Goal: Task Accomplishment & Management: Manage account settings

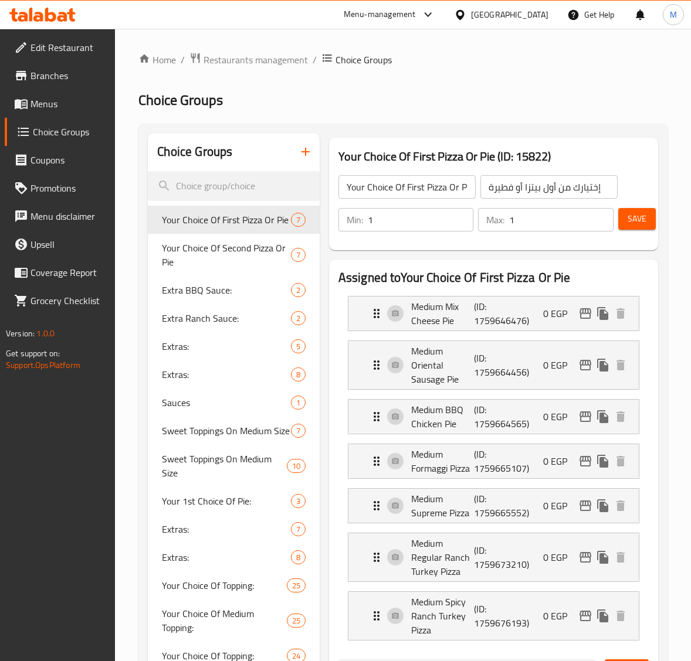
scroll to position [73, 0]
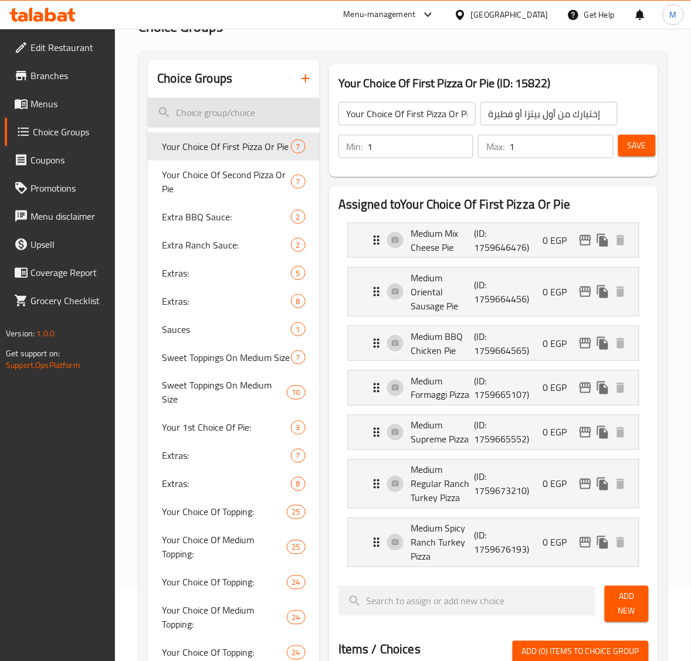
click at [232, 113] on input "search" at bounding box center [234, 113] width 172 height 30
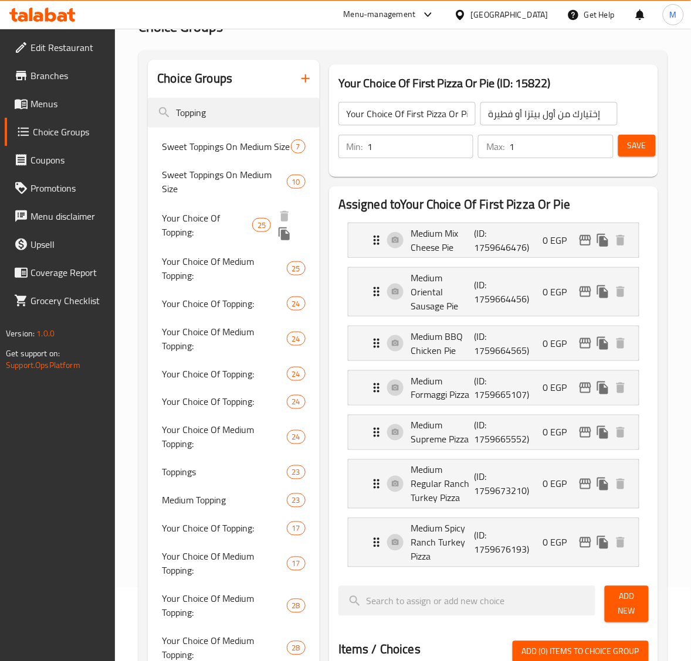
type input "Topping"
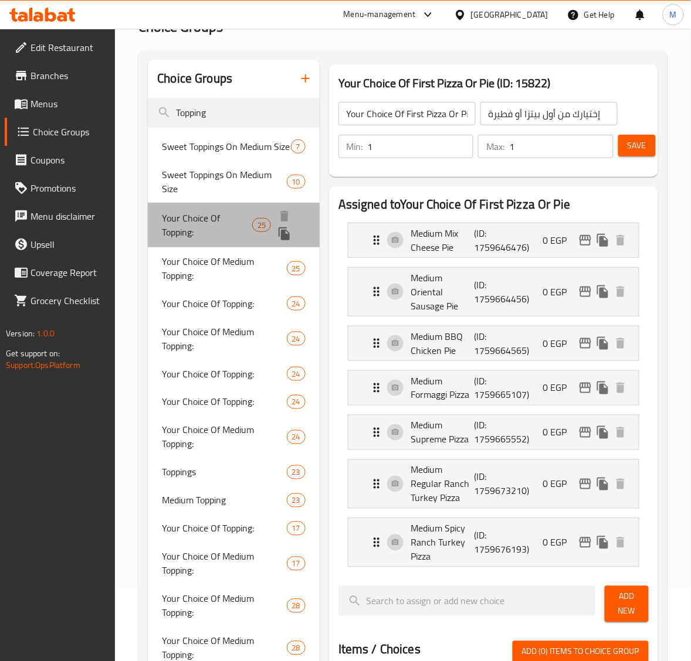
click at [233, 230] on span "Your Choice Of Topping:" at bounding box center [207, 225] width 90 height 28
type input "Your Choice Of Topping:"
type input "إختيارك من الإضافات:"
type input "0"
type input "25"
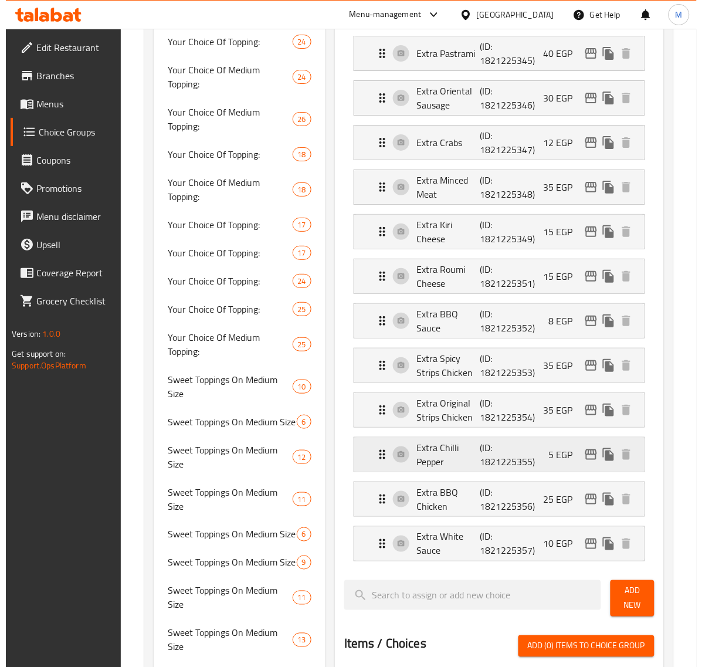
scroll to position [879, 0]
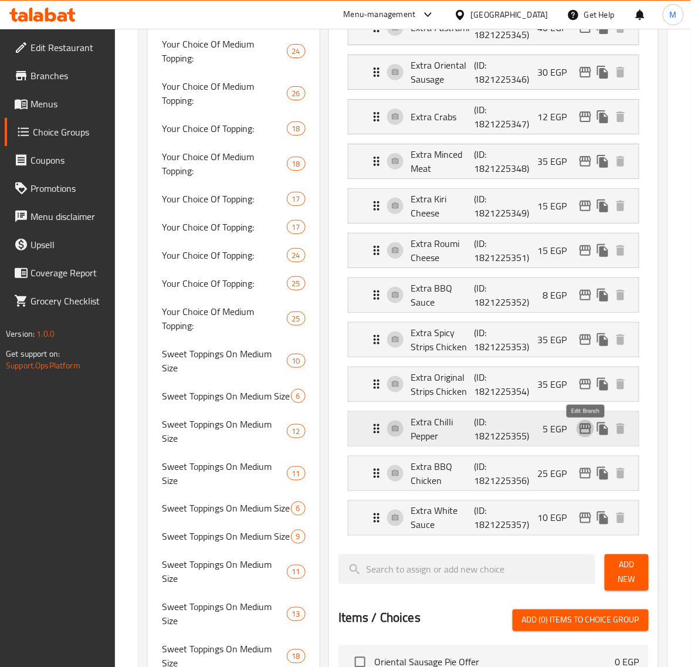
click at [584, 431] on icon "edit" at bounding box center [585, 429] width 14 height 14
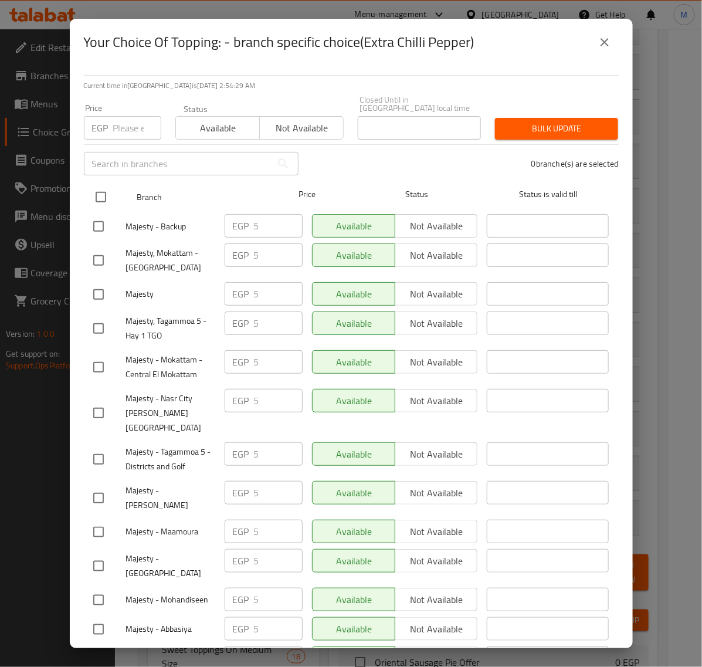
click at [96, 188] on input "checkbox" at bounding box center [101, 197] width 25 height 25
checkbox input "true"
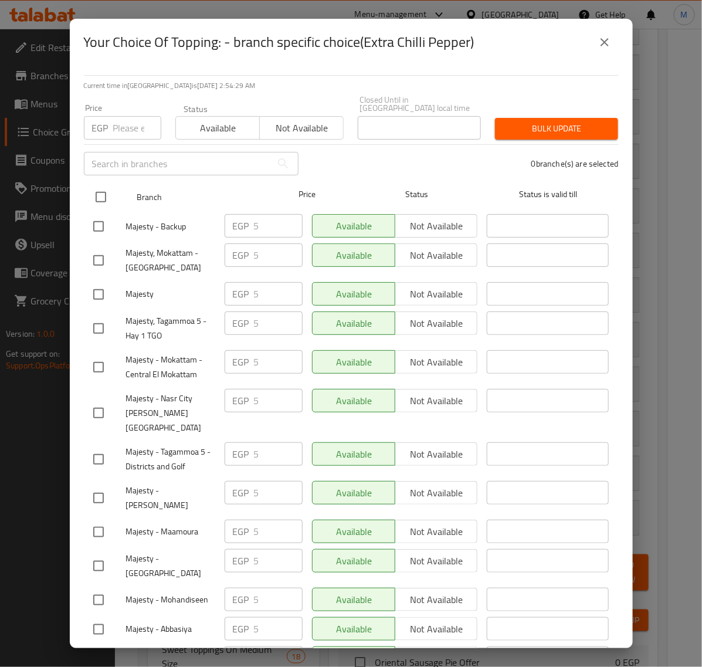
checkbox input "true"
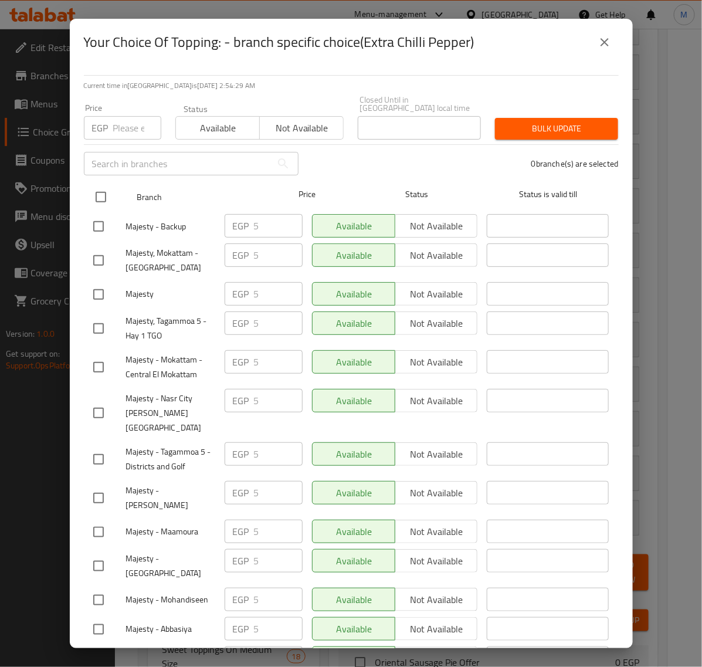
checkbox input "true"
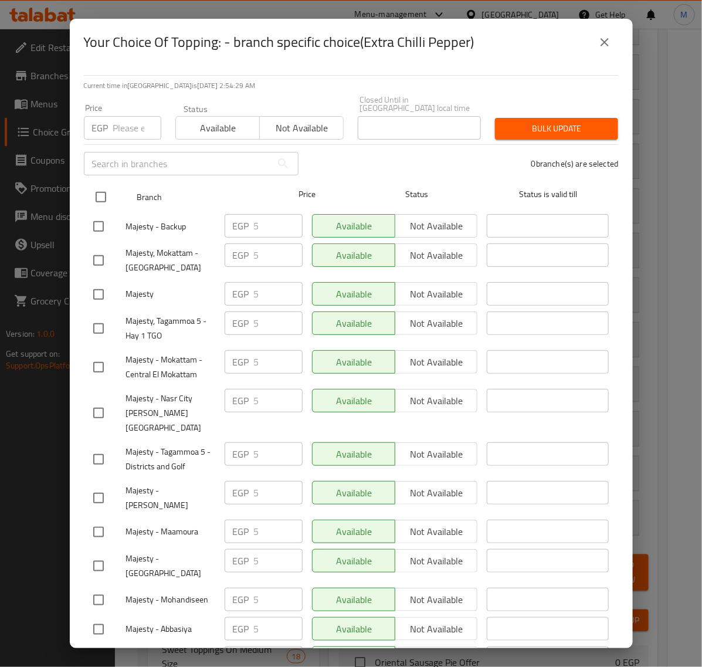
checkbox input "true"
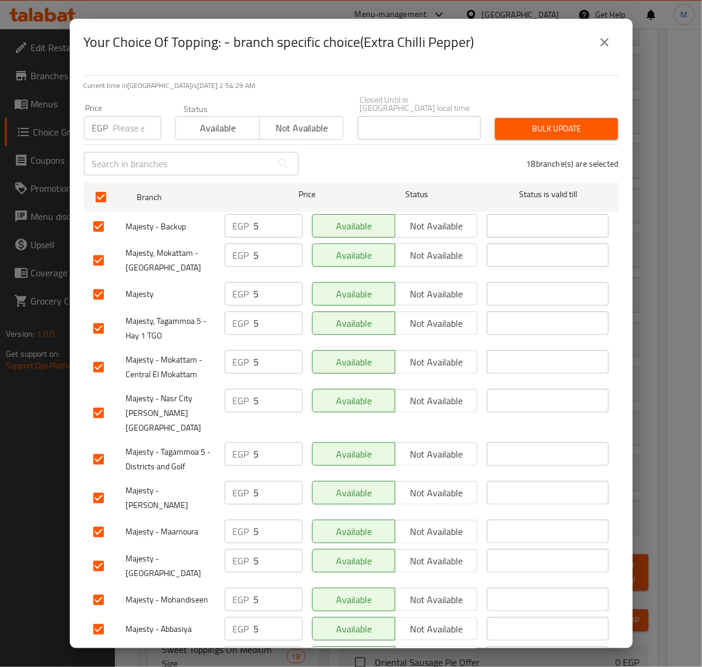
click at [123, 124] on input "number" at bounding box center [137, 127] width 48 height 23
paste input "10.00"
type input "10.00"
click at [499, 118] on button "Bulk update" at bounding box center [556, 129] width 123 height 22
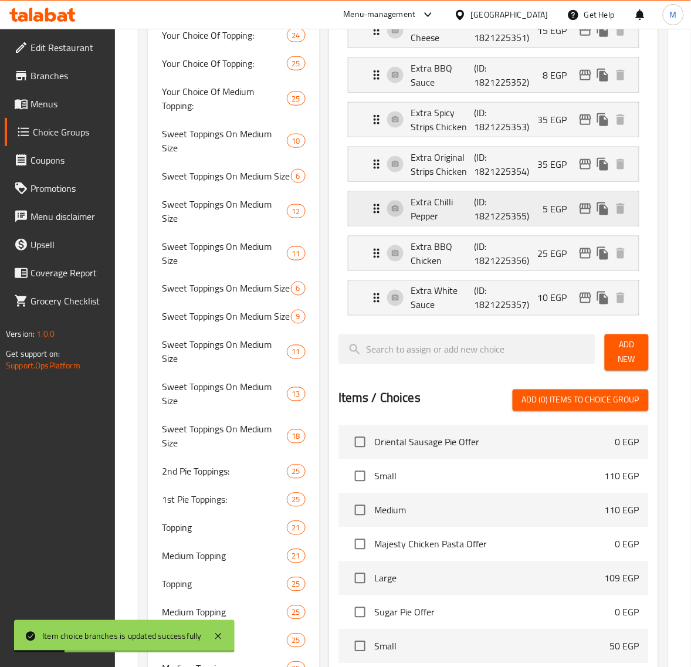
scroll to position [953, 0]
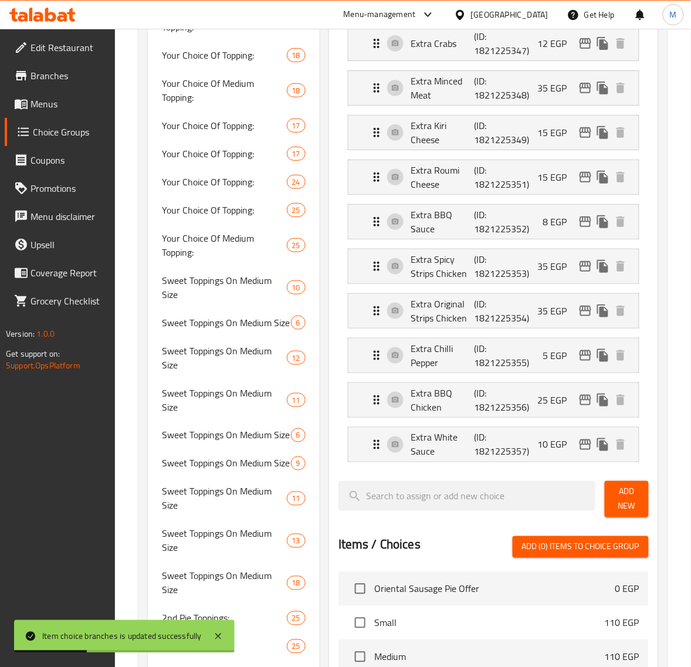
click at [649, 342] on div "Assigned to Your Choice Of Topping: Extra Roast Beef (ID: 1821225332) 20 EGP Na…" at bounding box center [493, 141] width 329 height 1669
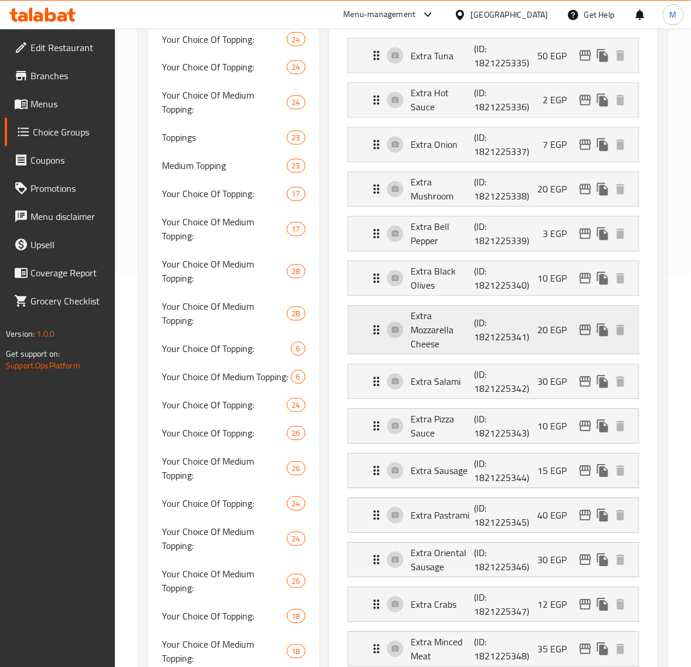
scroll to position [366, 0]
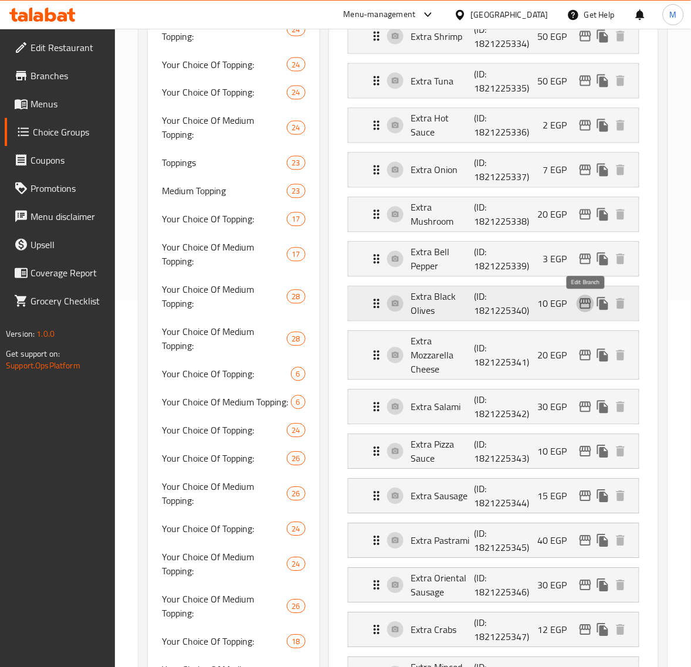
click at [583, 301] on icon "edit" at bounding box center [585, 303] width 12 height 11
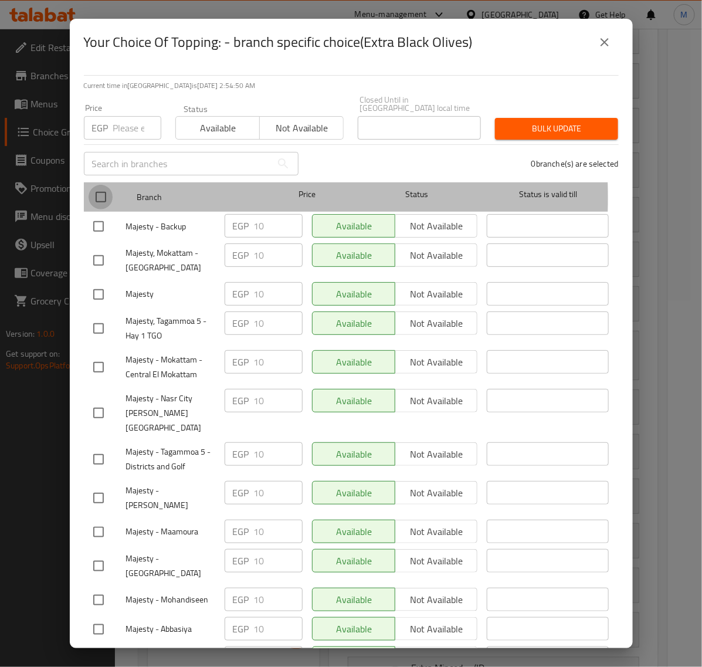
click at [101, 189] on input "checkbox" at bounding box center [101, 197] width 25 height 25
checkbox input "true"
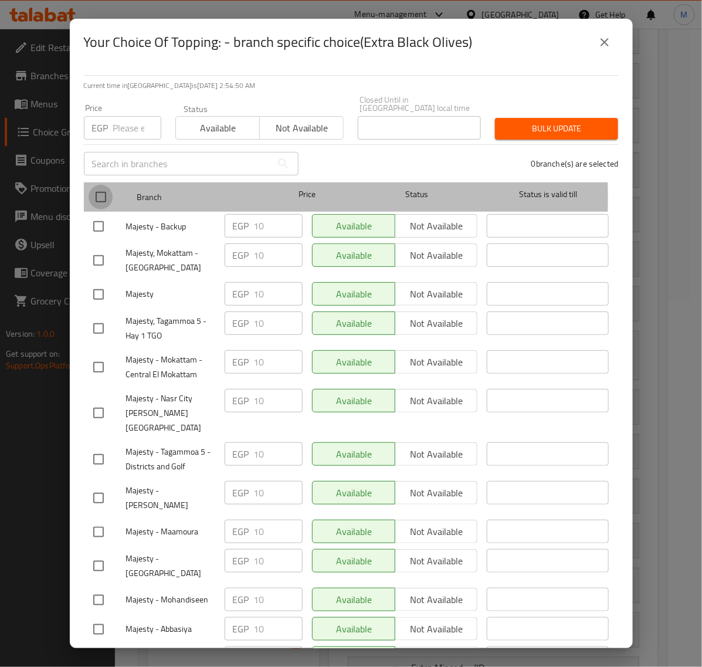
checkbox input "true"
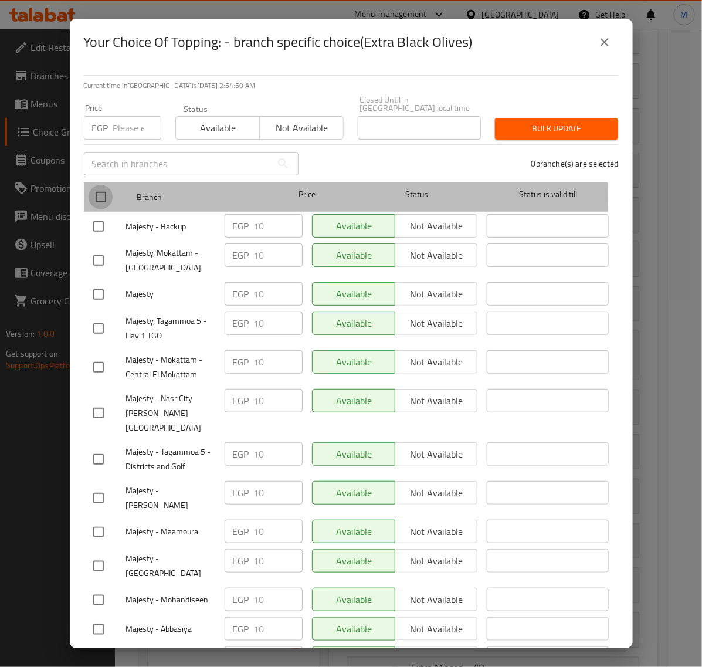
checkbox input "true"
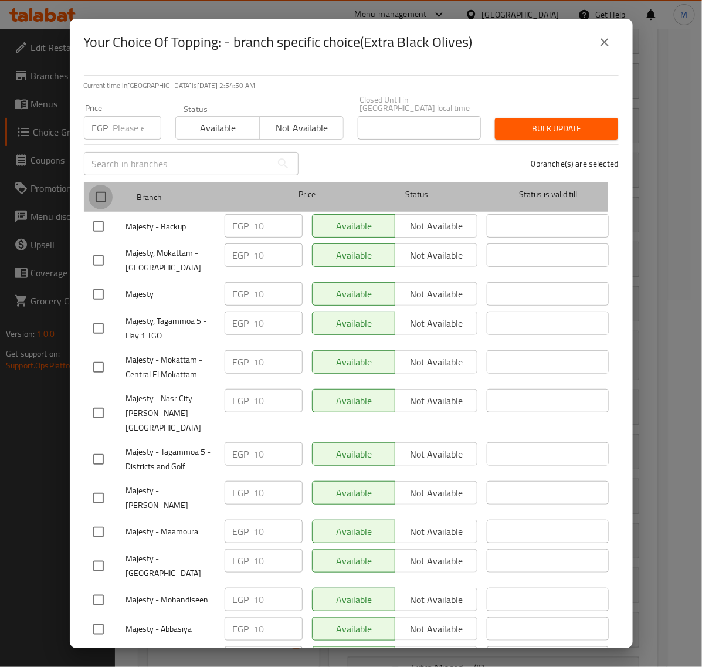
checkbox input "true"
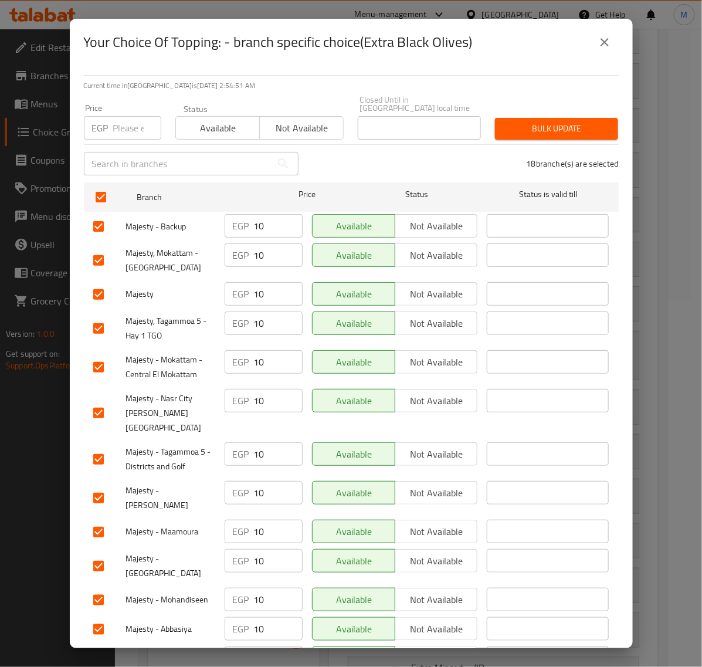
click at [125, 121] on input "number" at bounding box center [137, 127] width 48 height 23
paste input "15.00"
type input "15.00"
click at [529, 121] on span "Bulk update" at bounding box center [556, 128] width 104 height 15
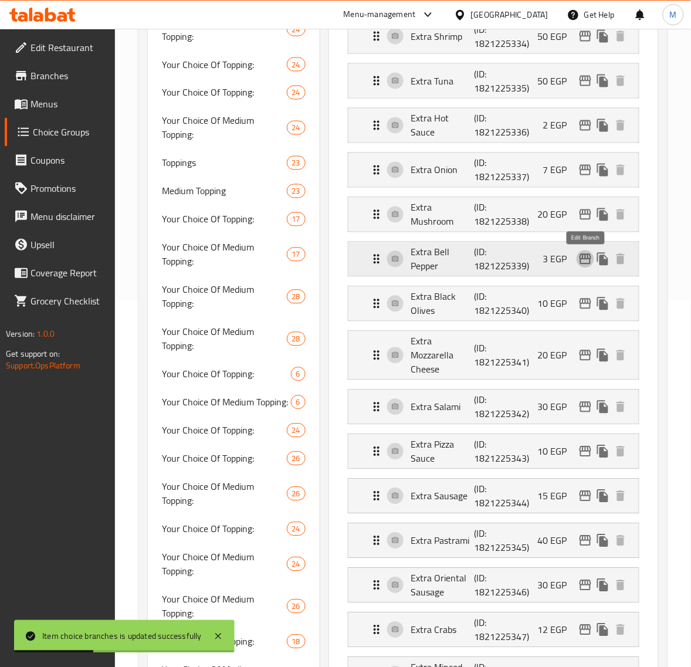
click at [582, 261] on icon "edit" at bounding box center [585, 259] width 12 height 11
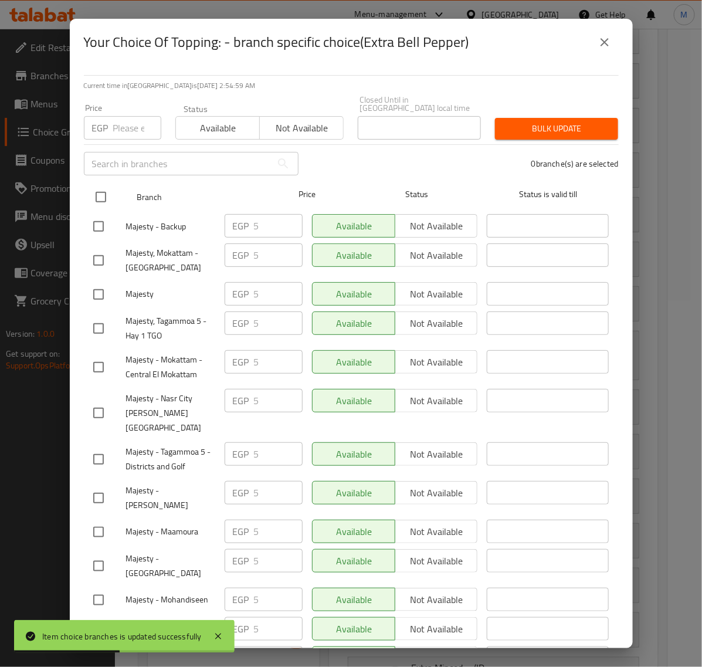
click at [96, 189] on input "checkbox" at bounding box center [101, 197] width 25 height 25
checkbox input "true"
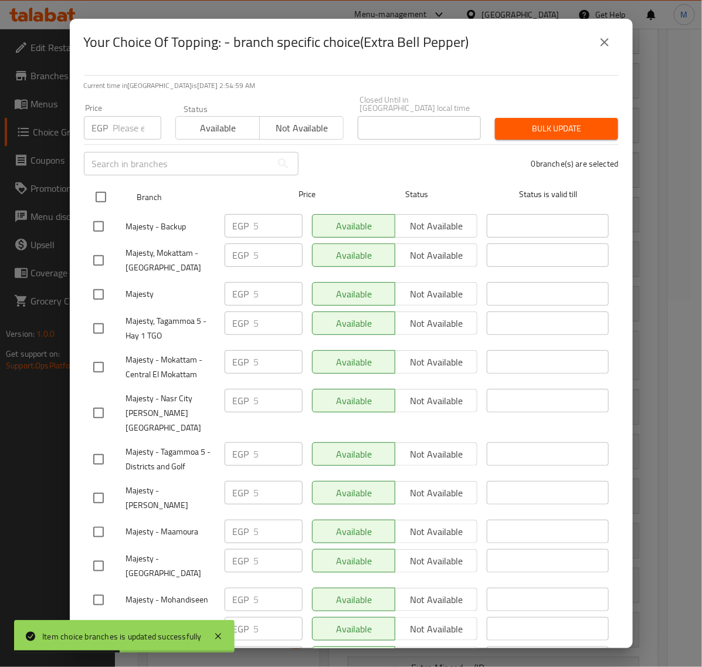
checkbox input "true"
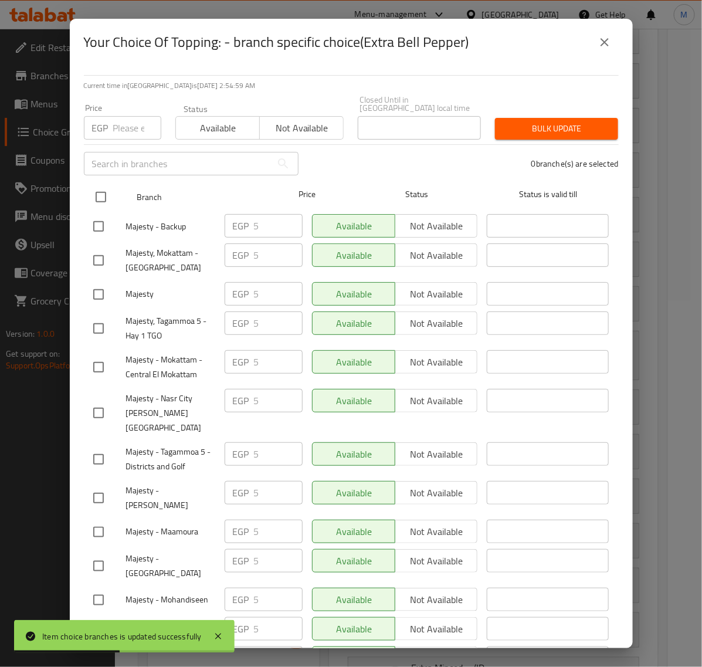
checkbox input "true"
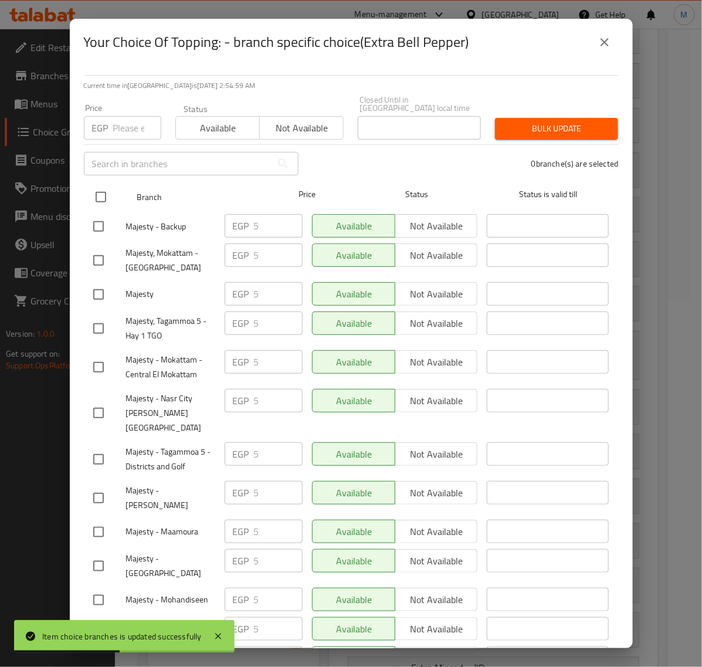
checkbox input "true"
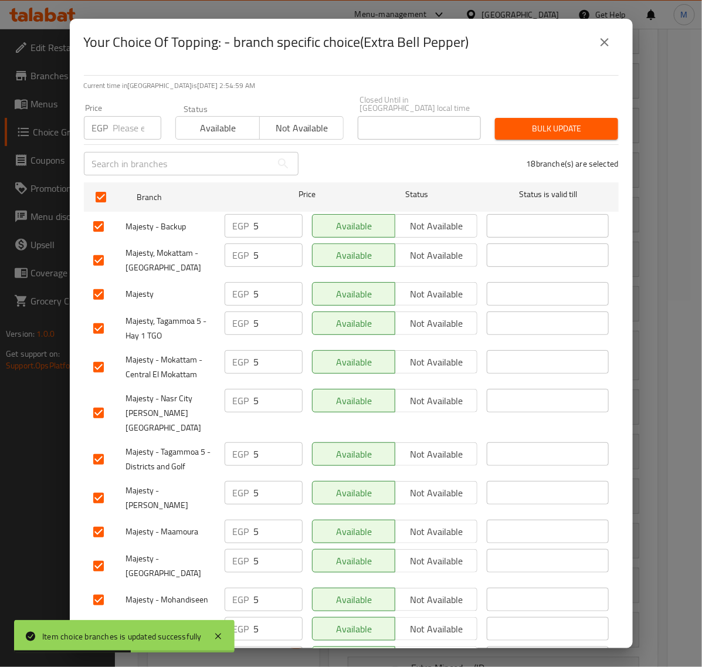
click at [118, 132] on div "Price EGP Price" at bounding box center [122, 122] width 91 height 50
click at [117, 124] on input "number" at bounding box center [137, 127] width 48 height 23
type input "10"
click at [540, 121] on span "Bulk update" at bounding box center [556, 128] width 104 height 15
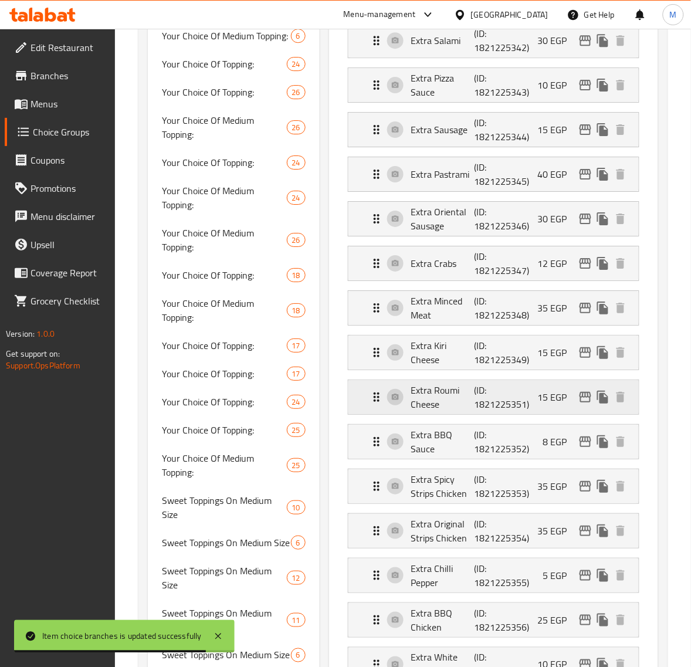
scroll to position [1026, 0]
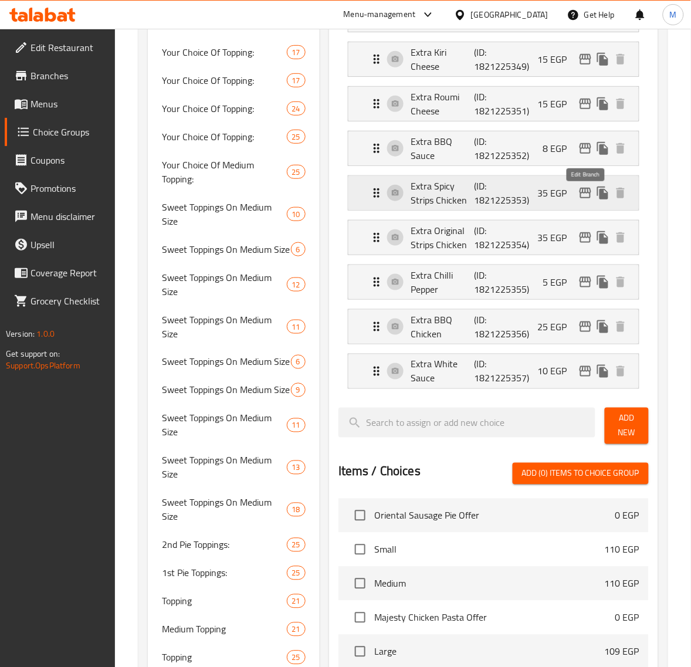
click at [585, 195] on icon "edit" at bounding box center [585, 193] width 12 height 11
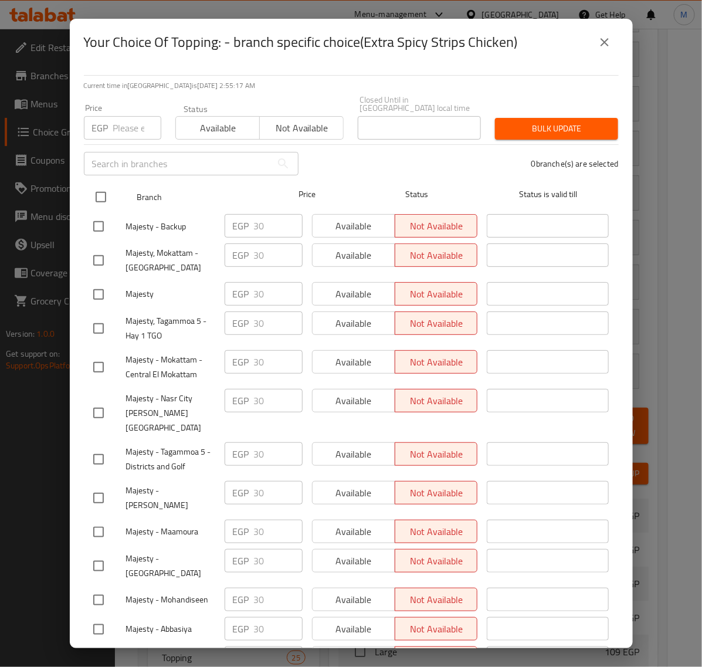
click at [103, 188] on input "checkbox" at bounding box center [101, 197] width 25 height 25
checkbox input "true"
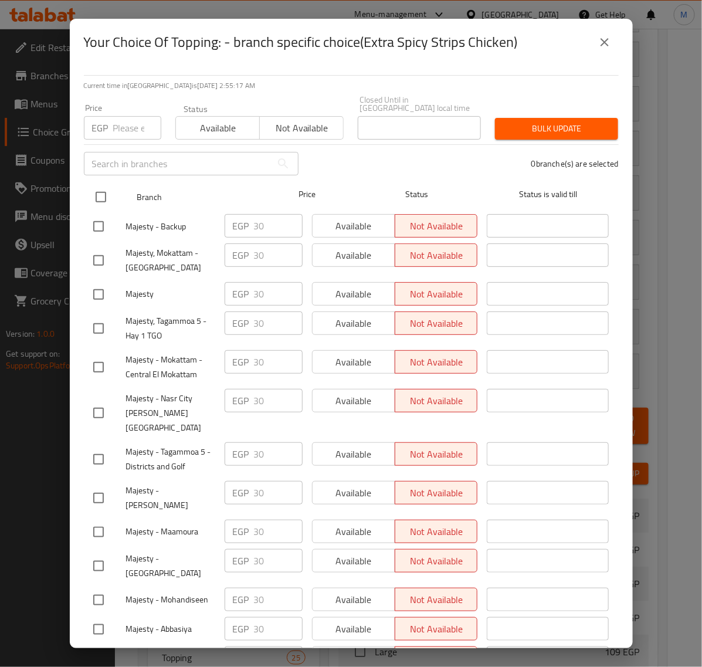
checkbox input "true"
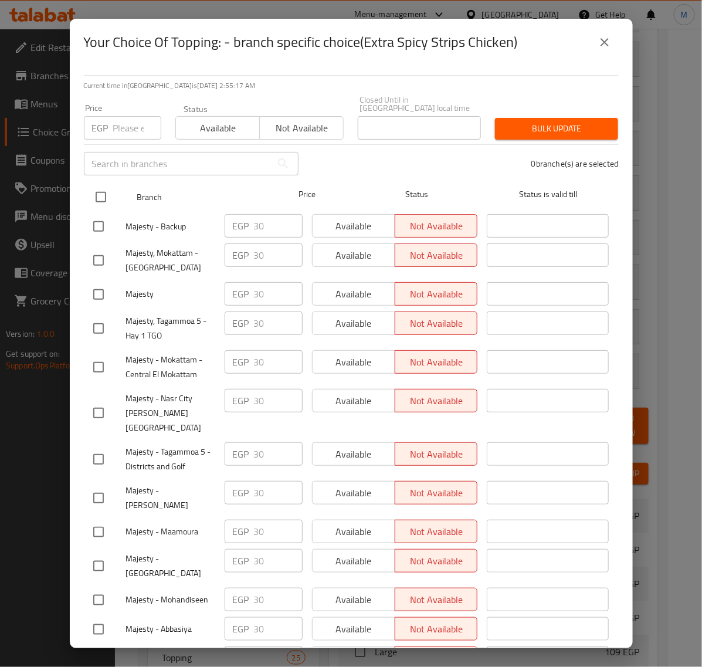
checkbox input "true"
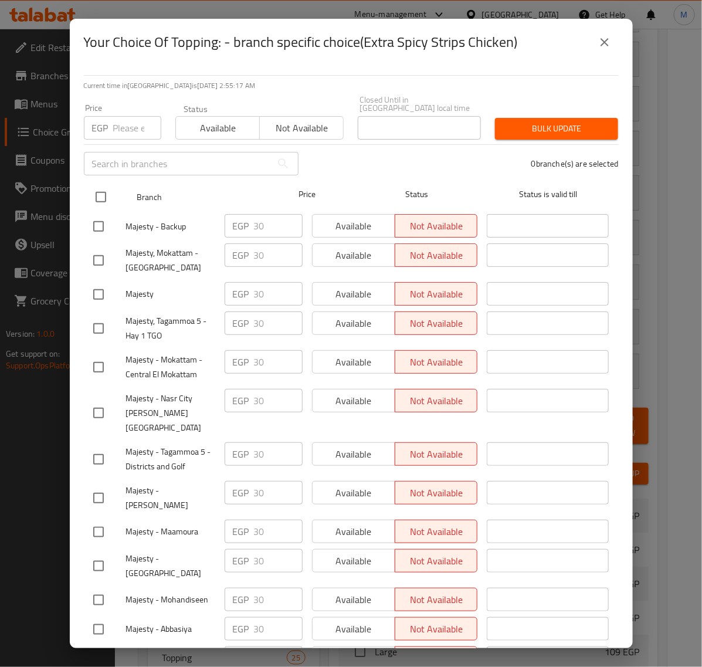
checkbox input "true"
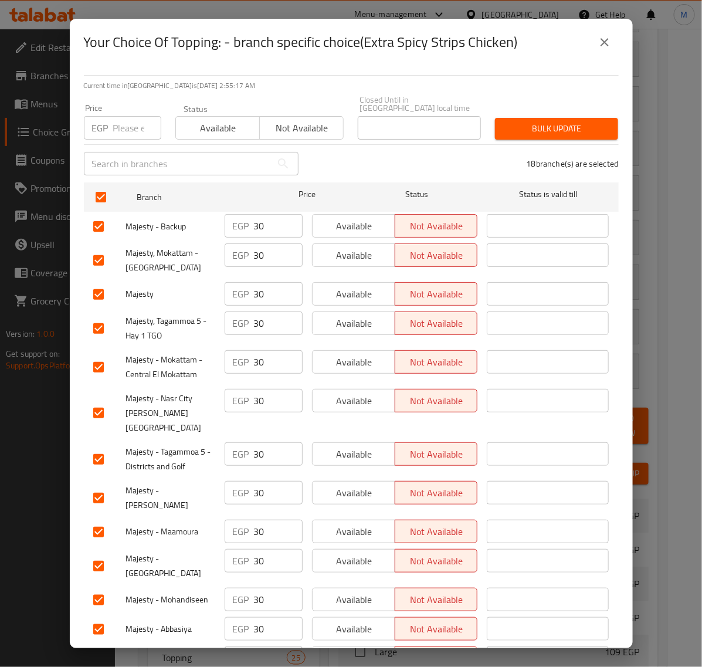
click at [124, 116] on input "number" at bounding box center [137, 127] width 48 height 23
paste input "35.00"
type input "35.00"
click at [534, 121] on span "Bulk update" at bounding box center [556, 128] width 104 height 15
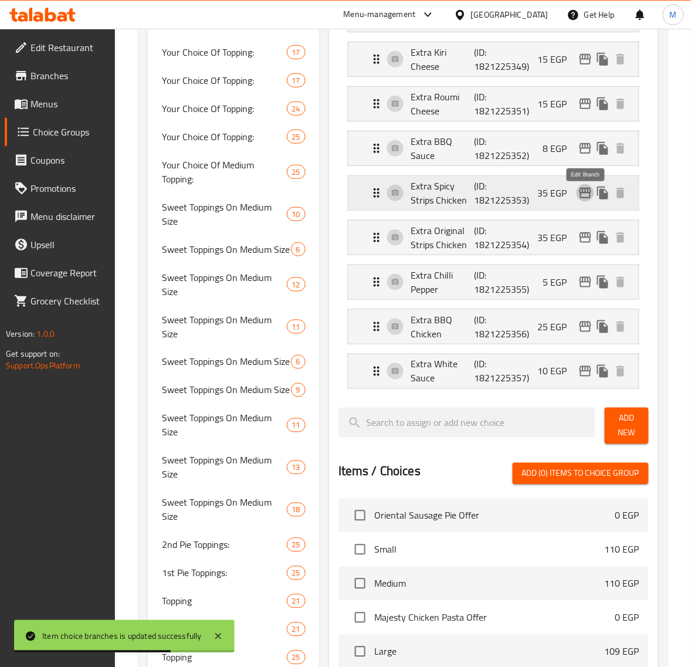
click at [582, 200] on icon "edit" at bounding box center [585, 193] width 14 height 14
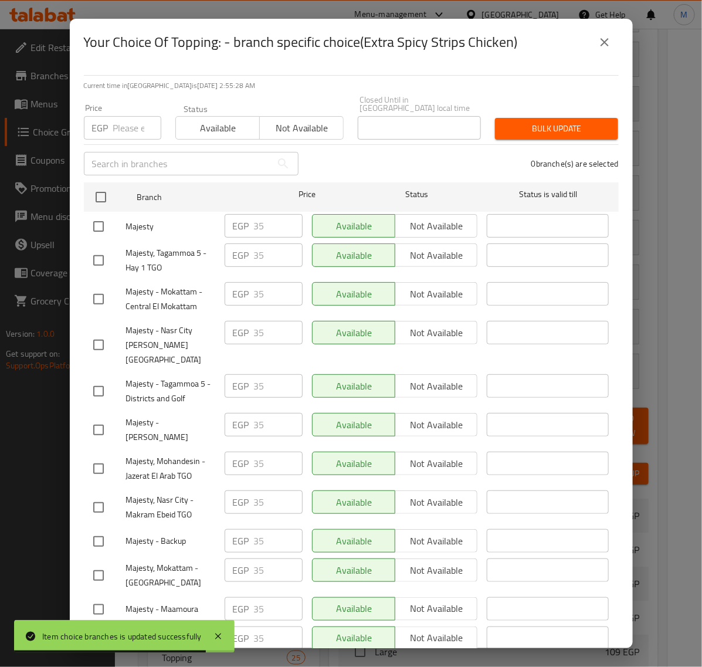
click at [600, 52] on button "close" at bounding box center [604, 42] width 28 height 28
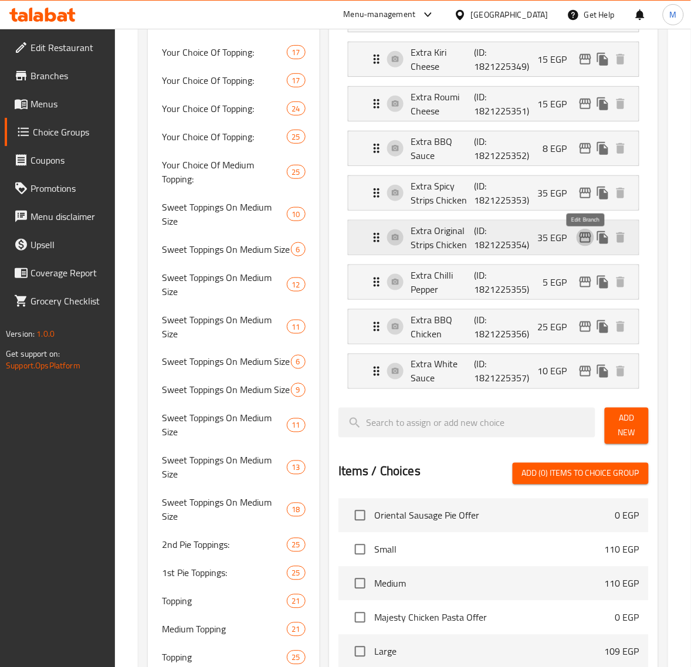
click at [584, 242] on icon "edit" at bounding box center [585, 237] width 14 height 14
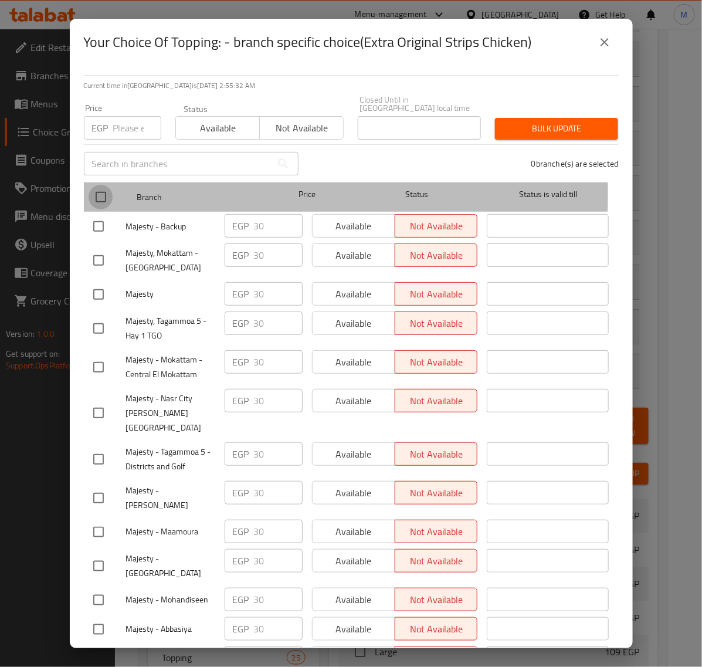
drag, startPoint x: 103, startPoint y: 185, endPoint x: 118, endPoint y: 142, distance: 45.4
click at [103, 186] on input "checkbox" at bounding box center [101, 197] width 25 height 25
checkbox input "true"
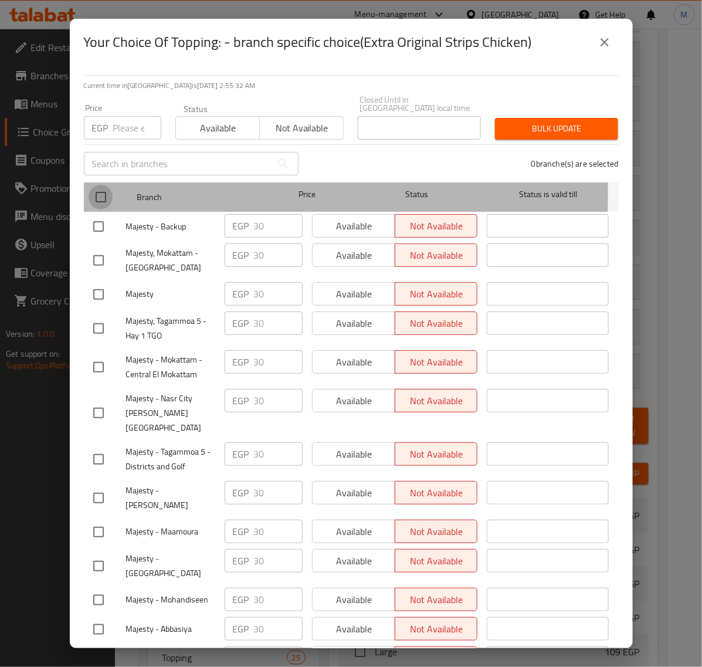
checkbox input "true"
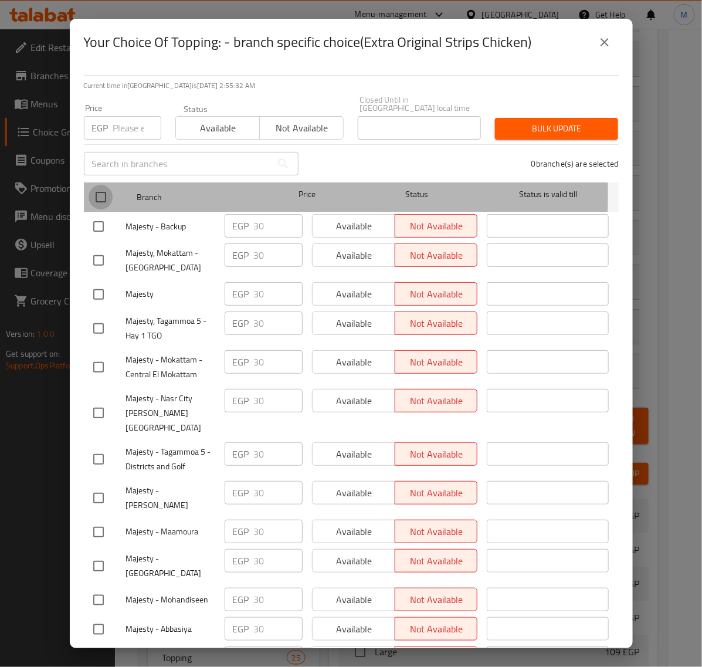
checkbox input "true"
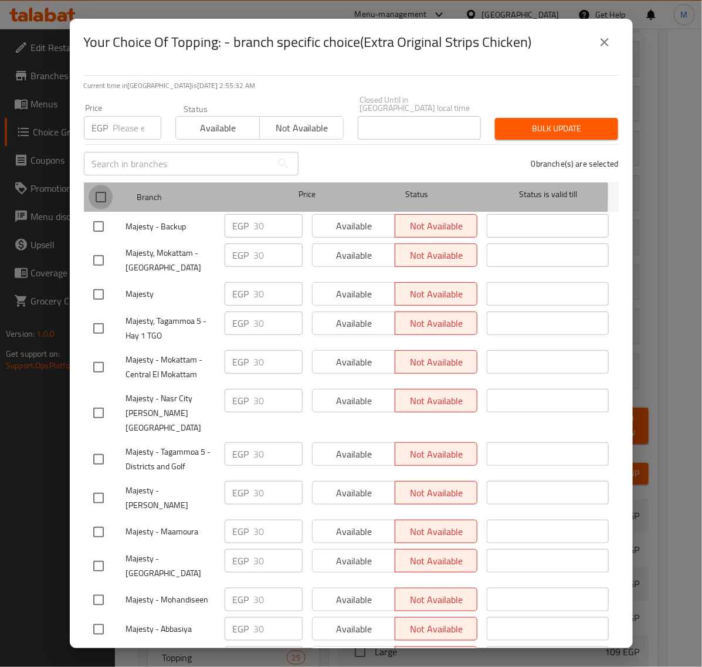
checkbox input "true"
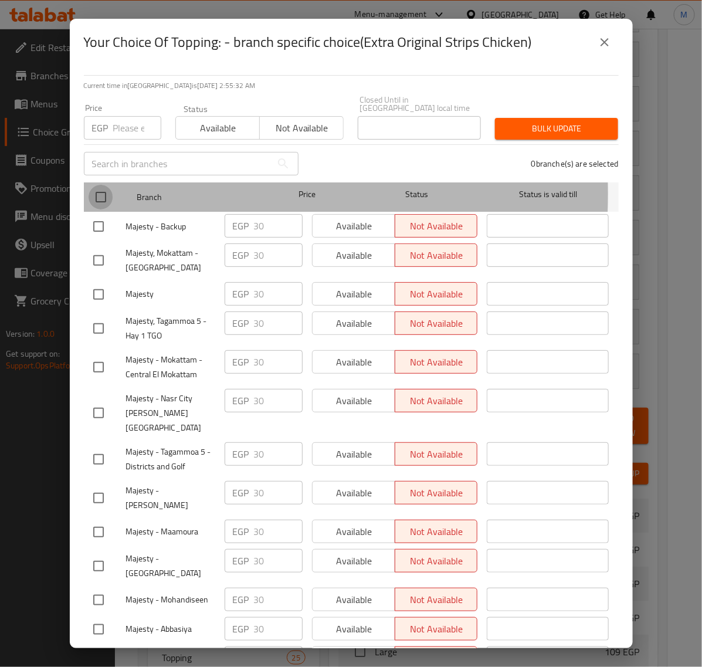
checkbox input "true"
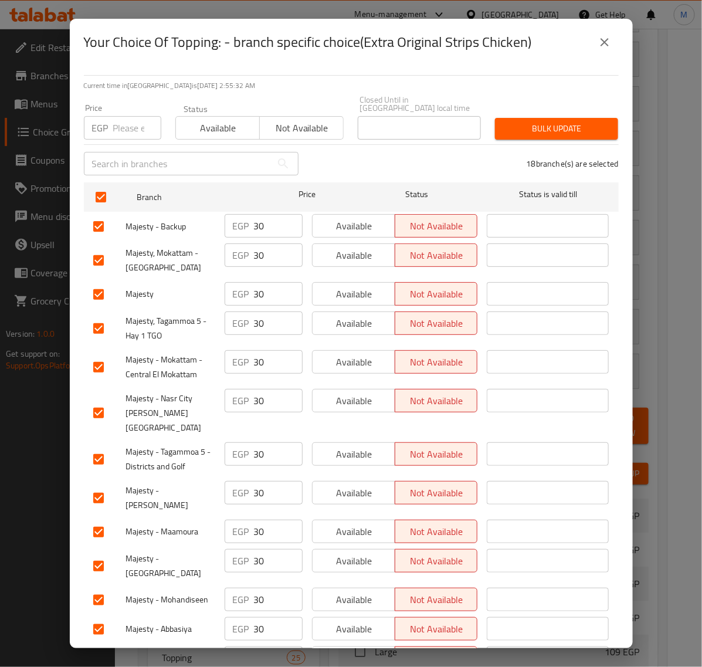
click at [121, 124] on input "number" at bounding box center [137, 127] width 48 height 23
paste input "35.00"
type input "35.00"
click at [504, 121] on span "Bulk update" at bounding box center [556, 128] width 104 height 15
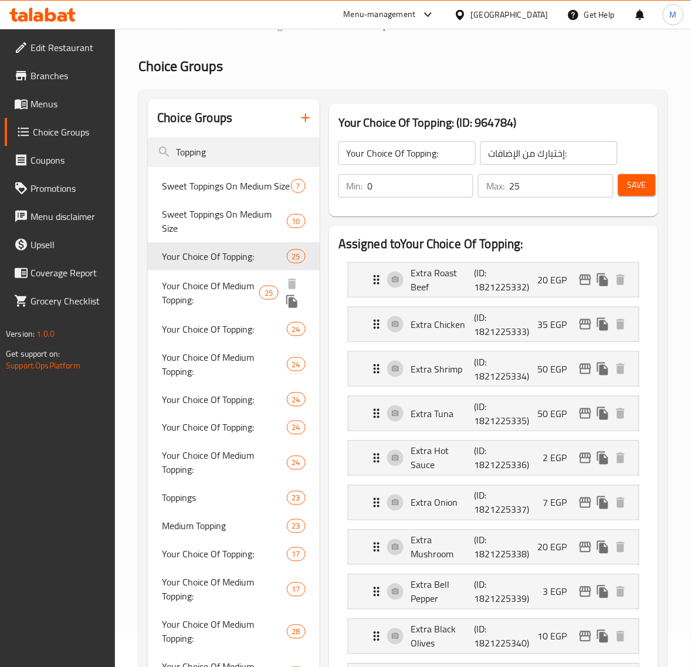
scroll to position [0, 0]
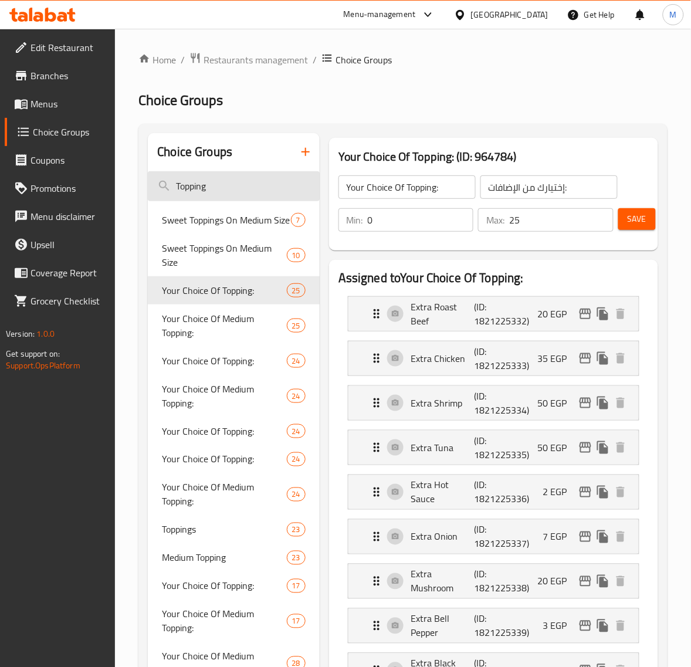
click at [220, 177] on input "Topping" at bounding box center [234, 186] width 172 height 30
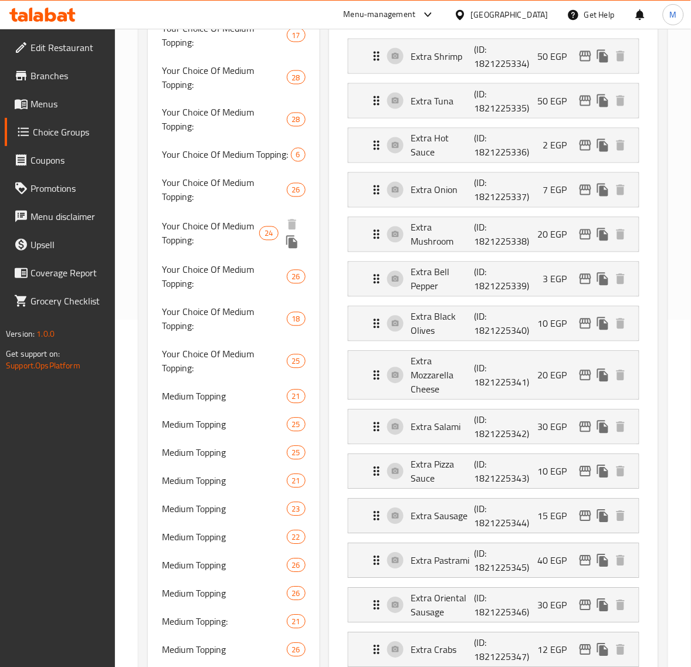
scroll to position [366, 0]
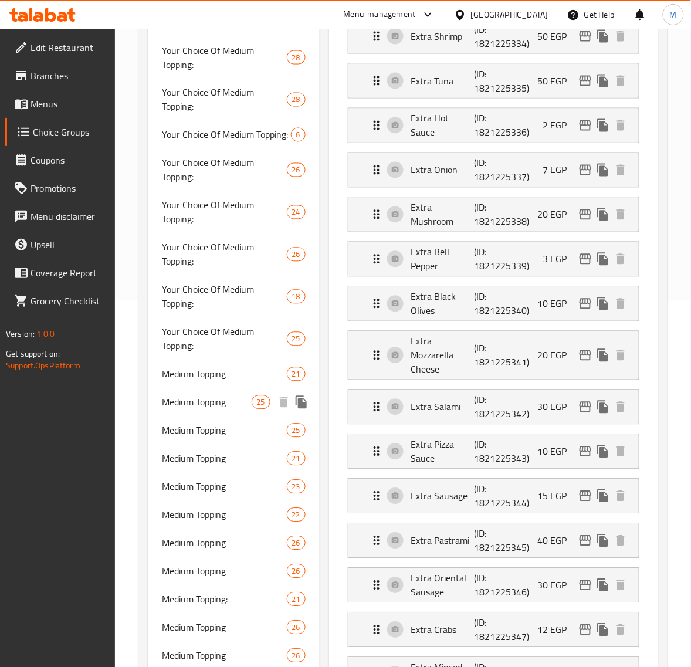
type input "Medium Topping"
click at [224, 400] on span "Medium Topping" at bounding box center [206, 402] width 89 height 14
type input "Medium Topping"
type input "الإضافات الوسط"
type input "0"
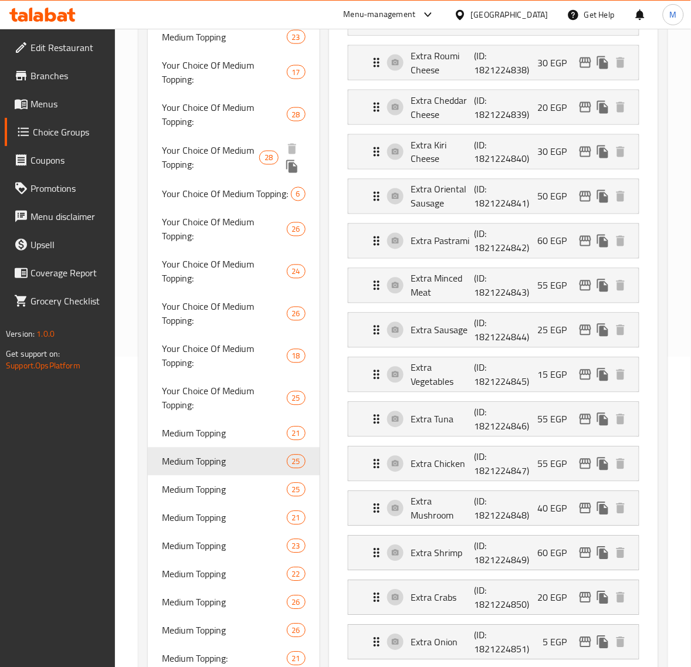
scroll to position [220, 0]
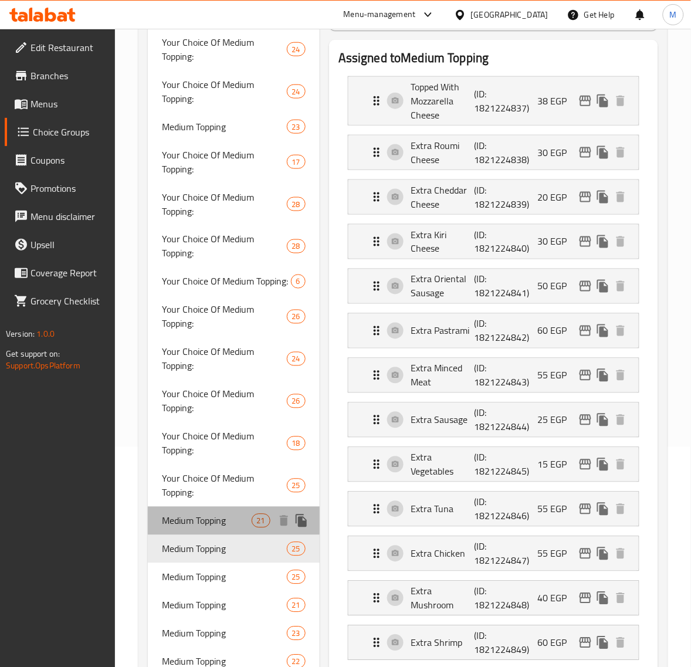
click at [218, 523] on span "Medium Topping" at bounding box center [206, 521] width 89 height 14
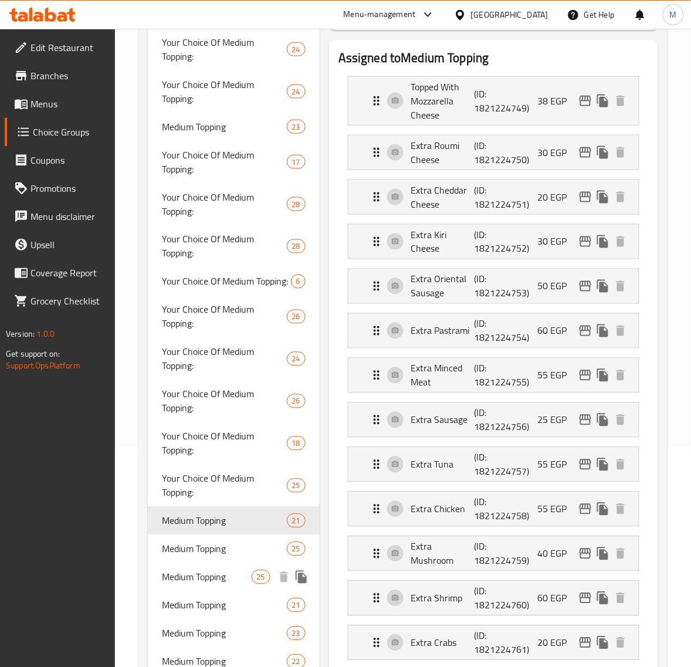
click at [230, 573] on span "Medium Topping" at bounding box center [206, 577] width 89 height 14
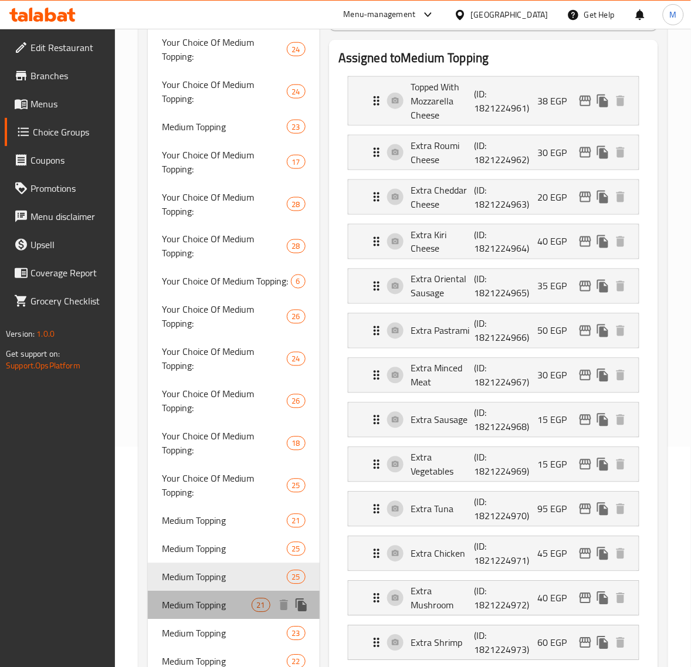
click at [230, 600] on span "Medium Topping" at bounding box center [206, 605] width 89 height 14
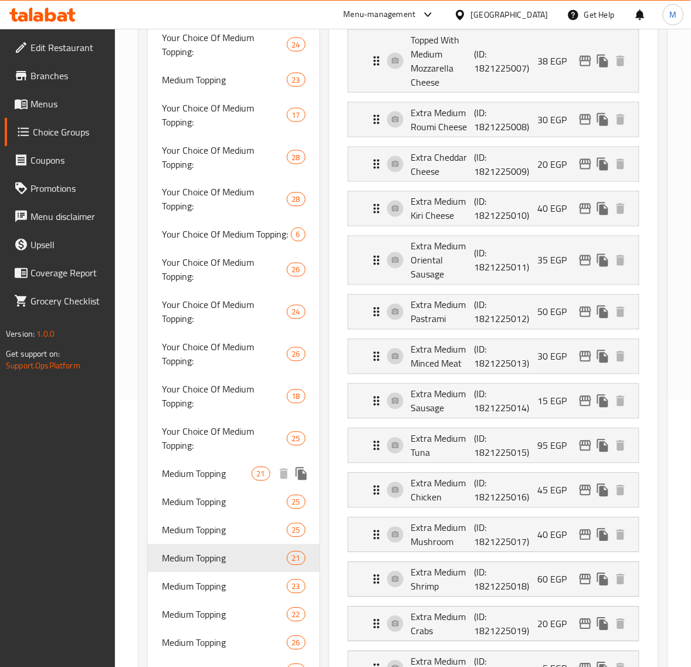
scroll to position [293, 0]
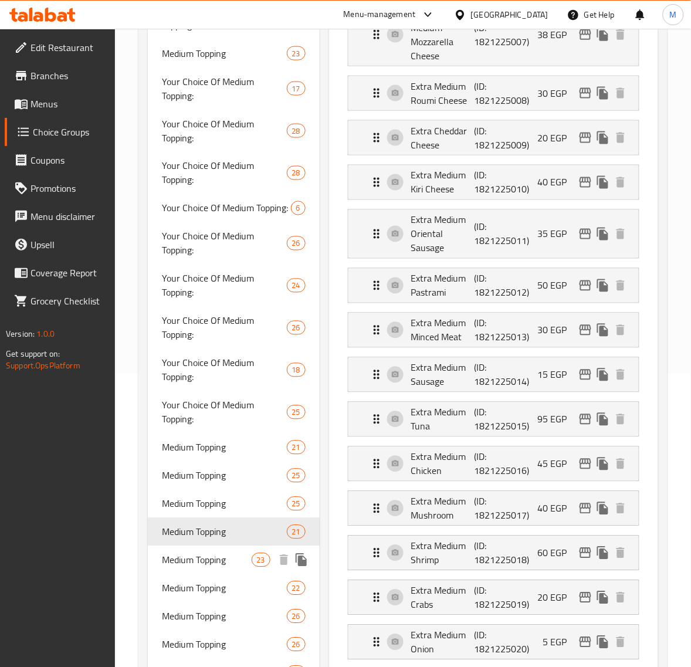
click at [223, 555] on span "Medium Topping" at bounding box center [206, 560] width 89 height 14
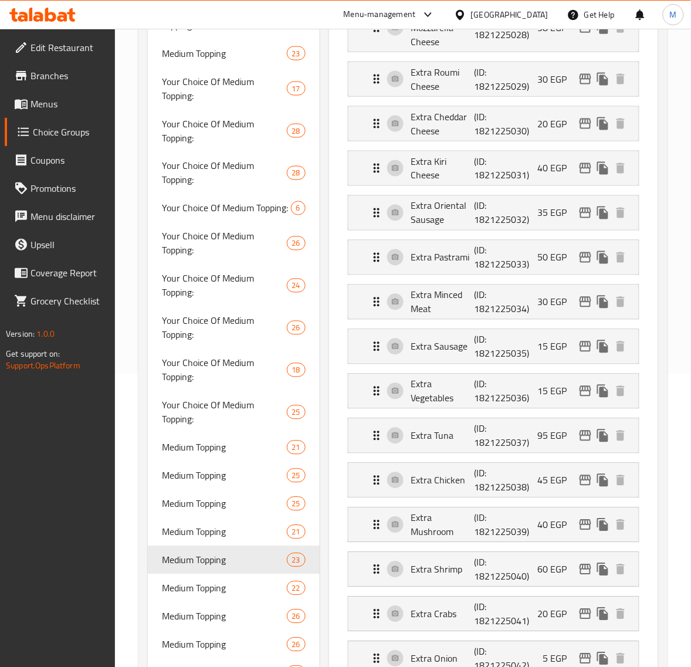
scroll to position [220, 0]
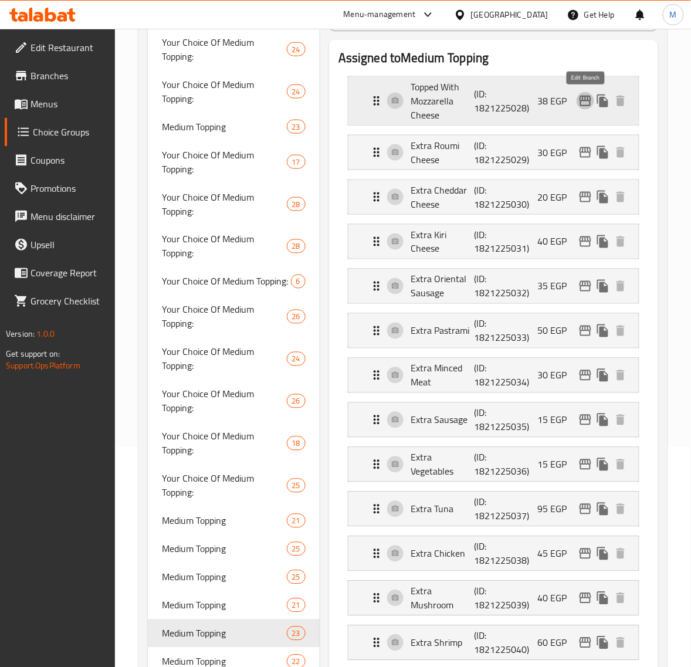
click at [584, 101] on icon "edit" at bounding box center [585, 101] width 12 height 11
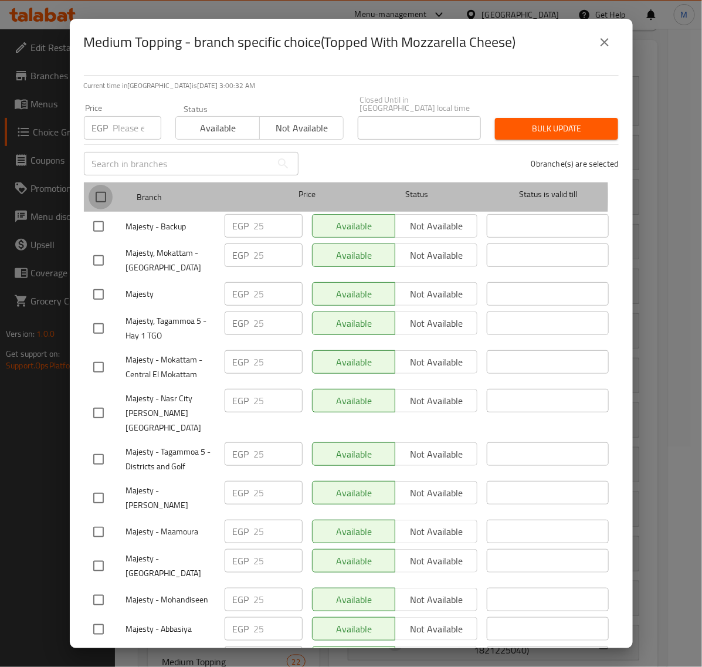
click at [98, 188] on input "checkbox" at bounding box center [101, 197] width 25 height 25
checkbox input "true"
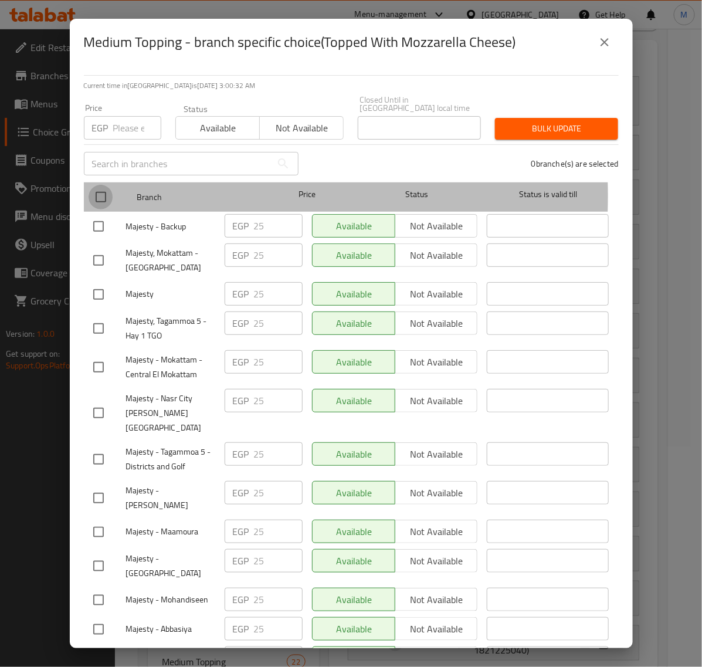
checkbox input "true"
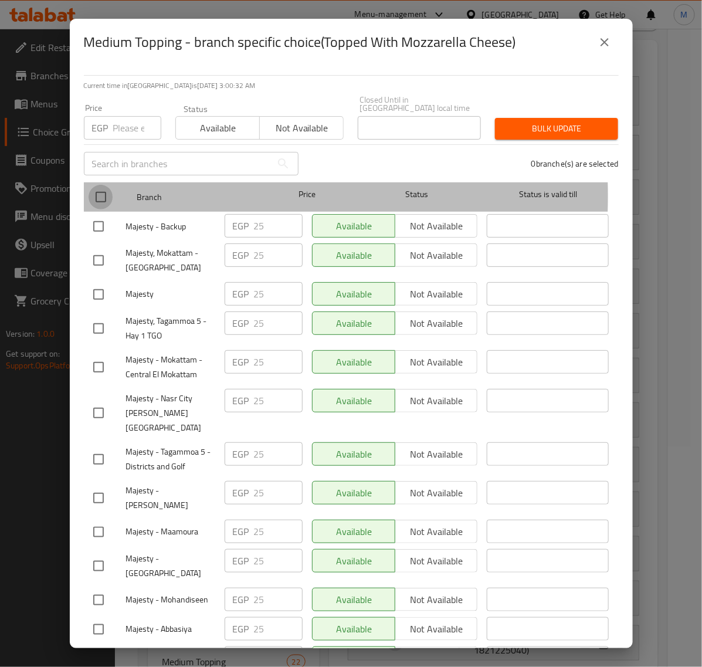
checkbox input "true"
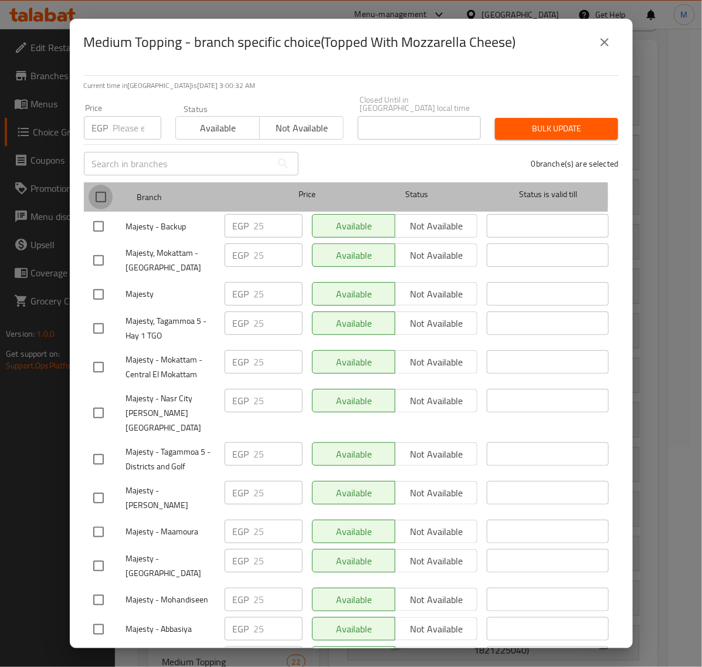
checkbox input "true"
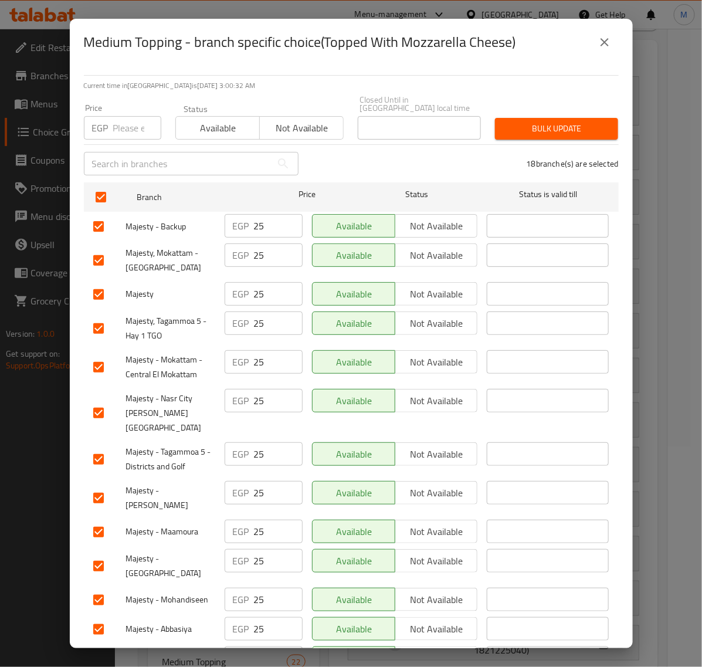
click at [127, 120] on input "number" at bounding box center [137, 127] width 48 height 23
paste input "30.00"
type input "30.00"
click at [563, 121] on span "Bulk update" at bounding box center [556, 128] width 104 height 15
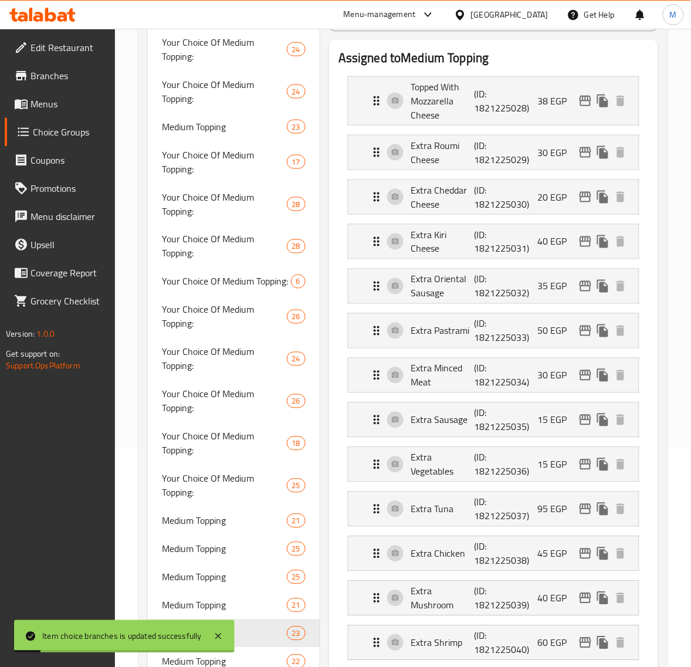
click at [583, 155] on icon "edit" at bounding box center [585, 152] width 14 height 14
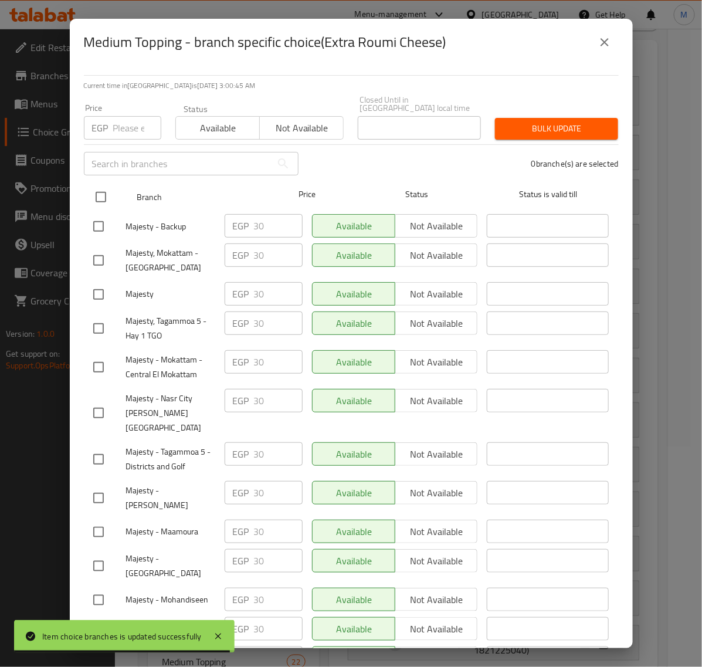
click at [103, 189] on input "checkbox" at bounding box center [101, 197] width 25 height 25
checkbox input "true"
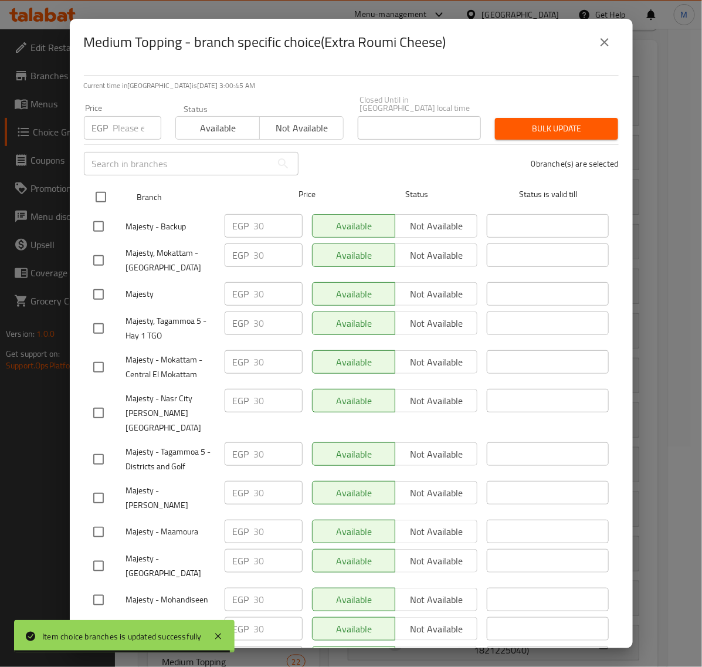
checkbox input "true"
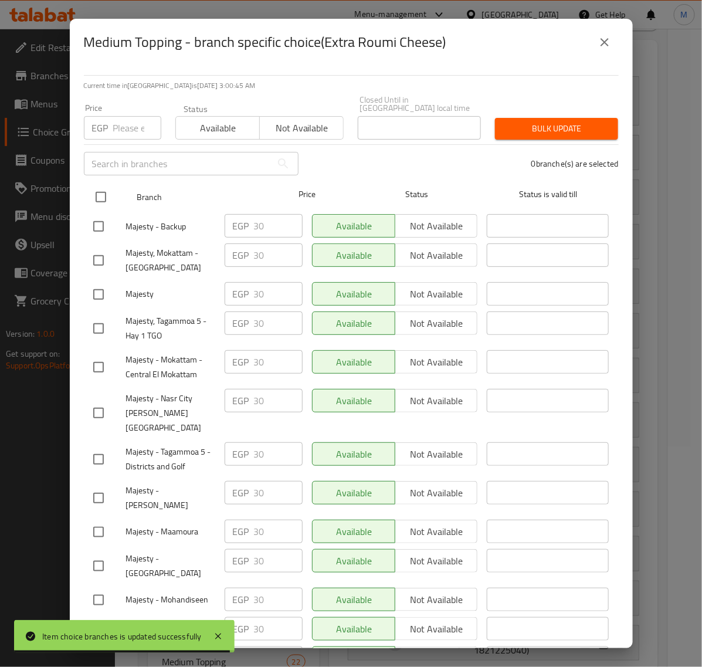
checkbox input "true"
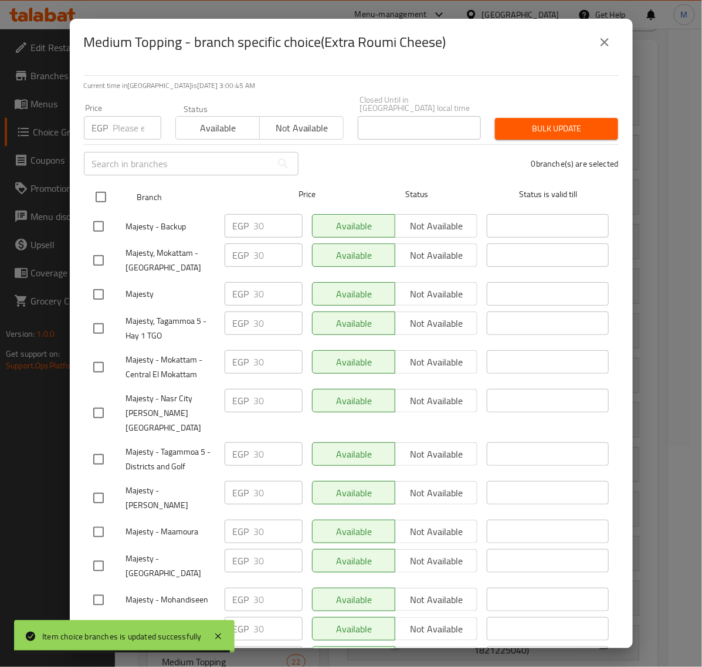
checkbox input "true"
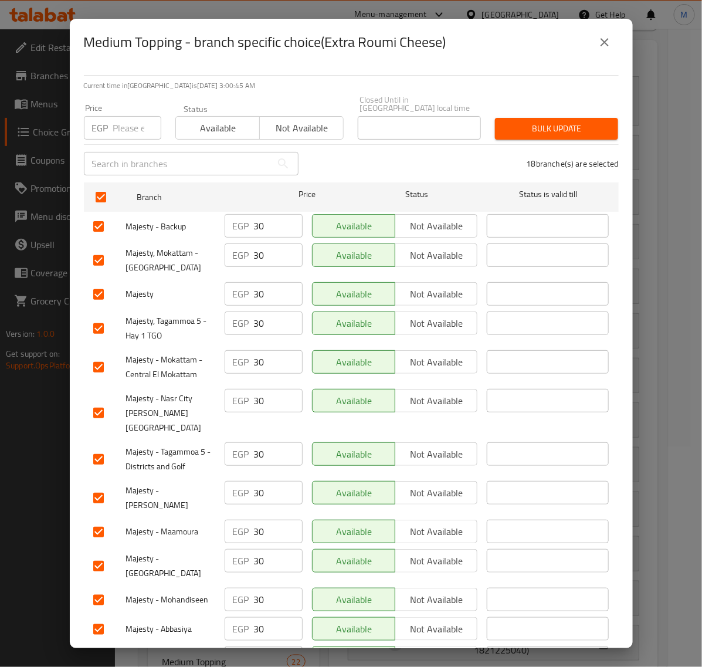
click at [122, 132] on div "Price EGP Price" at bounding box center [122, 122] width 91 height 50
click at [127, 124] on input "number" at bounding box center [137, 127] width 48 height 23
paste input "35.00"
type input "35.00"
click at [531, 121] on span "Bulk update" at bounding box center [556, 128] width 104 height 15
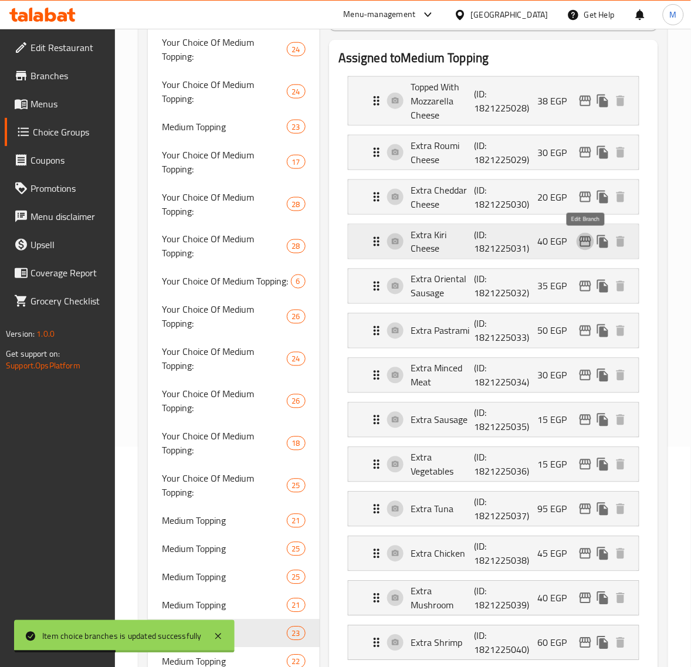
click at [589, 240] on icon "edit" at bounding box center [585, 242] width 14 height 14
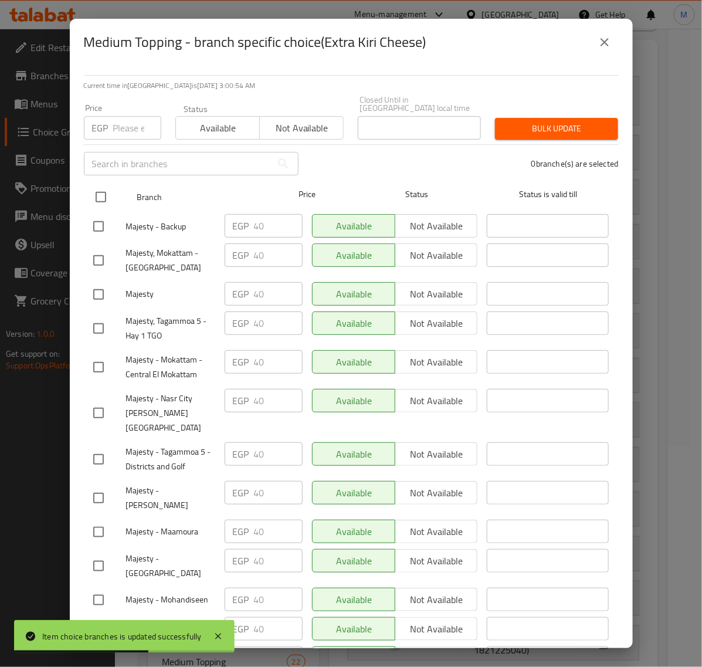
click at [101, 192] on input "checkbox" at bounding box center [101, 197] width 25 height 25
checkbox input "true"
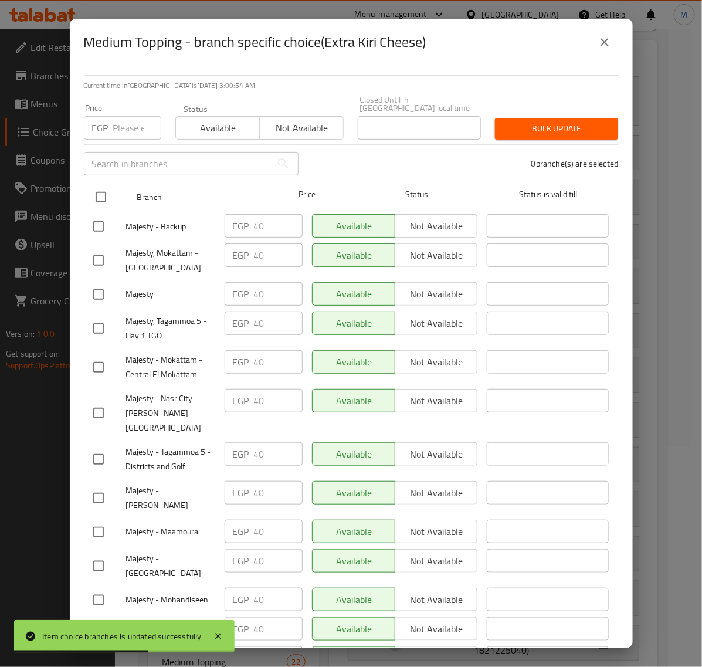
checkbox input "true"
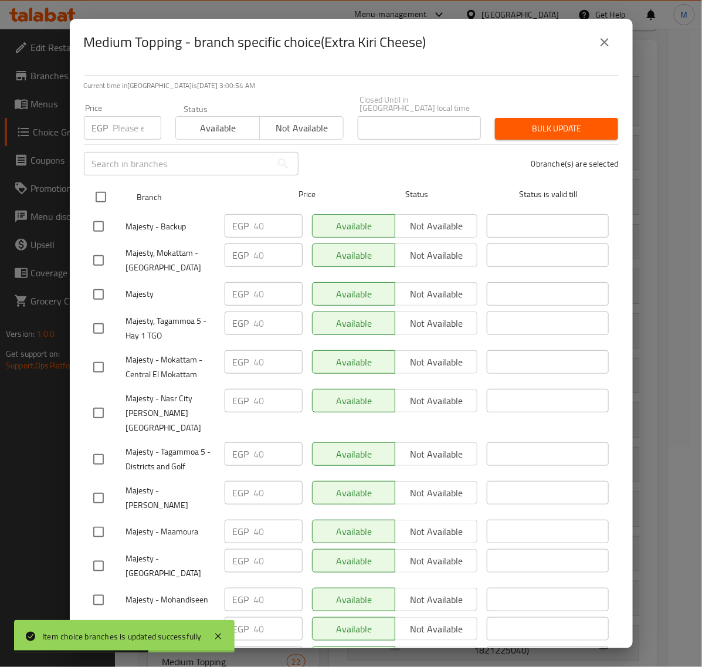
checkbox input "true"
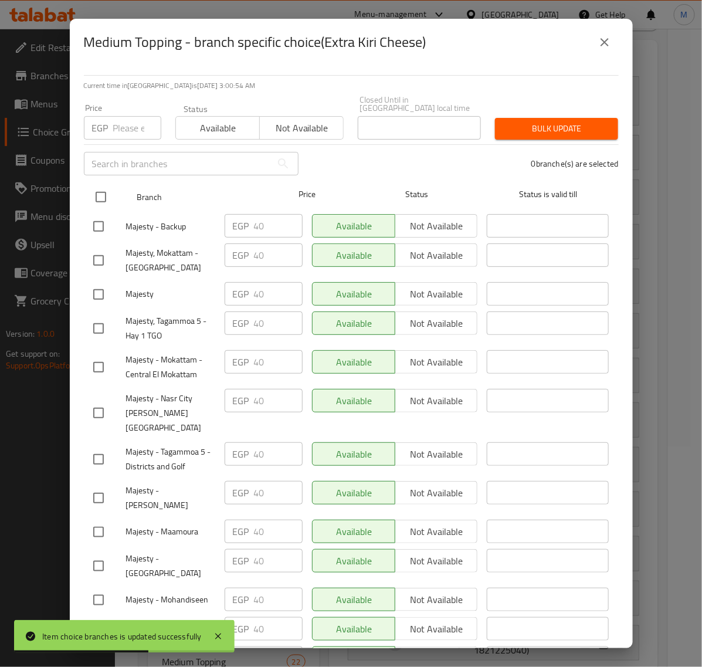
checkbox input "true"
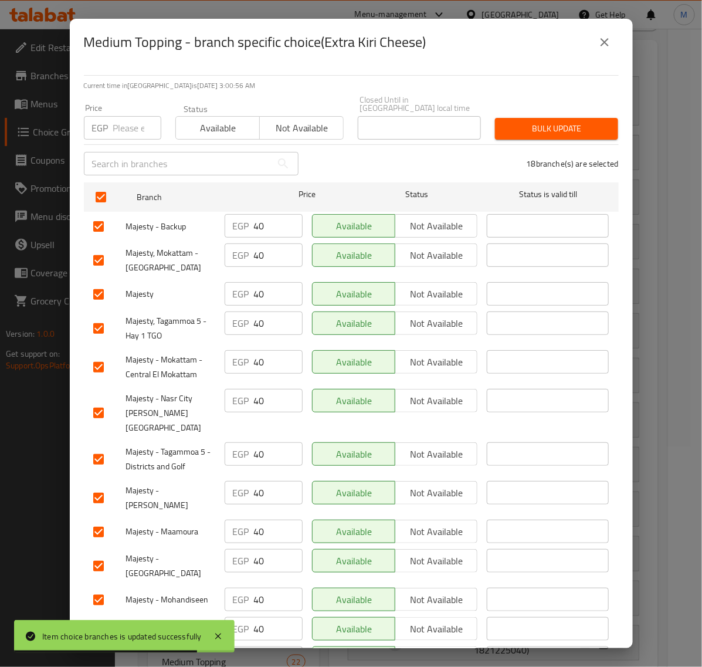
click at [130, 124] on input "number" at bounding box center [137, 127] width 48 height 23
paste input "45.00"
type input "45.00"
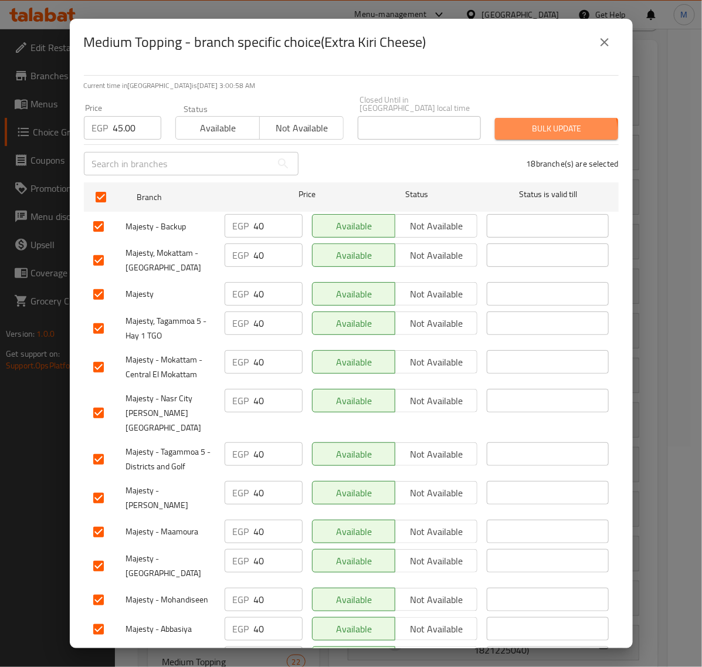
click at [519, 127] on span "Bulk update" at bounding box center [556, 128] width 104 height 15
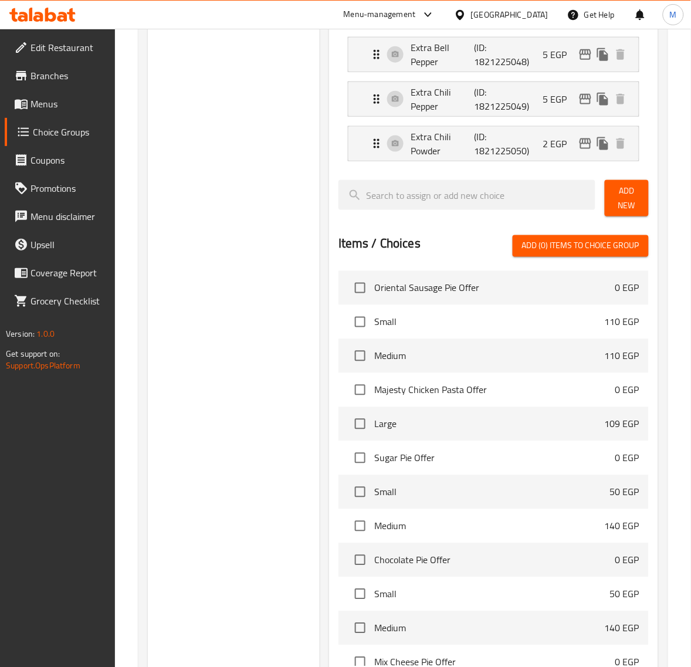
scroll to position [1173, 0]
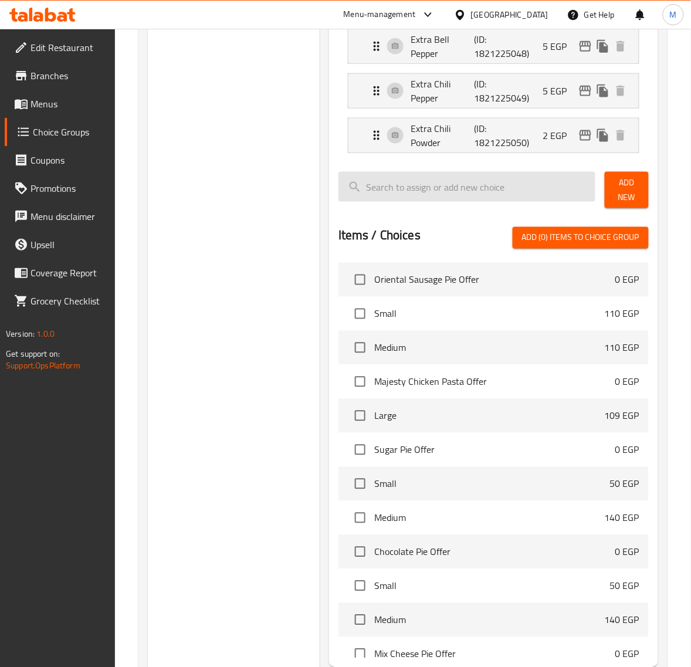
click at [441, 196] on input "search" at bounding box center [466, 187] width 257 height 30
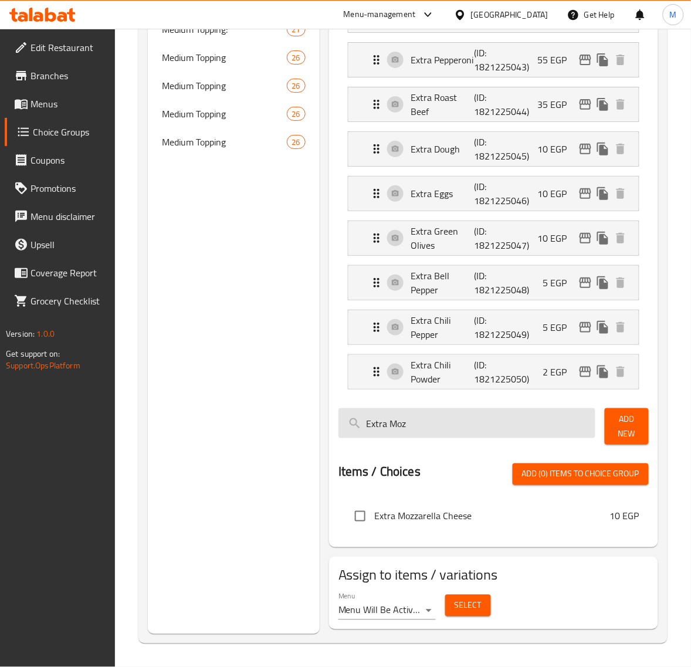
scroll to position [942, 0]
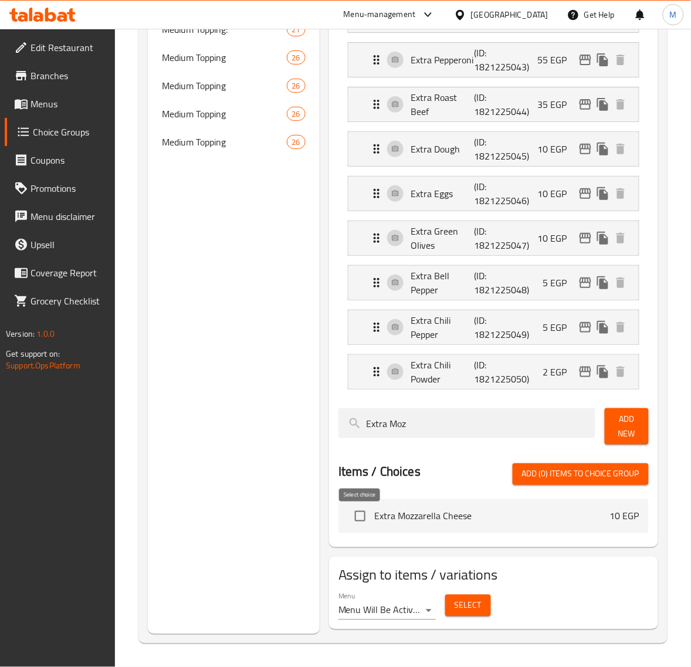
type input "Extra Moz"
click at [364, 513] on input "checkbox" at bounding box center [360, 516] width 25 height 25
click at [533, 473] on span "Add (1) items to choice group" at bounding box center [580, 474] width 117 height 15
checkbox input "false"
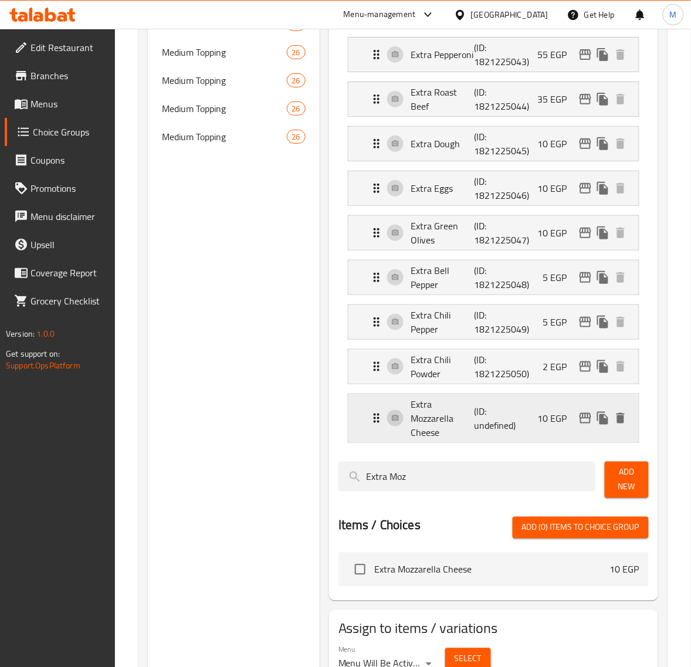
click at [531, 423] on div "Extra Mozzarella Cheese (ID: undefined) 10 EGP" at bounding box center [496, 418] width 255 height 48
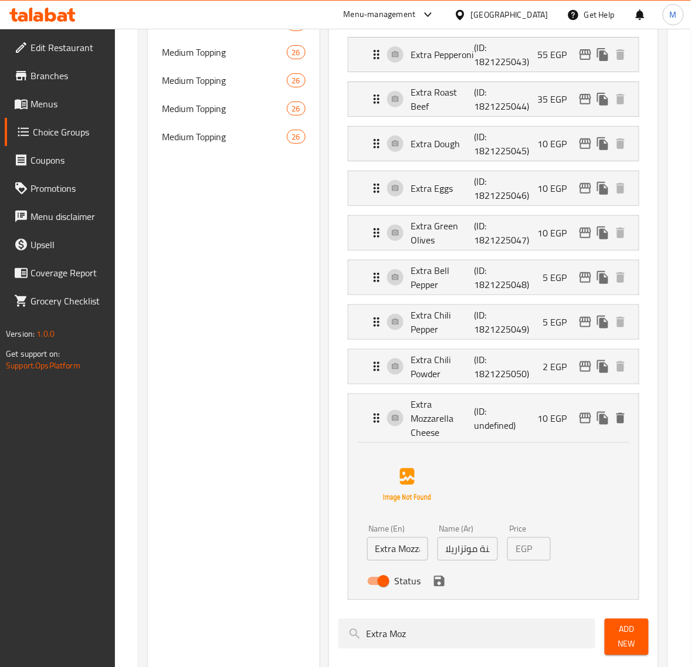
click at [525, 553] on p "EGP" at bounding box center [523, 549] width 16 height 14
click at [441, 586] on icon "save" at bounding box center [439, 581] width 11 height 11
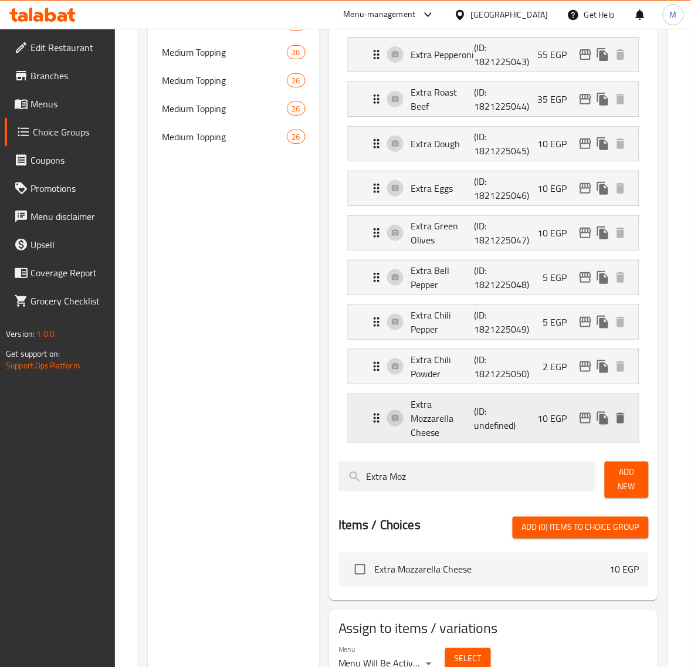
click at [516, 426] on div "Extra Mozzarella Cheese (ID: undefined) 10 EGP" at bounding box center [496, 418] width 255 height 48
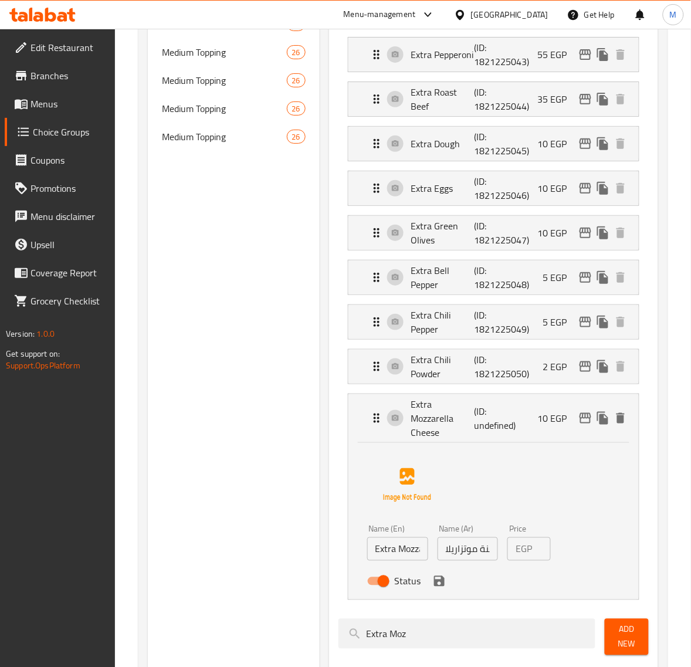
click at [439, 586] on icon "save" at bounding box center [439, 581] width 11 height 11
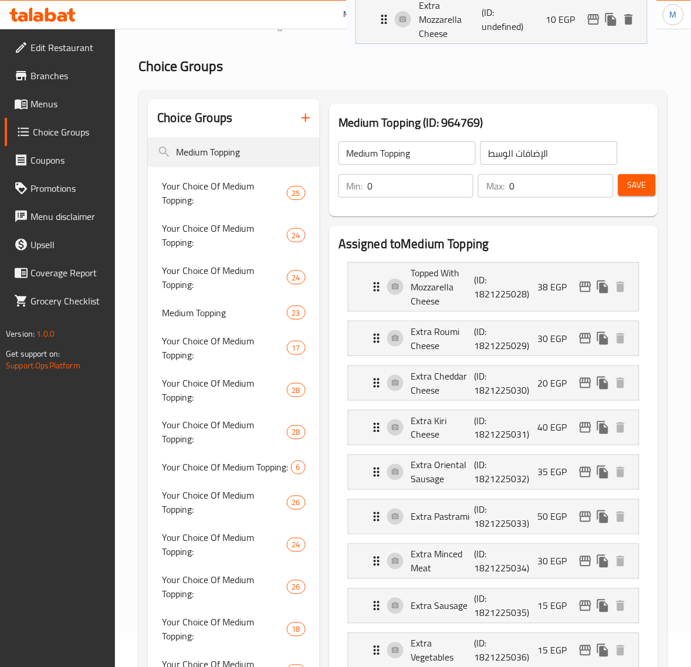
scroll to position [0, 0]
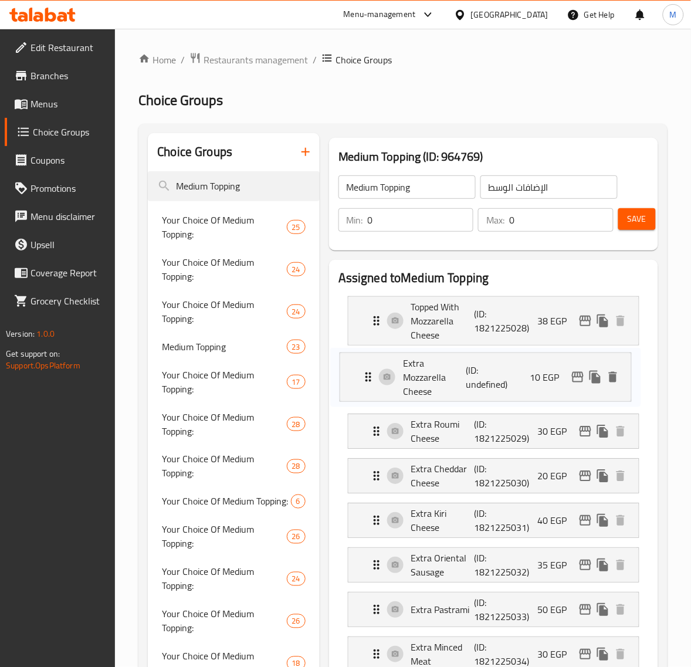
drag, startPoint x: 375, startPoint y: 421, endPoint x: 367, endPoint y: 368, distance: 54.0
drag, startPoint x: 627, startPoint y: 218, endPoint x: 624, endPoint y: 223, distance: 6.0
click at [627, 219] on span "Save" at bounding box center [636, 219] width 19 height 15
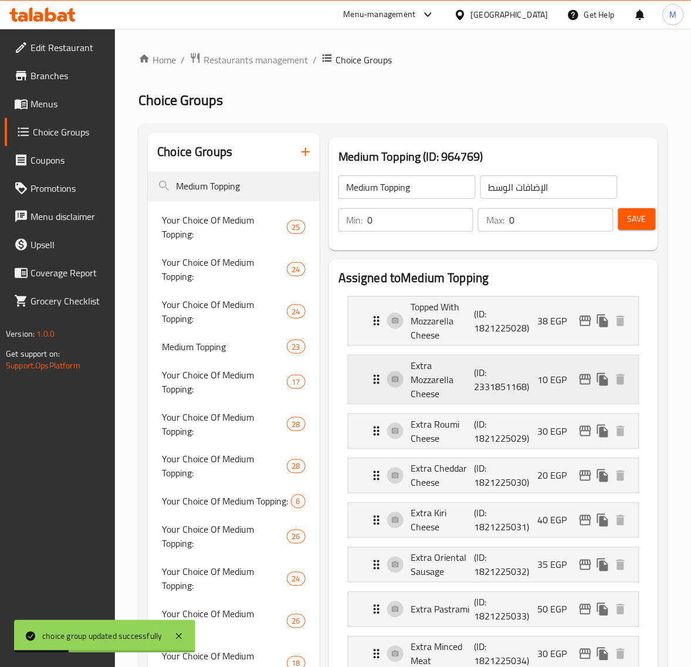
click at [534, 376] on div "Extra Mozzarella Cheese (ID: 2331851168) 10 EGP" at bounding box center [496, 379] width 255 height 48
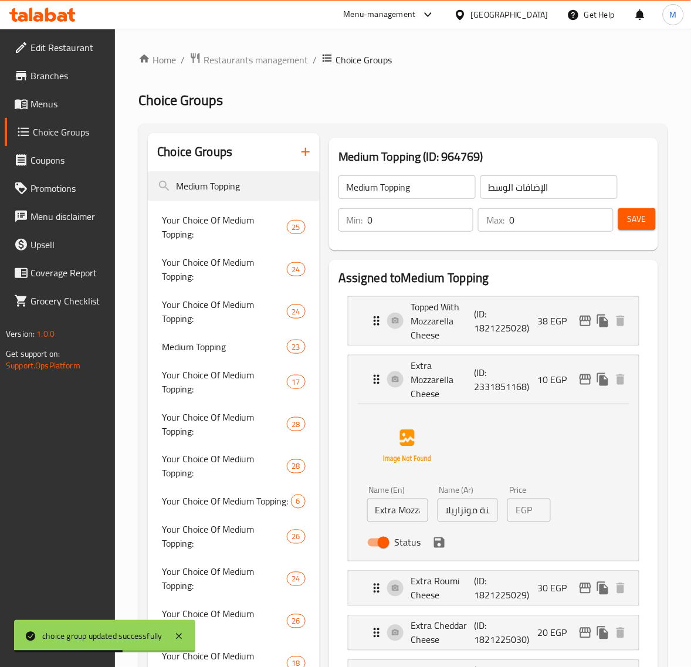
click at [528, 513] on p "EGP" at bounding box center [523, 510] width 16 height 14
click at [525, 510] on p "EGP" at bounding box center [523, 510] width 16 height 14
click at [511, 512] on div "EGP 10 Price" at bounding box center [528, 509] width 43 height 23
click at [519, 514] on p "EGP" at bounding box center [523, 510] width 16 height 14
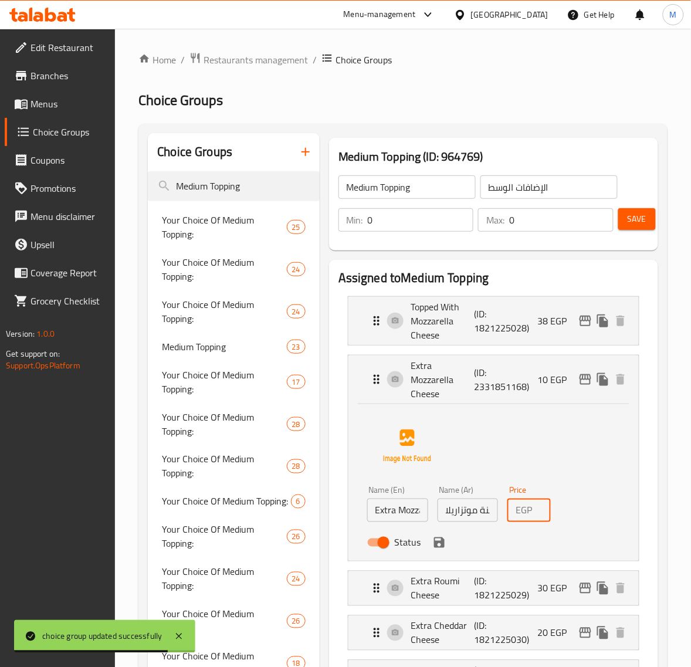
click at [519, 514] on p "EGP" at bounding box center [523, 510] width 16 height 14
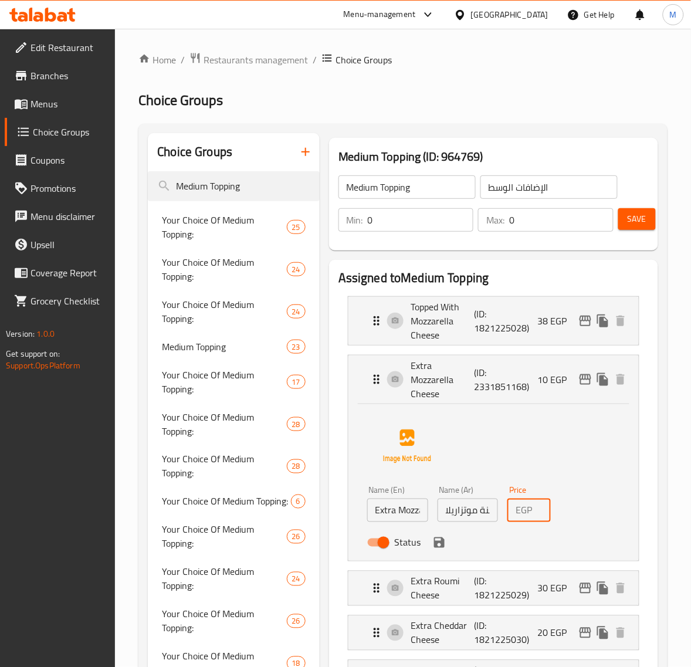
scroll to position [0, 9]
click at [437, 545] on icon "save" at bounding box center [439, 542] width 14 height 14
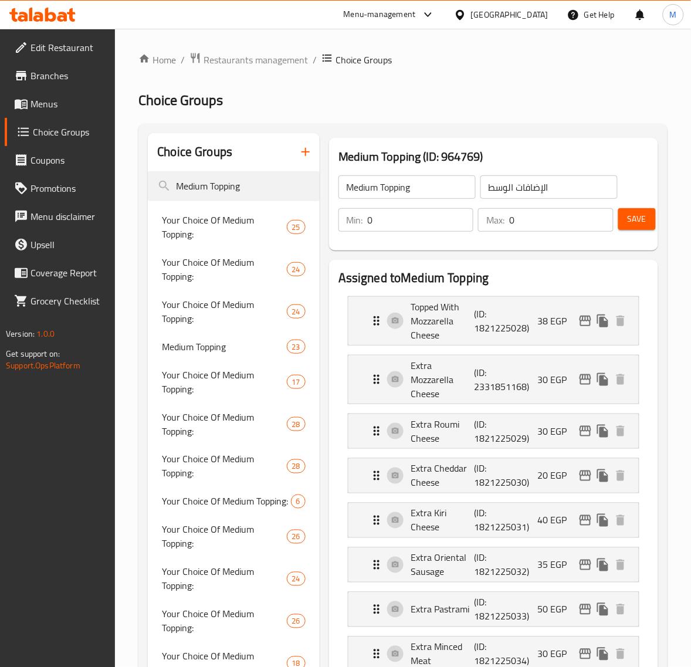
type input "30"
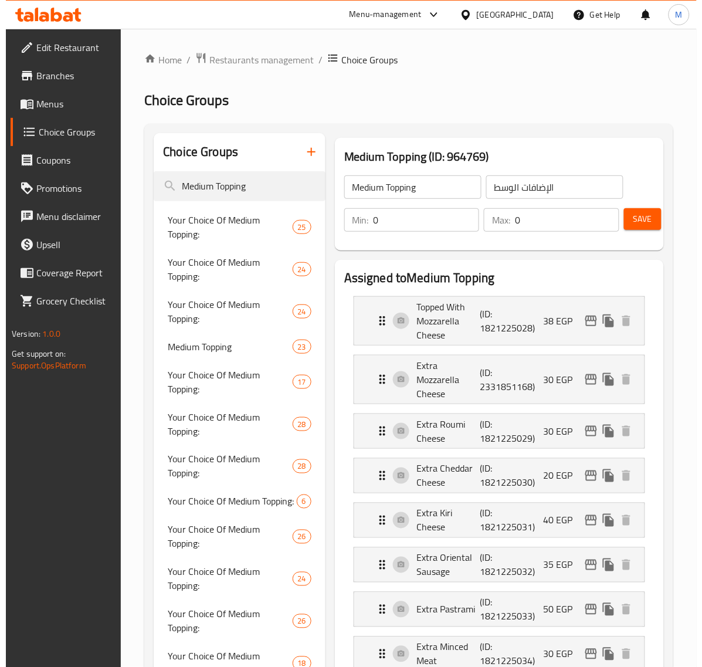
scroll to position [0, 0]
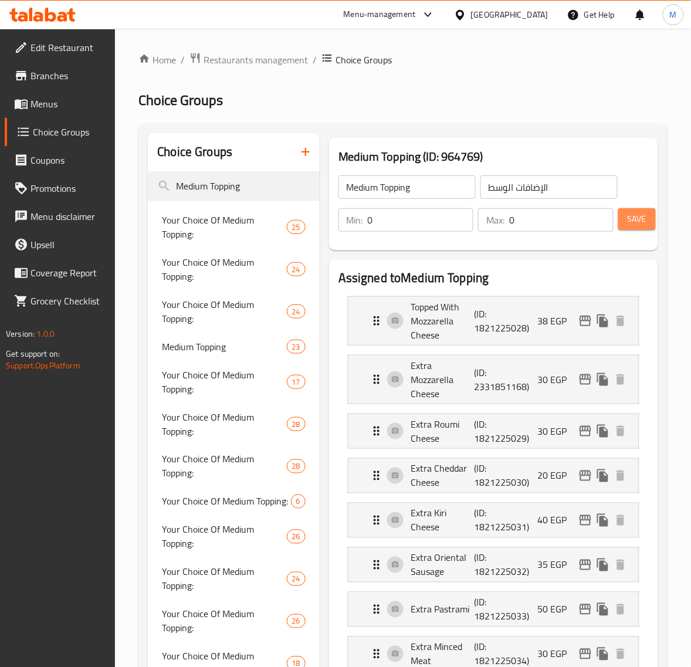
click at [635, 223] on span "Save" at bounding box center [636, 219] width 19 height 15
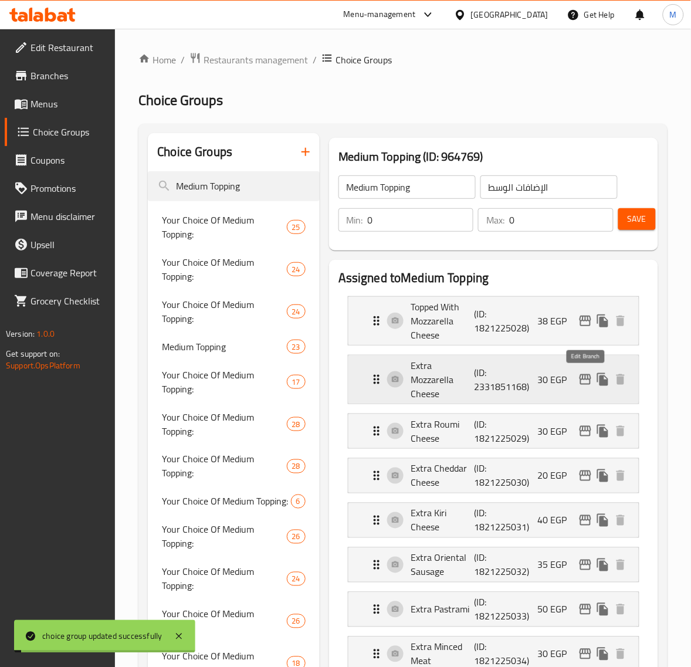
click at [582, 379] on icon "edit" at bounding box center [585, 379] width 14 height 14
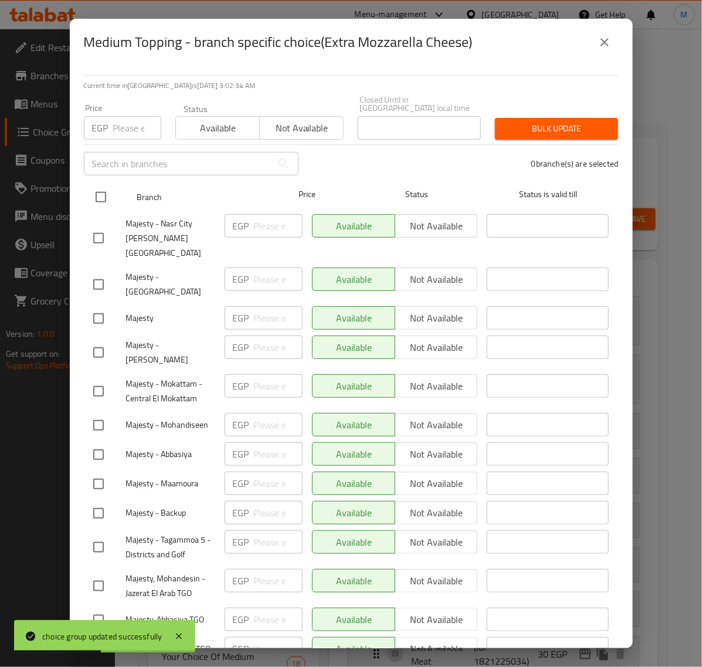
click at [110, 191] on input "checkbox" at bounding box center [101, 197] width 25 height 25
checkbox input "true"
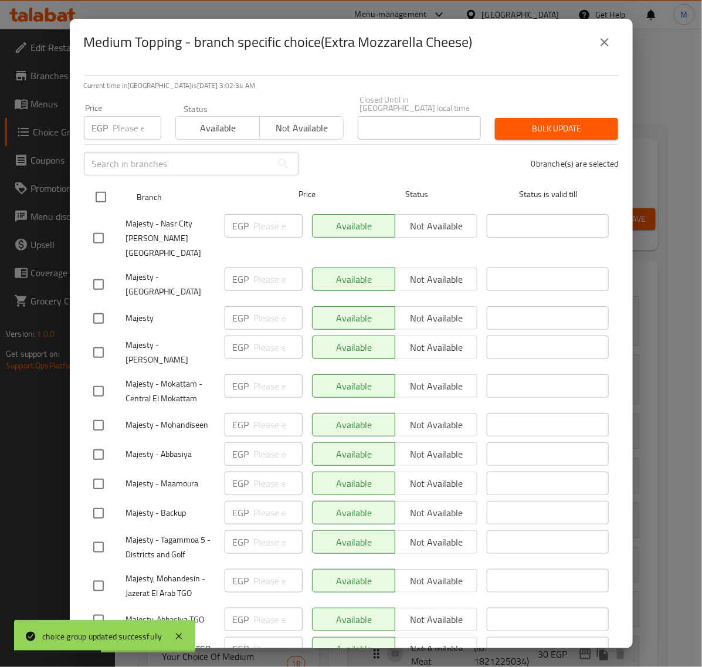
checkbox input "true"
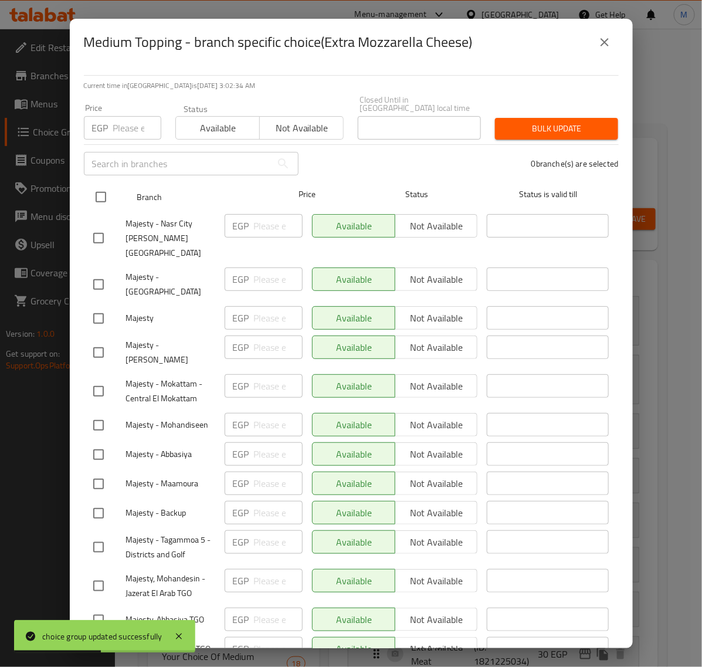
checkbox input "true"
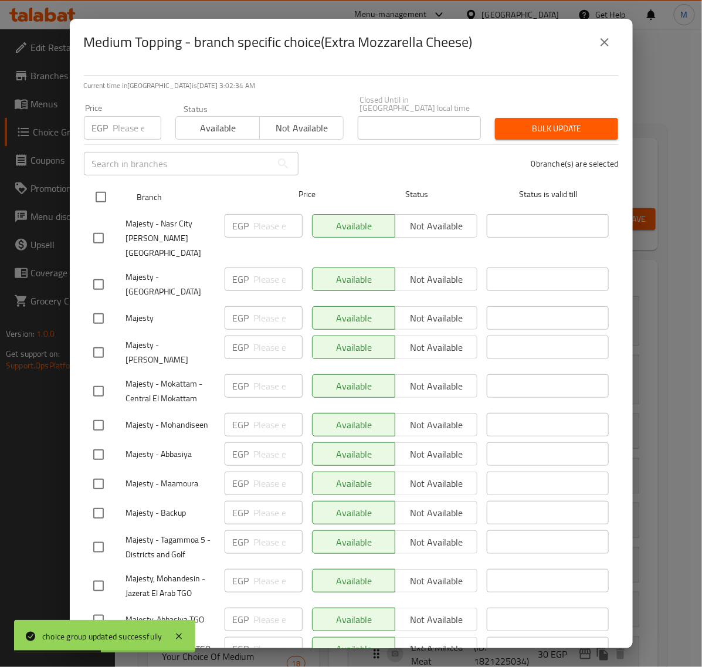
checkbox input "true"
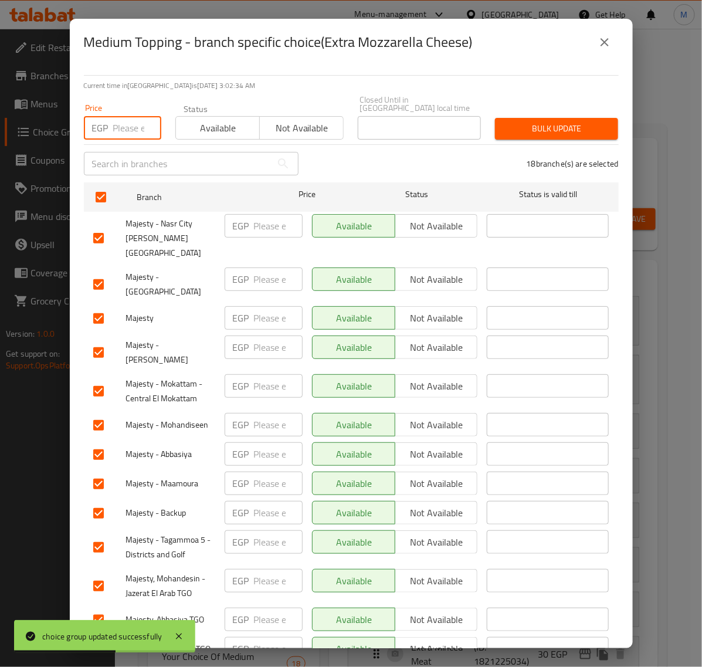
click at [132, 117] on input "number" at bounding box center [137, 127] width 48 height 23
type input "30"
click at [555, 130] on button "Bulk update" at bounding box center [556, 129] width 123 height 22
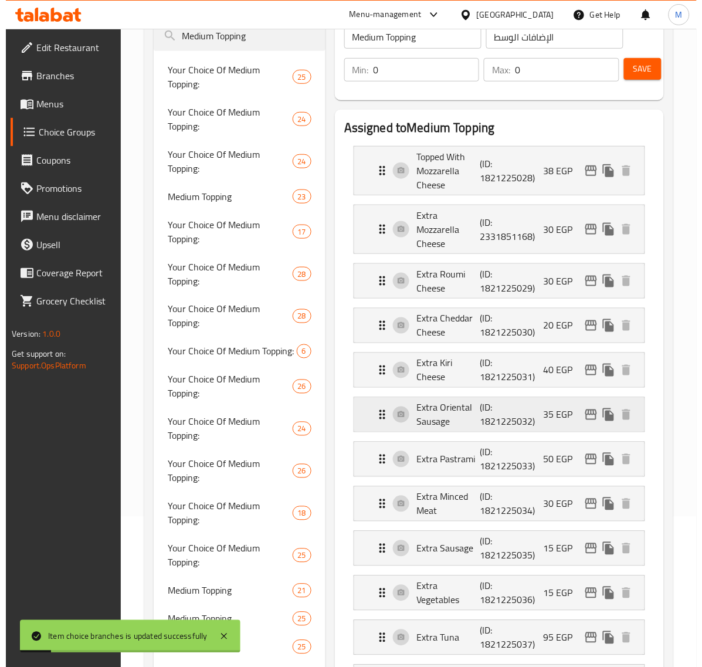
scroll to position [220, 0]
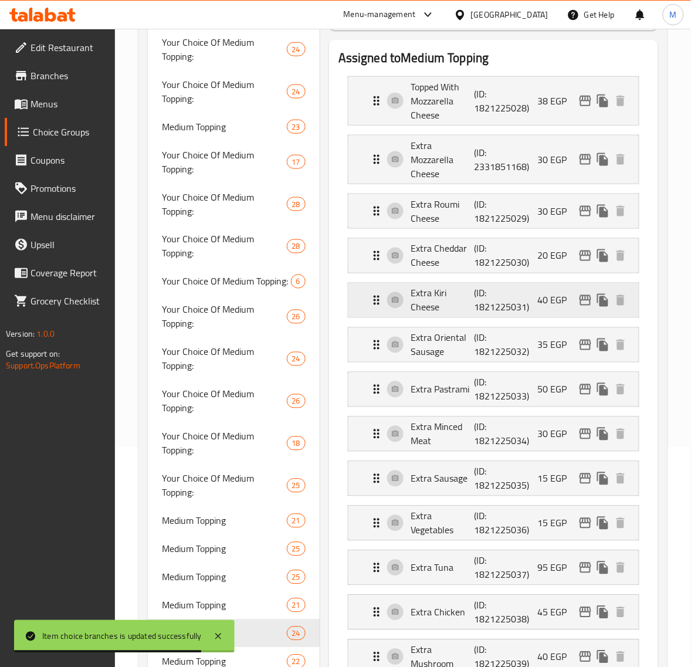
click at [373, 298] on icon "Expand" at bounding box center [376, 300] width 14 height 14
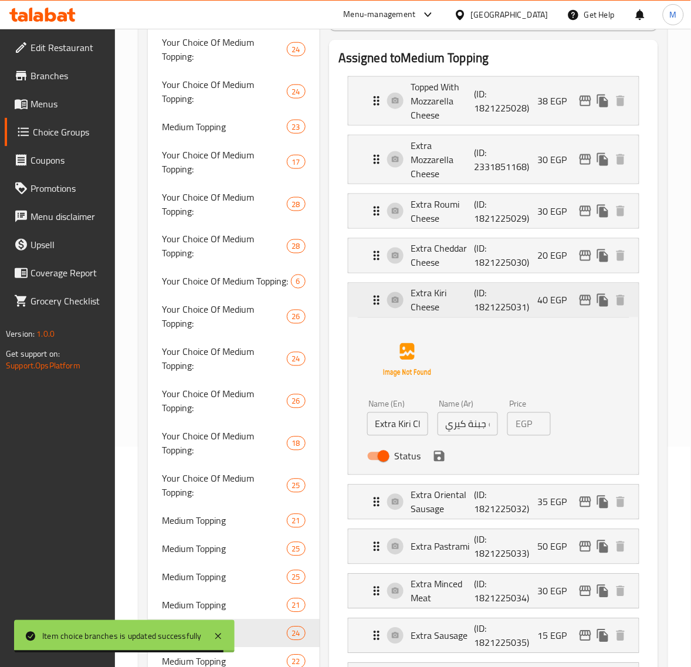
click at [373, 298] on icon "Expand" at bounding box center [376, 300] width 14 height 14
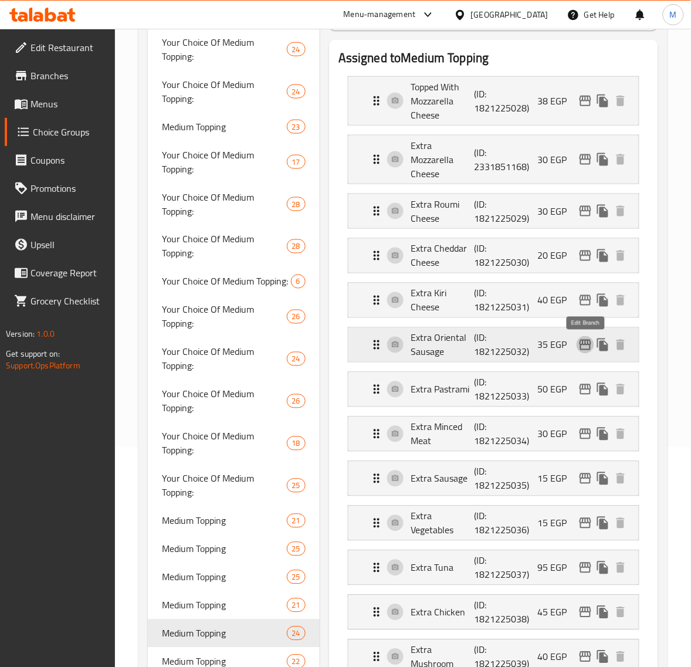
drag, startPoint x: 583, startPoint y: 347, endPoint x: 575, endPoint y: 346, distance: 8.8
click at [581, 345] on nav "Topped With Mozzarella Cheese (ID: 1821225028) 38 EGP Name (En) Topped With Moz…" at bounding box center [493, 620] width 310 height 1107
click at [582, 300] on icon "edit" at bounding box center [585, 300] width 14 height 14
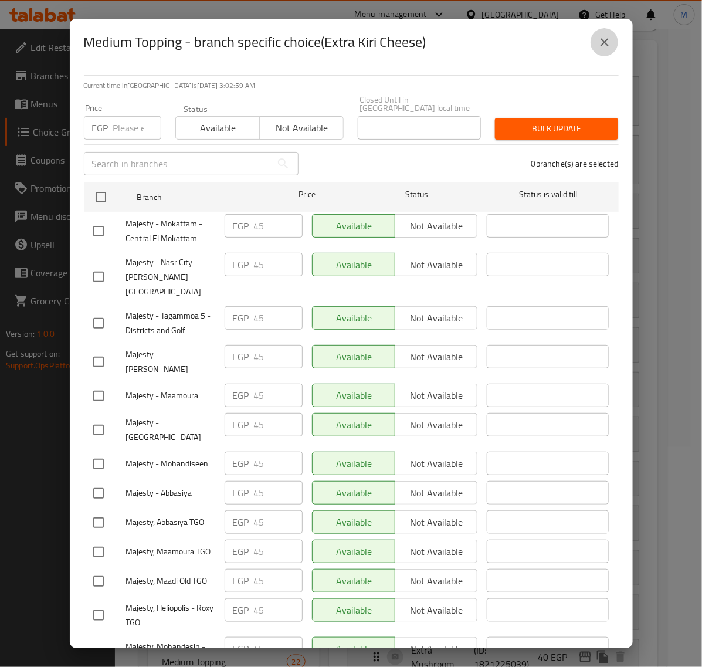
click at [608, 53] on button "close" at bounding box center [604, 42] width 28 height 28
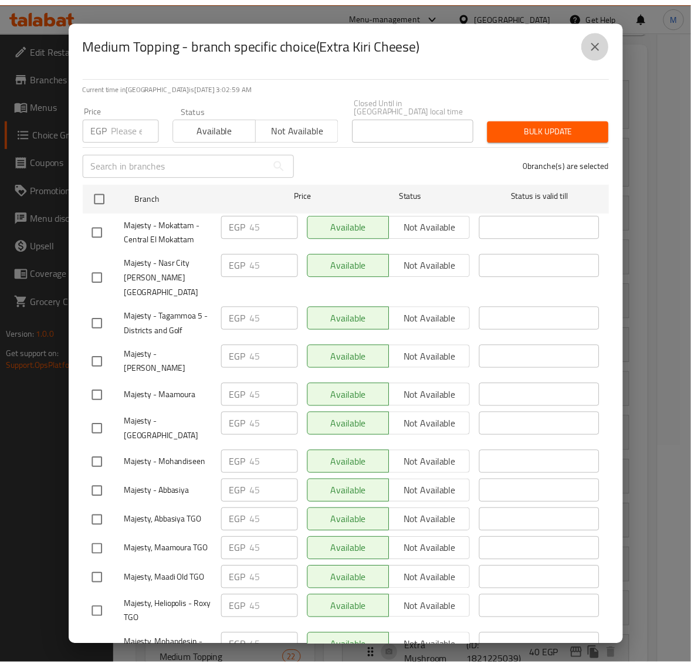
scroll to position [208, 0]
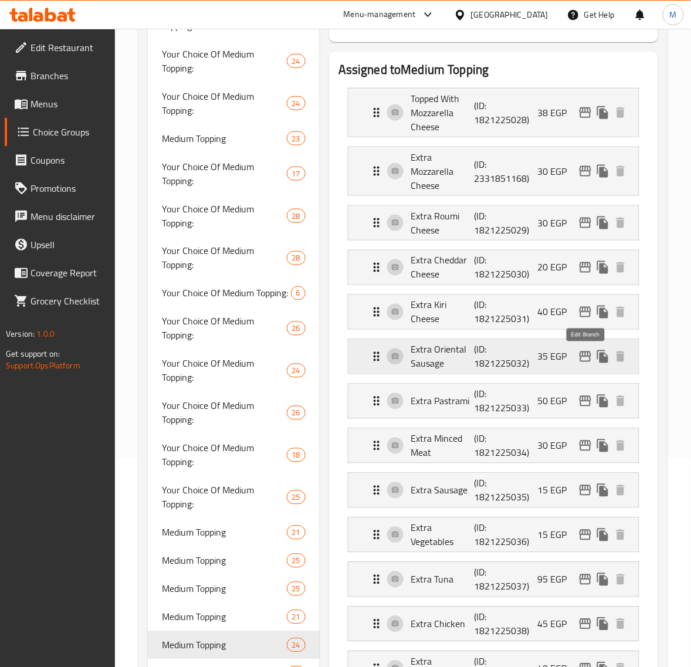
click at [581, 353] on icon "edit" at bounding box center [585, 356] width 14 height 14
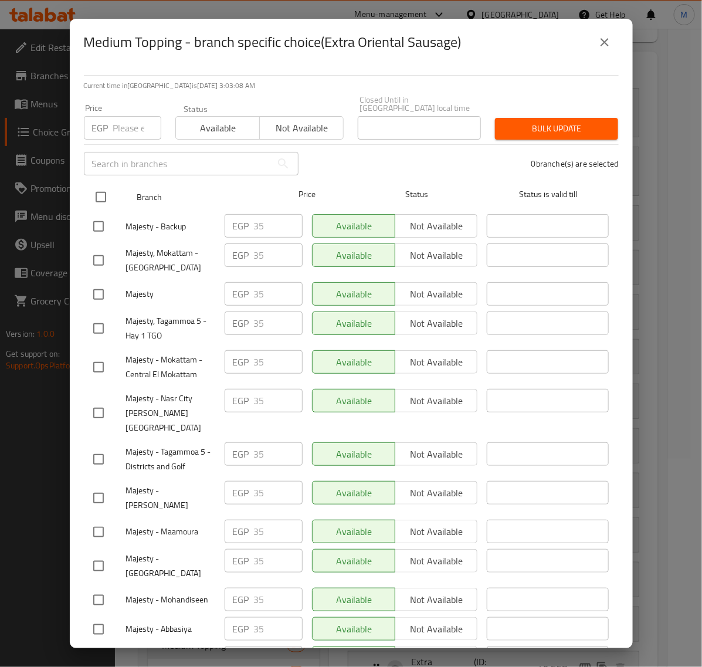
click at [104, 188] on input "checkbox" at bounding box center [101, 197] width 25 height 25
checkbox input "true"
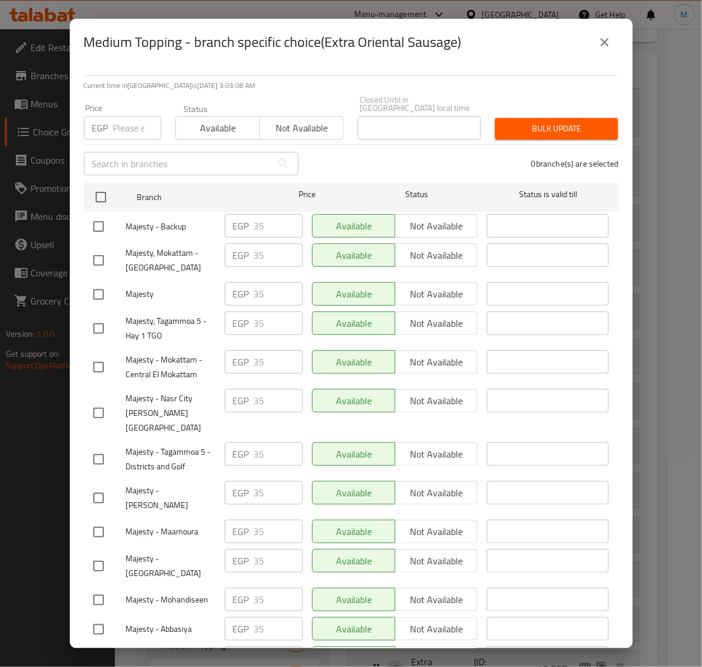
checkbox input "true"
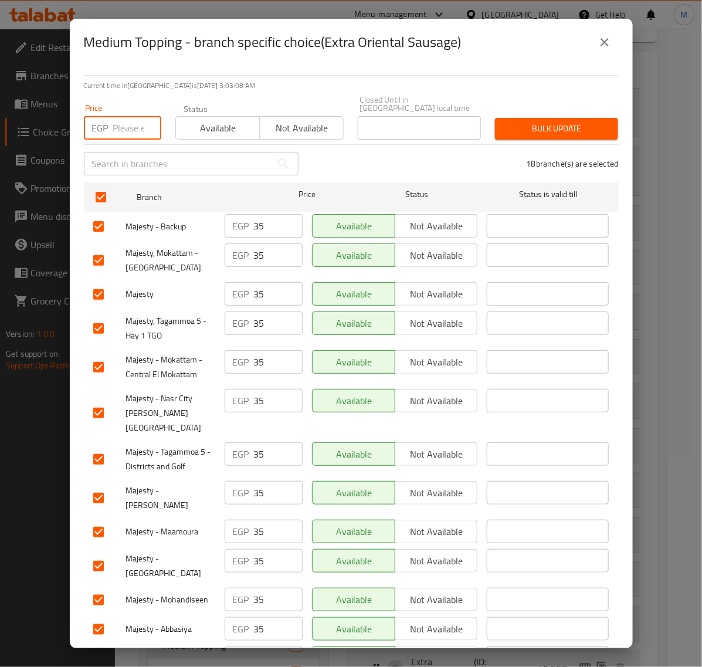
click at [115, 130] on input "number" at bounding box center [137, 127] width 48 height 23
paste input "40.00"
drag, startPoint x: 500, startPoint y: 119, endPoint x: 466, endPoint y: 124, distance: 34.4
click at [504, 121] on span "Bulk update" at bounding box center [556, 128] width 104 height 15
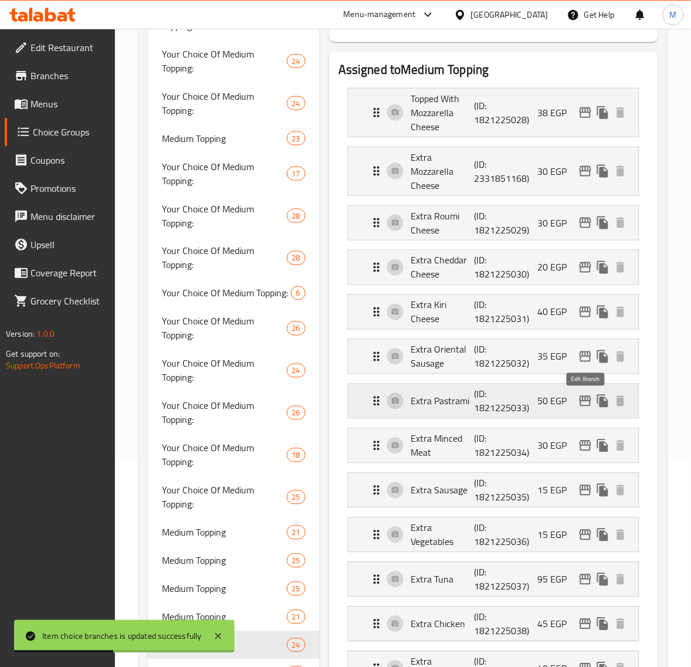
click at [585, 402] on icon "edit" at bounding box center [585, 401] width 12 height 11
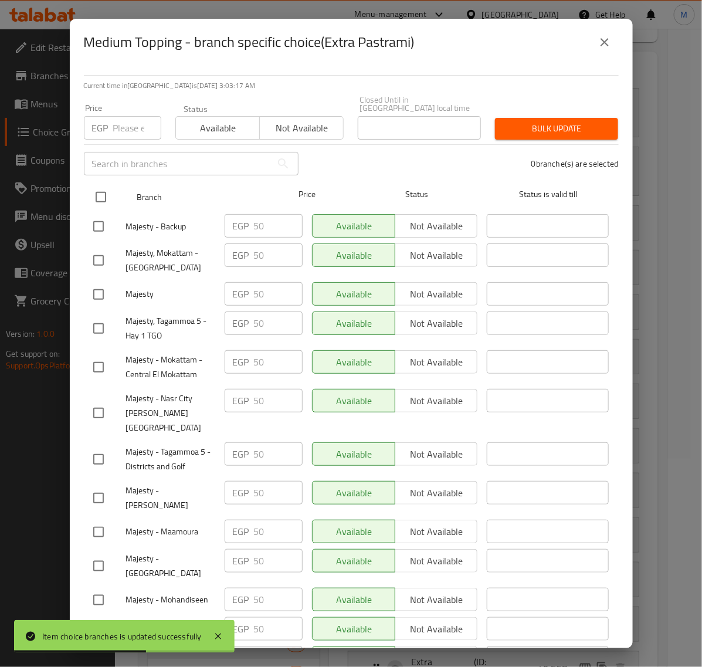
drag, startPoint x: 96, startPoint y: 188, endPoint x: 122, endPoint y: 149, distance: 46.8
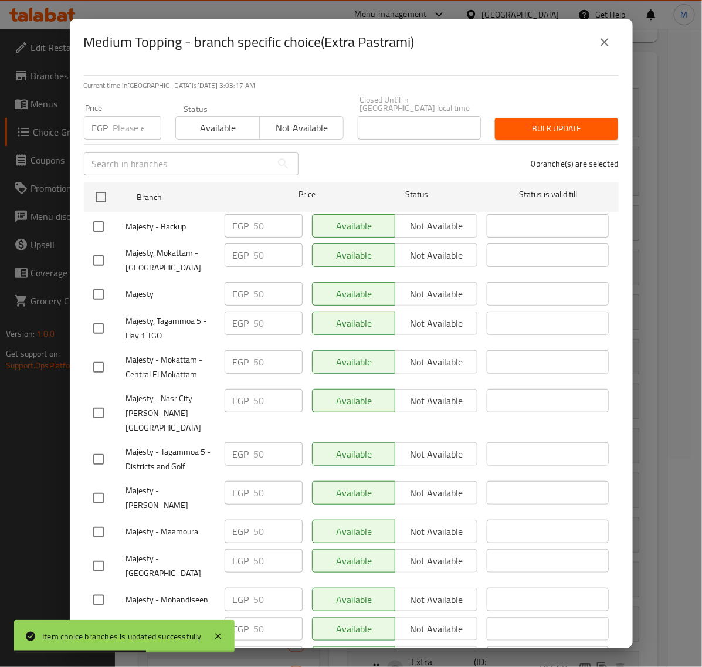
click at [97, 188] on input "checkbox" at bounding box center [101, 197] width 25 height 25
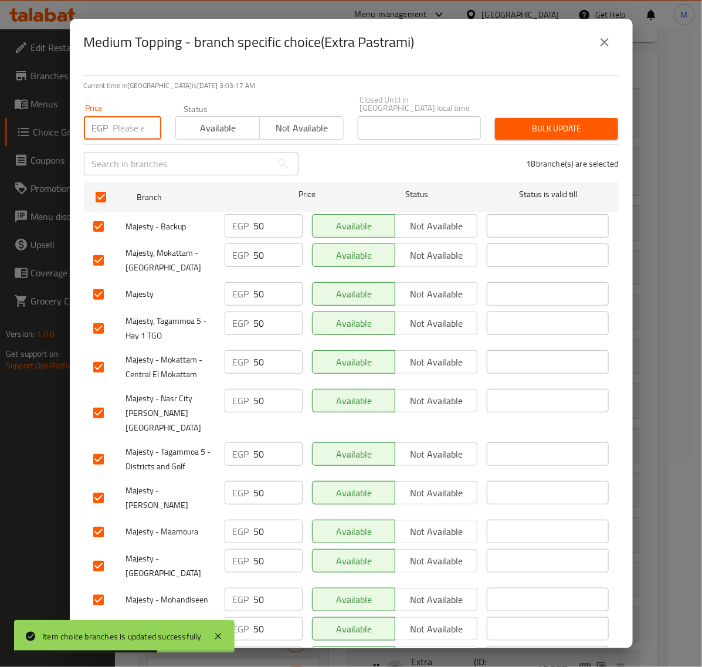
click at [130, 121] on input "number" at bounding box center [137, 127] width 48 height 23
paste input "55.00"
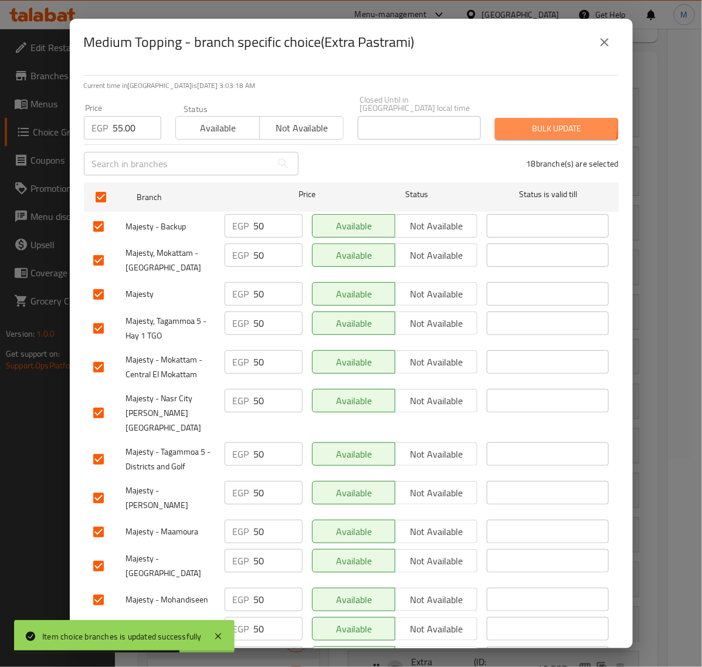
click at [528, 121] on span "Bulk update" at bounding box center [556, 128] width 104 height 15
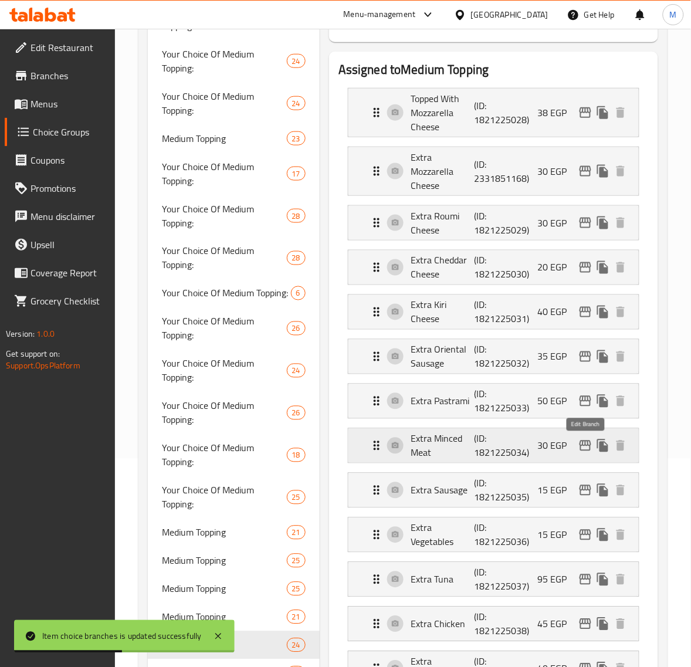
click at [585, 450] on icon "edit" at bounding box center [585, 446] width 14 height 14
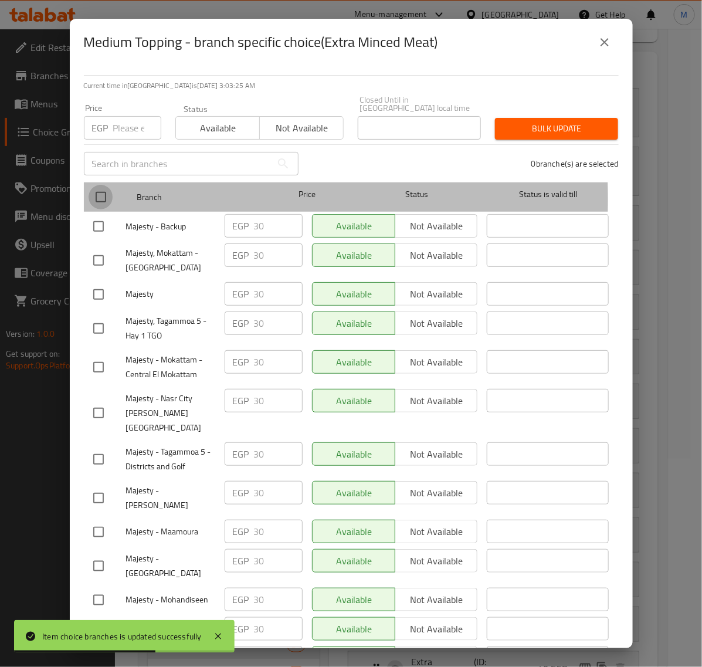
click at [100, 191] on input "checkbox" at bounding box center [101, 197] width 25 height 25
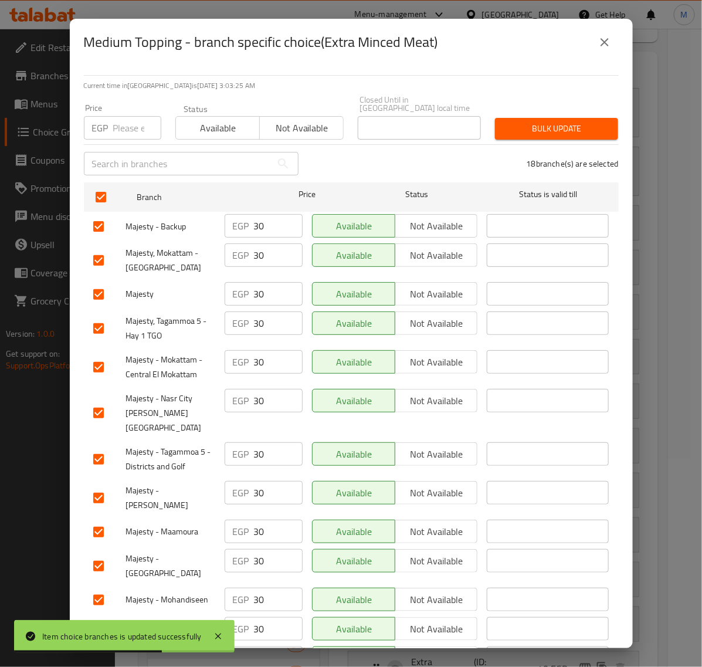
click at [127, 118] on input "number" at bounding box center [137, 127] width 48 height 23
paste input "35.00"
click at [553, 121] on span "Bulk update" at bounding box center [556, 128] width 104 height 15
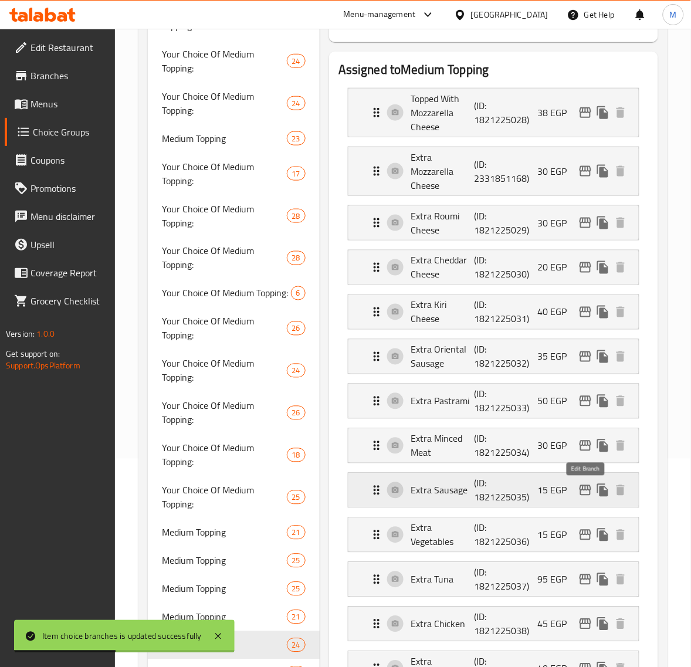
click at [584, 494] on icon "edit" at bounding box center [585, 490] width 14 height 14
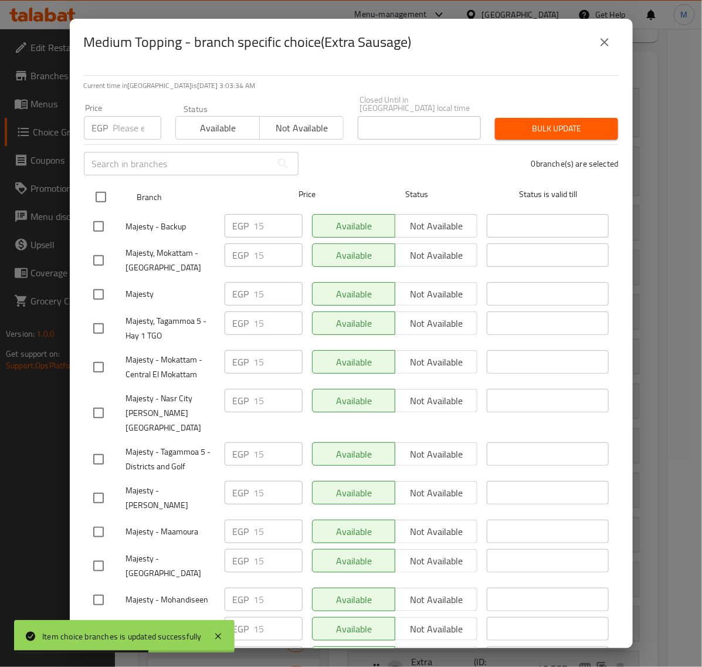
click at [93, 188] on input "checkbox" at bounding box center [101, 197] width 25 height 25
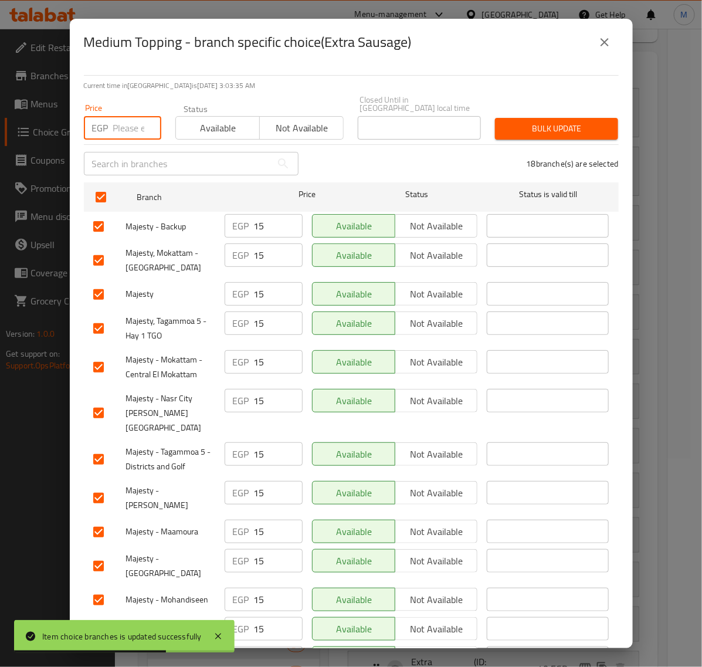
click at [123, 127] on input "number" at bounding box center [137, 127] width 48 height 23
paste input "20.00"
click at [504, 121] on span "Bulk update" at bounding box center [556, 128] width 104 height 15
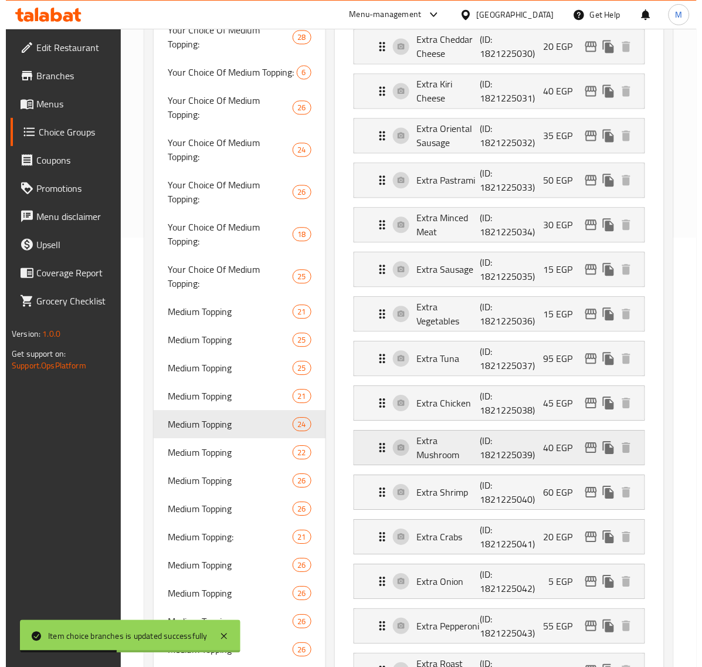
scroll to position [501, 0]
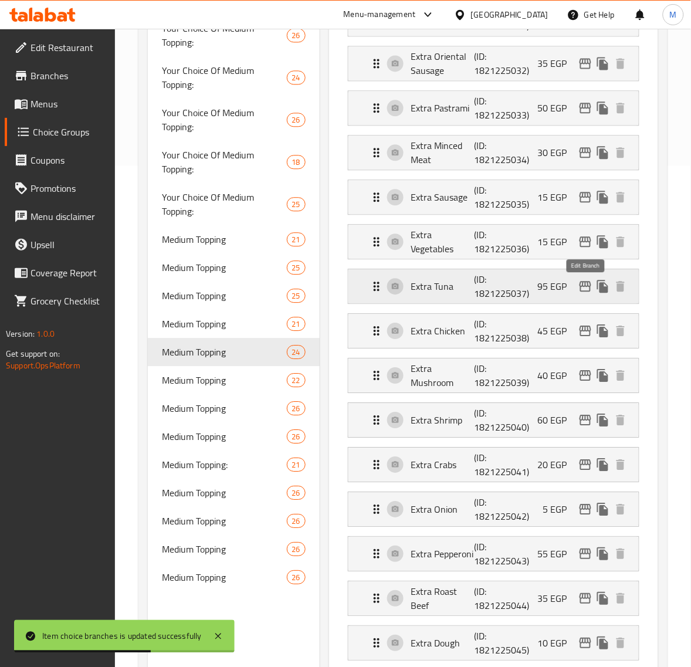
click at [581, 288] on icon "edit" at bounding box center [585, 286] width 12 height 11
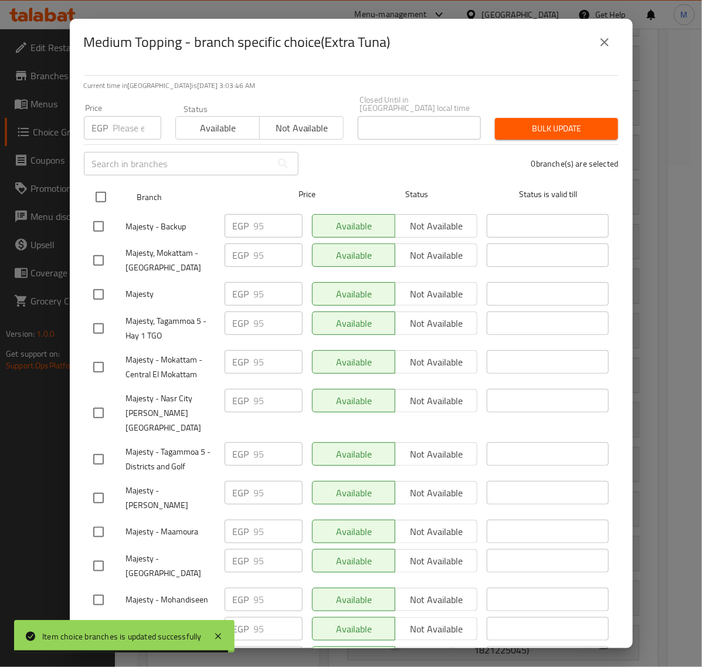
drag, startPoint x: 100, startPoint y: 191, endPoint x: 109, endPoint y: 185, distance: 10.9
click at [100, 191] on input "checkbox" at bounding box center [101, 197] width 25 height 25
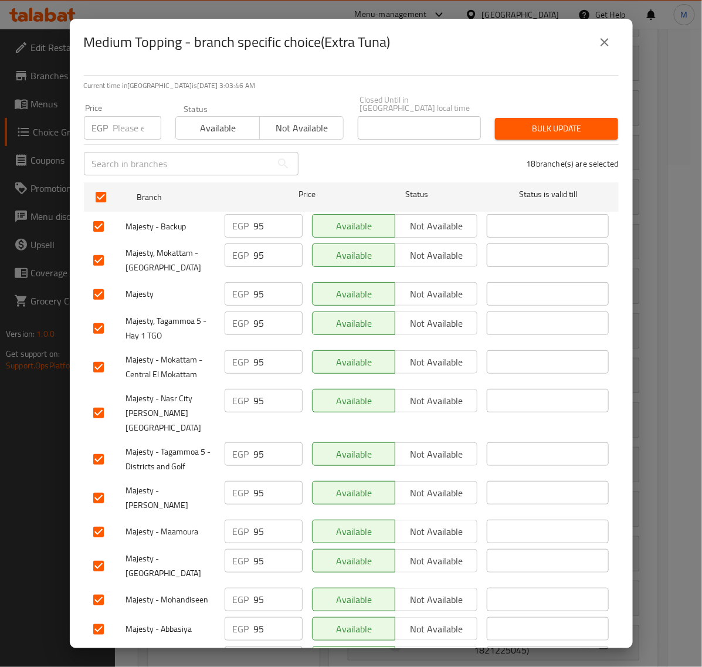
drag, startPoint x: 134, startPoint y: 118, endPoint x: 138, endPoint y: 128, distance: 10.2
click at [133, 118] on input "number" at bounding box center [137, 127] width 48 height 23
paste input "105.00"
click at [528, 111] on div "Bulk update" at bounding box center [556, 129] width 137 height 36
click at [529, 121] on span "Bulk update" at bounding box center [556, 128] width 104 height 15
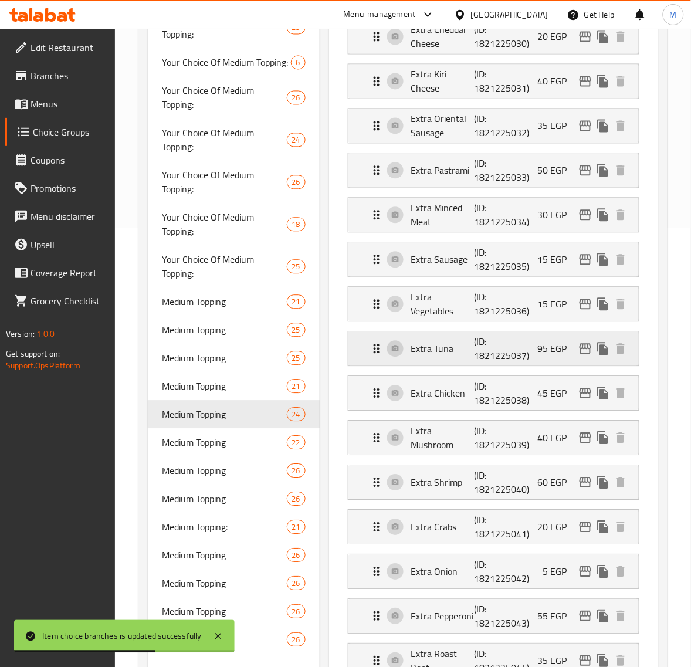
scroll to position [440, 0]
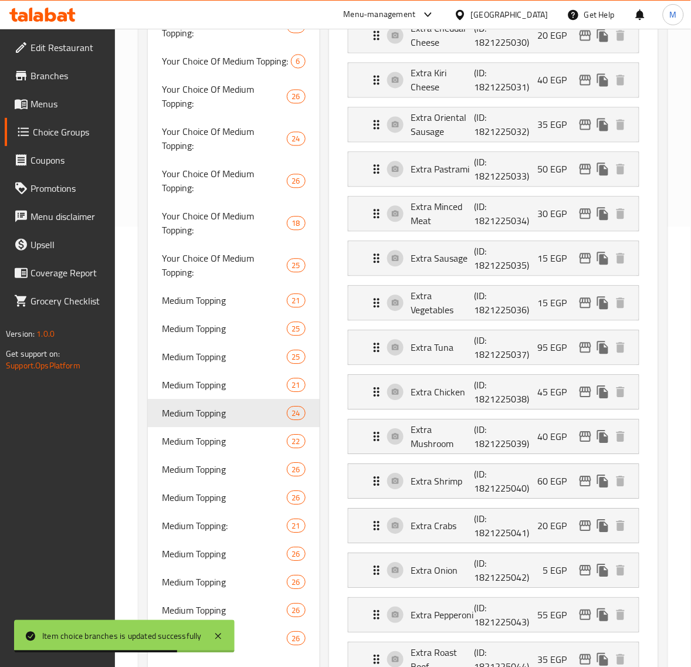
click at [654, 329] on div "Assigned to Medium Topping Topped With Mozzarella Cheese (ID: 1821225028) 38 EG…" at bounding box center [493, 461] width 329 height 1282
click at [649, 331] on div "Assigned to Medium Topping Topped With Mozzarella Cheese (ID: 1821225028) 38 EG…" at bounding box center [493, 461] width 329 height 1282
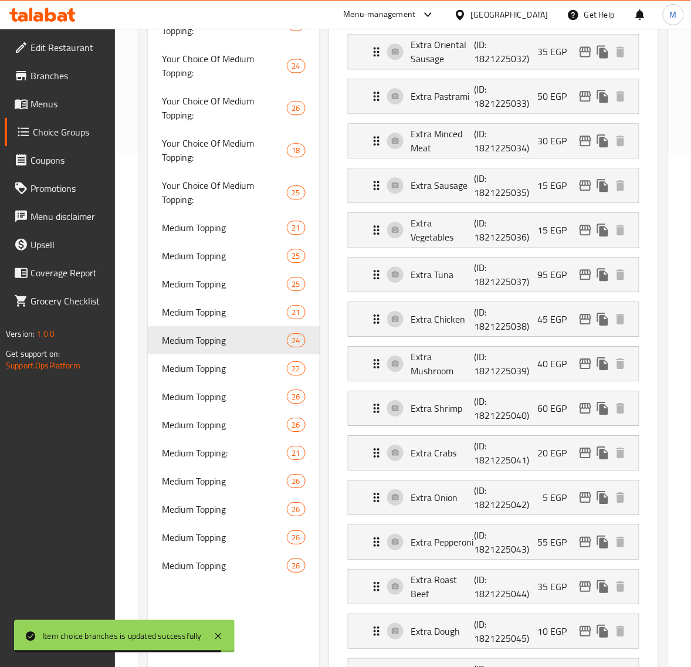
click at [650, 338] on div "Assigned to Medium Topping Topped With Mozzarella Cheese (ID: 1821225028) 38 EG…" at bounding box center [493, 388] width 329 height 1282
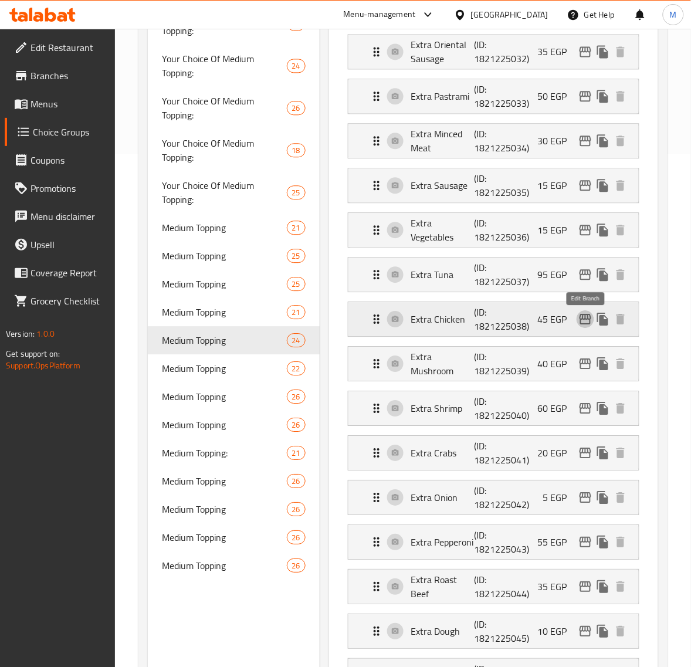
click at [582, 324] on icon "edit" at bounding box center [585, 319] width 14 height 14
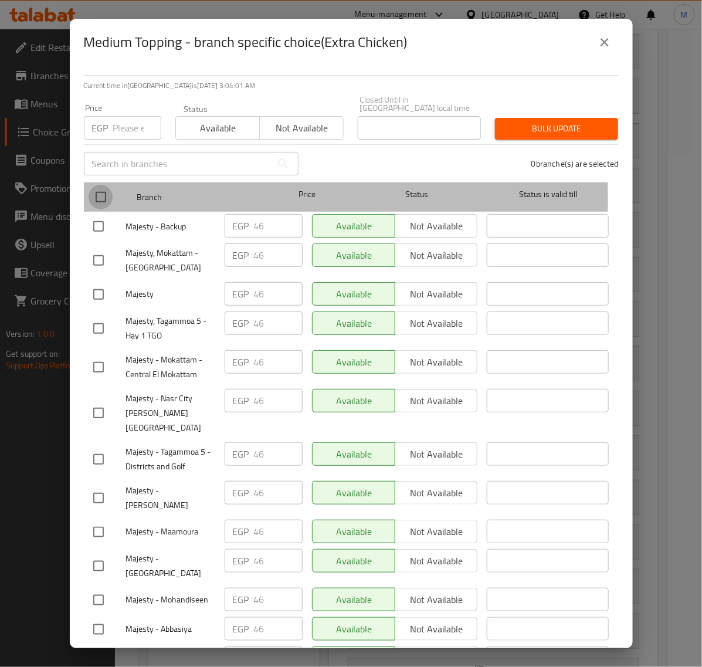
click at [110, 189] on input "checkbox" at bounding box center [101, 197] width 25 height 25
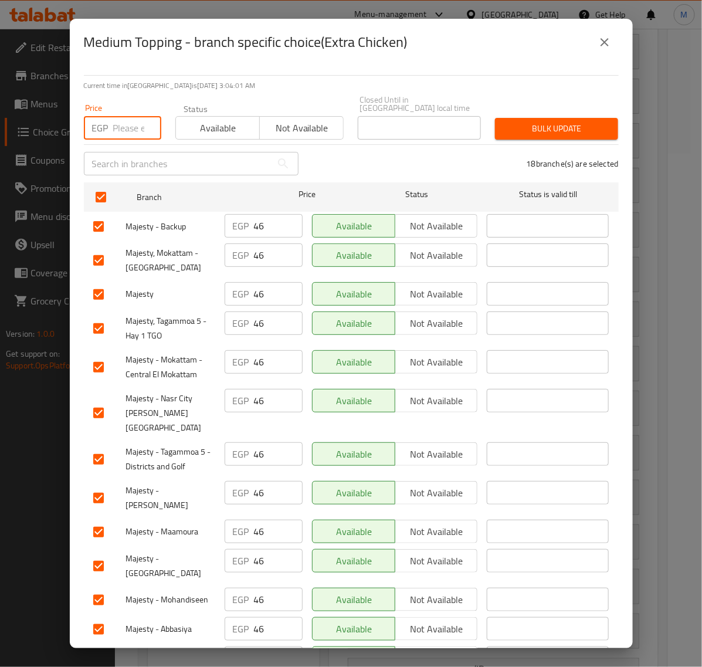
click at [126, 126] on input "number" at bounding box center [137, 127] width 48 height 23
paste input "55.00"
click at [508, 121] on span "Bulk update" at bounding box center [556, 128] width 104 height 15
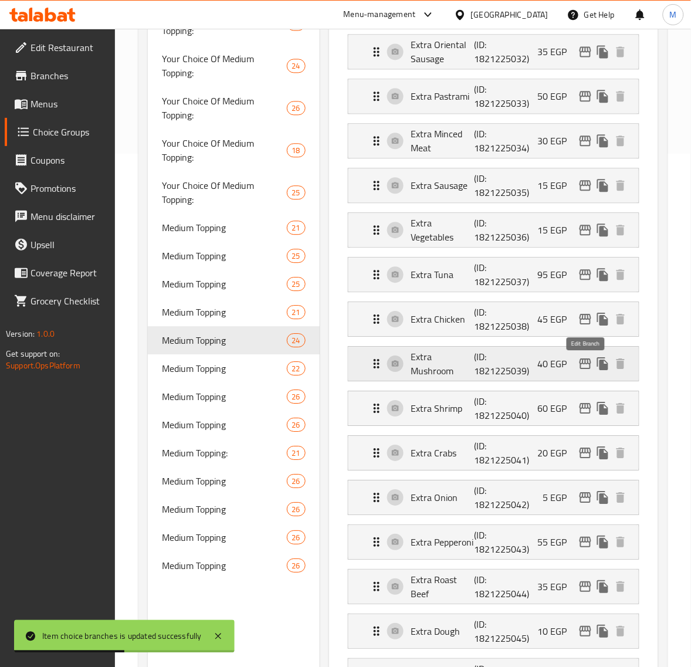
click at [587, 365] on icon "edit" at bounding box center [585, 363] width 12 height 11
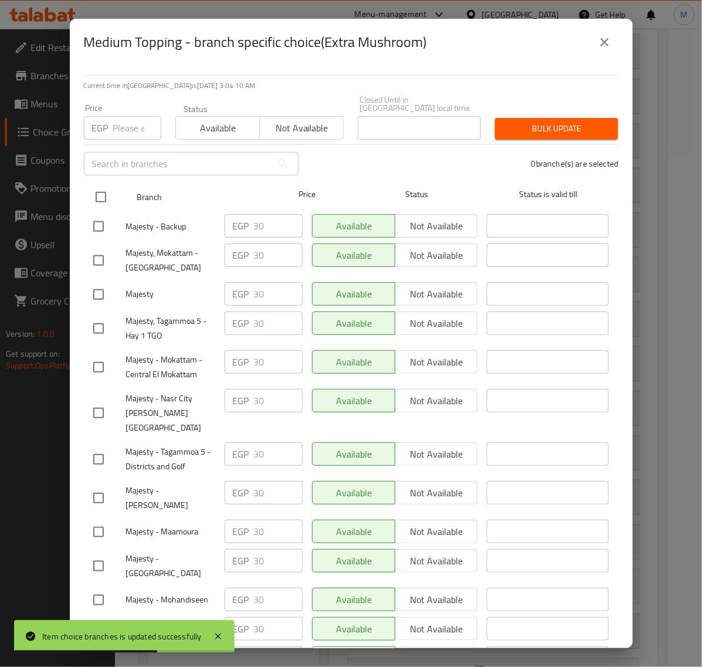
drag, startPoint x: 101, startPoint y: 188, endPoint x: 118, endPoint y: 135, distance: 55.3
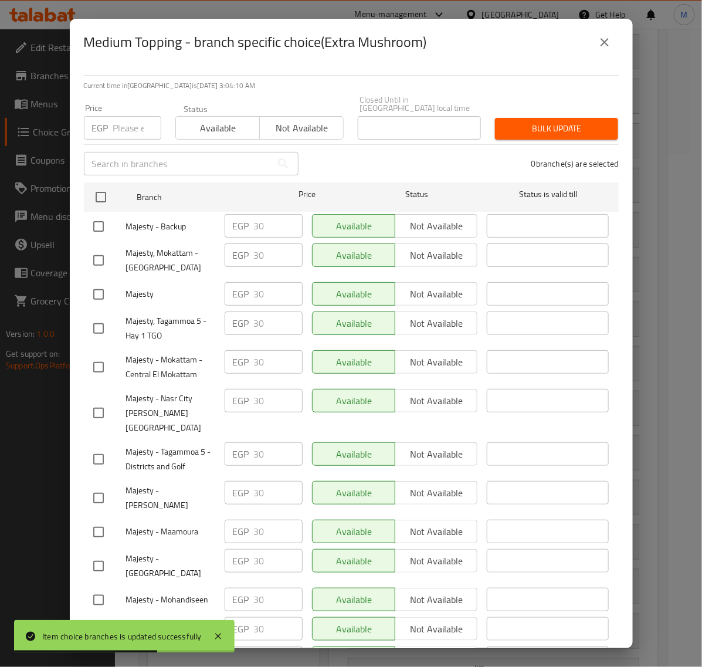
click at [103, 188] on input "checkbox" at bounding box center [101, 197] width 25 height 25
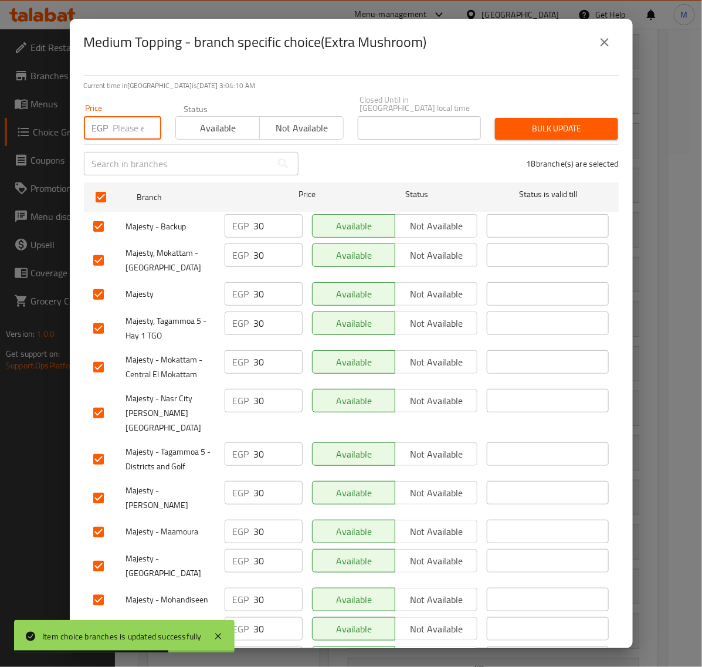
click at [121, 122] on input "number" at bounding box center [137, 127] width 48 height 23
paste input "35.00"
click at [543, 123] on span "Bulk update" at bounding box center [556, 128] width 104 height 15
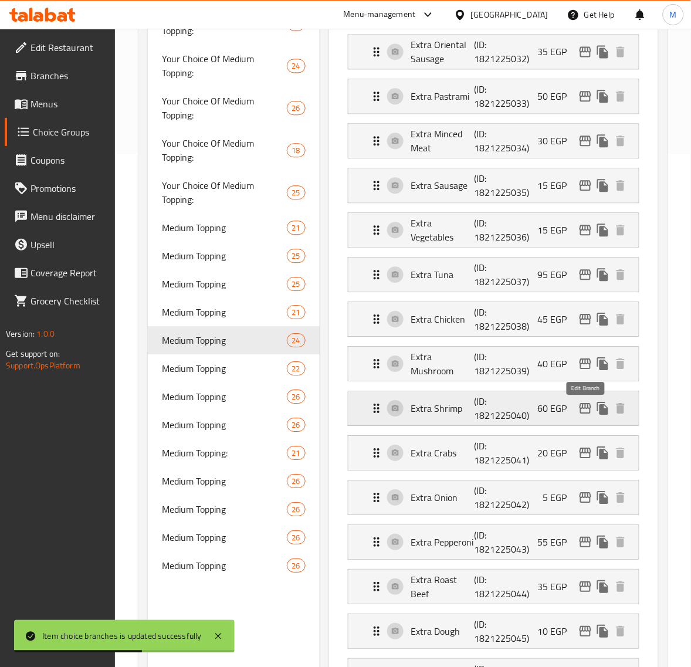
click at [587, 410] on icon "edit" at bounding box center [585, 408] width 14 height 14
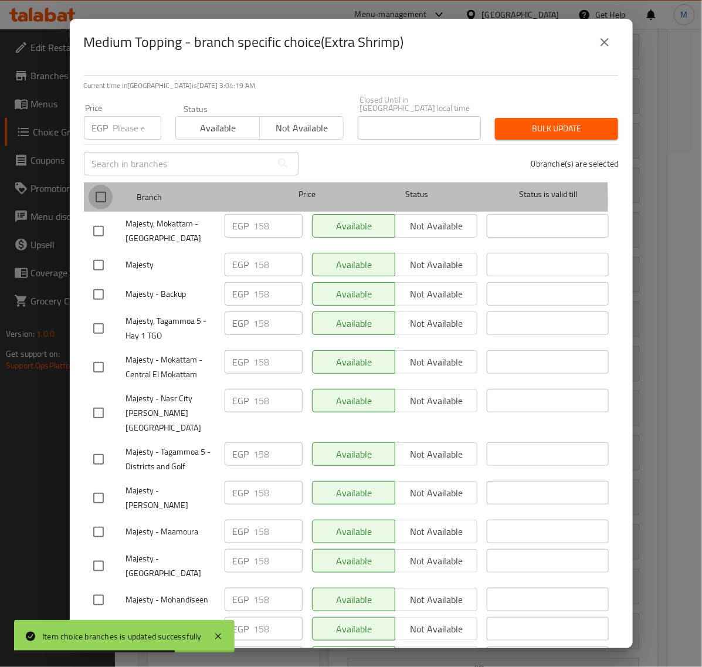
drag, startPoint x: 103, startPoint y: 193, endPoint x: 111, endPoint y: 176, distance: 19.1
click at [101, 193] on input "checkbox" at bounding box center [101, 197] width 25 height 25
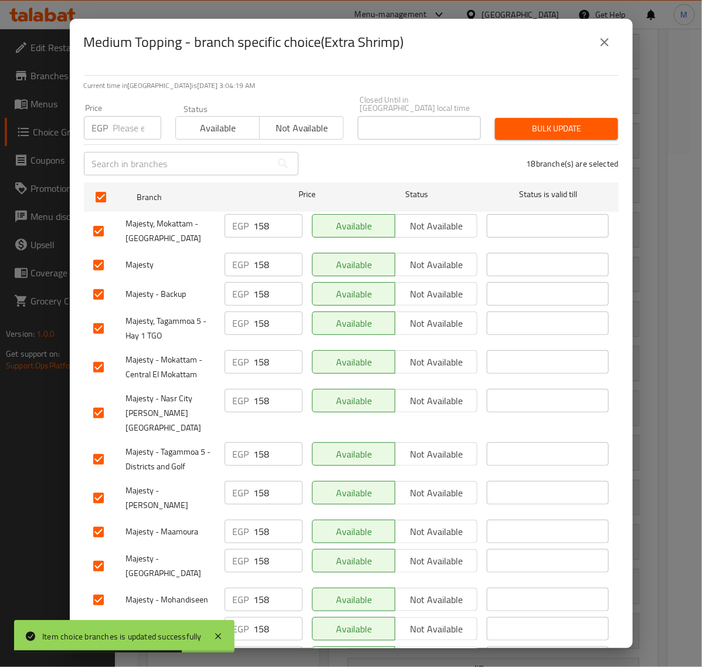
click at [118, 122] on input "number" at bounding box center [137, 127] width 48 height 23
paste input "175.00"
click at [506, 125] on span "Bulk update" at bounding box center [556, 128] width 104 height 15
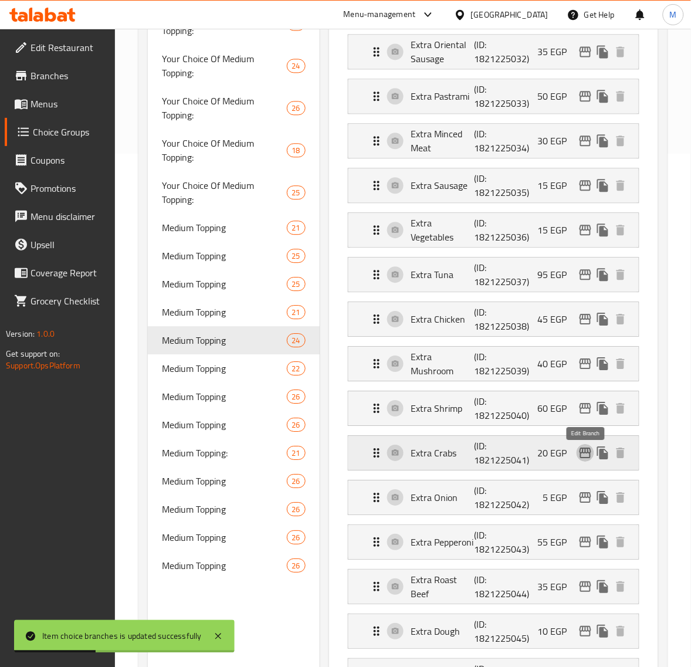
click at [584, 456] on icon "edit" at bounding box center [585, 453] width 14 height 14
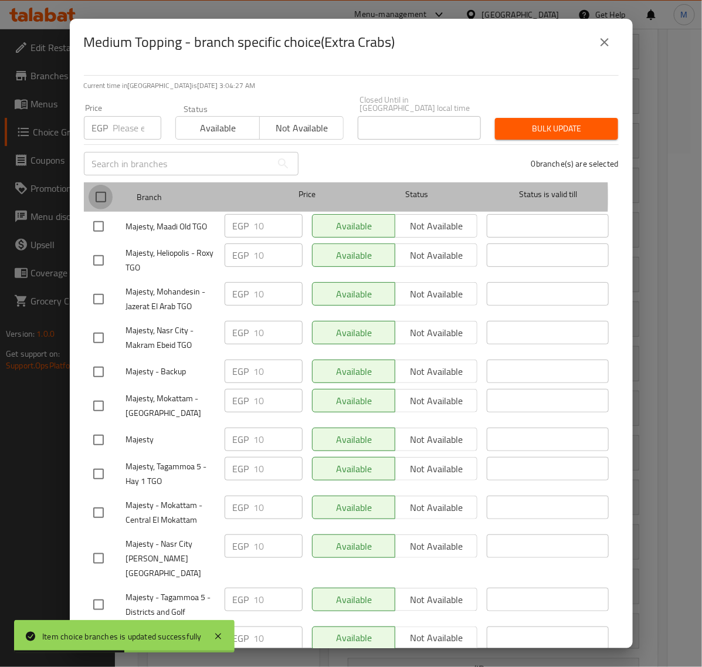
click at [97, 189] on input "checkbox" at bounding box center [101, 197] width 25 height 25
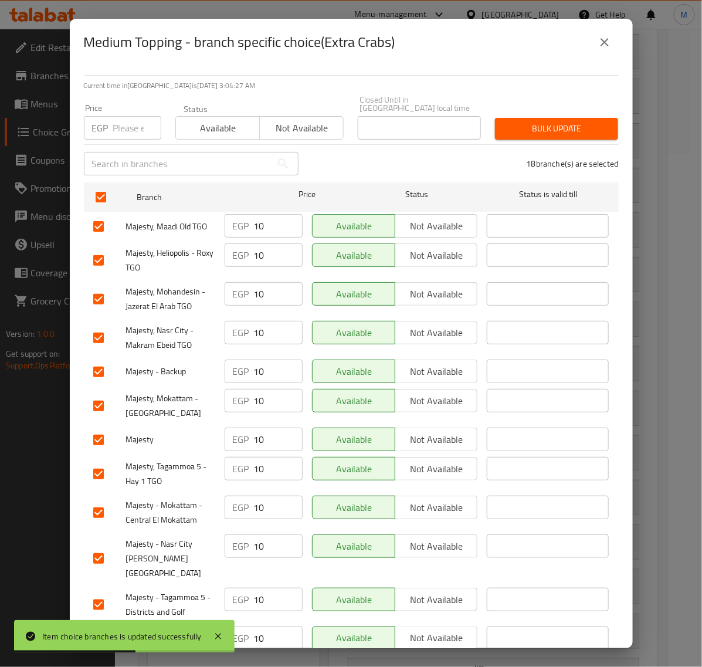
click at [113, 132] on div "Price EGP Price" at bounding box center [122, 122] width 91 height 50
click at [118, 121] on input "number" at bounding box center [137, 127] width 48 height 23
paste input "15.00"
click at [516, 121] on span "Bulk update" at bounding box center [556, 128] width 104 height 15
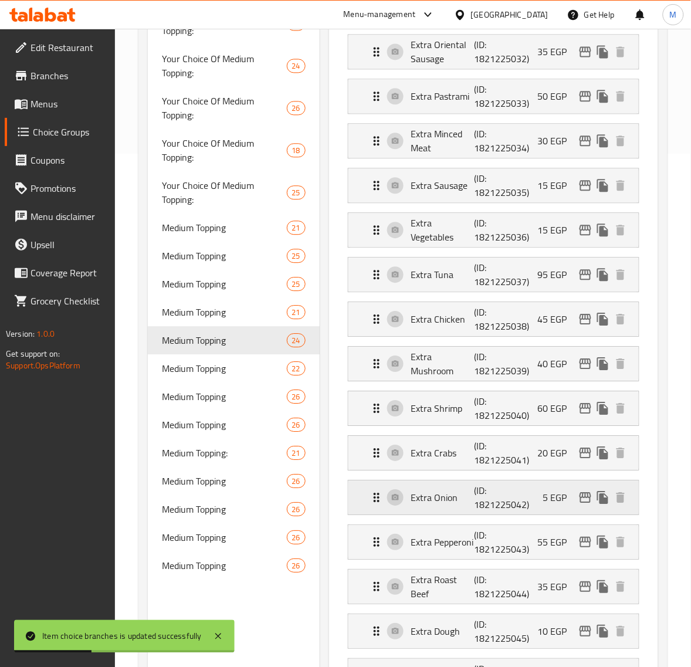
click at [585, 497] on icon "edit" at bounding box center [585, 497] width 12 height 11
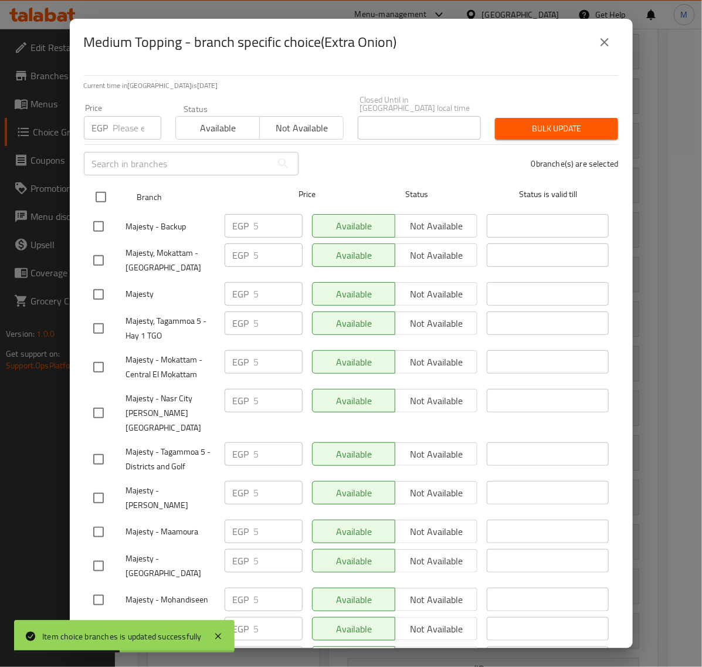
click at [108, 192] on input "checkbox" at bounding box center [101, 197] width 25 height 25
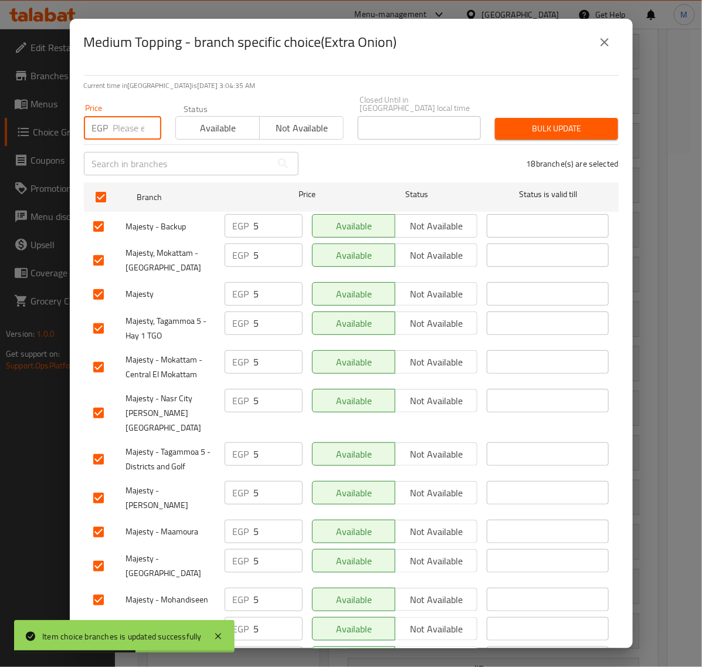
click at [127, 124] on input "number" at bounding box center [137, 127] width 48 height 23
paste input "10.00"
click at [553, 121] on span "Bulk update" at bounding box center [556, 128] width 104 height 15
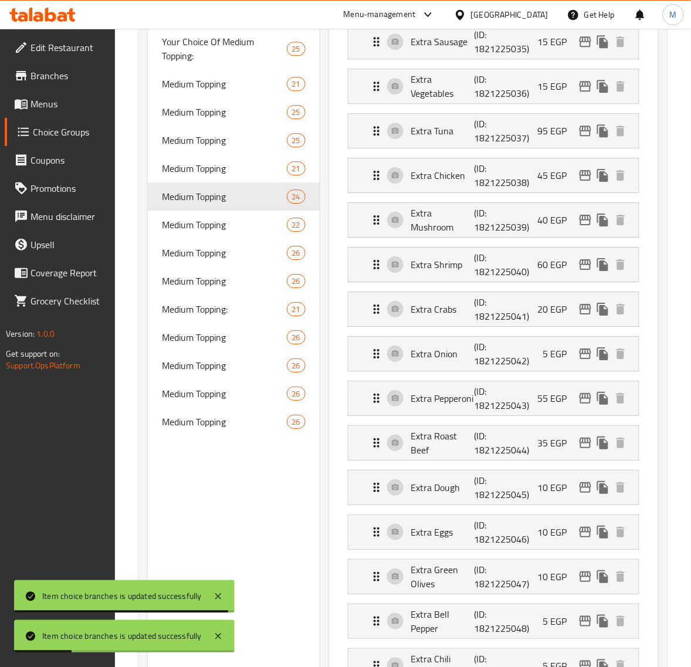
scroll to position [660, 0]
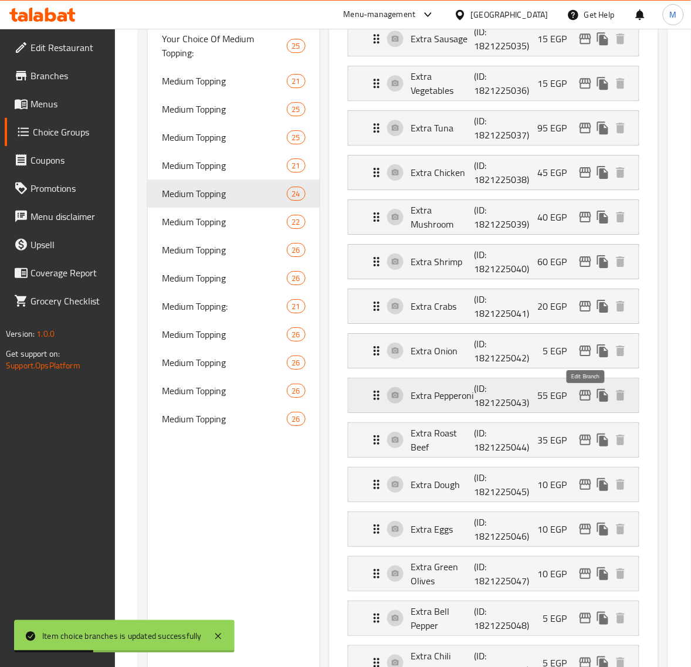
click at [586, 402] on icon "edit" at bounding box center [585, 395] width 14 height 14
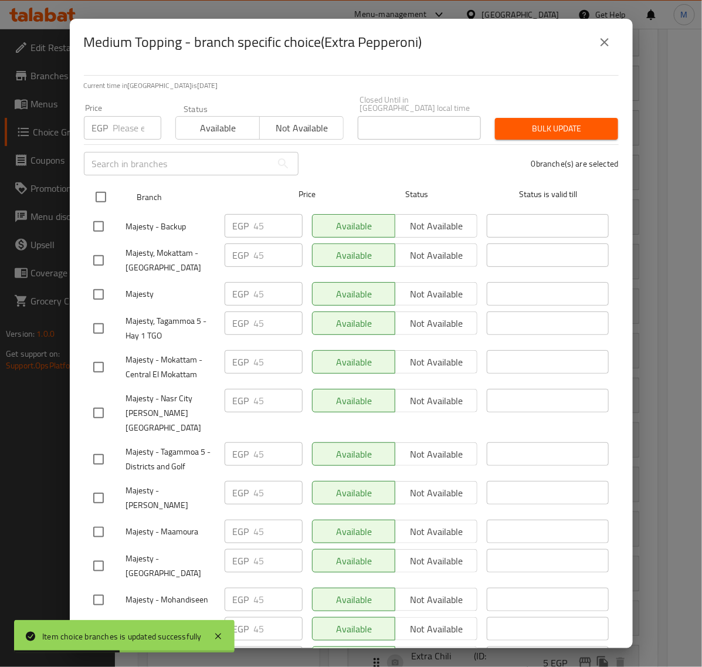
click at [98, 192] on input "checkbox" at bounding box center [101, 197] width 25 height 25
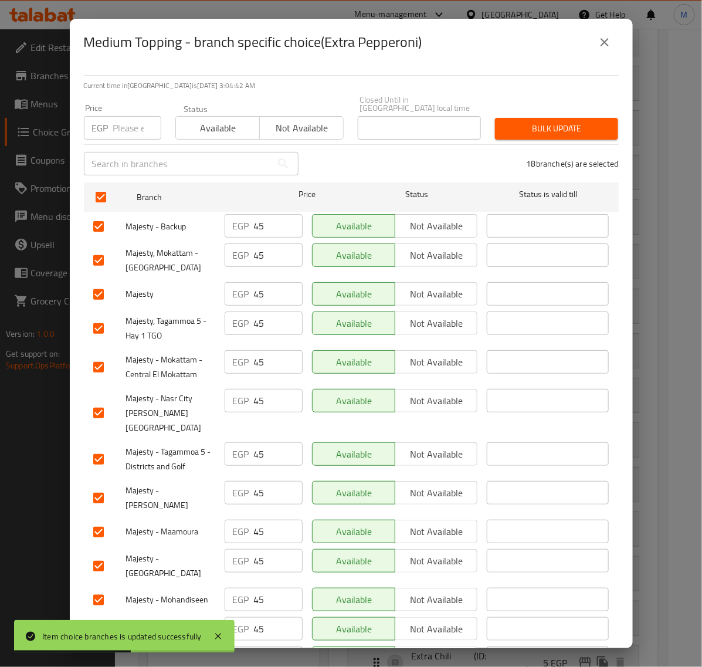
drag, startPoint x: 114, startPoint y: 121, endPoint x: 131, endPoint y: 125, distance: 16.8
click at [115, 121] on input "number" at bounding box center [137, 127] width 48 height 23
paste input "50.00"
click at [511, 121] on span "Bulk update" at bounding box center [556, 128] width 104 height 15
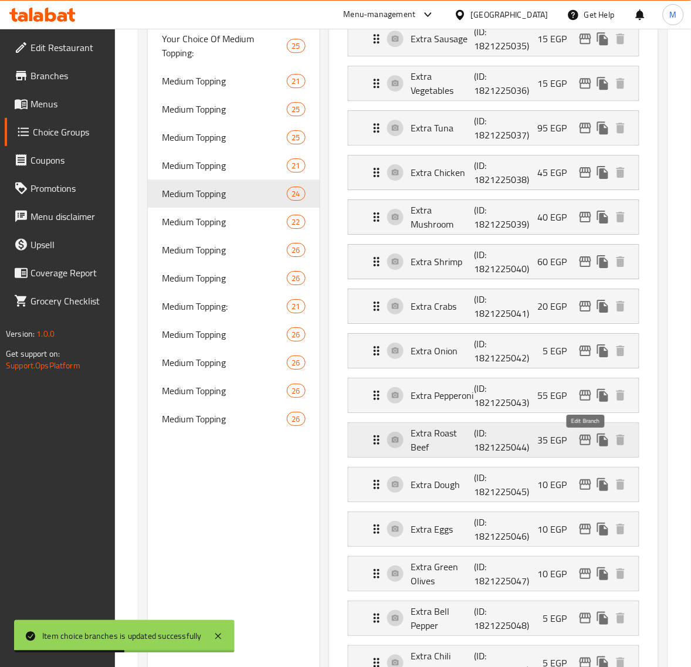
click at [579, 446] on icon "edit" at bounding box center [585, 440] width 14 height 14
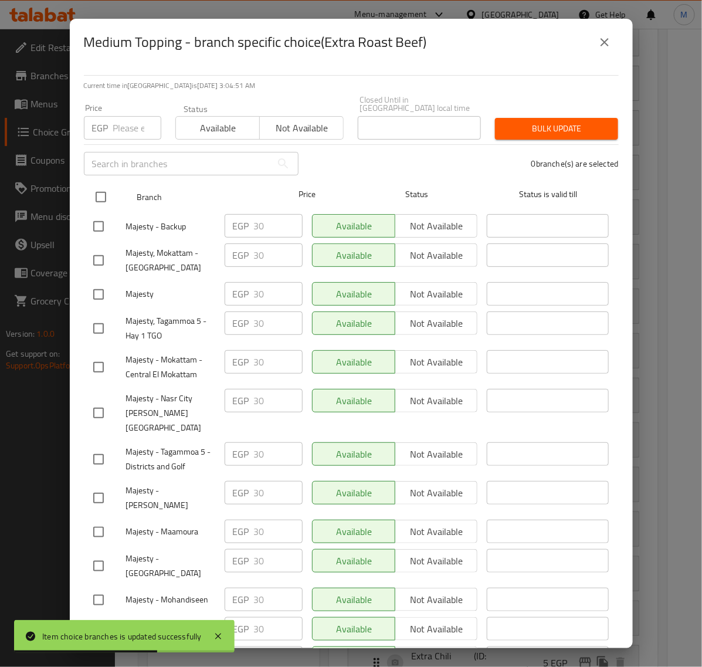
click at [106, 191] on input "checkbox" at bounding box center [101, 197] width 25 height 25
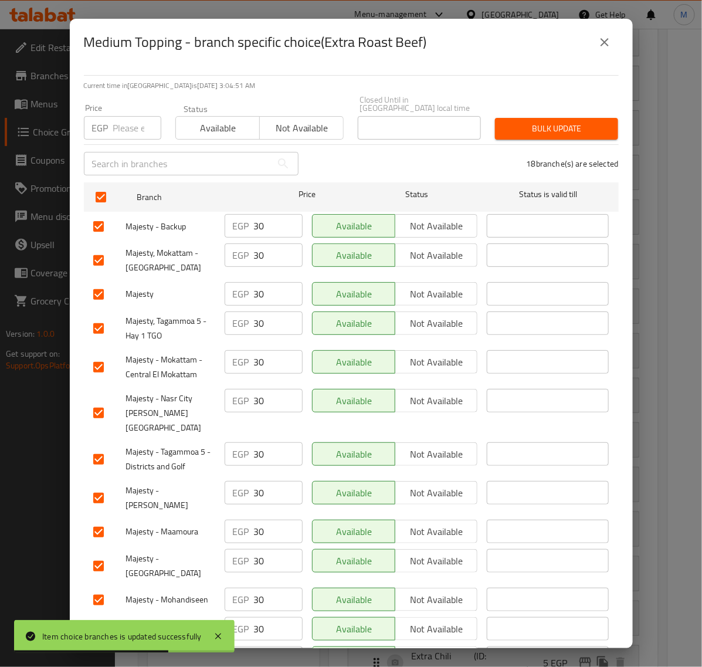
click at [121, 119] on input "number" at bounding box center [137, 127] width 48 height 23
paste input "35.00"
click at [525, 121] on span "Bulk update" at bounding box center [556, 128] width 104 height 15
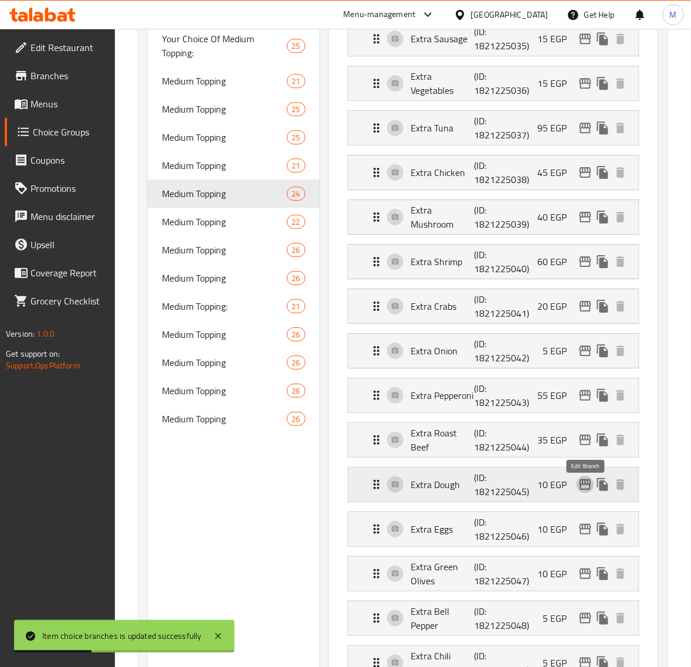
click at [585, 490] on icon "edit" at bounding box center [585, 484] width 14 height 14
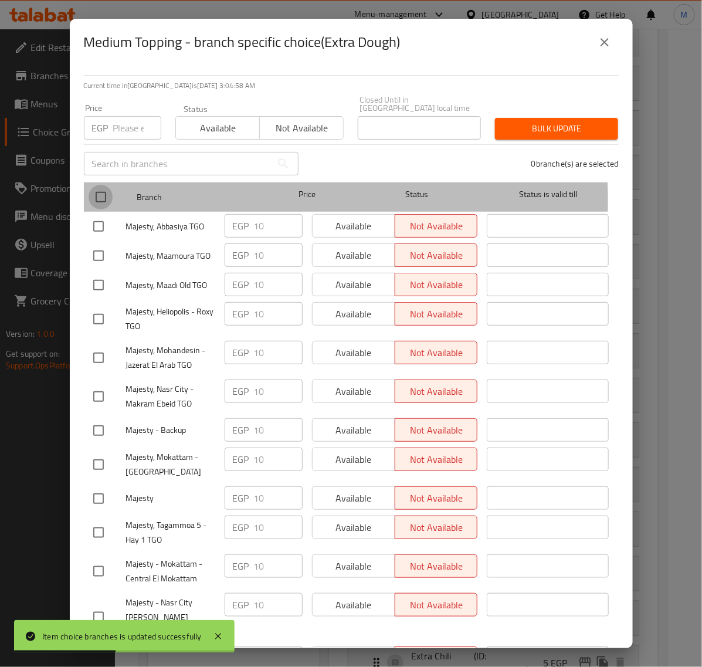
drag, startPoint x: 93, startPoint y: 193, endPoint x: 104, endPoint y: 185, distance: 14.3
click at [94, 193] on input "checkbox" at bounding box center [101, 197] width 25 height 25
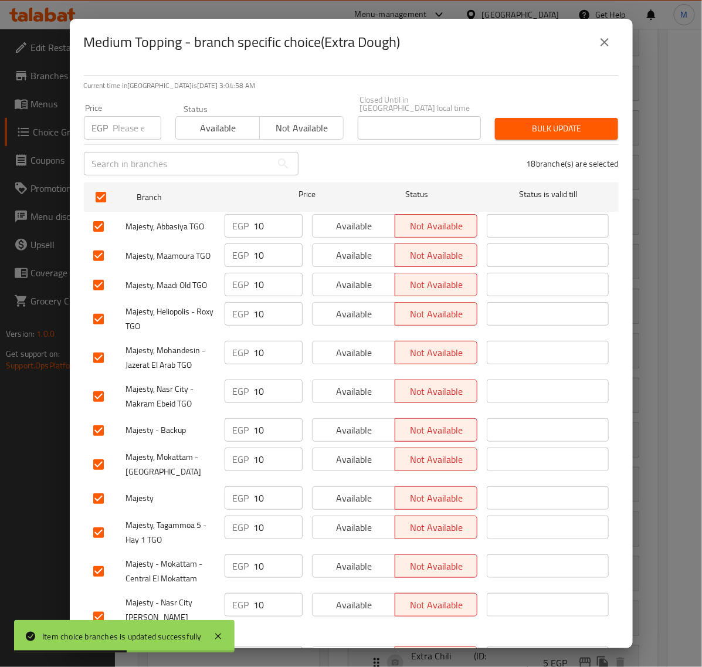
drag, startPoint x: 127, startPoint y: 132, endPoint x: 127, endPoint y: 127, distance: 5.9
click at [126, 132] on div "Price EGP Price" at bounding box center [122, 122] width 91 height 50
click at [127, 124] on input "number" at bounding box center [137, 127] width 48 height 23
paste input "15.00"
click at [505, 123] on span "Bulk update" at bounding box center [556, 128] width 104 height 15
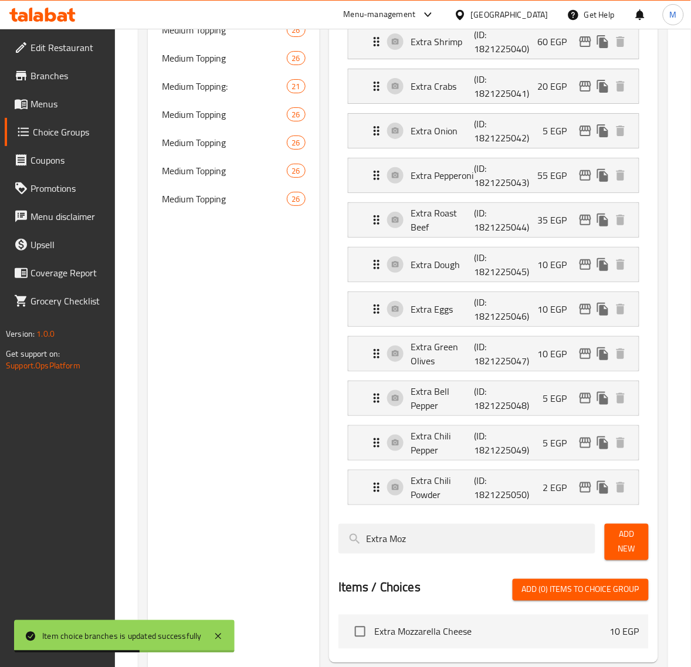
scroll to position [953, 0]
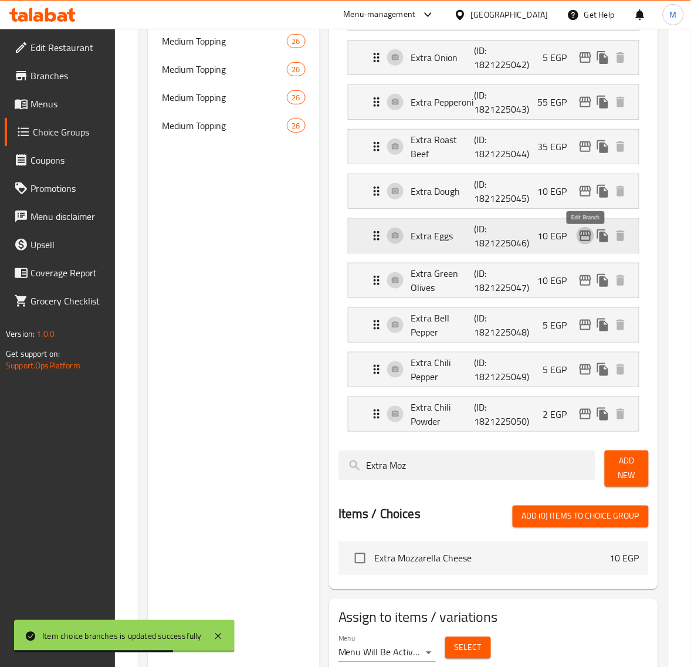
click at [587, 236] on icon "edit" at bounding box center [585, 235] width 12 height 11
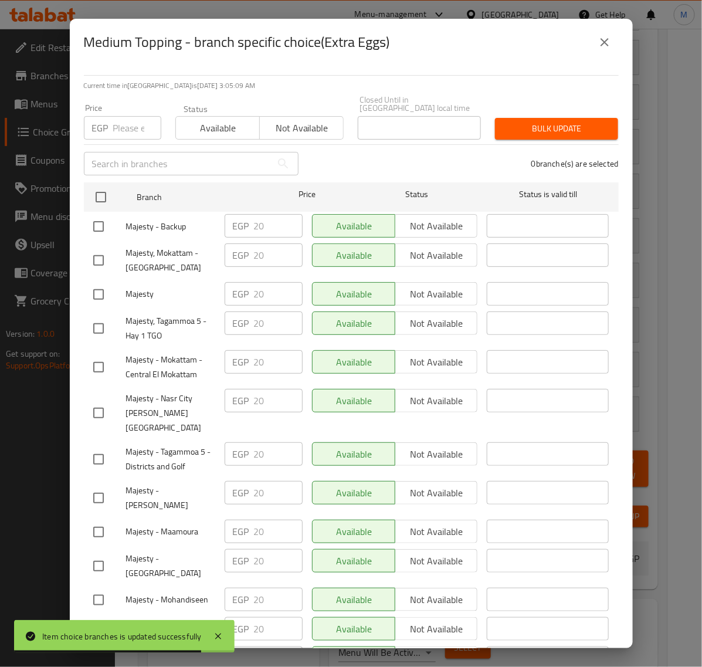
drag, startPoint x: 100, startPoint y: 191, endPoint x: 126, endPoint y: 142, distance: 54.8
click at [103, 188] on input "checkbox" at bounding box center [101, 197] width 25 height 25
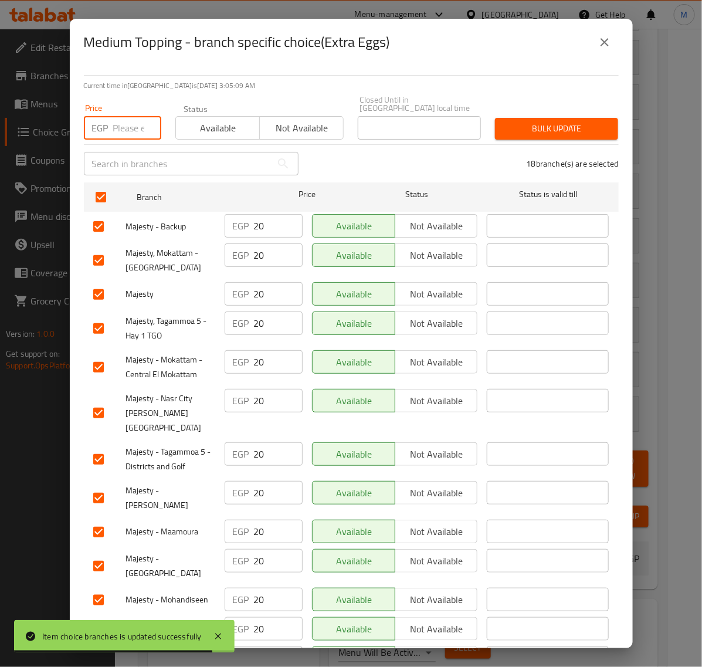
click at [126, 121] on input "number" at bounding box center [137, 127] width 48 height 23
paste input "25.00"
click at [504, 121] on span "Bulk update" at bounding box center [556, 128] width 104 height 15
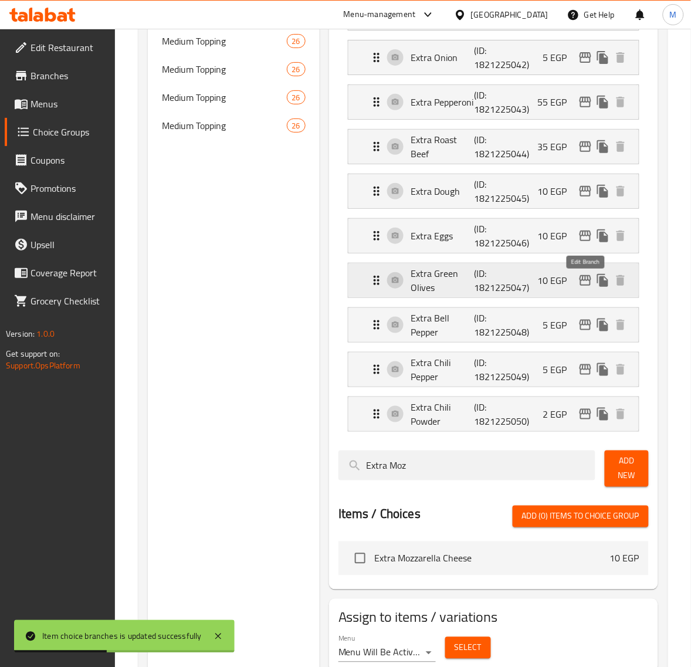
click at [586, 286] on icon "edit" at bounding box center [585, 280] width 14 height 14
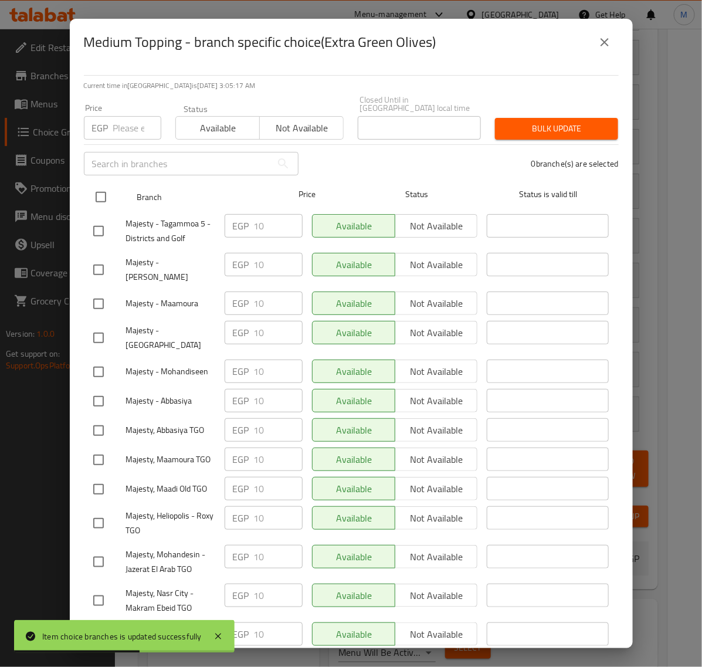
click at [101, 191] on input "checkbox" at bounding box center [101, 197] width 25 height 25
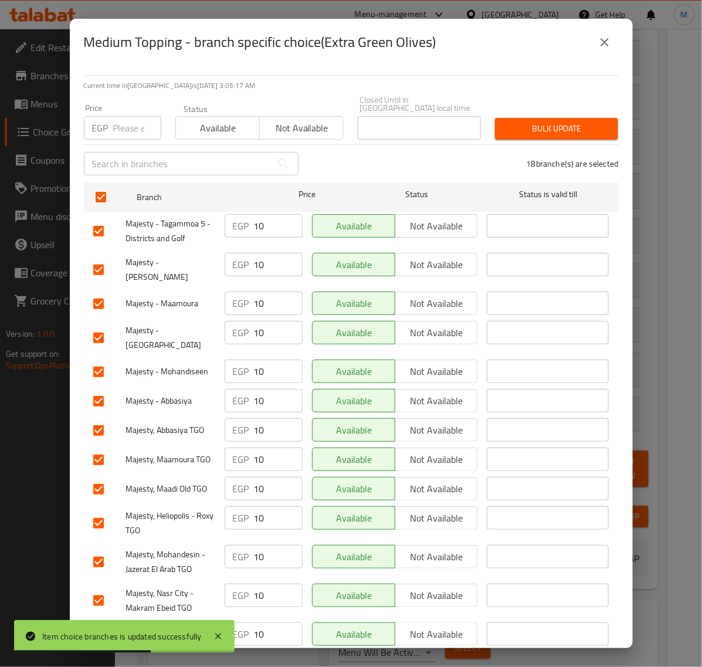
click at [124, 129] on input "number" at bounding box center [137, 127] width 48 height 23
paste input "15.00"
drag, startPoint x: 516, startPoint y: 124, endPoint x: 501, endPoint y: 127, distance: 15.6
click at [517, 124] on span "Bulk update" at bounding box center [556, 128] width 104 height 15
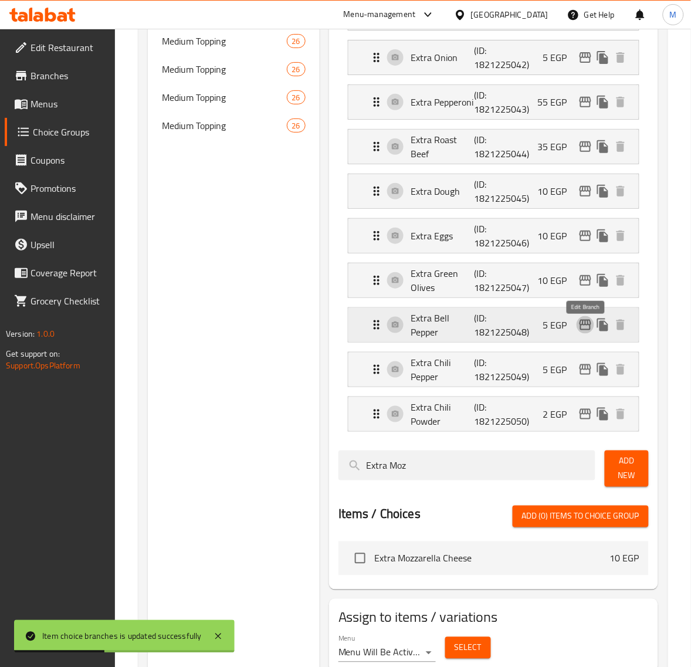
click at [584, 329] on icon "edit" at bounding box center [585, 325] width 14 height 14
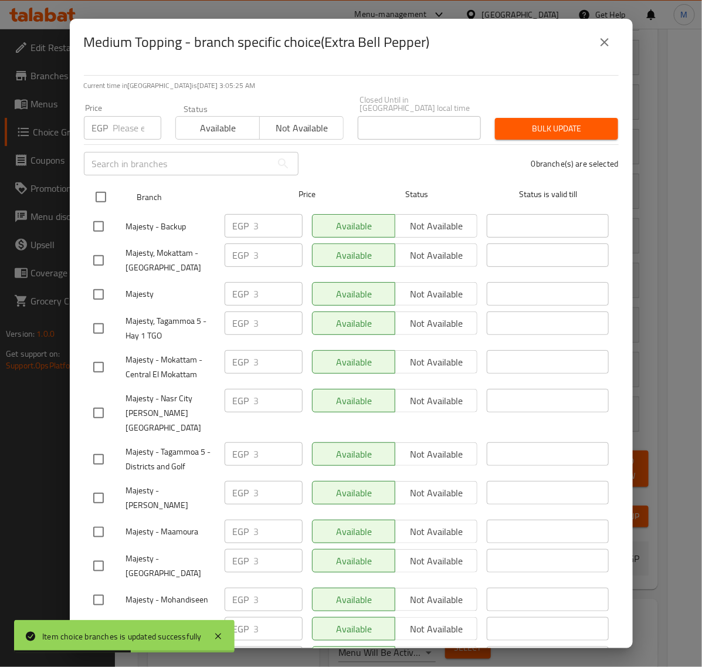
click at [101, 195] on input "checkbox" at bounding box center [101, 197] width 25 height 25
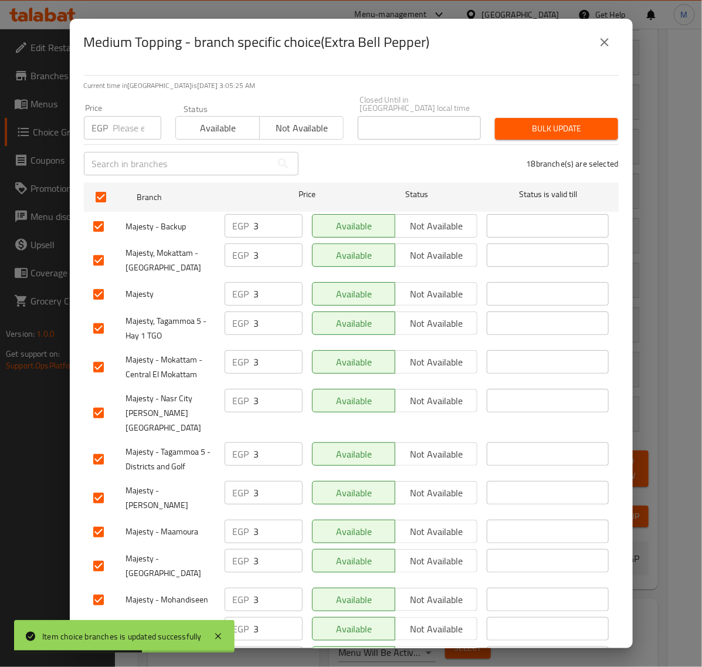
drag, startPoint x: 135, startPoint y: 114, endPoint x: 162, endPoint y: 120, distance: 27.0
click at [135, 116] on input "number" at bounding box center [137, 127] width 48 height 23
paste input "10.00"
click at [519, 121] on span "Bulk update" at bounding box center [556, 128] width 104 height 15
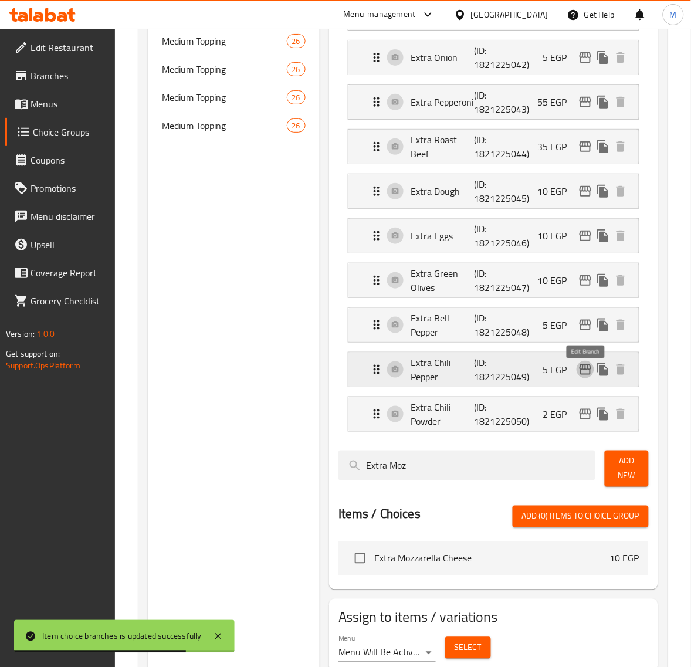
click at [583, 376] on icon "edit" at bounding box center [585, 369] width 14 height 14
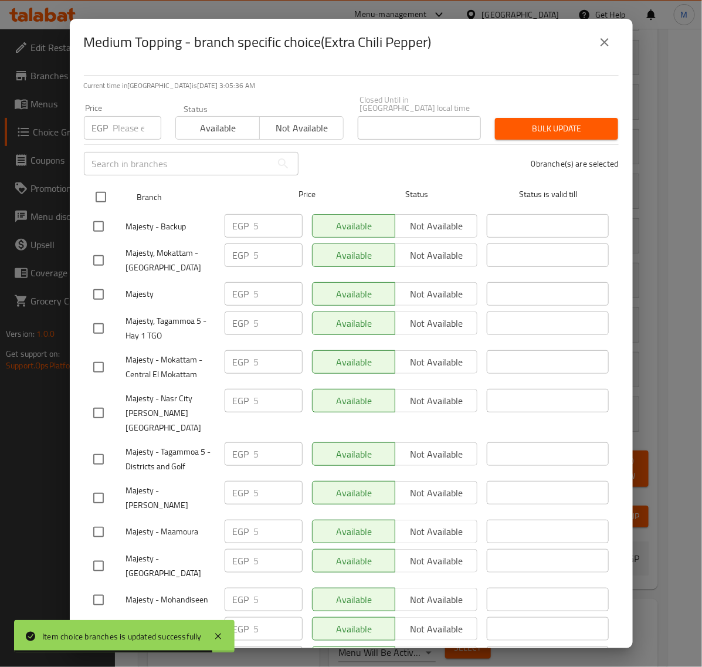
click at [107, 191] on input "checkbox" at bounding box center [101, 197] width 25 height 25
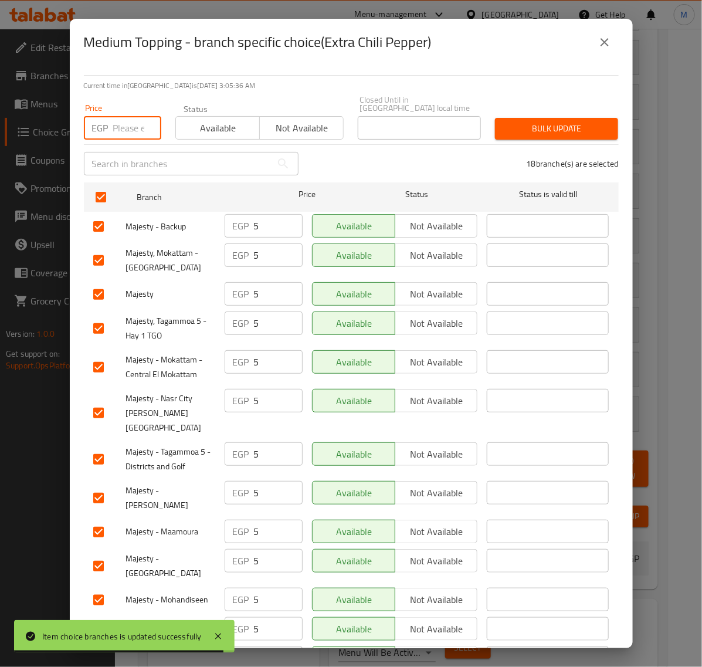
click at [120, 116] on input "number" at bounding box center [137, 127] width 48 height 23
paste input "10.00"
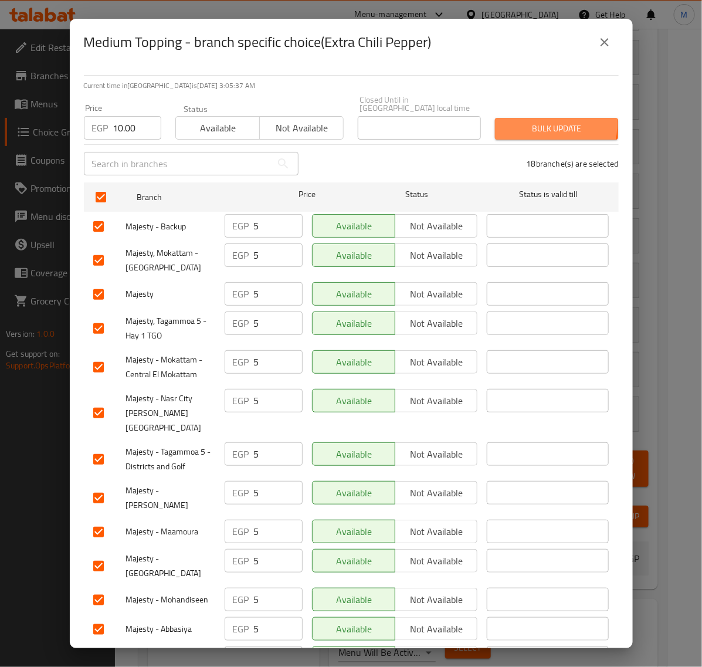
click at [516, 121] on span "Bulk update" at bounding box center [556, 128] width 104 height 15
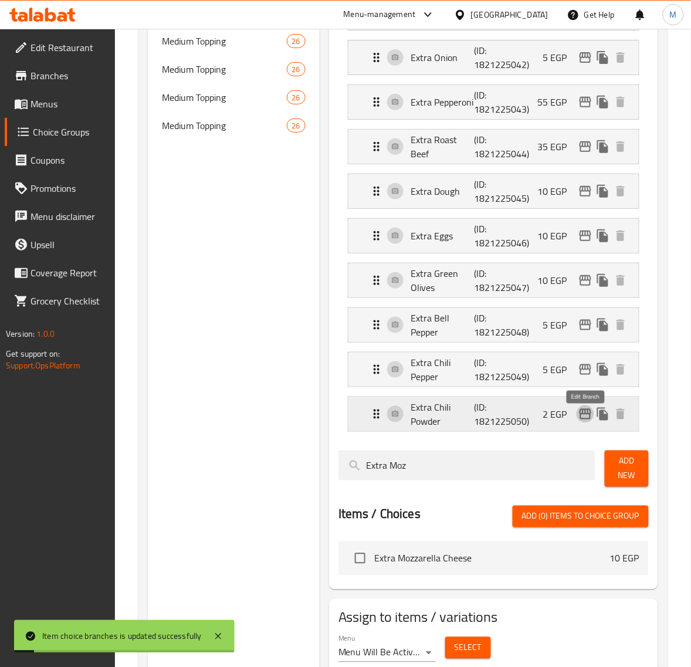
click at [584, 421] on icon "edit" at bounding box center [585, 414] width 14 height 14
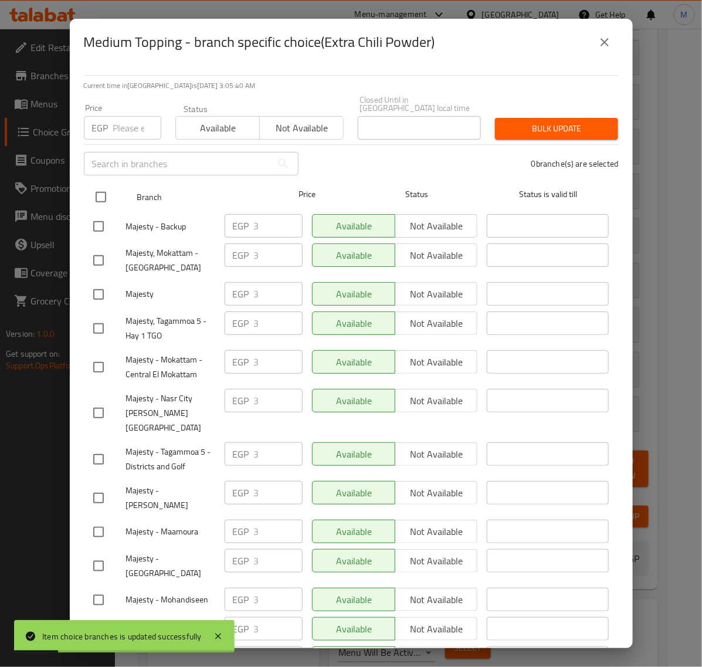
click at [109, 189] on input "checkbox" at bounding box center [101, 197] width 25 height 25
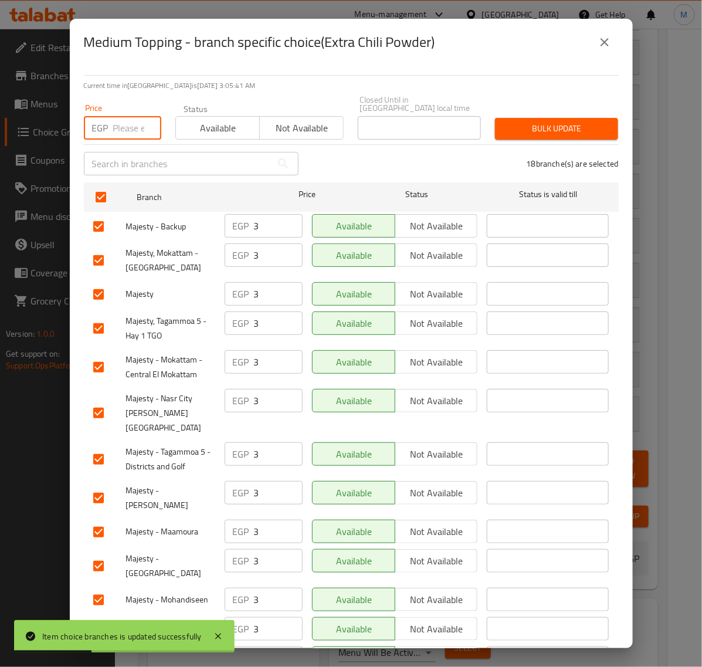
click at [130, 129] on input "number" at bounding box center [137, 127] width 48 height 23
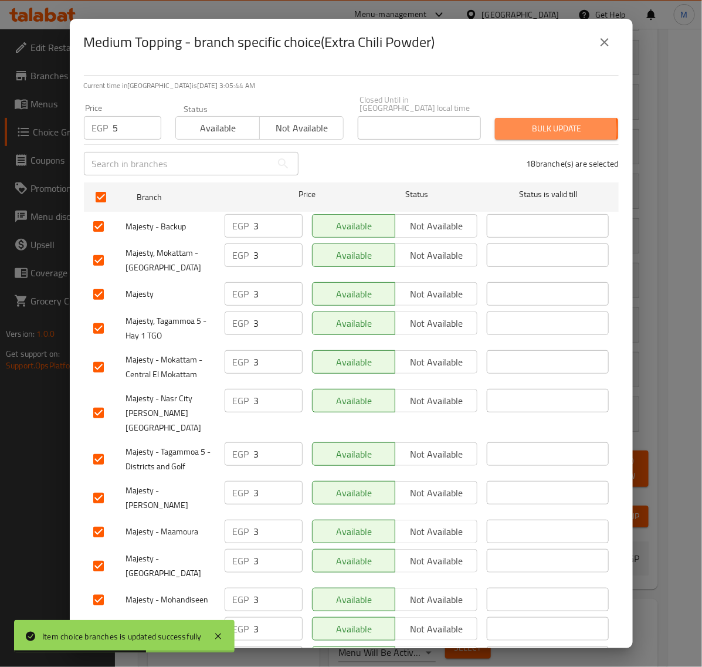
click at [516, 121] on span "Bulk update" at bounding box center [556, 128] width 104 height 15
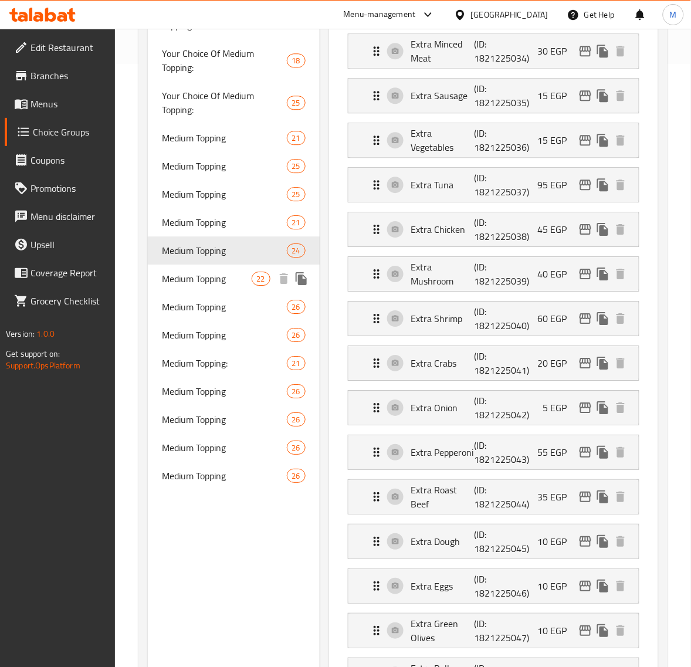
scroll to position [513, 0]
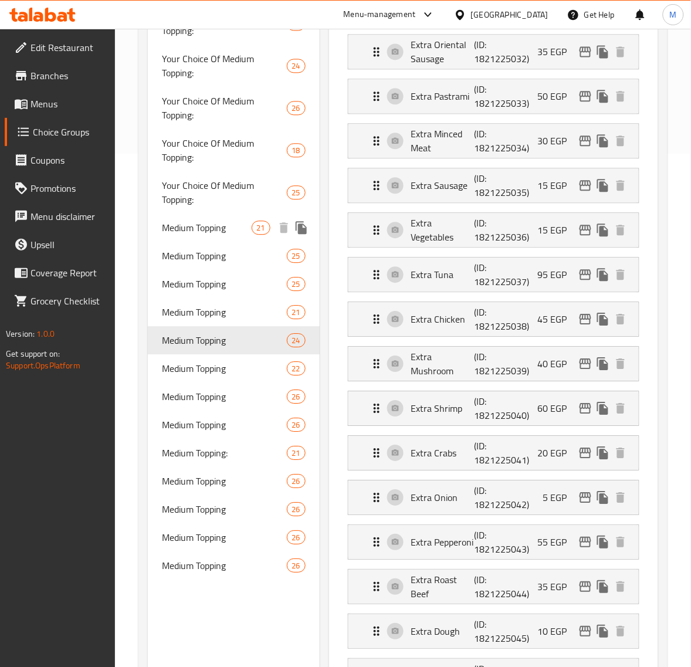
click at [230, 227] on span "Medium Topping" at bounding box center [206, 227] width 89 height 14
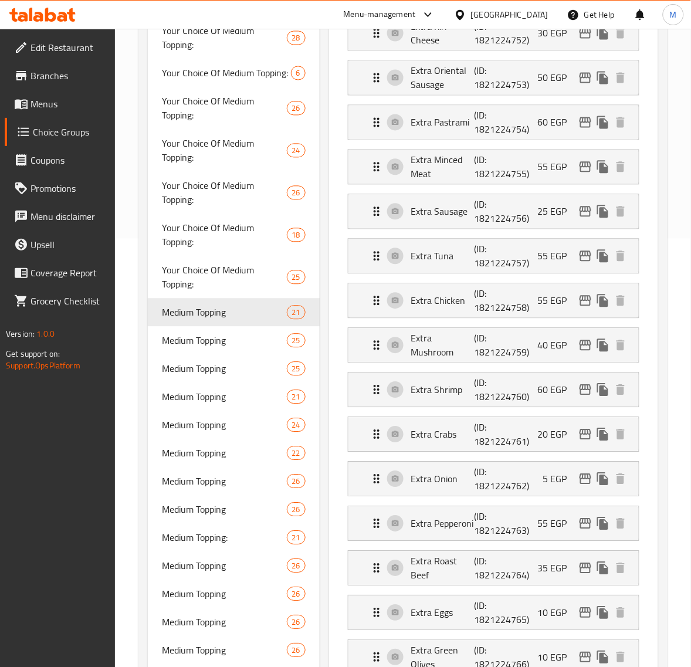
scroll to position [440, 0]
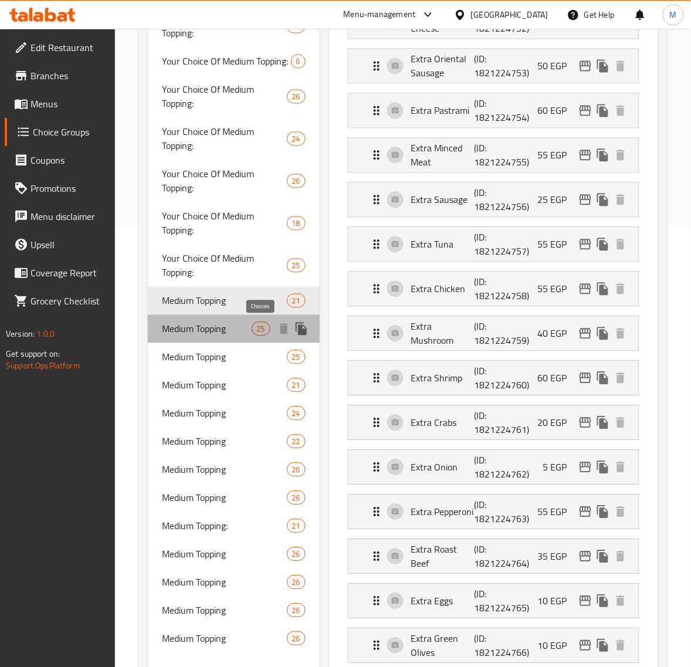
click at [259, 327] on span "25" at bounding box center [261, 329] width 18 height 11
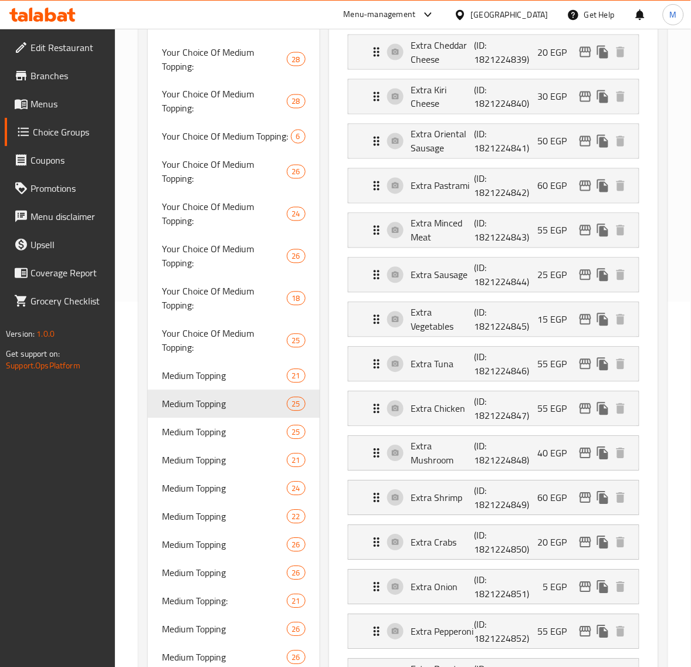
scroll to position [366, 0]
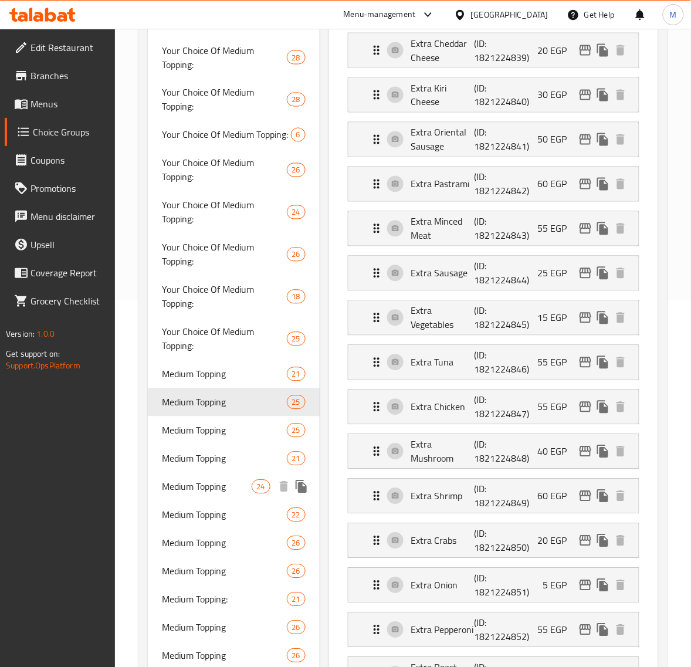
drag, startPoint x: 229, startPoint y: 475, endPoint x: 278, endPoint y: 425, distance: 70.1
click at [229, 475] on div "Medium Topping 24" at bounding box center [234, 487] width 172 height 28
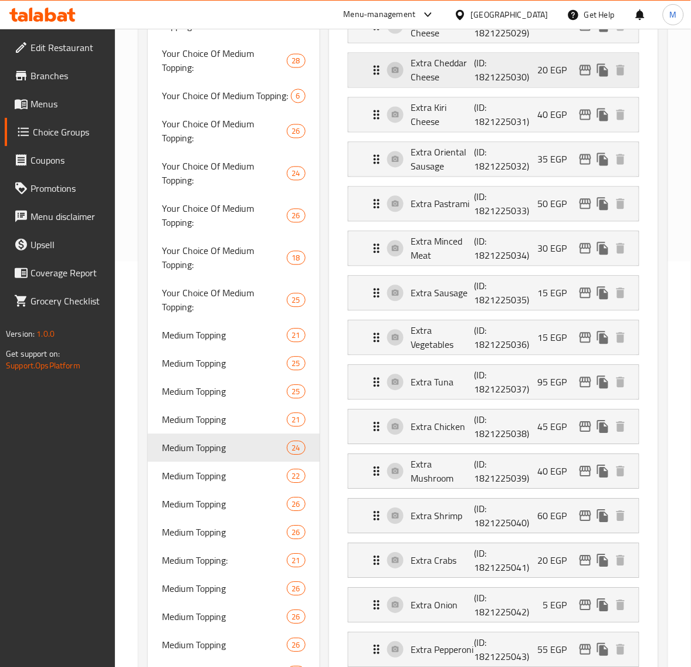
scroll to position [440, 0]
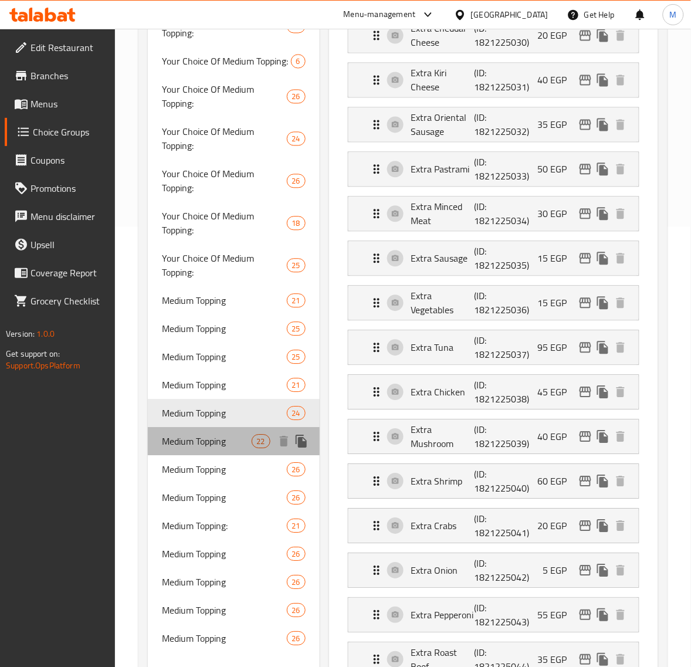
click at [239, 441] on span "Medium Topping" at bounding box center [206, 441] width 89 height 14
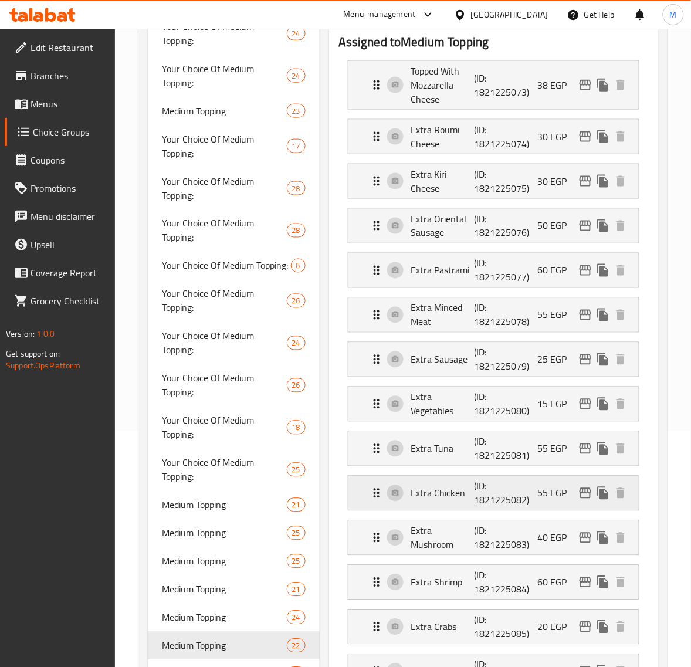
scroll to position [220, 0]
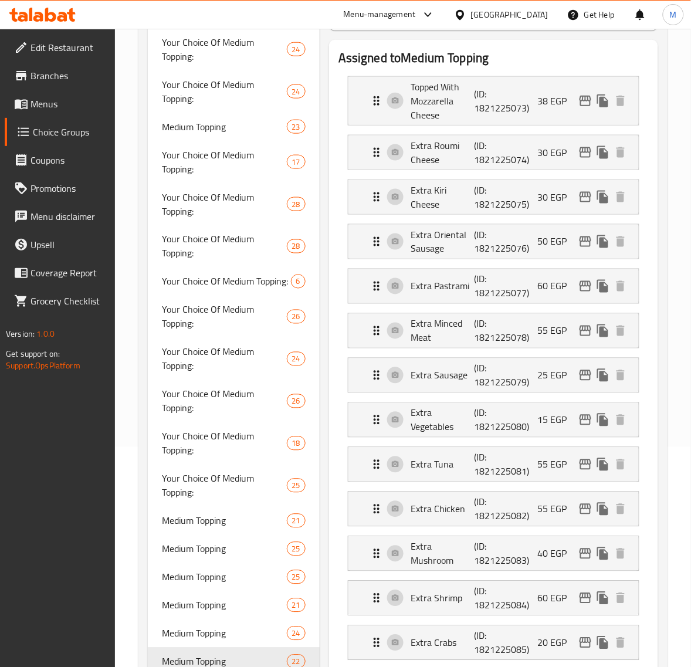
click at [626, 57] on h2 "Assigned to Medium Topping" at bounding box center [493, 58] width 310 height 18
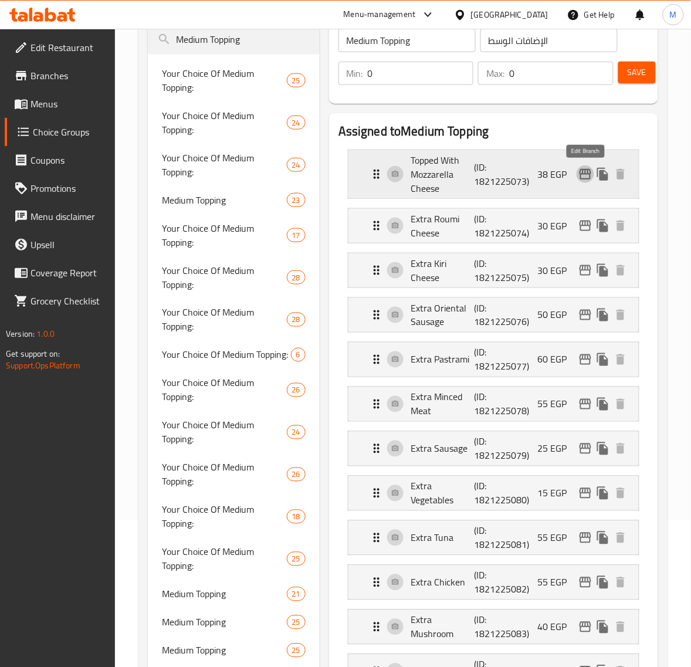
click at [584, 177] on icon "edit" at bounding box center [585, 174] width 14 height 14
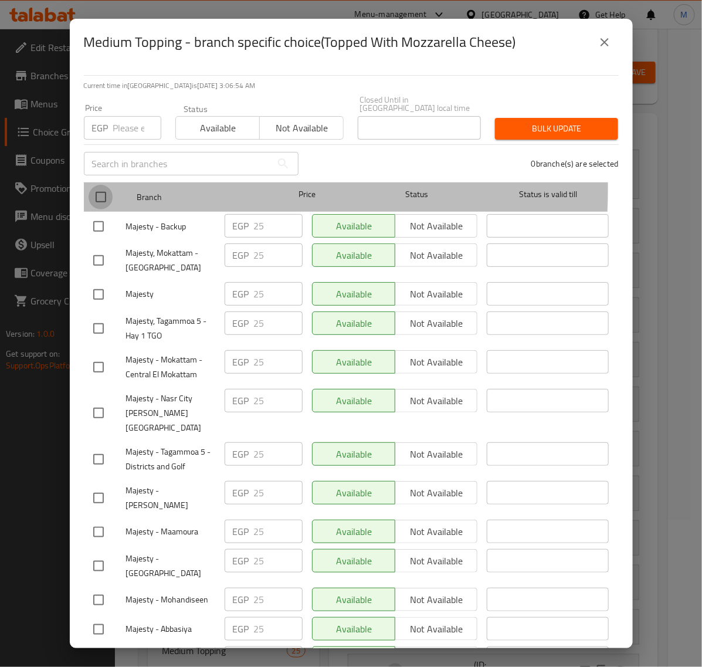
click at [103, 185] on input "checkbox" at bounding box center [101, 197] width 25 height 25
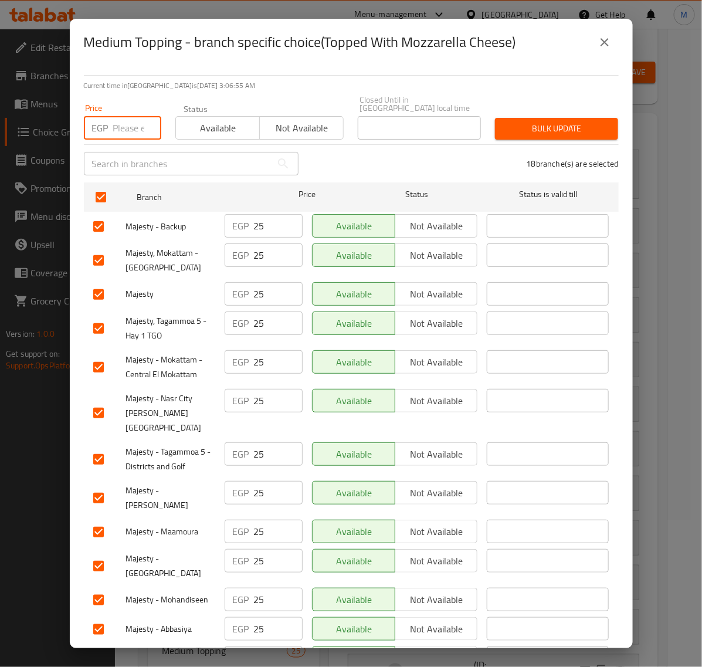
drag, startPoint x: 118, startPoint y: 124, endPoint x: 205, endPoint y: 141, distance: 88.4
click at [119, 124] on input "number" at bounding box center [137, 127] width 48 height 23
paste input "30.00"
click at [524, 124] on span "Bulk update" at bounding box center [556, 128] width 104 height 15
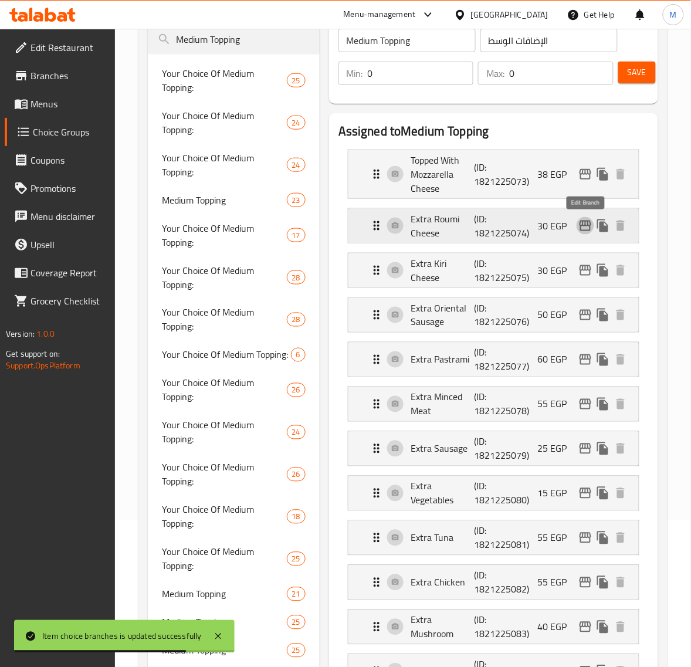
click at [584, 229] on icon "edit" at bounding box center [585, 226] width 14 height 14
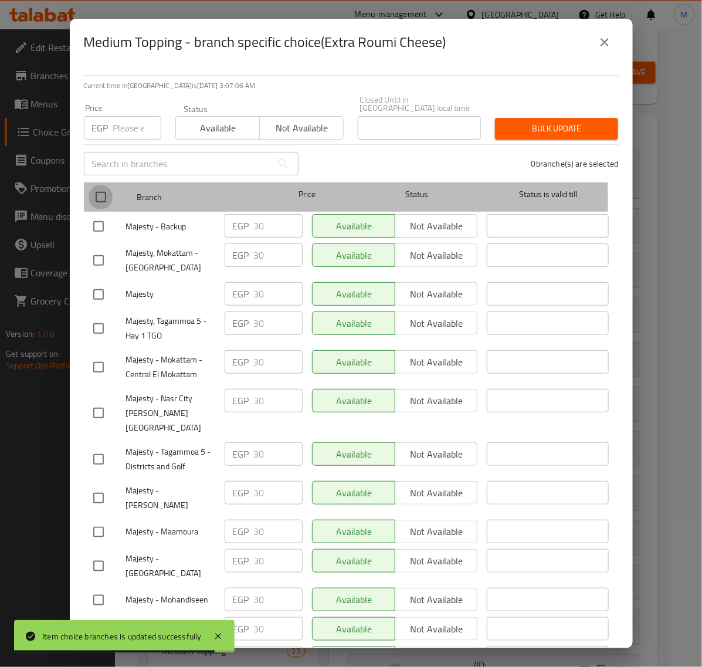
click at [101, 192] on input "checkbox" at bounding box center [101, 197] width 25 height 25
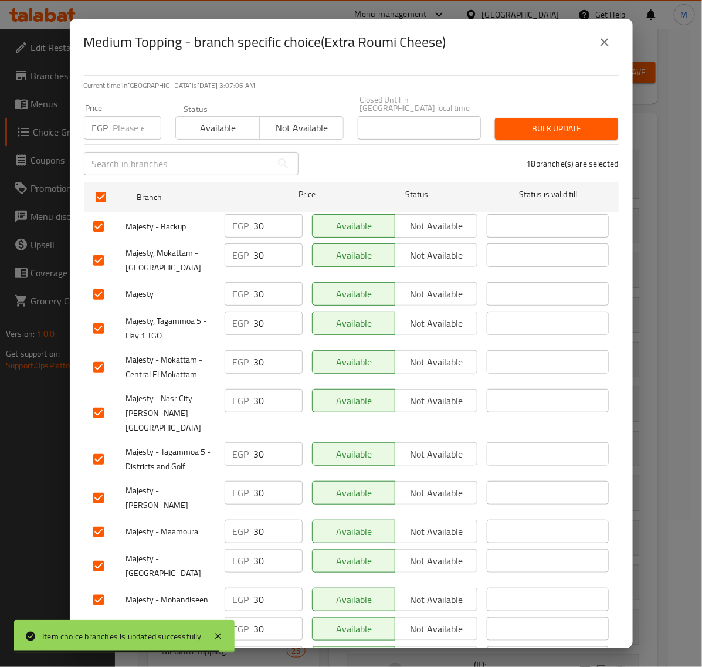
click at [114, 123] on input "number" at bounding box center [137, 127] width 48 height 23
paste input "35.00"
click at [519, 124] on span "Bulk update" at bounding box center [556, 128] width 104 height 15
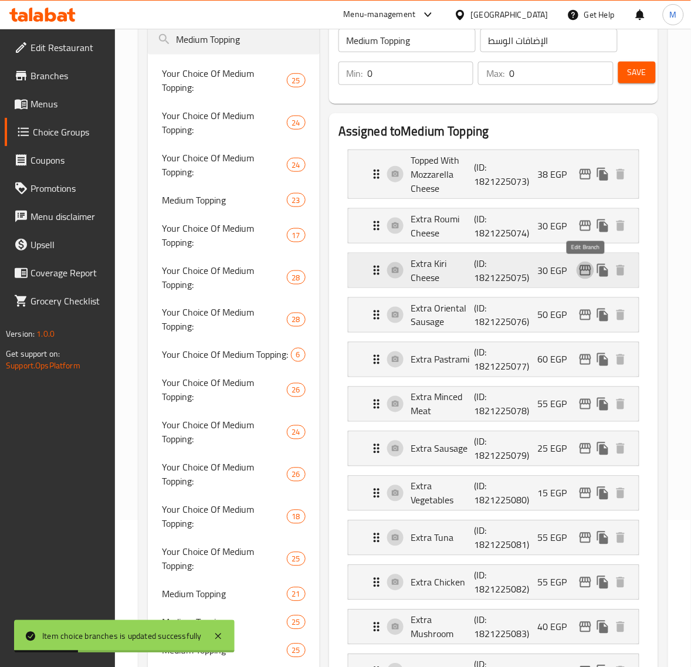
click at [587, 270] on icon "edit" at bounding box center [585, 270] width 12 height 11
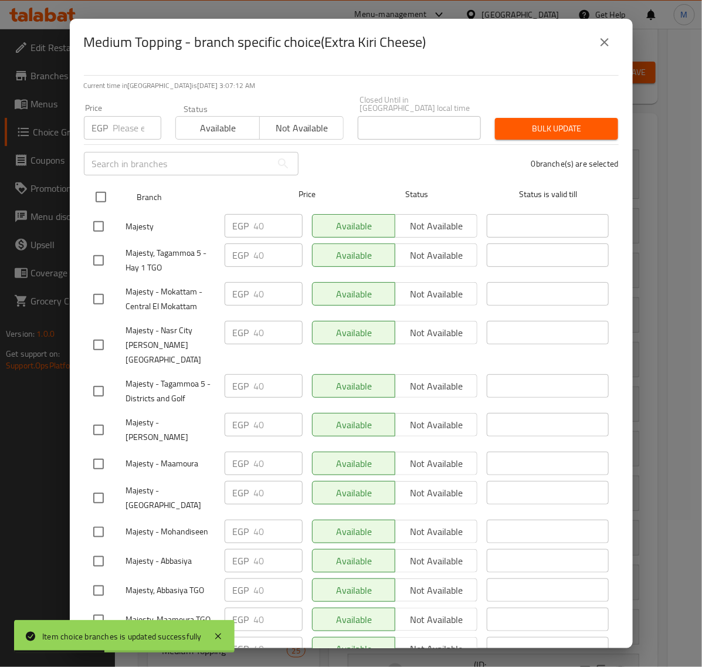
click at [97, 188] on input "checkbox" at bounding box center [101, 197] width 25 height 25
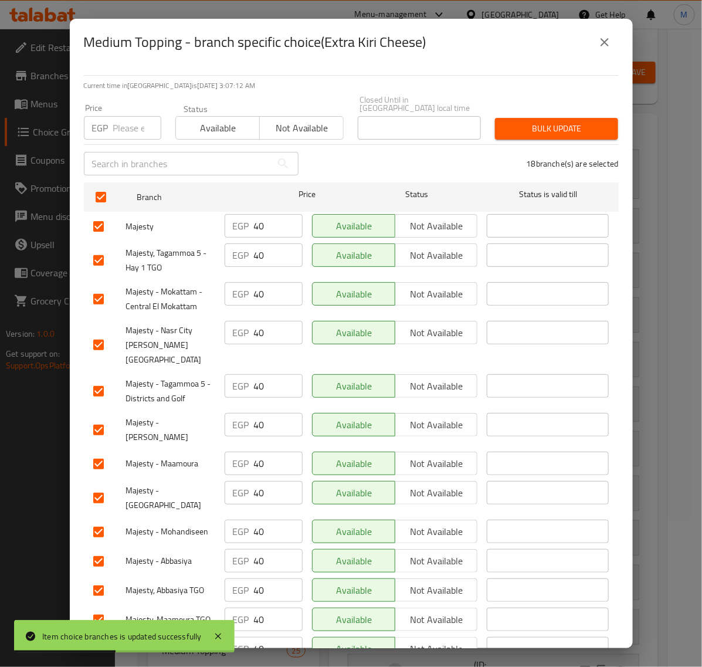
click at [124, 124] on input "number" at bounding box center [137, 127] width 48 height 23
paste input "45.00"
click at [535, 121] on span "Bulk update" at bounding box center [556, 128] width 104 height 15
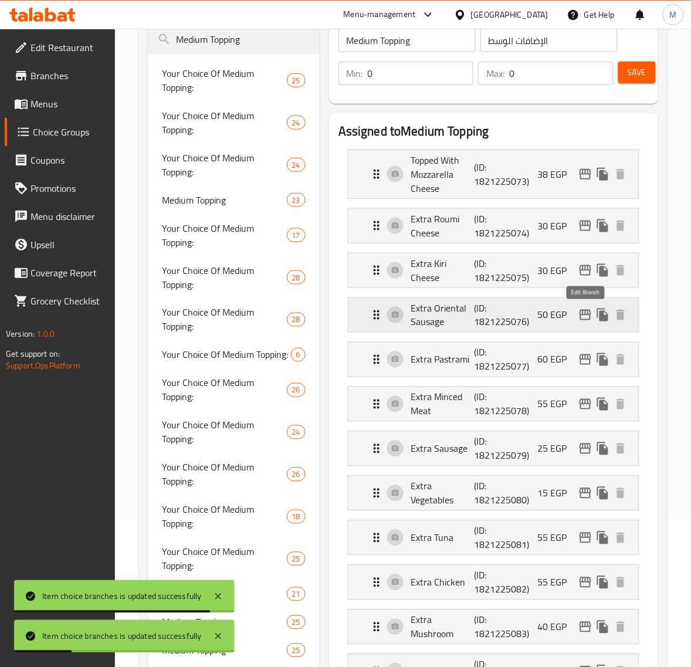
click at [585, 315] on icon "edit" at bounding box center [585, 315] width 12 height 11
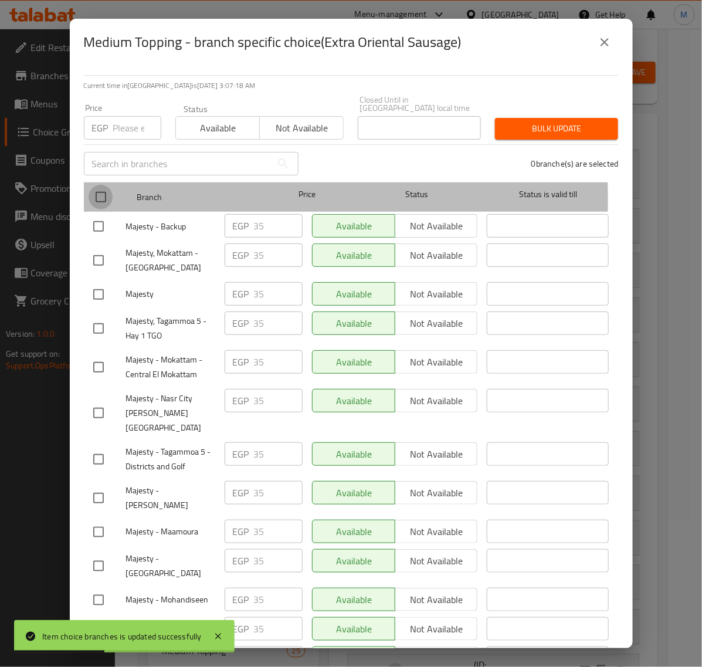
drag, startPoint x: 101, startPoint y: 191, endPoint x: 113, endPoint y: 136, distance: 55.9
click at [101, 189] on input "checkbox" at bounding box center [101, 197] width 25 height 25
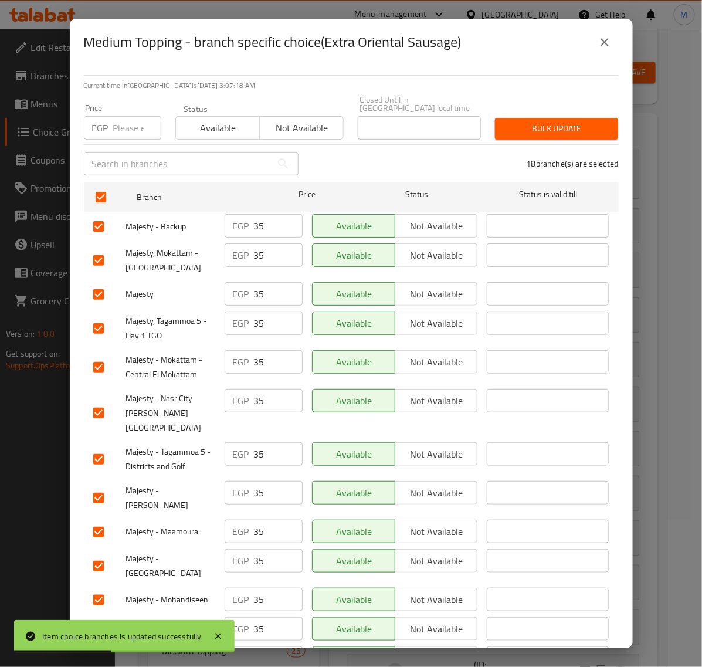
click at [115, 130] on input "number" at bounding box center [137, 127] width 48 height 23
paste input "40.00"
drag, startPoint x: 504, startPoint y: 123, endPoint x: 470, endPoint y: 124, distance: 34.0
click at [505, 124] on span "Bulk update" at bounding box center [556, 128] width 104 height 15
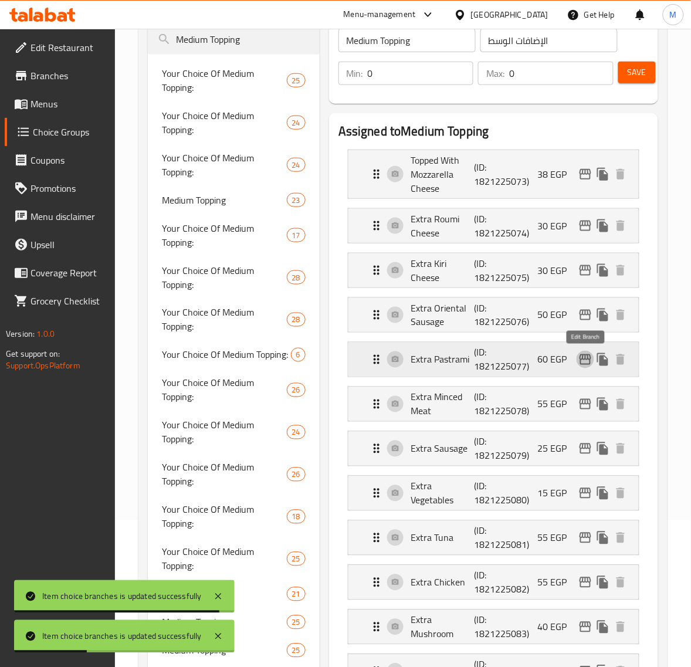
click at [582, 363] on icon "edit" at bounding box center [585, 359] width 14 height 14
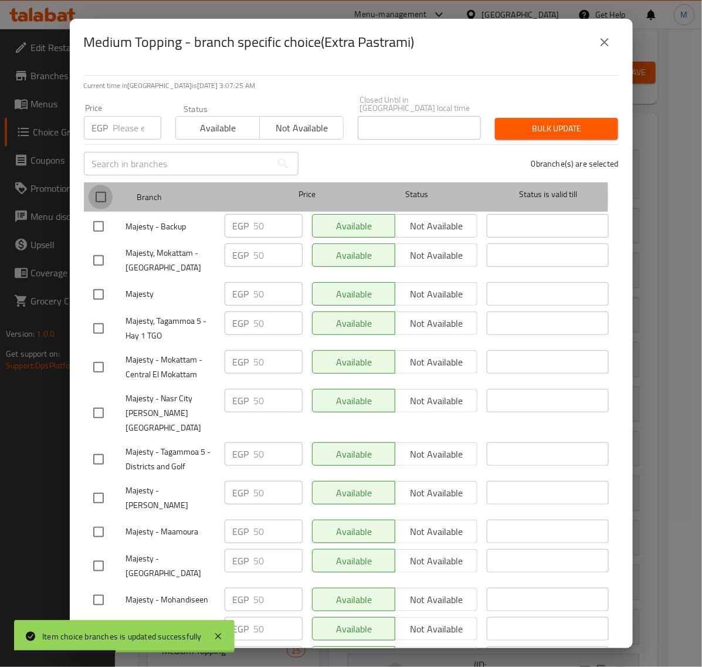
click at [98, 189] on input "checkbox" at bounding box center [101, 197] width 25 height 25
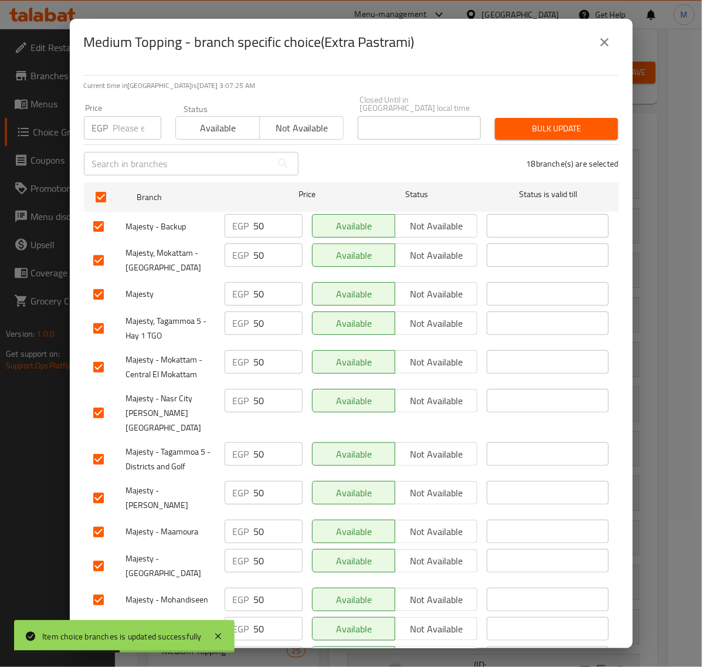
click at [121, 131] on input "number" at bounding box center [137, 127] width 48 height 23
paste input "55.00"
click at [549, 129] on button "Bulk update" at bounding box center [556, 129] width 123 height 22
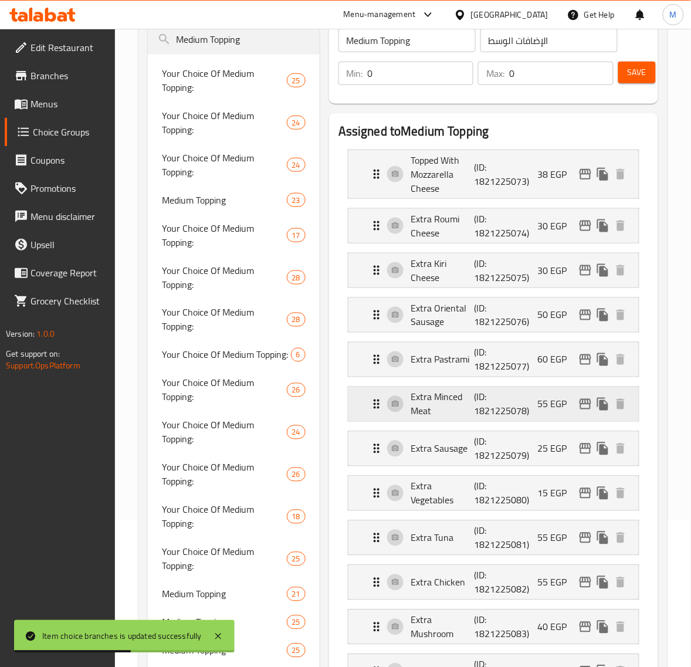
click at [587, 408] on icon "edit" at bounding box center [585, 404] width 14 height 14
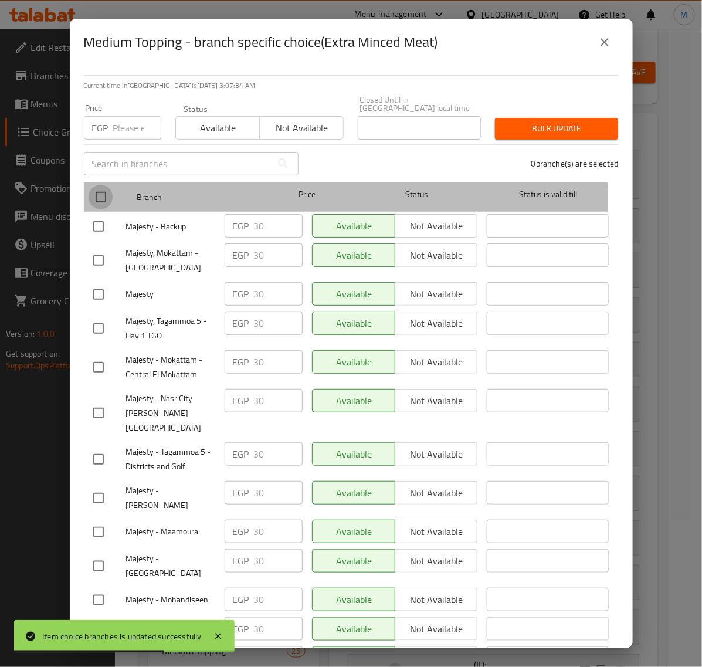
click at [98, 191] on input "checkbox" at bounding box center [101, 197] width 25 height 25
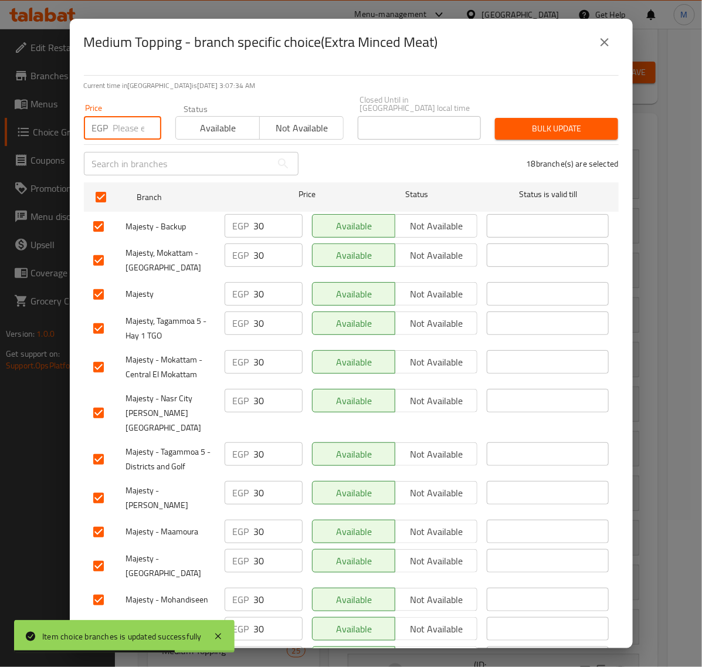
click at [127, 128] on input "number" at bounding box center [137, 127] width 48 height 23
paste input "35.00"
drag, startPoint x: 533, startPoint y: 123, endPoint x: 522, endPoint y: 127, distance: 11.7
click at [532, 123] on span "Bulk update" at bounding box center [556, 128] width 104 height 15
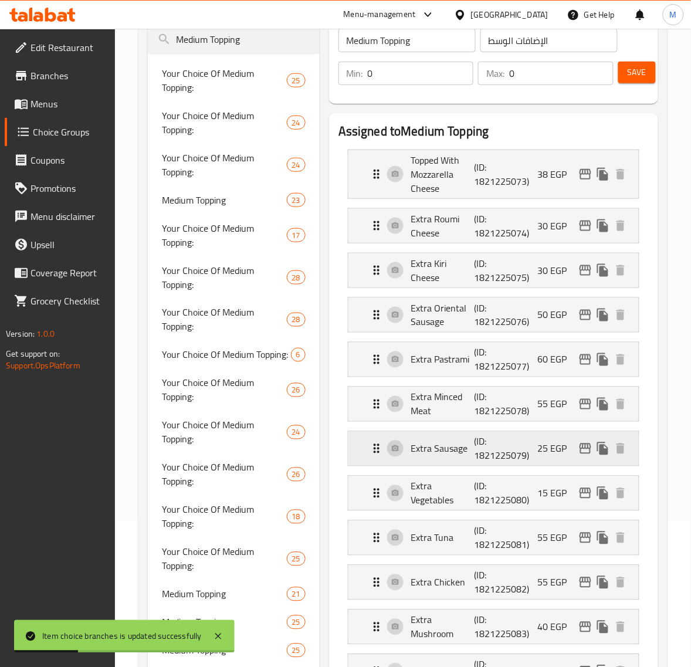
click at [582, 447] on icon "edit" at bounding box center [585, 448] width 14 height 14
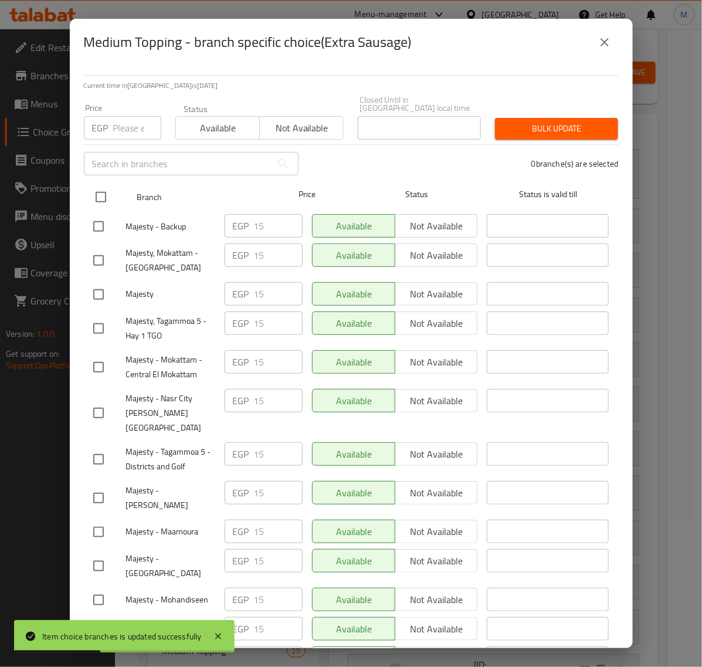
click at [97, 192] on input "checkbox" at bounding box center [101, 197] width 25 height 25
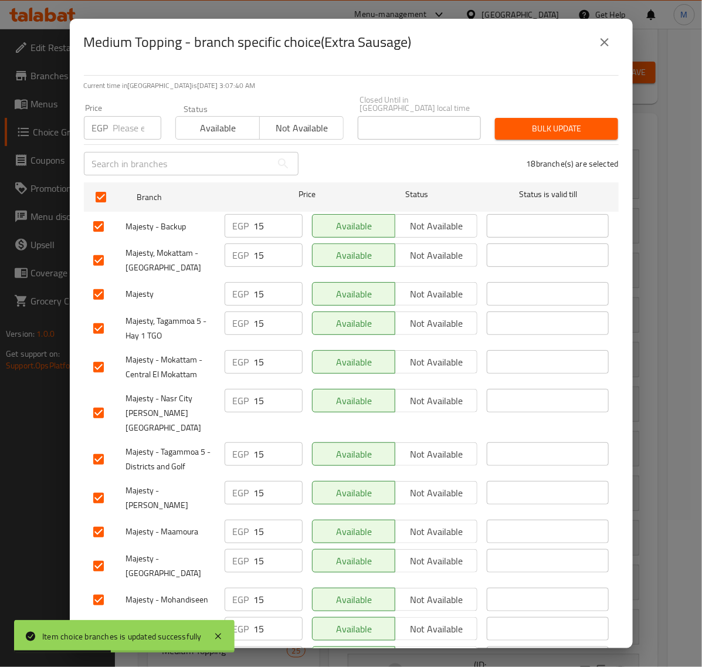
click at [120, 118] on input "number" at bounding box center [137, 127] width 48 height 23
paste input "20.00"
click at [555, 121] on span "Bulk update" at bounding box center [556, 128] width 104 height 15
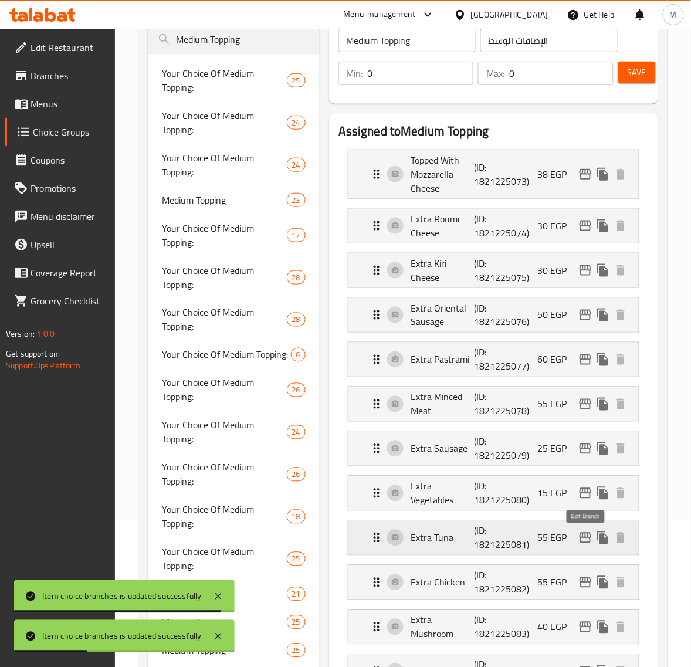
click at [584, 538] on icon "edit" at bounding box center [585, 538] width 14 height 14
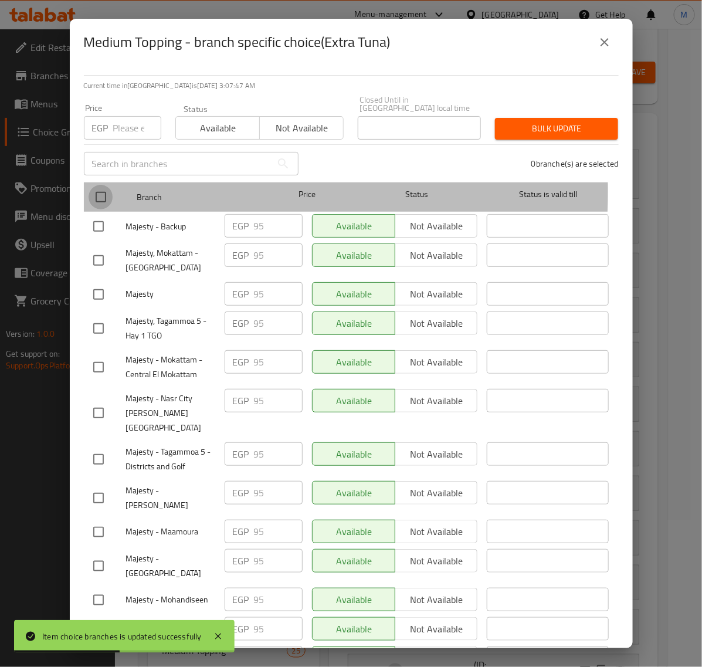
click at [94, 185] on input "checkbox" at bounding box center [101, 197] width 25 height 25
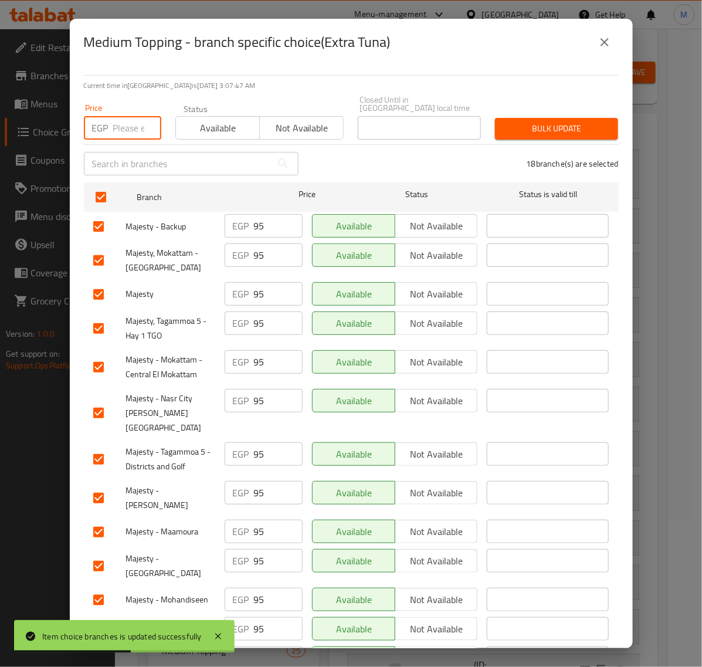
click at [119, 123] on input "number" at bounding box center [137, 127] width 48 height 23
paste input "105.00"
click at [524, 129] on button "Bulk update" at bounding box center [556, 129] width 123 height 22
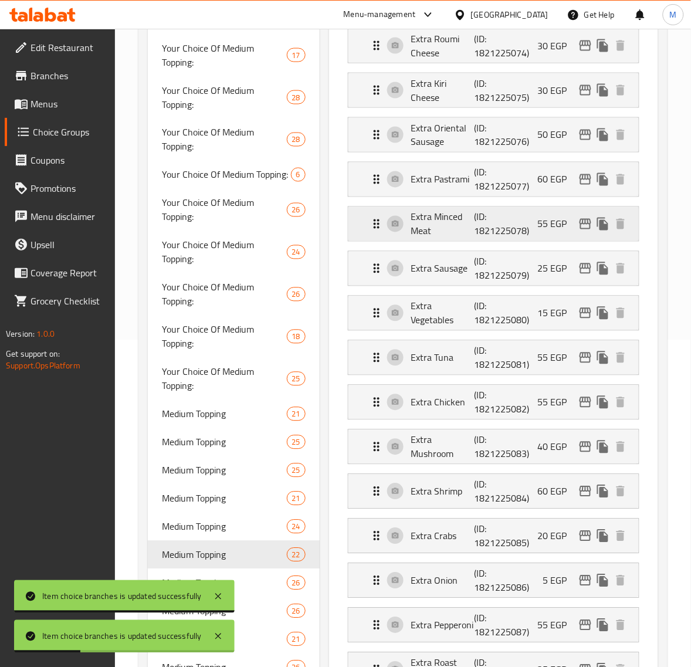
scroll to position [366, 0]
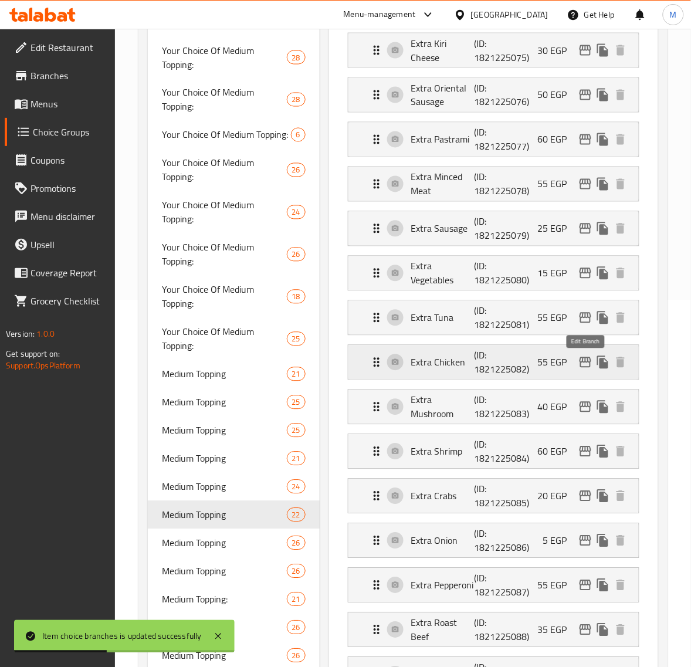
click at [584, 362] on icon "edit" at bounding box center [585, 362] width 14 height 14
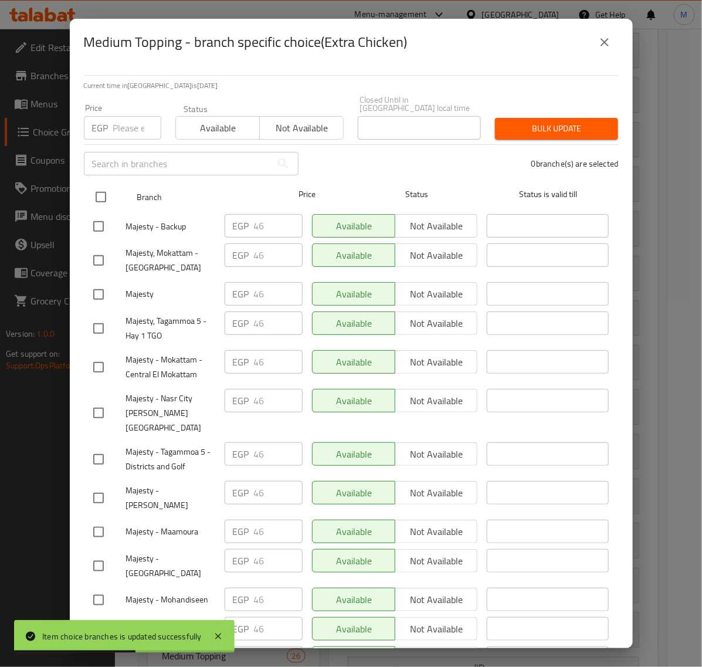
click at [103, 186] on input "checkbox" at bounding box center [101, 197] width 25 height 25
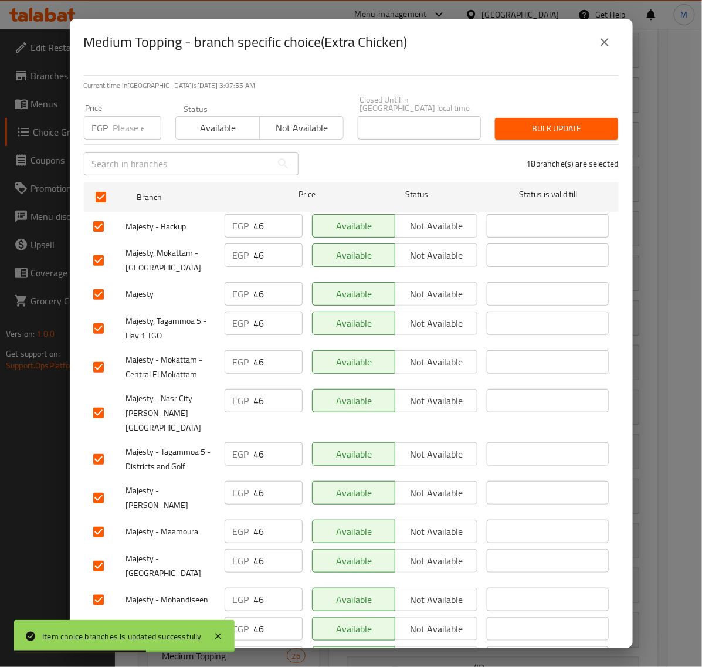
click at [118, 125] on input "number" at bounding box center [137, 127] width 48 height 23
paste input "55.00"
click at [546, 124] on span "Bulk update" at bounding box center [556, 128] width 104 height 15
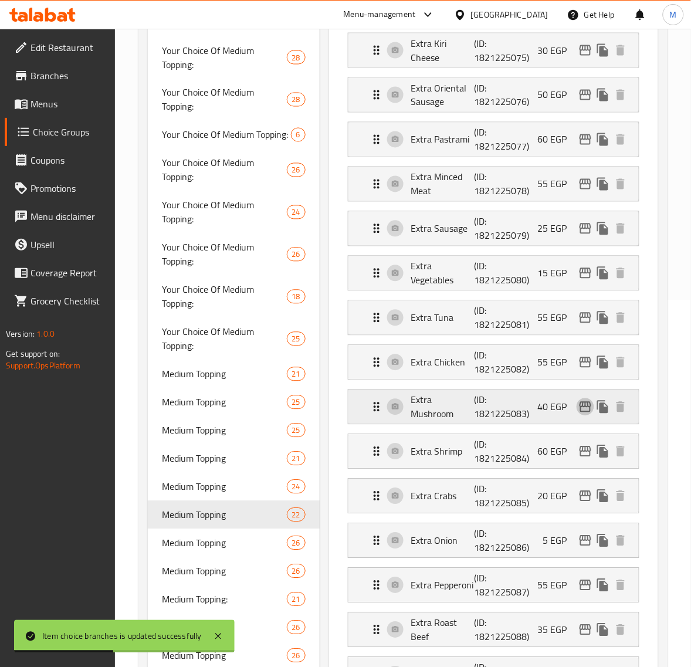
click at [582, 409] on icon "edit" at bounding box center [585, 407] width 12 height 11
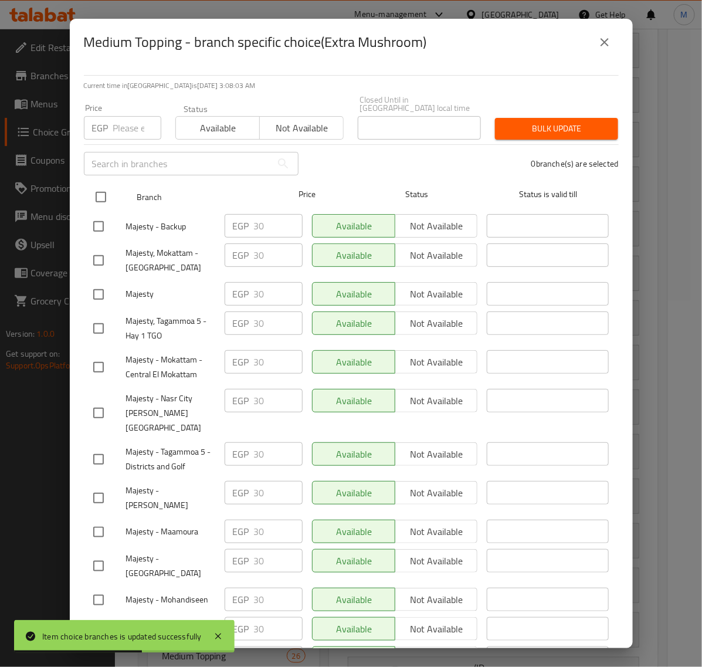
click at [106, 191] on input "checkbox" at bounding box center [101, 197] width 25 height 25
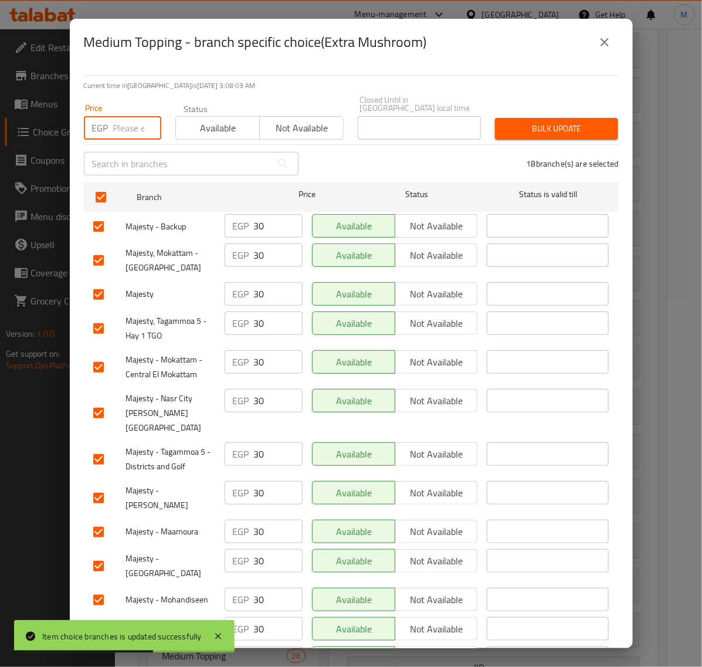
click at [127, 119] on input "number" at bounding box center [137, 127] width 48 height 23
paste input "35.00"
click at [493, 111] on div "Bulk update" at bounding box center [556, 129] width 137 height 36
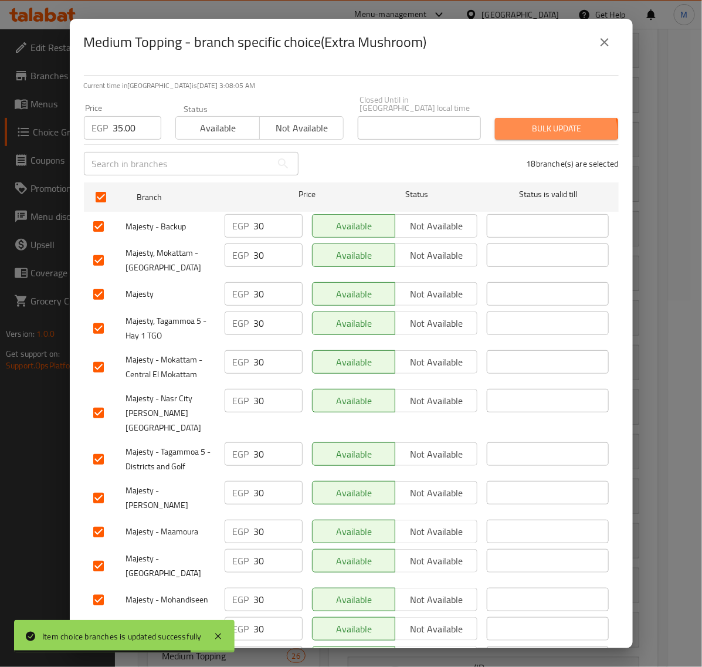
drag, startPoint x: 540, startPoint y: 124, endPoint x: 493, endPoint y: 134, distance: 47.9
click at [539, 124] on span "Bulk update" at bounding box center [556, 128] width 104 height 15
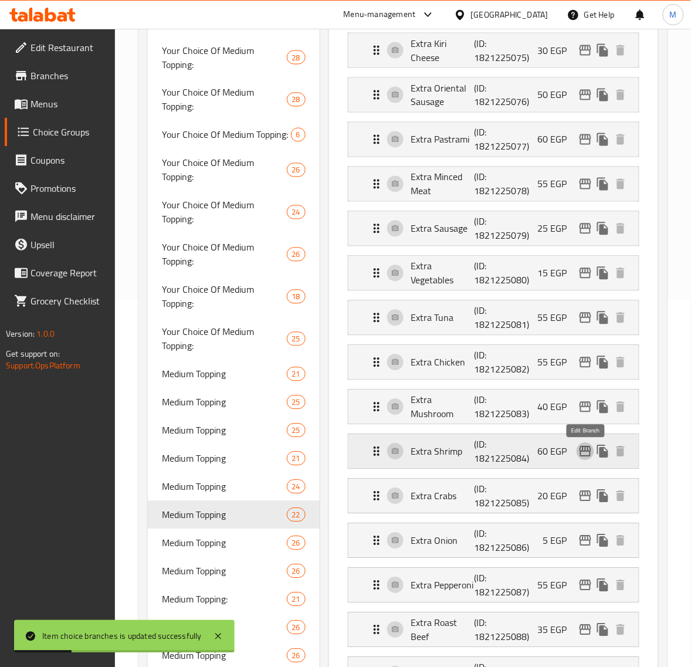
click at [584, 453] on icon "edit" at bounding box center [585, 451] width 14 height 14
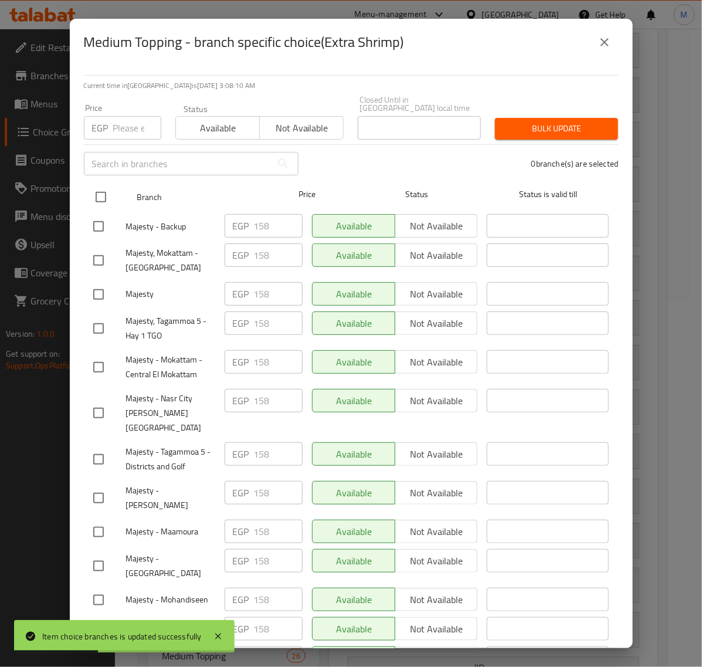
click at [97, 188] on input "checkbox" at bounding box center [101, 197] width 25 height 25
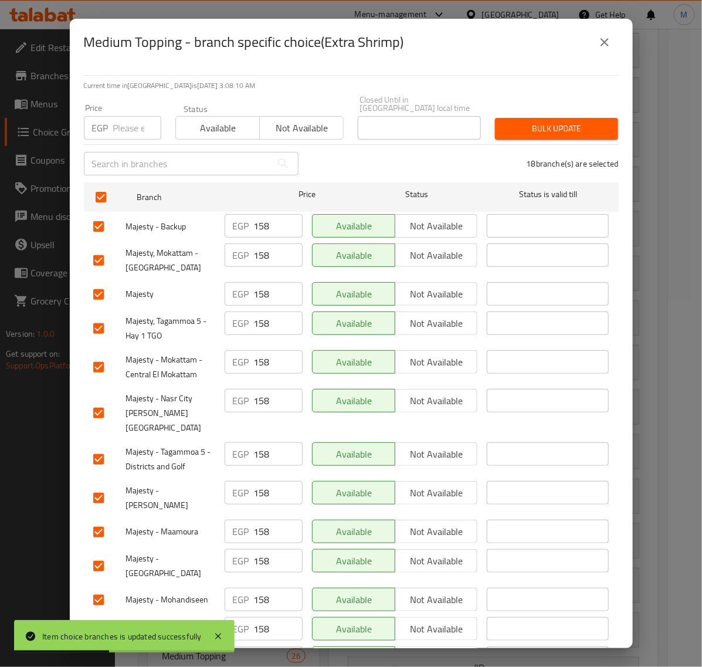
click at [132, 120] on input "number" at bounding box center [137, 127] width 48 height 23
paste input "175.00"
click at [496, 118] on button "Bulk update" at bounding box center [556, 129] width 123 height 22
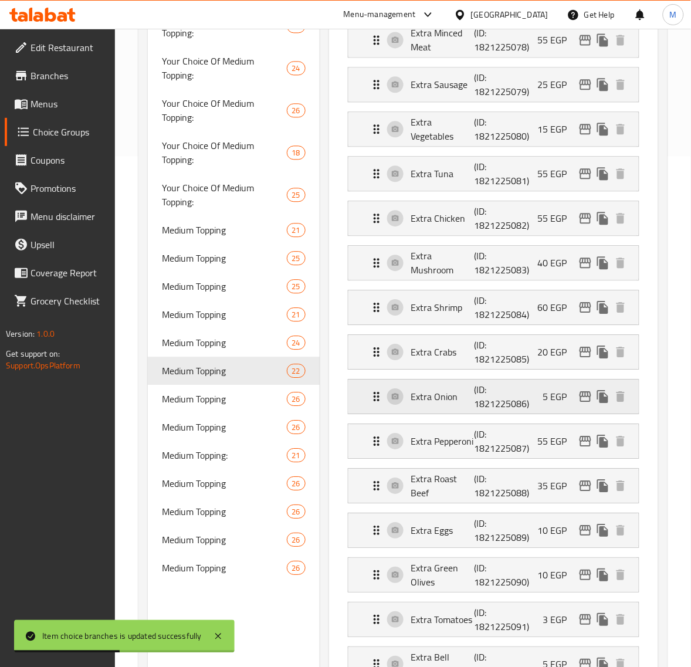
scroll to position [513, 0]
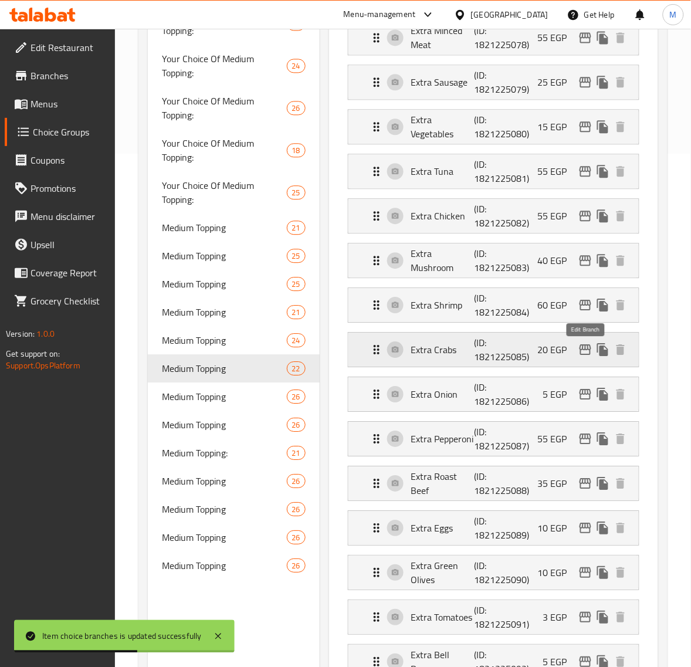
click at [582, 349] on icon "edit" at bounding box center [585, 349] width 14 height 14
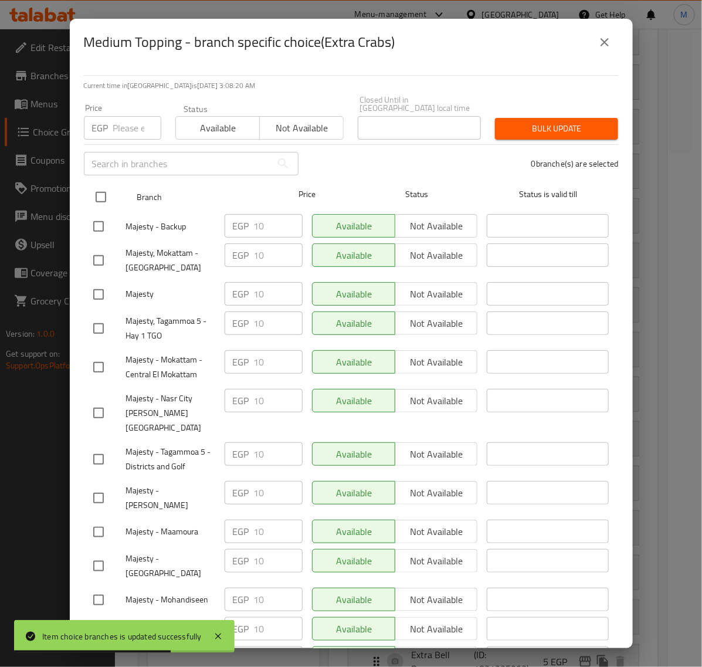
click at [103, 192] on input "checkbox" at bounding box center [101, 197] width 25 height 25
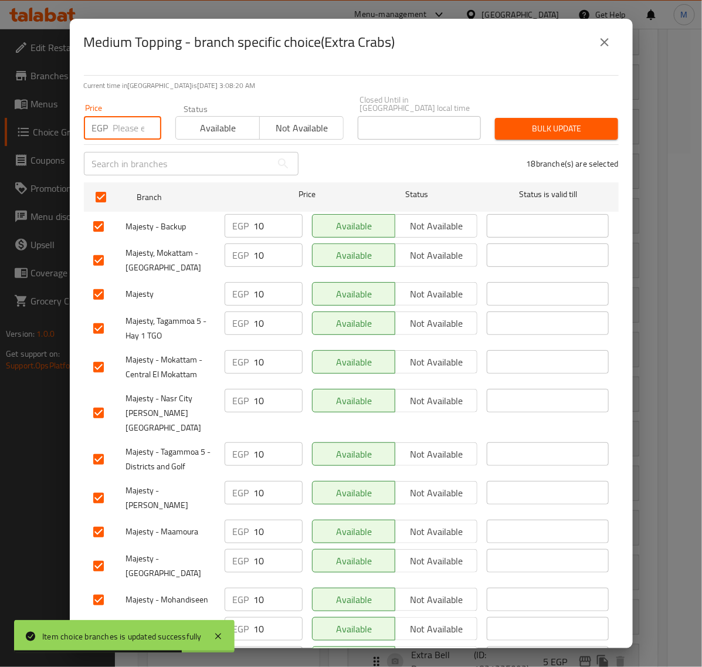
click at [117, 122] on input "number" at bounding box center [137, 127] width 48 height 23
paste input "15.00"
click at [517, 121] on span "Bulk update" at bounding box center [556, 128] width 104 height 15
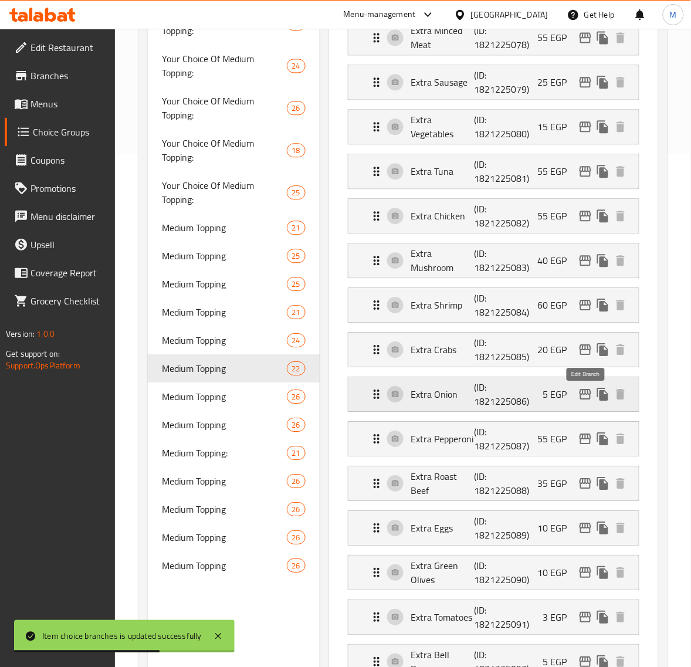
click at [584, 397] on icon "edit" at bounding box center [585, 394] width 12 height 11
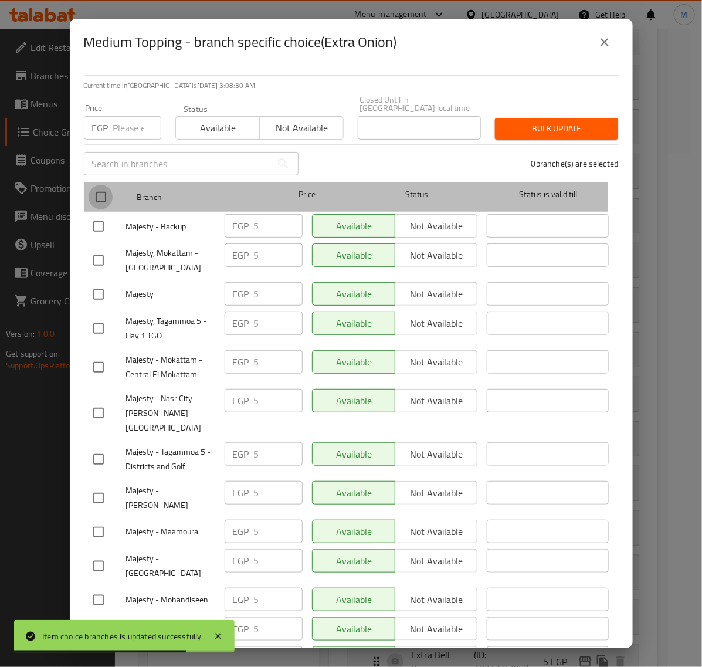
drag, startPoint x: 101, startPoint y: 192, endPoint x: 120, endPoint y: 121, distance: 73.4
click at [101, 191] on input "checkbox" at bounding box center [101, 197] width 25 height 25
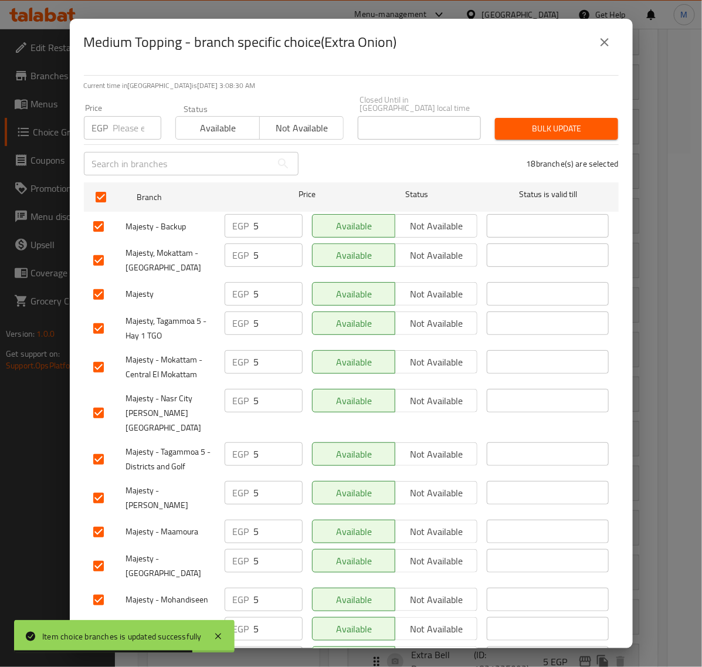
click at [122, 116] on input "number" at bounding box center [137, 127] width 48 height 23
paste input "10.00"
drag, startPoint x: 538, startPoint y: 113, endPoint x: 509, endPoint y: 121, distance: 29.7
click at [537, 121] on span "Bulk update" at bounding box center [556, 128] width 104 height 15
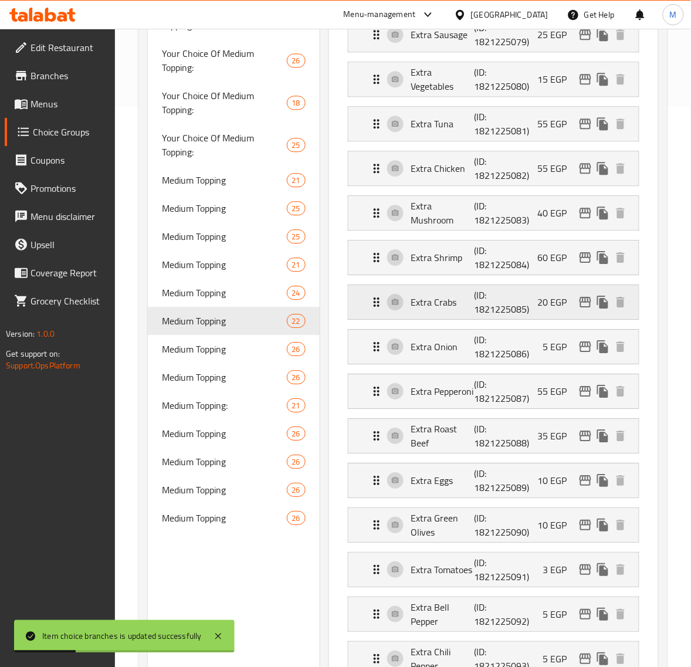
scroll to position [660, 0]
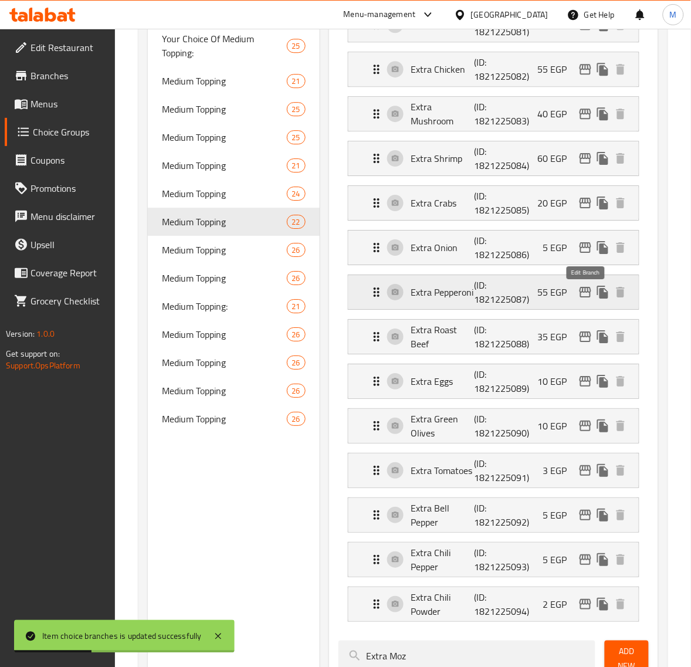
click at [580, 295] on icon "edit" at bounding box center [585, 292] width 12 height 11
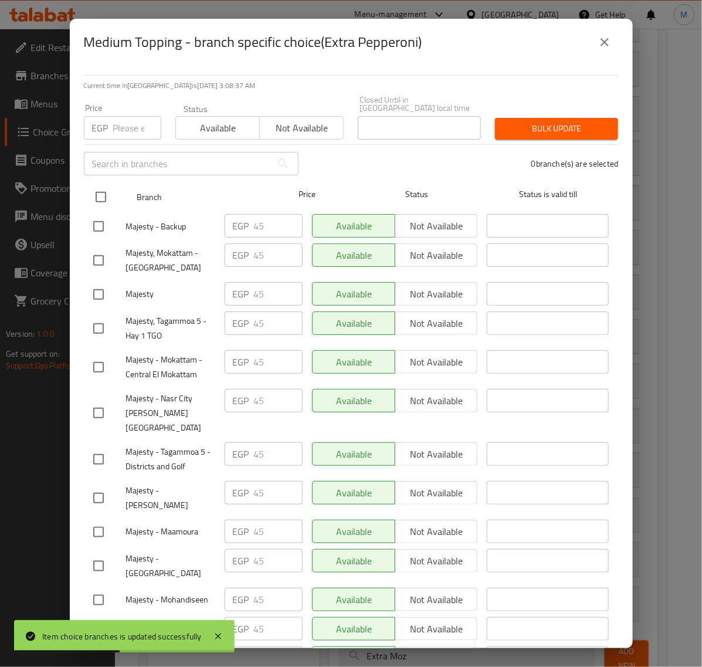
click at [104, 192] on input "checkbox" at bounding box center [101, 197] width 25 height 25
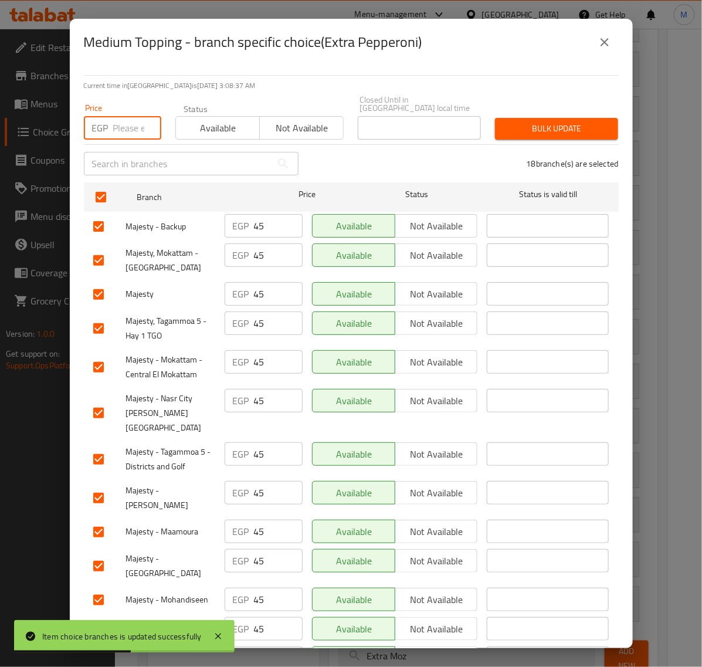
click at [123, 128] on input "number" at bounding box center [137, 127] width 48 height 23
paste input "50.00"
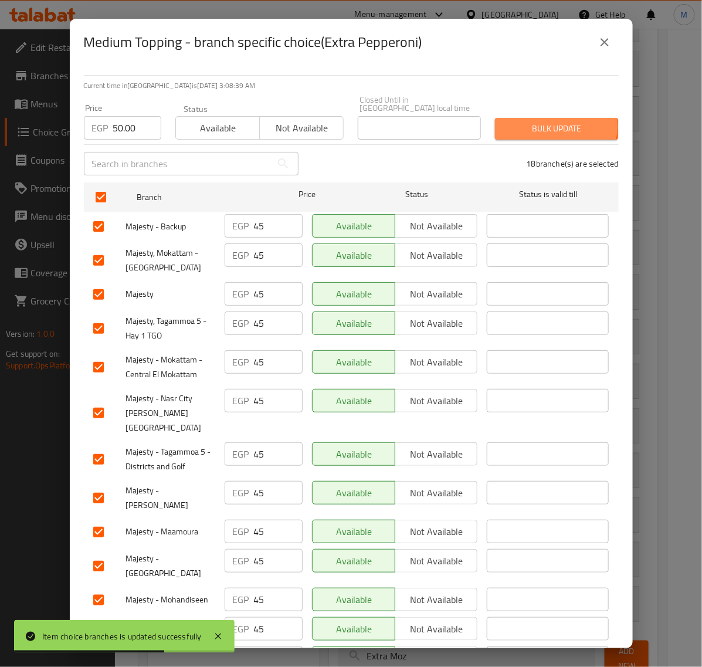
click at [547, 121] on span "Bulk update" at bounding box center [556, 128] width 104 height 15
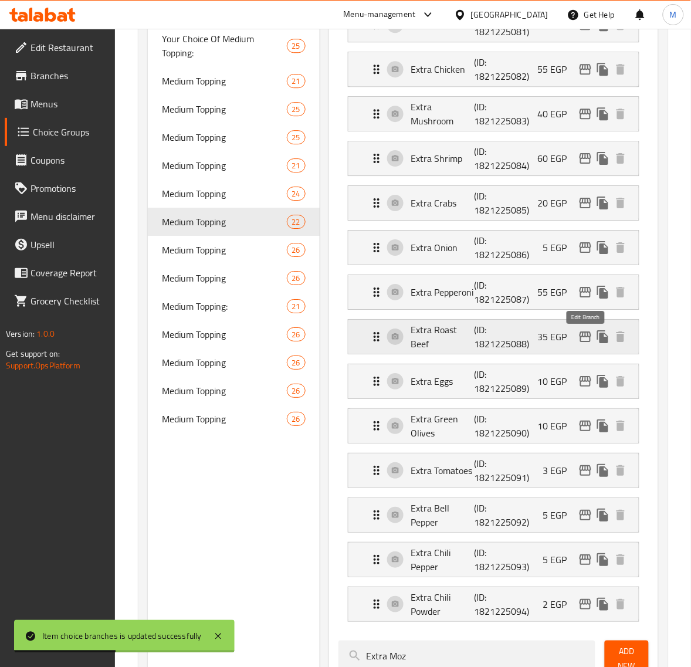
click at [588, 336] on icon "edit" at bounding box center [585, 336] width 12 height 11
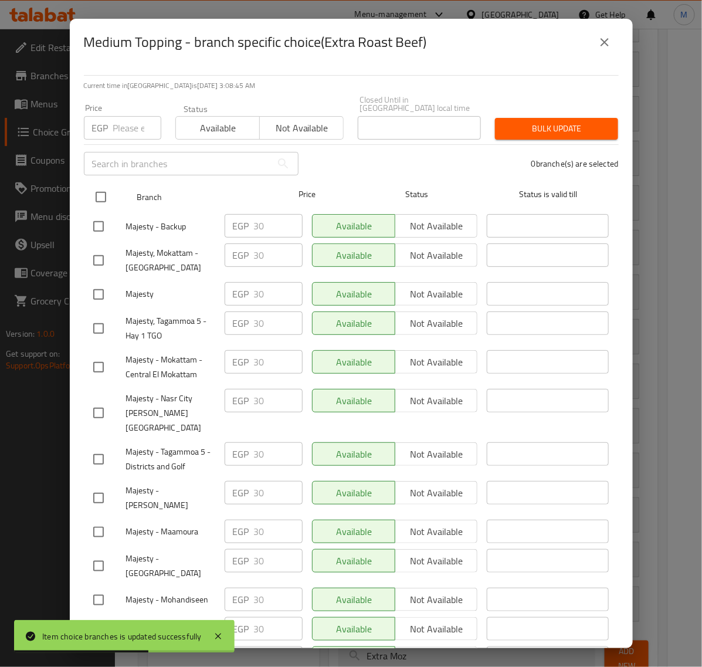
click at [101, 189] on input "checkbox" at bounding box center [101, 197] width 25 height 25
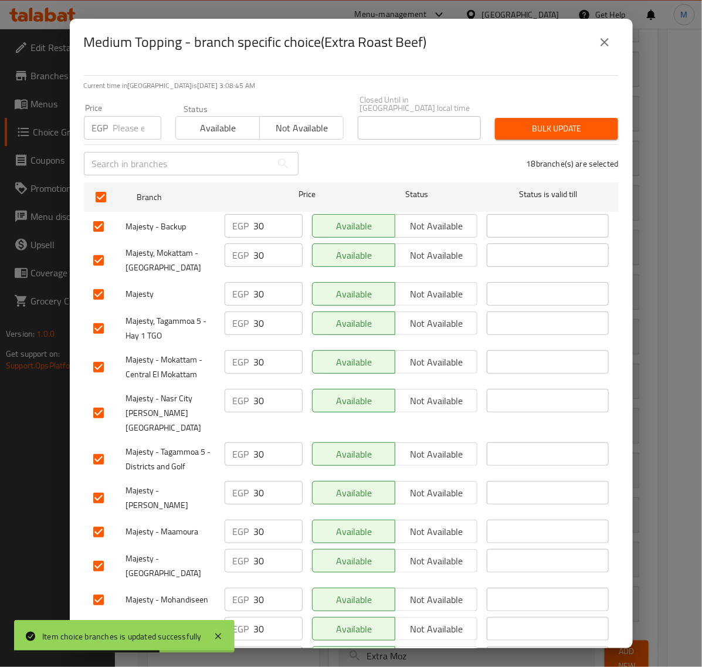
click at [119, 118] on input "number" at bounding box center [137, 127] width 48 height 23
paste input "35.00"
click at [537, 125] on span "Bulk update" at bounding box center [556, 128] width 104 height 15
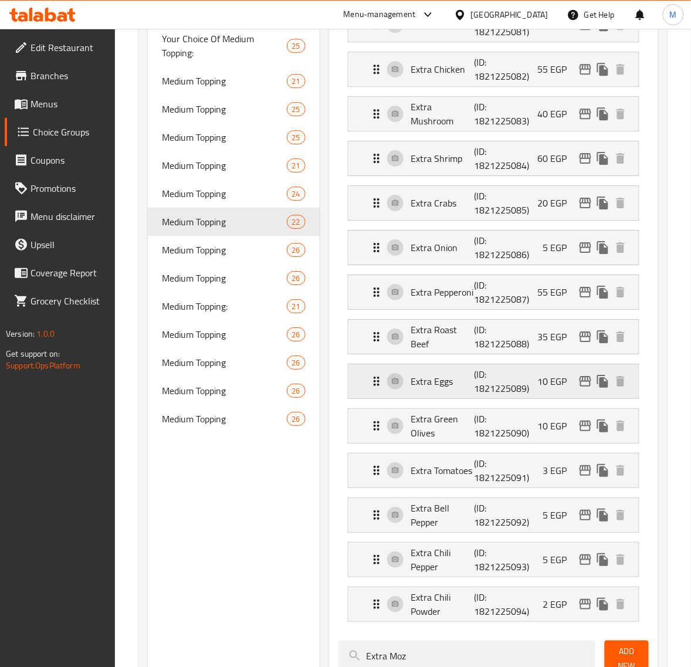
click at [581, 385] on icon "edit" at bounding box center [585, 381] width 14 height 14
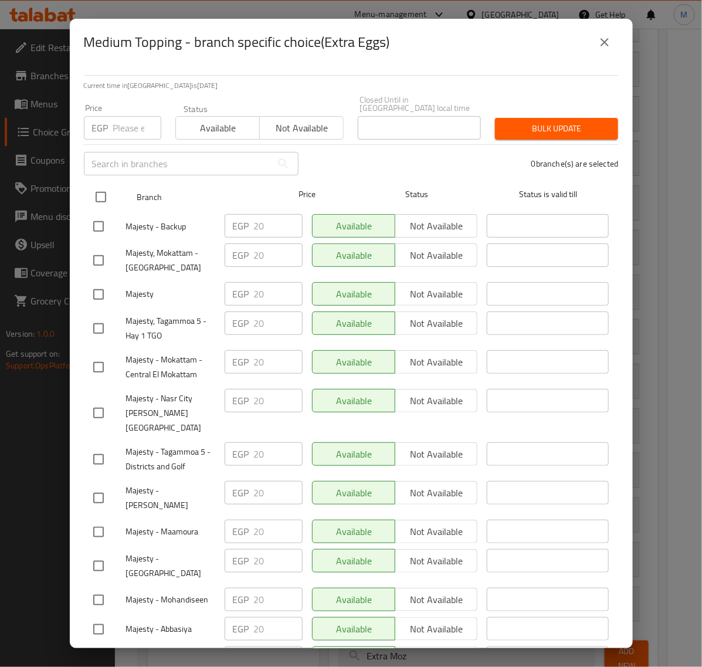
click at [98, 191] on input "checkbox" at bounding box center [101, 197] width 25 height 25
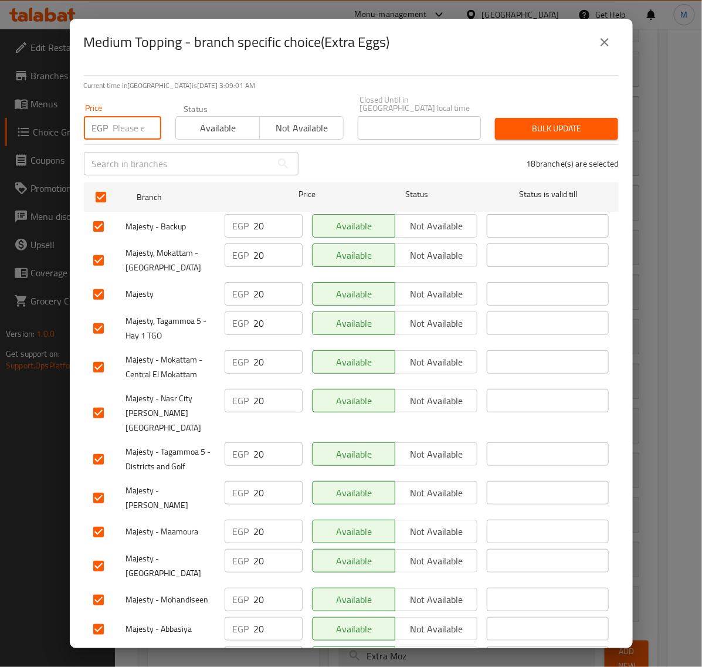
click at [128, 117] on input "number" at bounding box center [137, 127] width 48 height 23
paste input "25.00"
click at [554, 128] on button "Bulk update" at bounding box center [556, 129] width 123 height 22
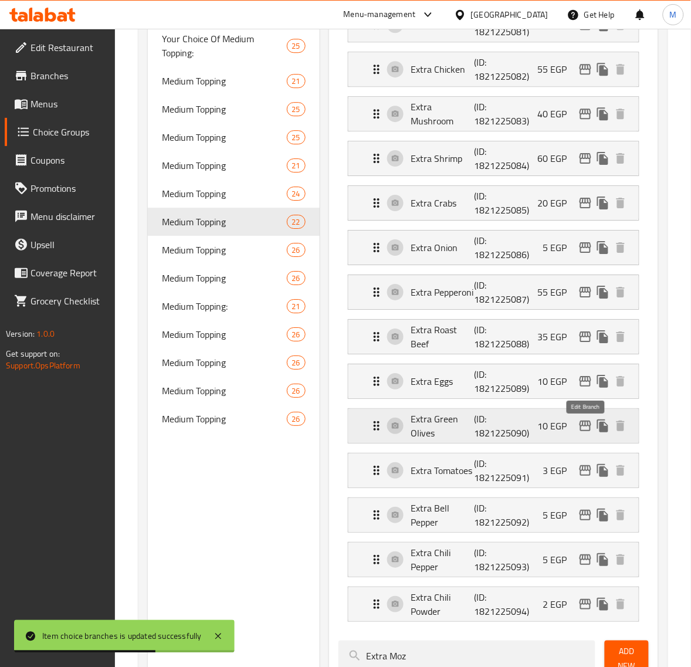
click at [582, 428] on icon "edit" at bounding box center [585, 425] width 12 height 11
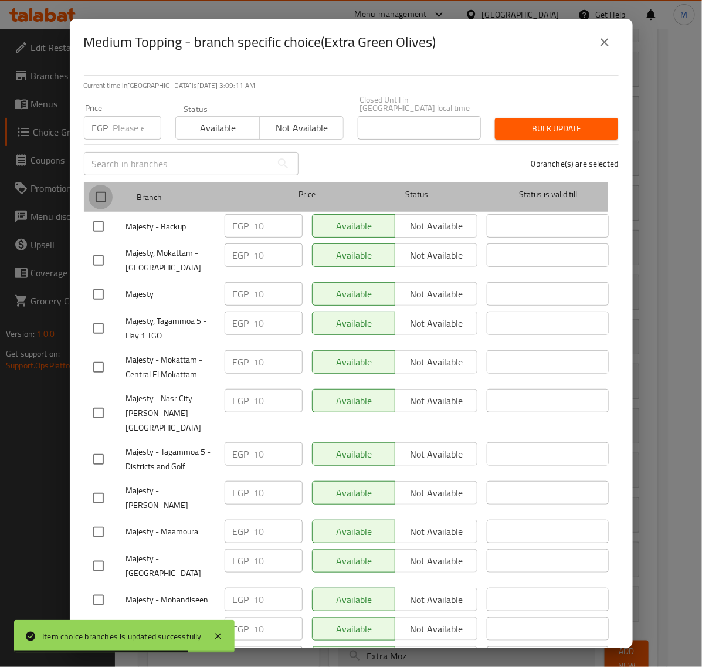
click at [98, 188] on input "checkbox" at bounding box center [101, 197] width 25 height 25
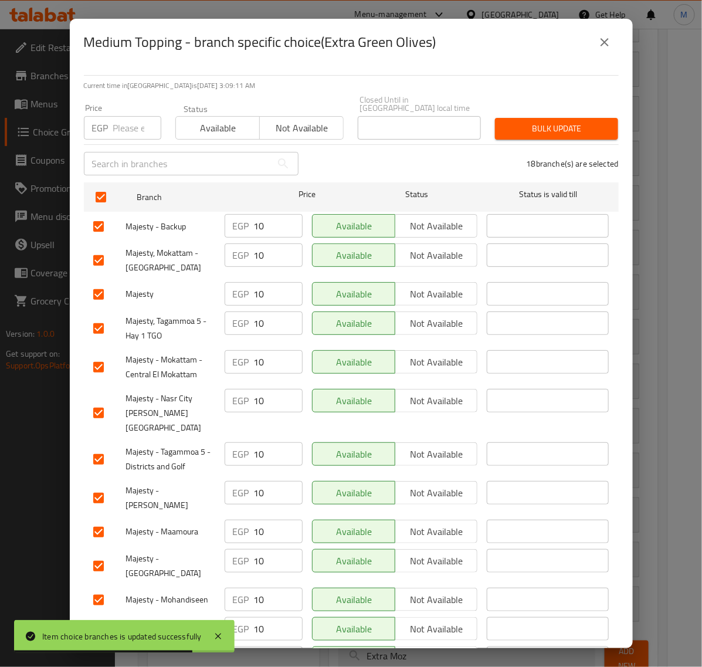
click at [132, 120] on input "number" at bounding box center [137, 127] width 48 height 23
paste input "15.00"
click at [504, 121] on span "Bulk update" at bounding box center [556, 128] width 104 height 15
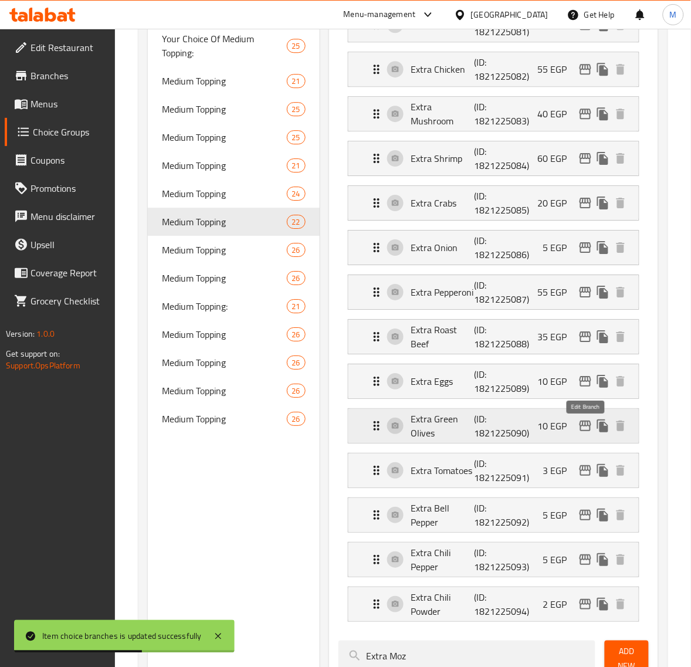
click at [585, 426] on icon "edit" at bounding box center [585, 425] width 12 height 11
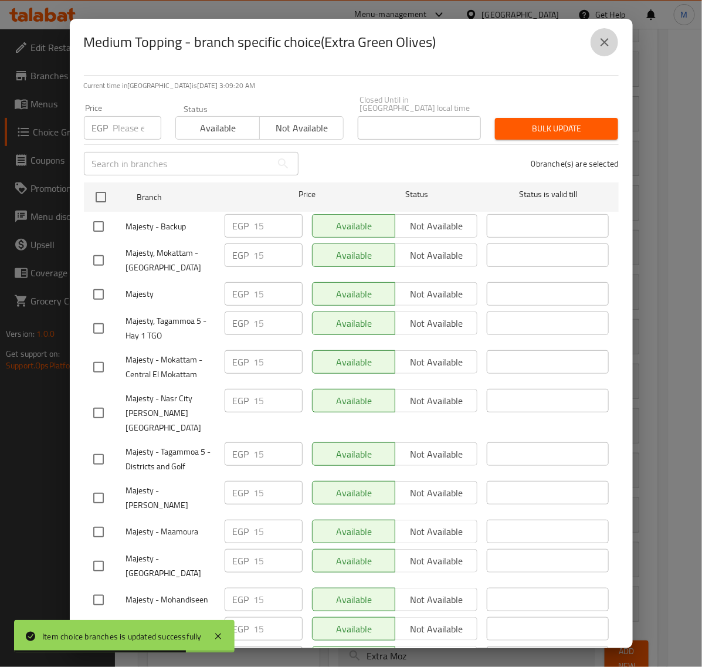
click at [606, 45] on icon "close" at bounding box center [604, 42] width 8 height 8
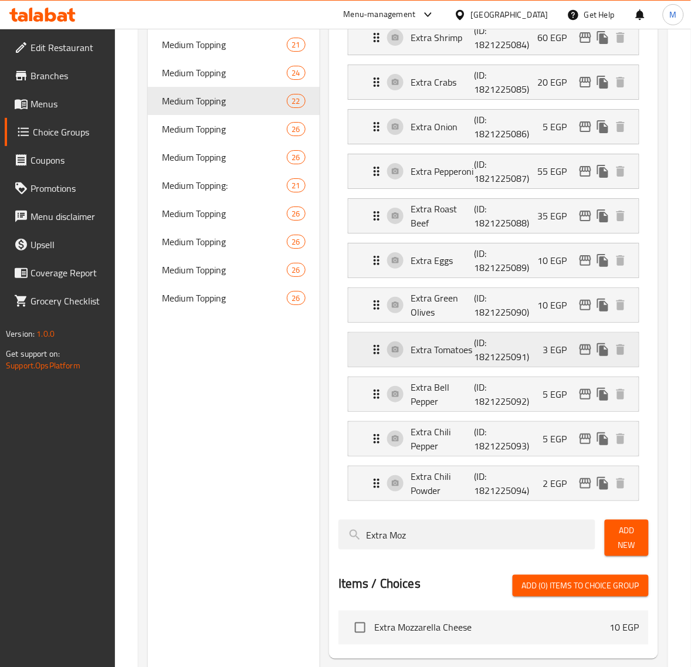
scroll to position [806, 0]
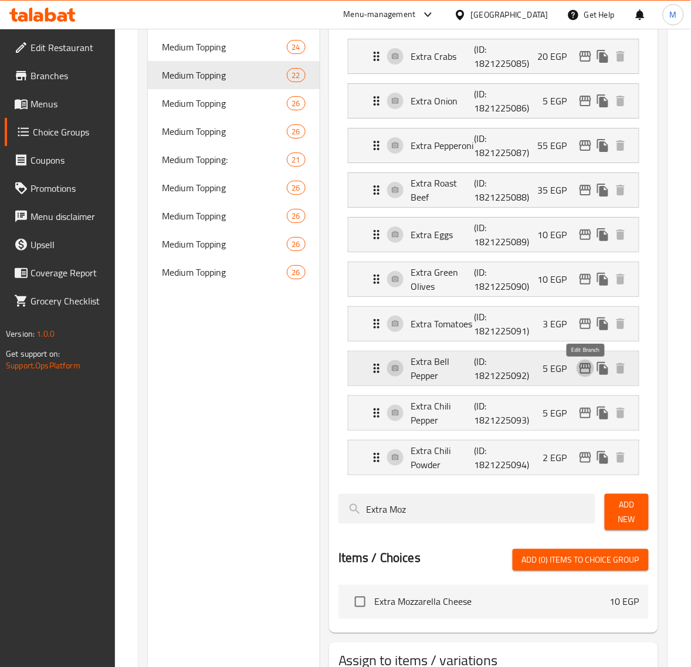
click at [582, 375] on icon "edit" at bounding box center [585, 368] width 14 height 14
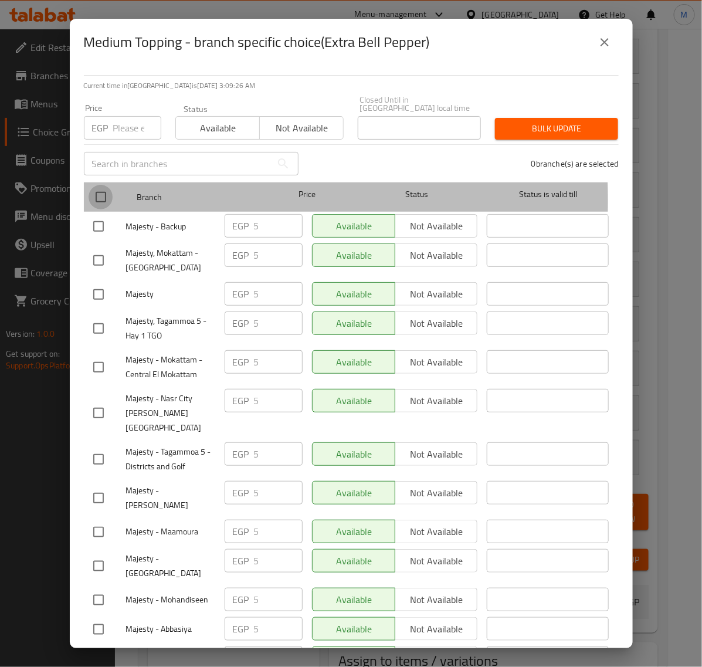
click at [103, 192] on input "checkbox" at bounding box center [101, 197] width 25 height 25
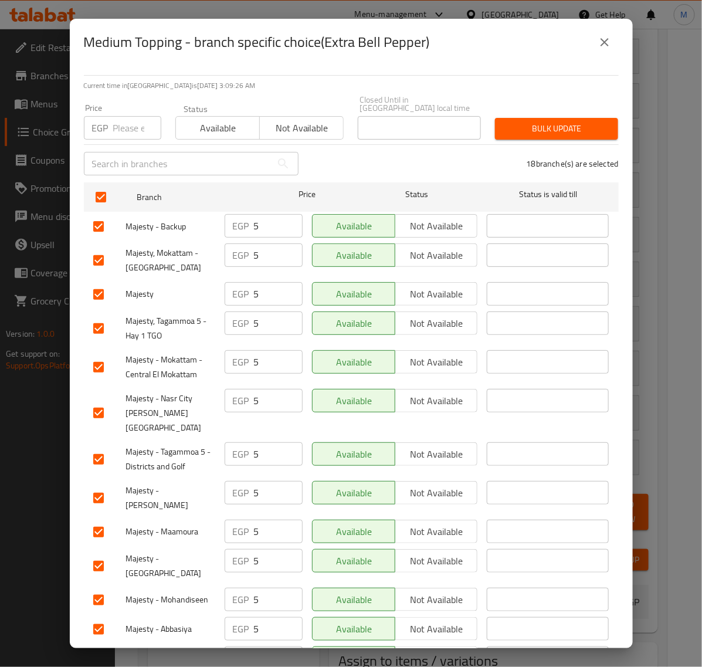
click at [118, 124] on input "number" at bounding box center [137, 127] width 48 height 23
paste input "10.00"
click at [505, 121] on span "Bulk update" at bounding box center [556, 128] width 104 height 15
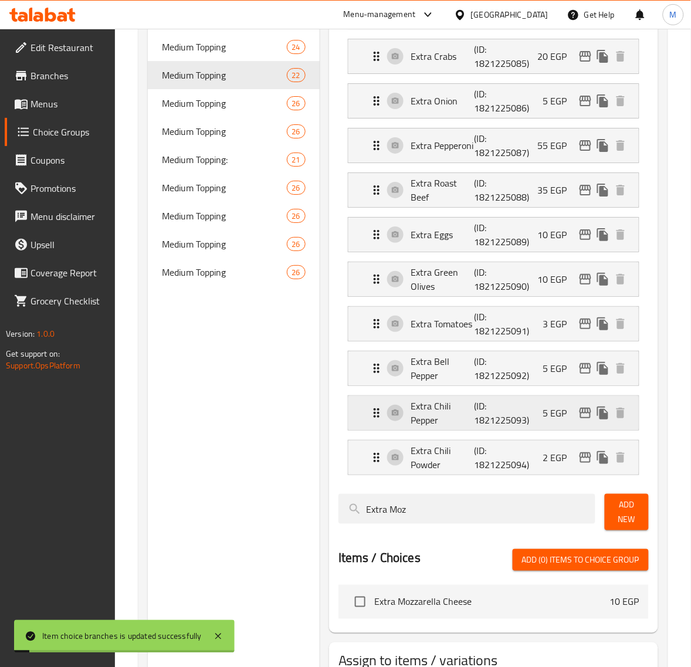
click at [584, 416] on icon "edit" at bounding box center [585, 413] width 14 height 14
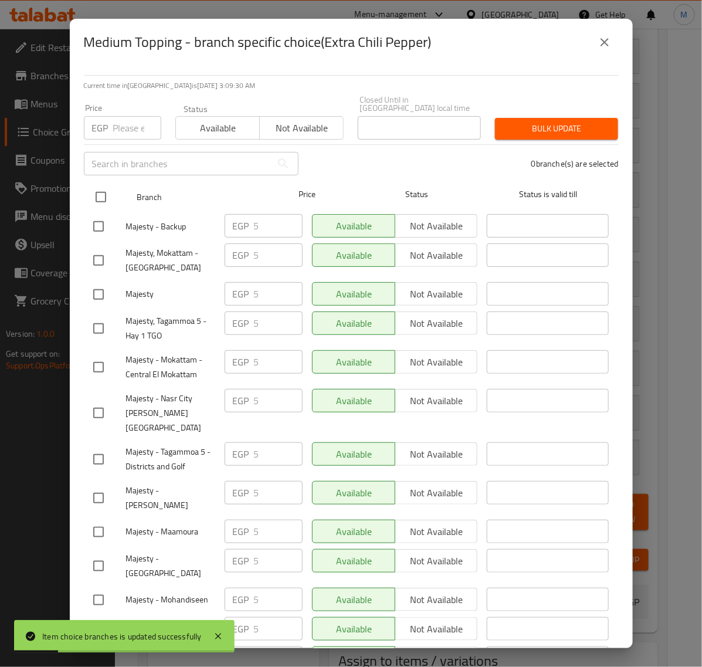
click at [98, 189] on input "checkbox" at bounding box center [101, 197] width 25 height 25
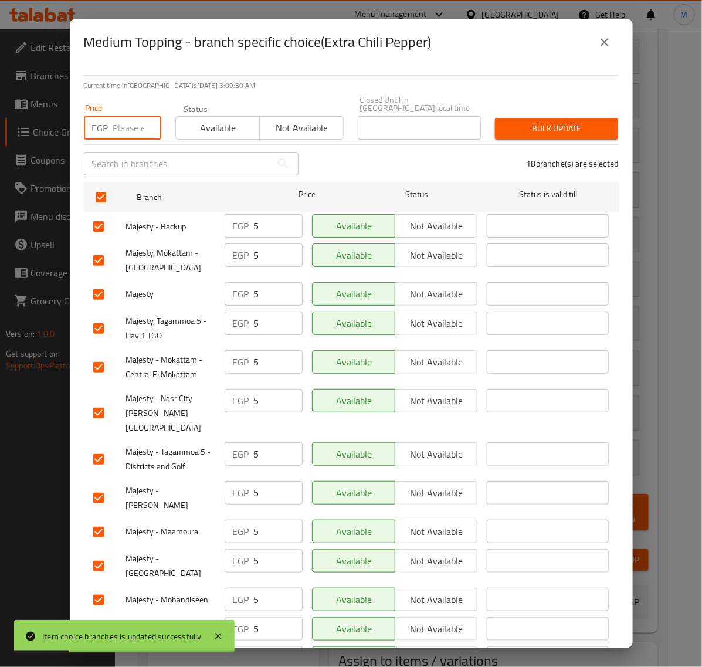
click at [127, 120] on input "number" at bounding box center [137, 127] width 48 height 23
paste input "10.00"
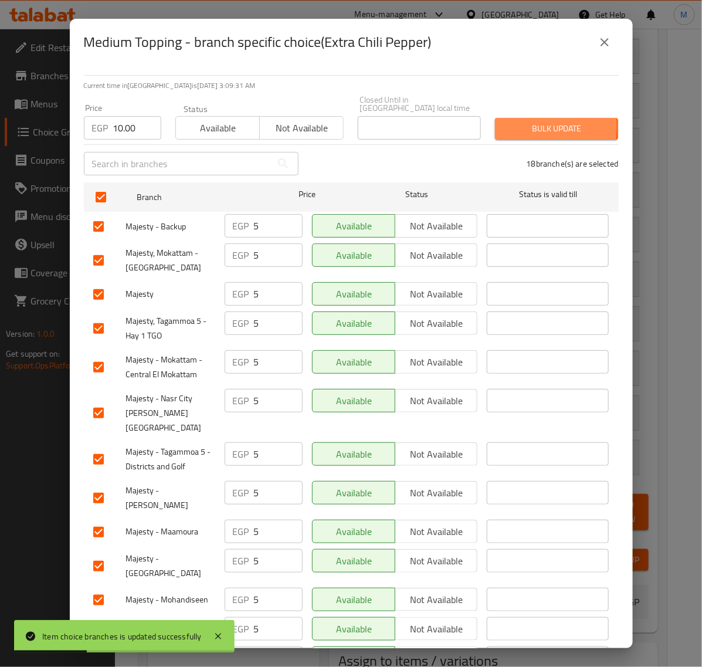
click at [504, 121] on span "Bulk update" at bounding box center [556, 128] width 104 height 15
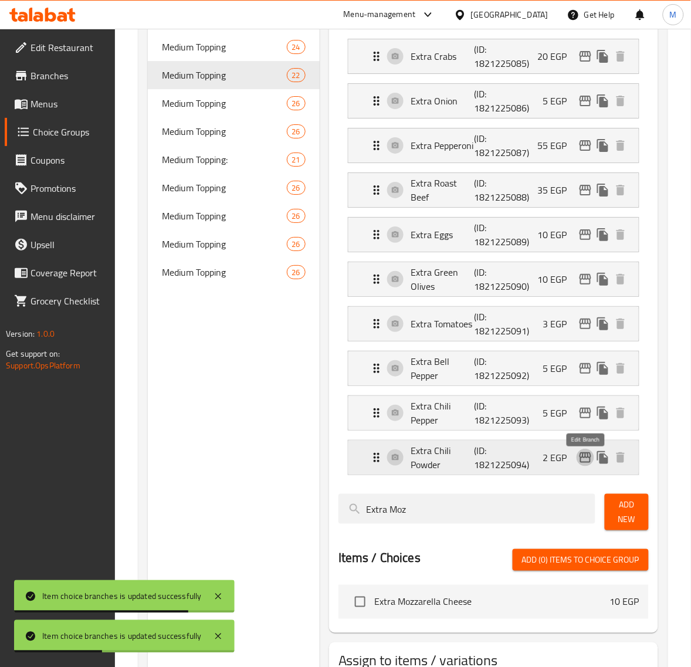
click at [584, 464] on icon "edit" at bounding box center [585, 457] width 14 height 14
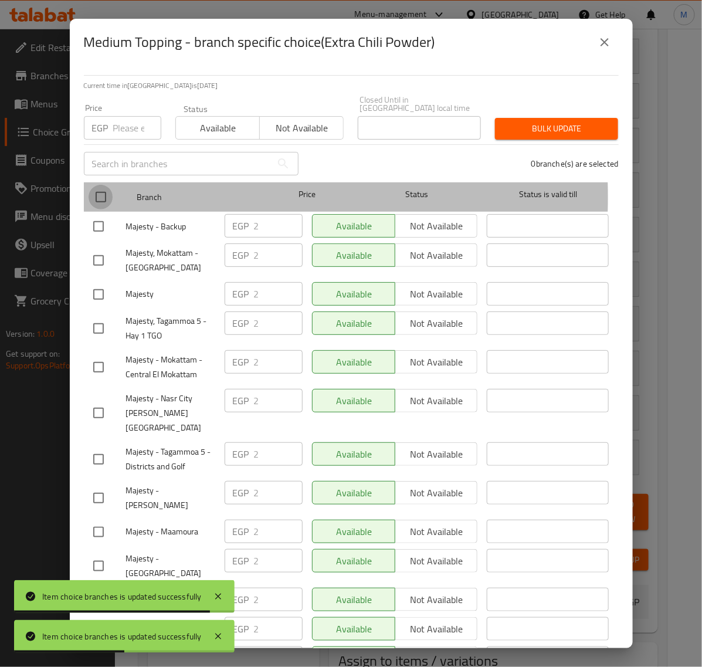
click at [98, 189] on input "checkbox" at bounding box center [101, 197] width 25 height 25
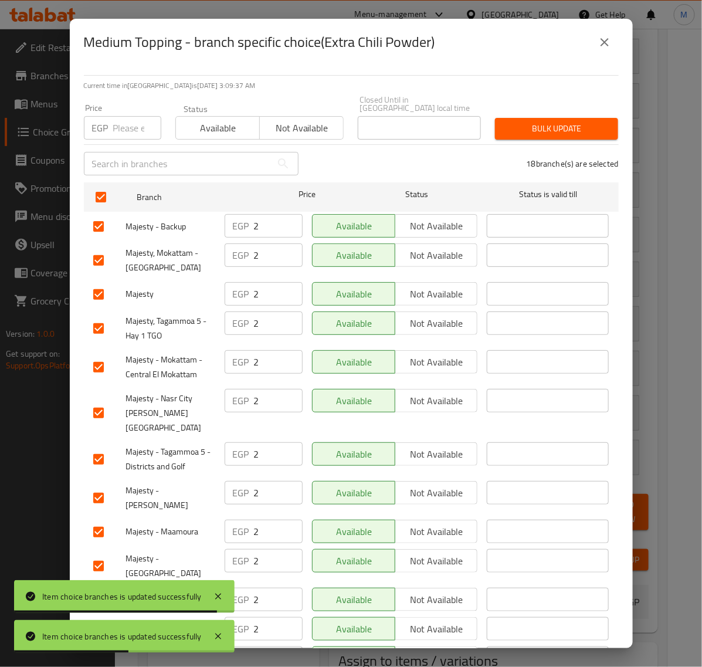
click at [121, 117] on input "number" at bounding box center [137, 127] width 48 height 23
paste input "5.00"
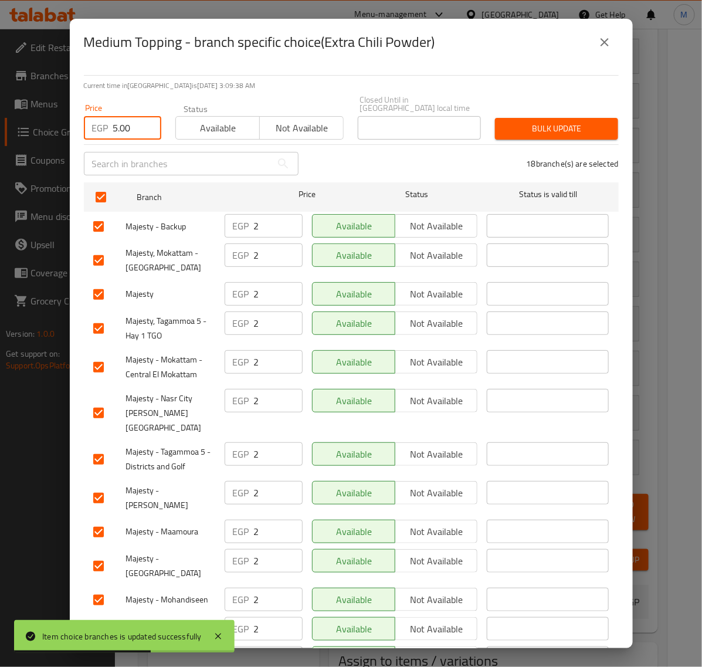
click at [545, 121] on span "Bulk update" at bounding box center [556, 128] width 104 height 15
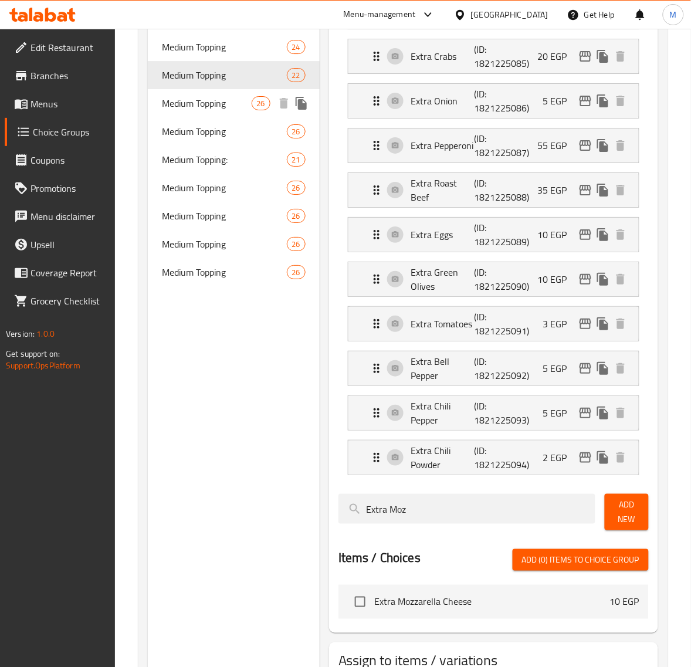
click at [241, 107] on span "Medium Topping" at bounding box center [206, 103] width 89 height 14
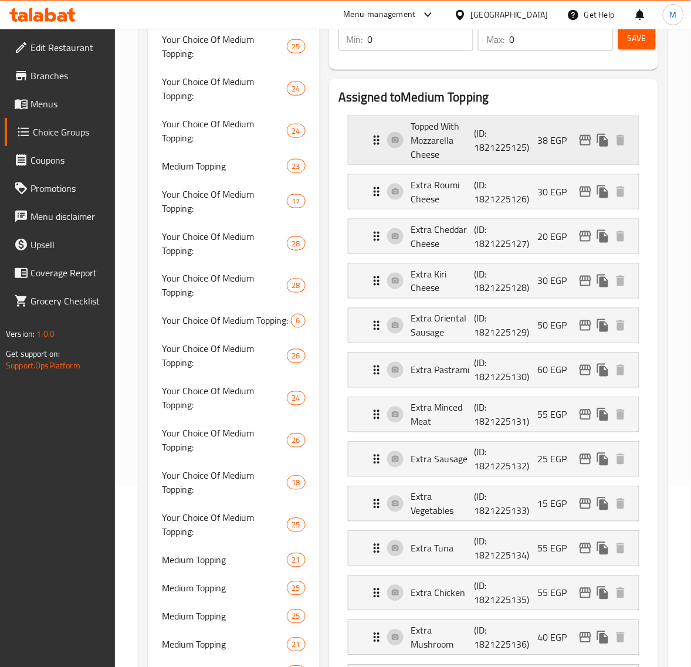
scroll to position [147, 0]
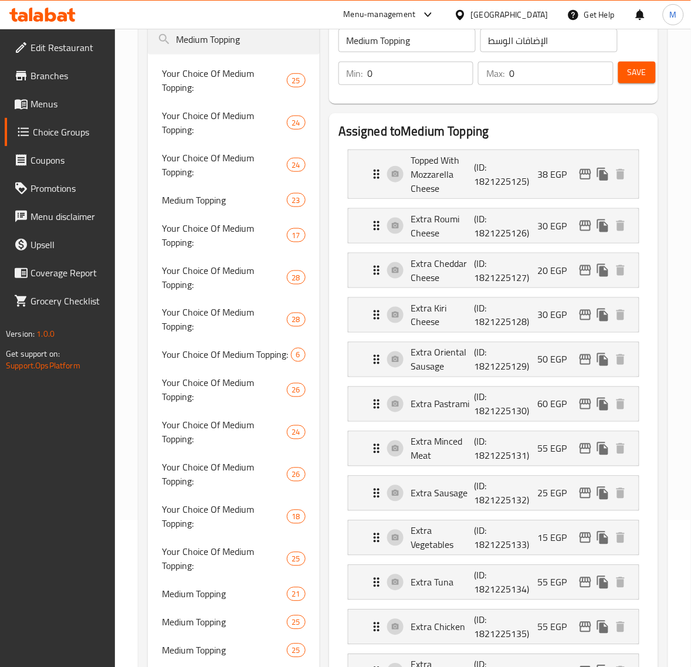
click at [559, 125] on h2 "Assigned to Medium Topping" at bounding box center [493, 132] width 310 height 18
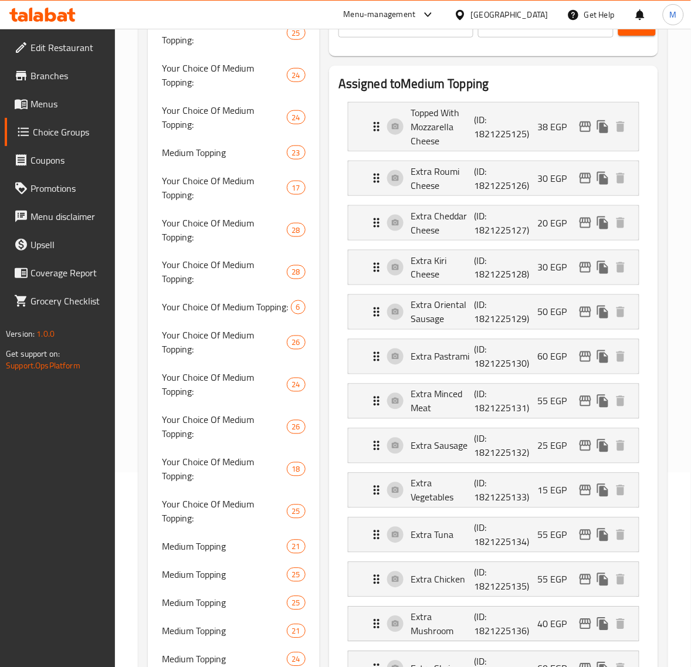
scroll to position [220, 0]
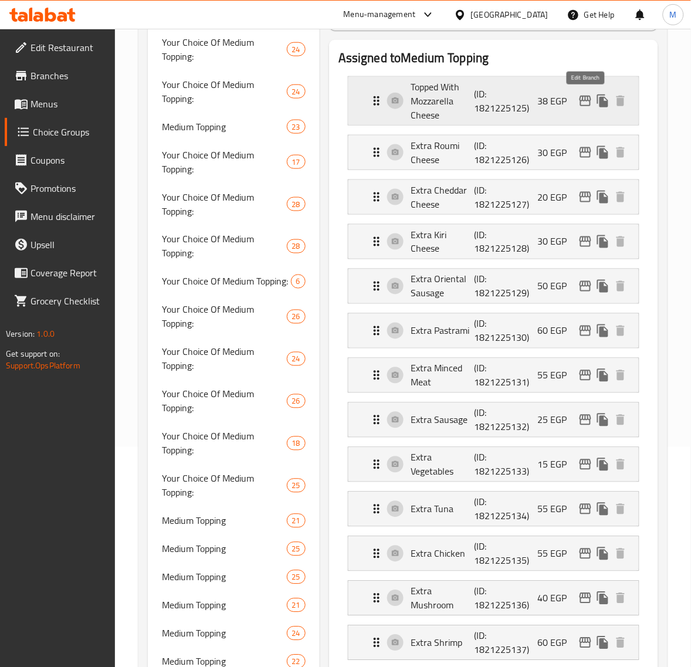
click at [585, 106] on icon "edit" at bounding box center [585, 101] width 12 height 11
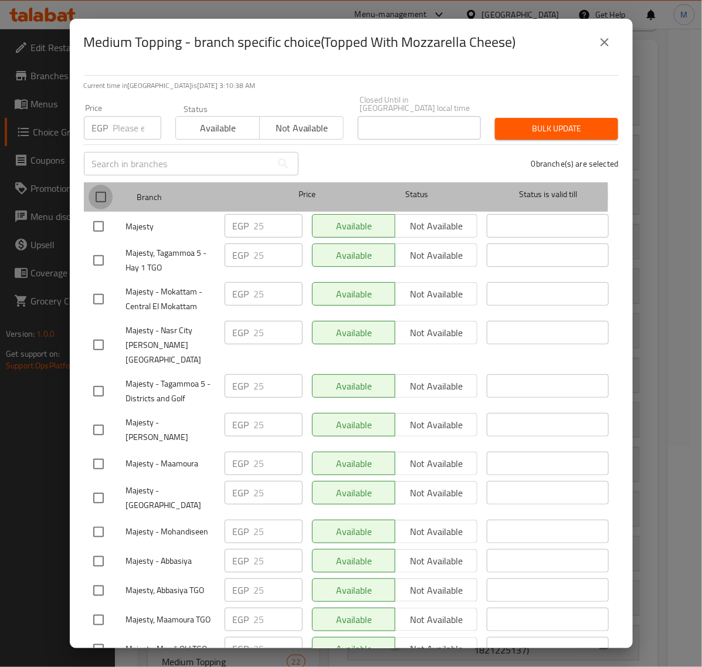
click at [100, 188] on input "checkbox" at bounding box center [101, 197] width 25 height 25
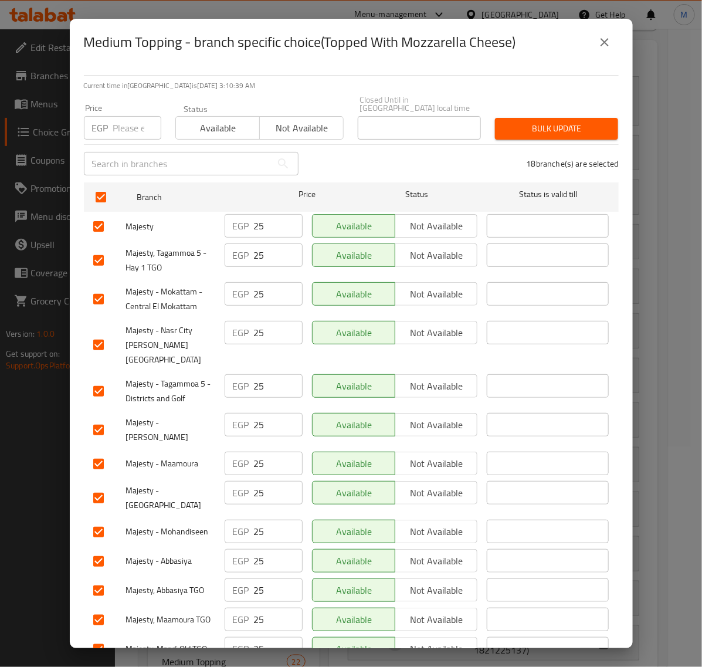
click at [129, 129] on input "number" at bounding box center [137, 127] width 48 height 23
paste input "30.00"
click at [519, 121] on span "Bulk update" at bounding box center [556, 128] width 104 height 15
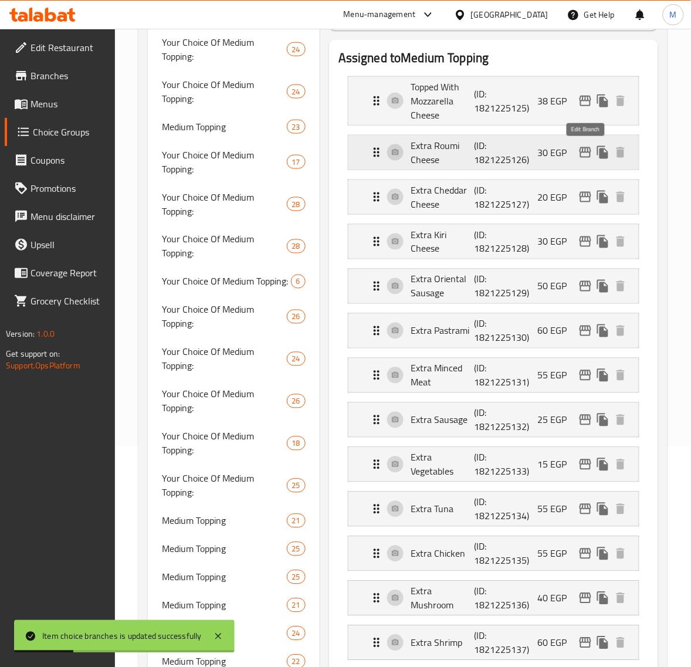
click at [584, 154] on icon "edit" at bounding box center [585, 152] width 14 height 14
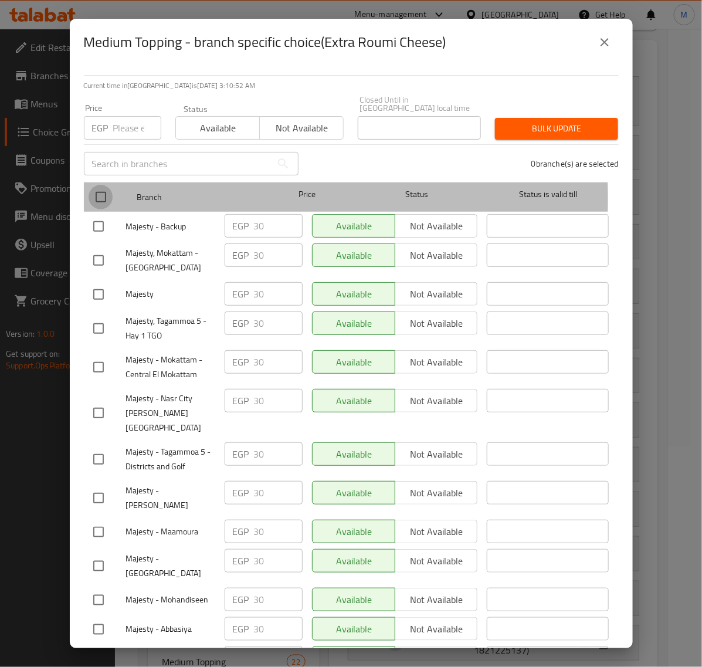
click at [100, 191] on input "checkbox" at bounding box center [101, 197] width 25 height 25
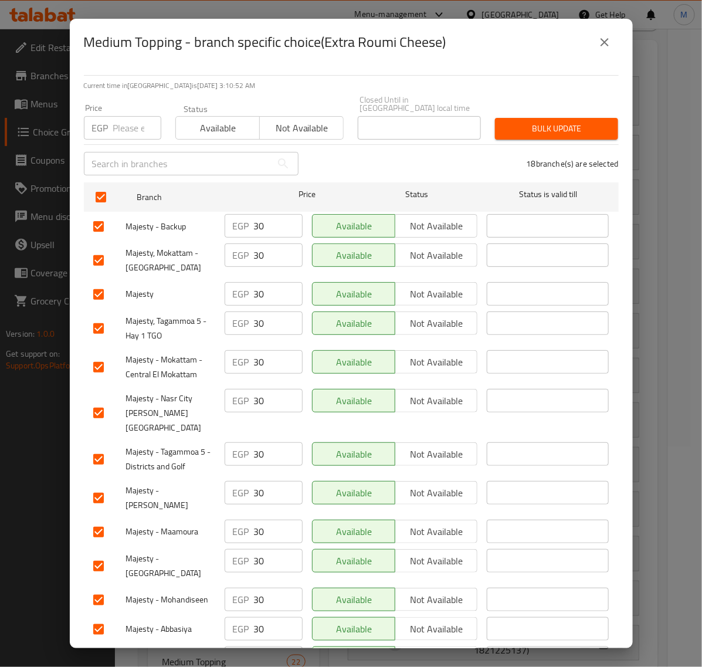
click at [122, 127] on input "number" at bounding box center [137, 127] width 48 height 23
paste input "35.00"
click at [504, 121] on span "Bulk update" at bounding box center [556, 128] width 104 height 15
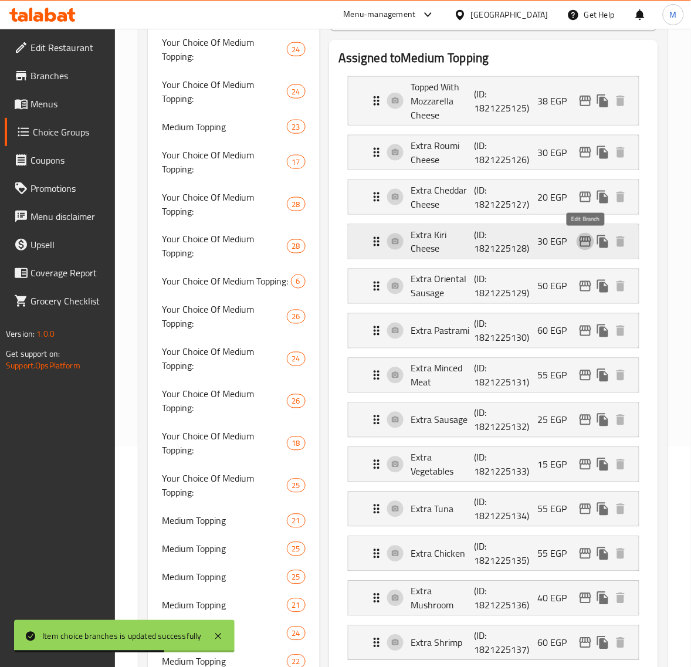
click at [583, 242] on icon "edit" at bounding box center [585, 241] width 12 height 11
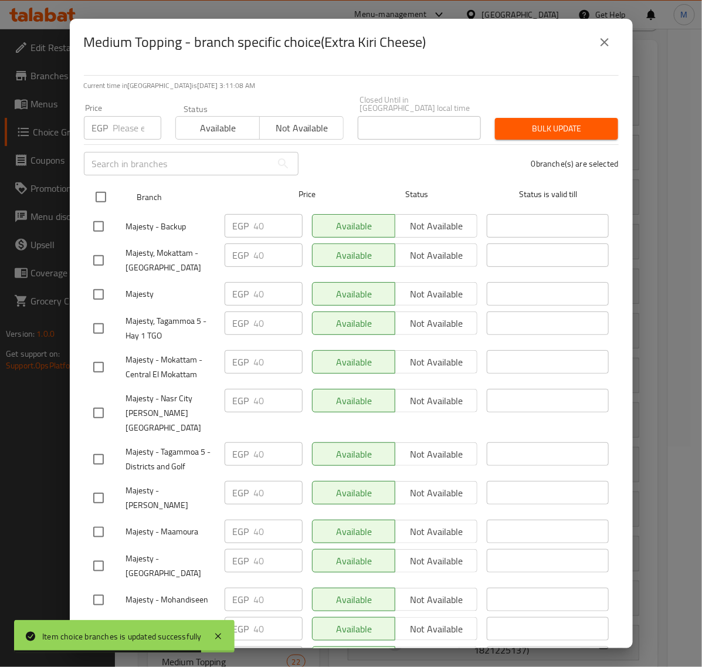
click at [107, 191] on input "checkbox" at bounding box center [101, 197] width 25 height 25
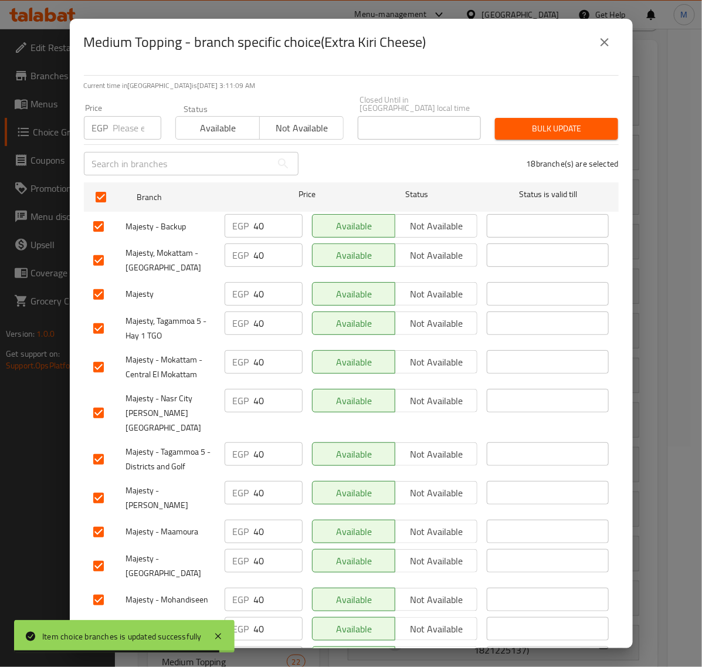
click at [131, 121] on input "number" at bounding box center [137, 127] width 48 height 23
paste input "45.00"
click at [548, 126] on span "Bulk update" at bounding box center [556, 128] width 104 height 15
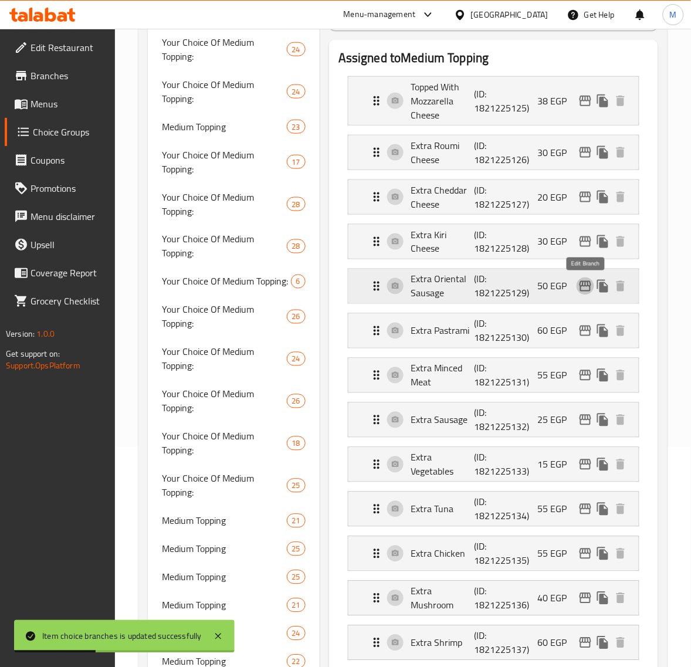
click at [582, 283] on icon "edit" at bounding box center [585, 286] width 12 height 11
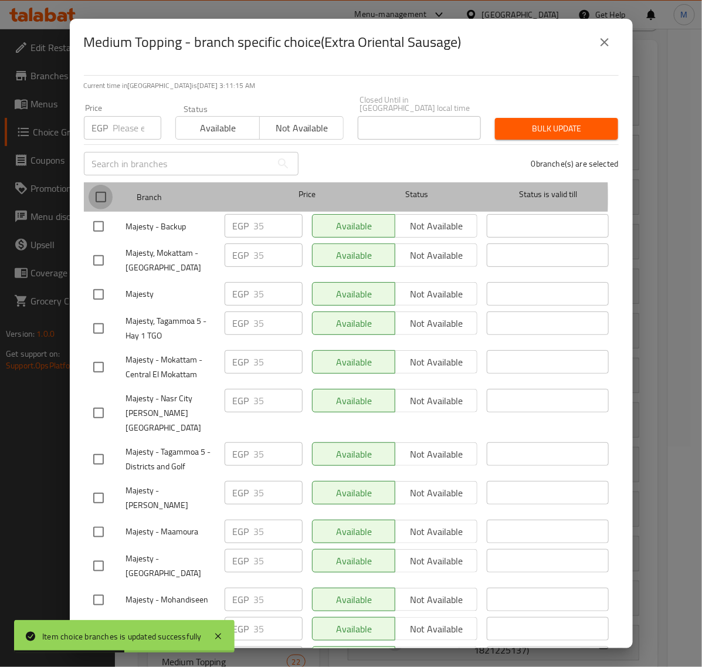
click at [106, 189] on input "checkbox" at bounding box center [101, 197] width 25 height 25
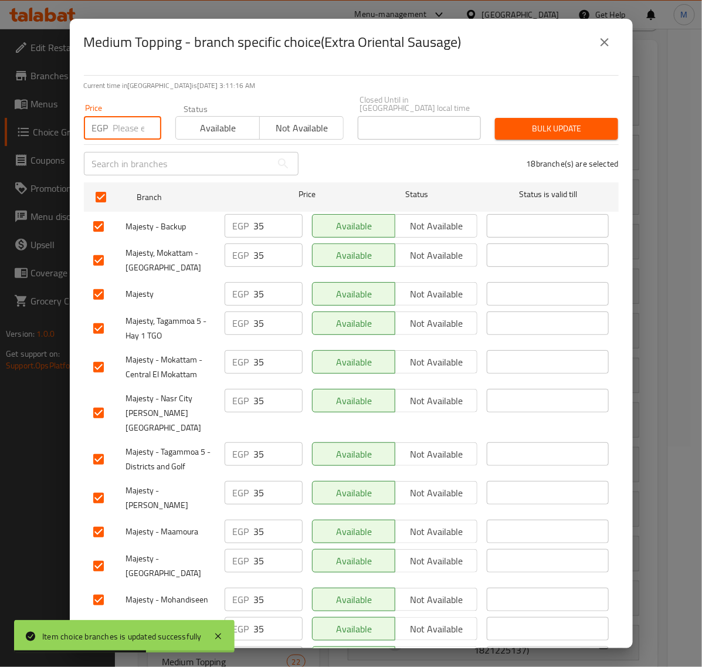
drag, startPoint x: 124, startPoint y: 130, endPoint x: 135, endPoint y: 127, distance: 10.8
click at [125, 130] on input "number" at bounding box center [137, 127] width 48 height 23
paste input "40.00"
click at [531, 126] on span "Bulk update" at bounding box center [556, 128] width 104 height 15
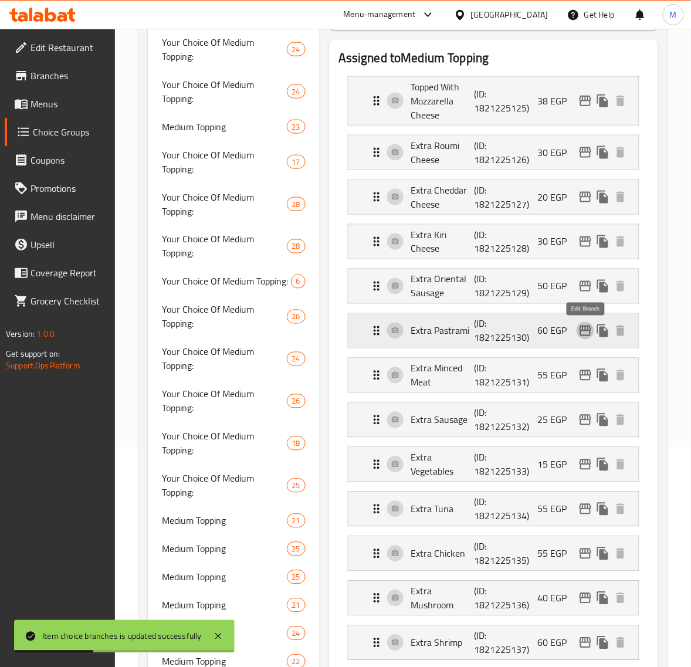
click at [590, 338] on icon "edit" at bounding box center [585, 331] width 14 height 14
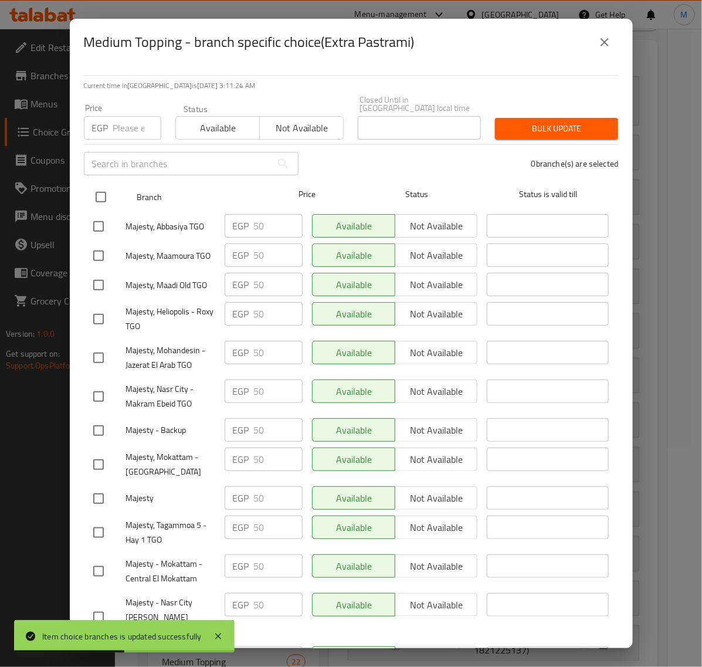
click at [97, 191] on input "checkbox" at bounding box center [101, 197] width 25 height 25
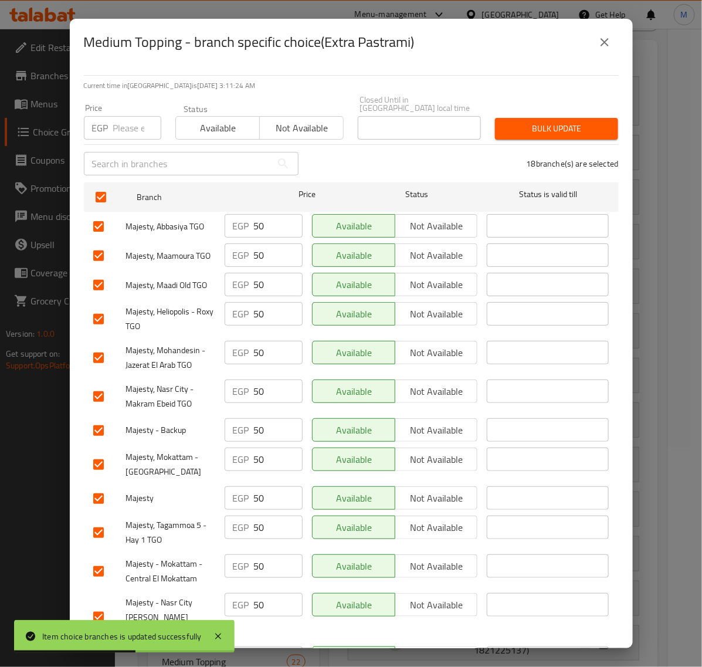
click at [124, 120] on input "number" at bounding box center [137, 127] width 48 height 23
paste input "55.00"
click at [558, 121] on span "Bulk update" at bounding box center [556, 128] width 104 height 15
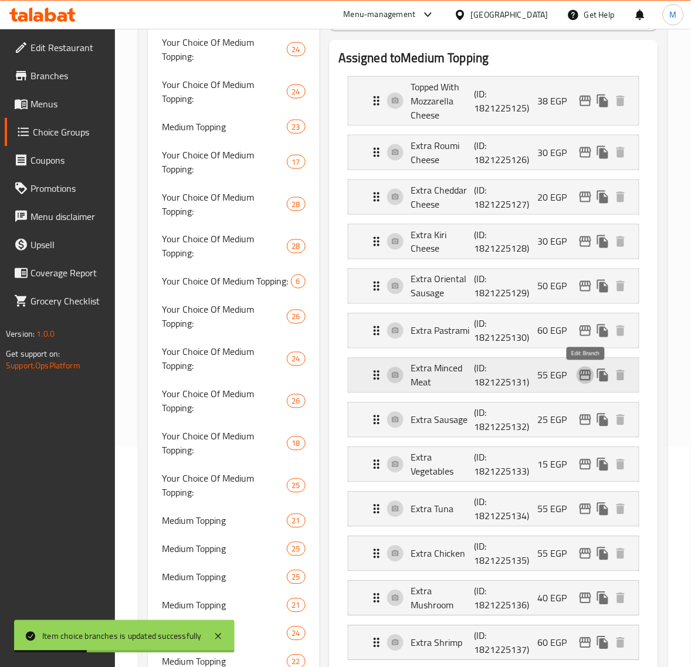
click at [579, 370] on icon "edit" at bounding box center [585, 375] width 14 height 14
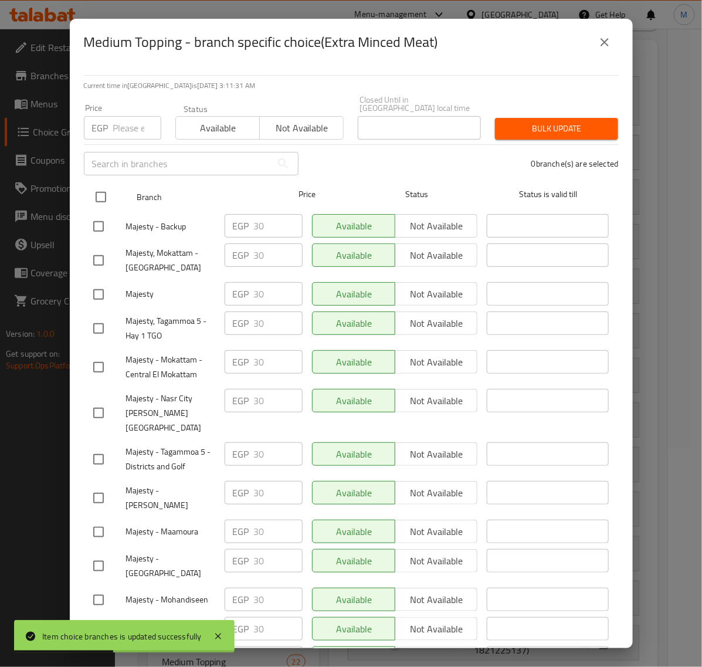
click at [101, 185] on input "checkbox" at bounding box center [101, 197] width 25 height 25
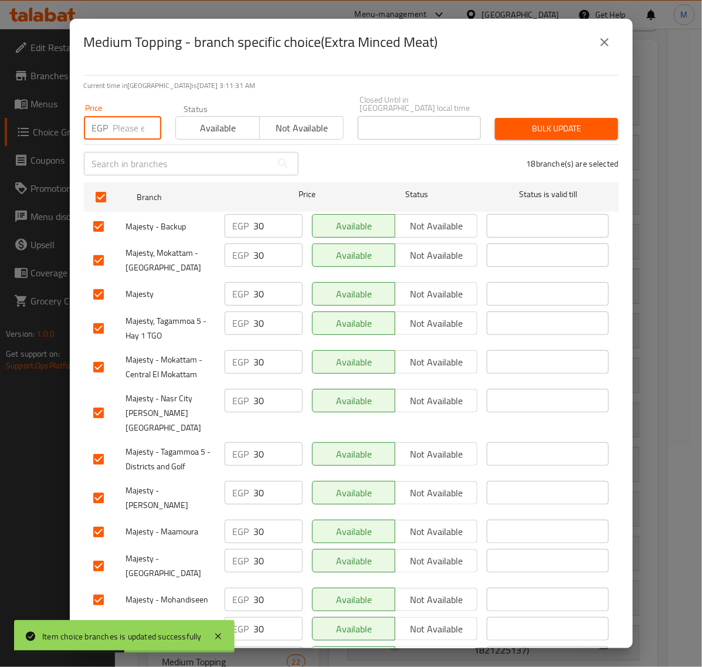
click at [122, 126] on input "number" at bounding box center [137, 127] width 48 height 23
paste input "35.00"
click at [535, 128] on button "Bulk update" at bounding box center [556, 129] width 123 height 22
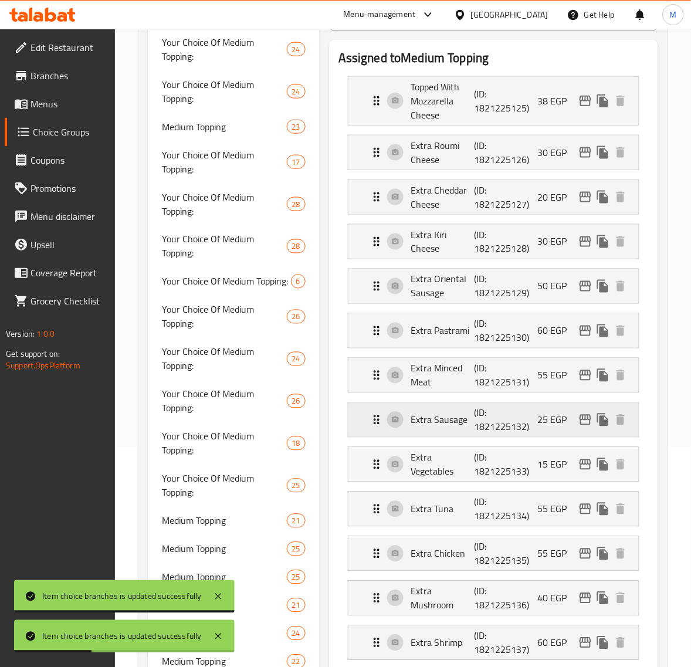
click at [582, 417] on icon "edit" at bounding box center [585, 419] width 12 height 11
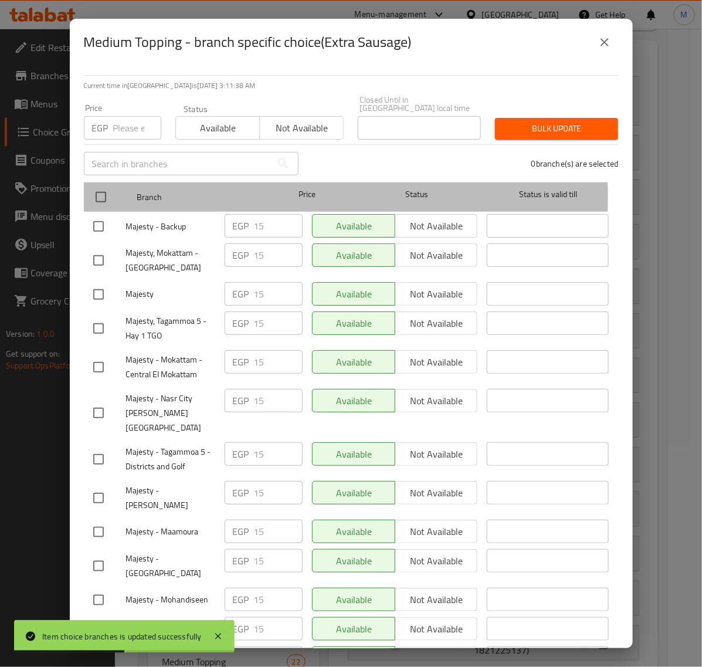
click at [114, 189] on div at bounding box center [111, 197] width 44 height 34
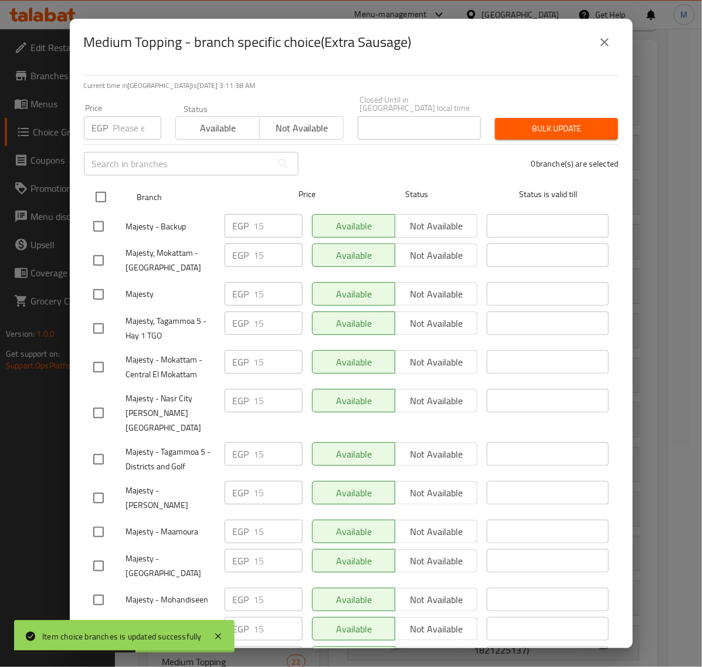
click at [106, 185] on input "checkbox" at bounding box center [101, 197] width 25 height 25
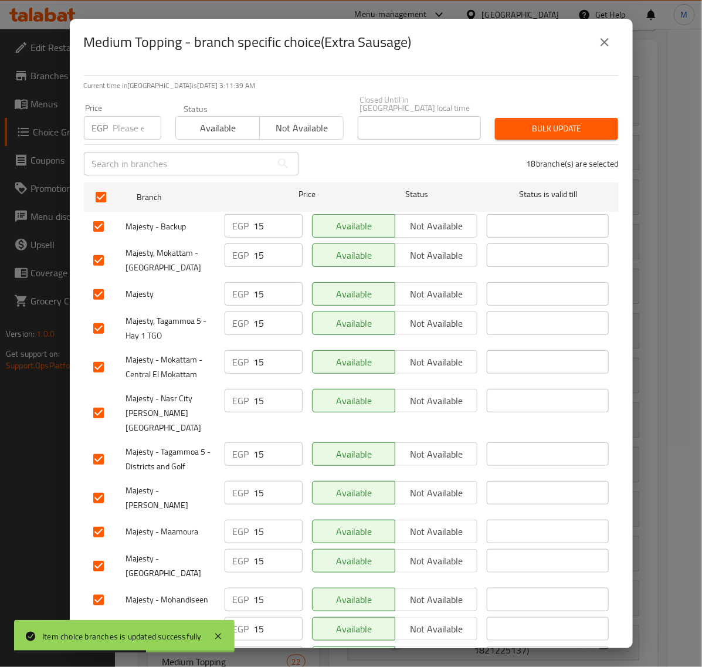
click at [125, 131] on div "Price EGP Price" at bounding box center [122, 122] width 91 height 50
click at [125, 123] on input "number" at bounding box center [137, 127] width 48 height 23
paste input "20.00"
click at [524, 118] on button "Bulk update" at bounding box center [556, 129] width 123 height 22
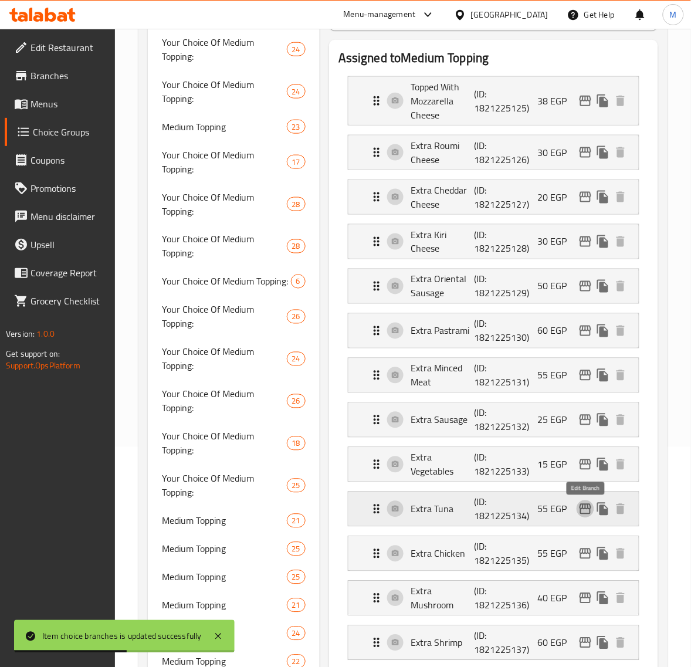
click at [584, 513] on icon "edit" at bounding box center [585, 509] width 14 height 14
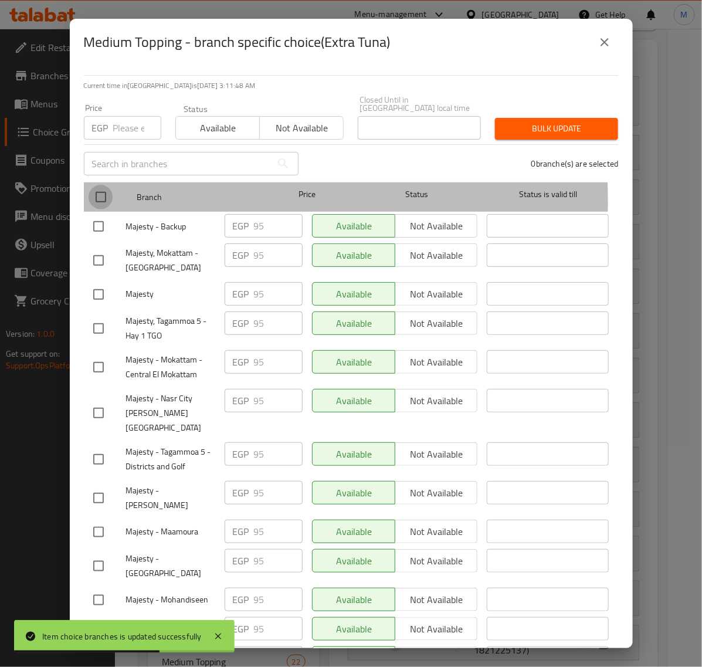
click at [107, 193] on input "checkbox" at bounding box center [101, 197] width 25 height 25
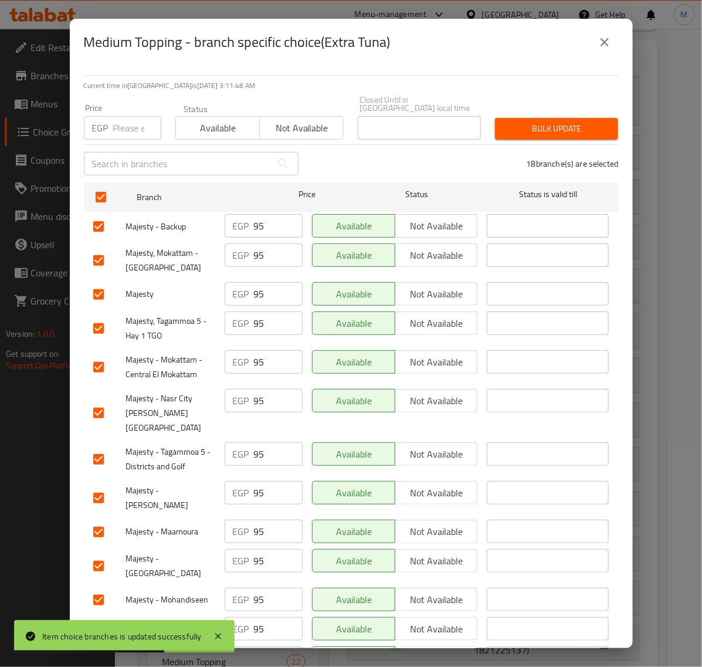
click at [118, 134] on div "Price EGP Price" at bounding box center [122, 122] width 91 height 50
click at [128, 123] on input "number" at bounding box center [137, 127] width 48 height 23
paste input "105.00"
drag, startPoint x: 513, startPoint y: 124, endPoint x: 487, endPoint y: 128, distance: 26.0
click at [513, 124] on span "Bulk update" at bounding box center [556, 128] width 104 height 15
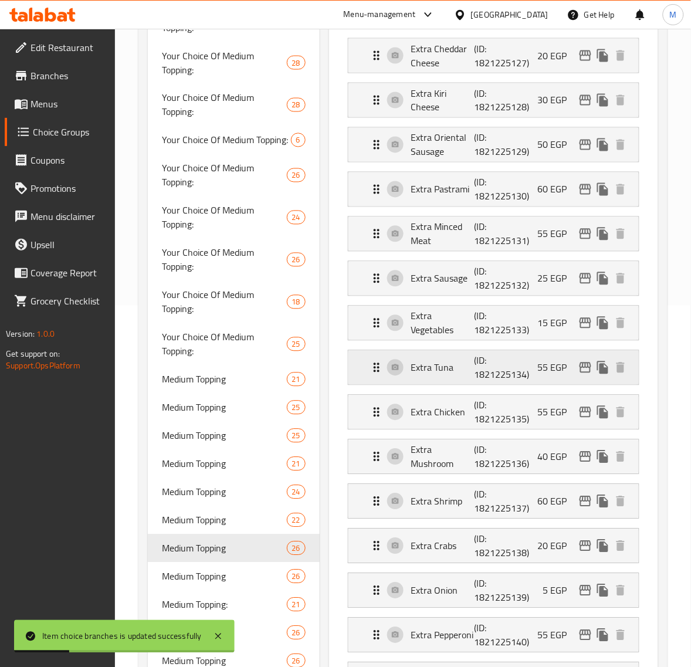
scroll to position [440, 0]
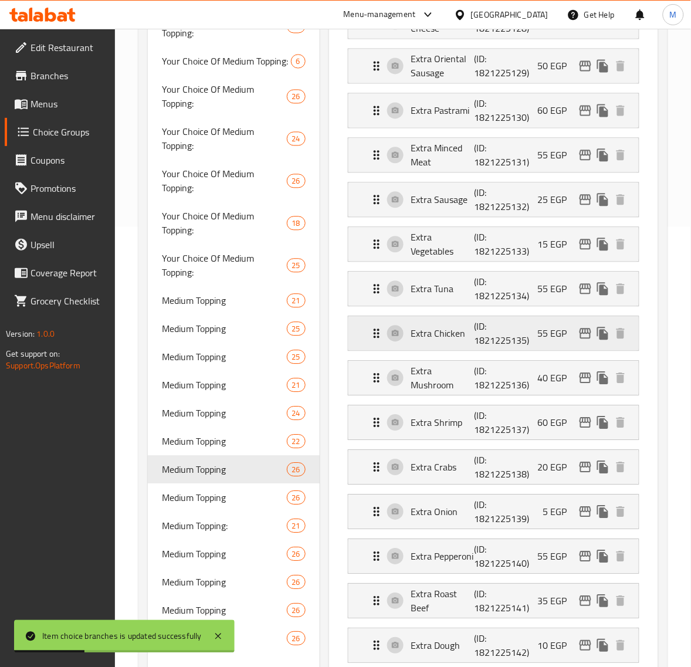
click at [583, 333] on icon "edit" at bounding box center [585, 334] width 14 height 14
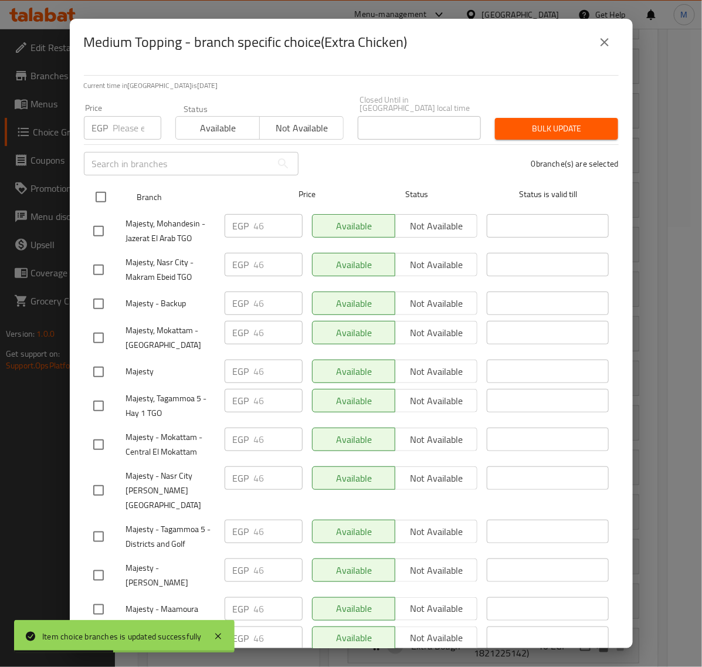
click at [98, 188] on input "checkbox" at bounding box center [101, 197] width 25 height 25
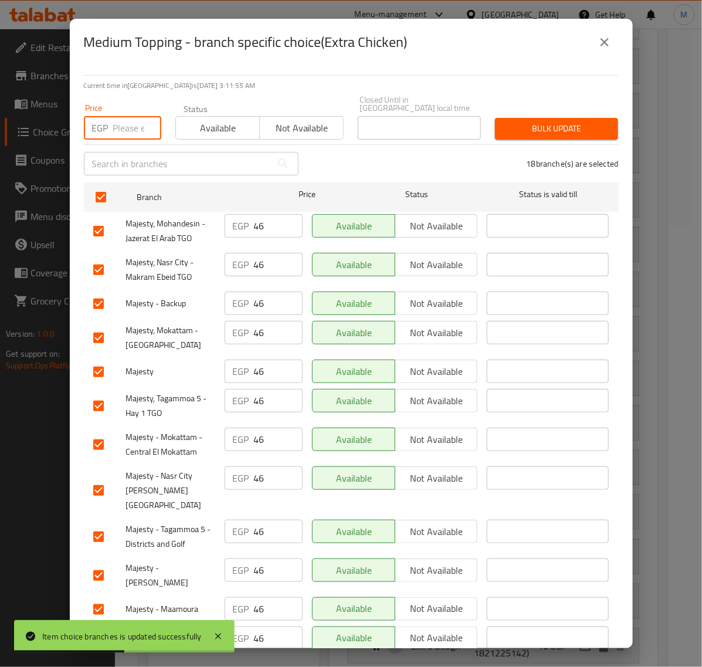
click at [127, 125] on input "number" at bounding box center [137, 127] width 48 height 23
paste input "55.00"
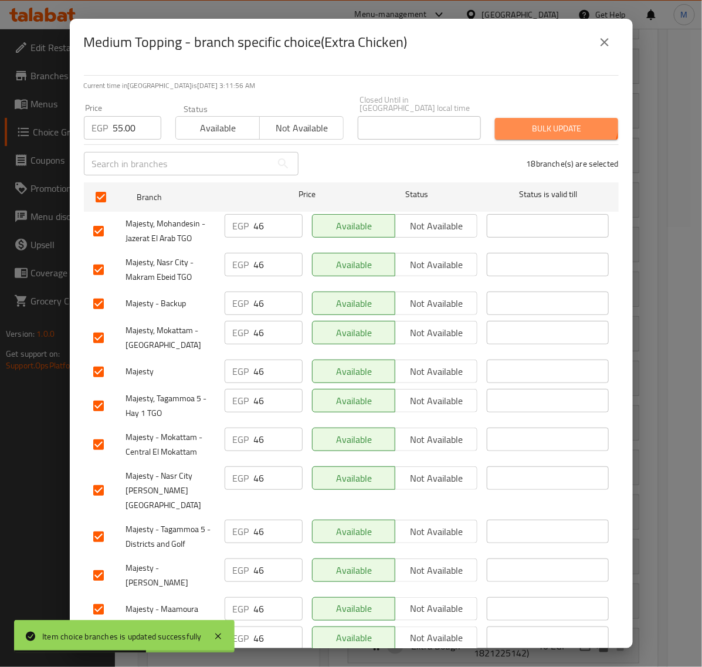
click at [534, 118] on button "Bulk update" at bounding box center [556, 129] width 123 height 22
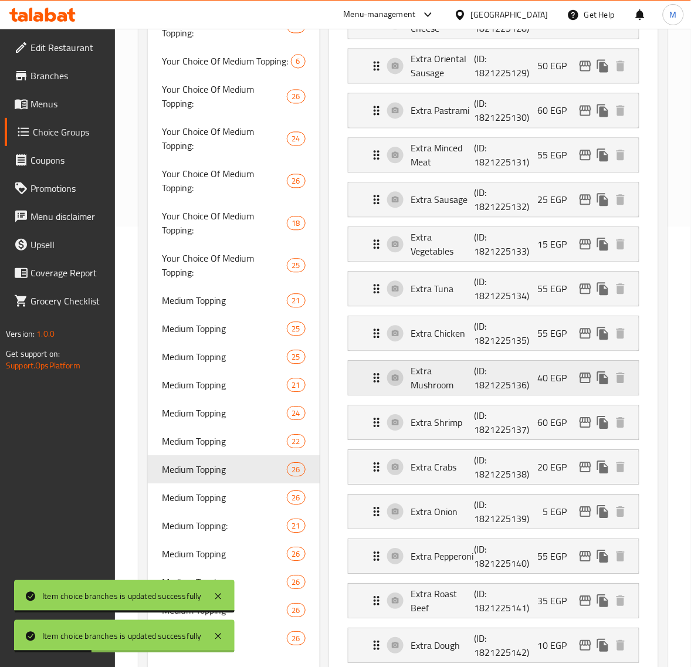
click at [586, 382] on icon "edit" at bounding box center [585, 378] width 12 height 11
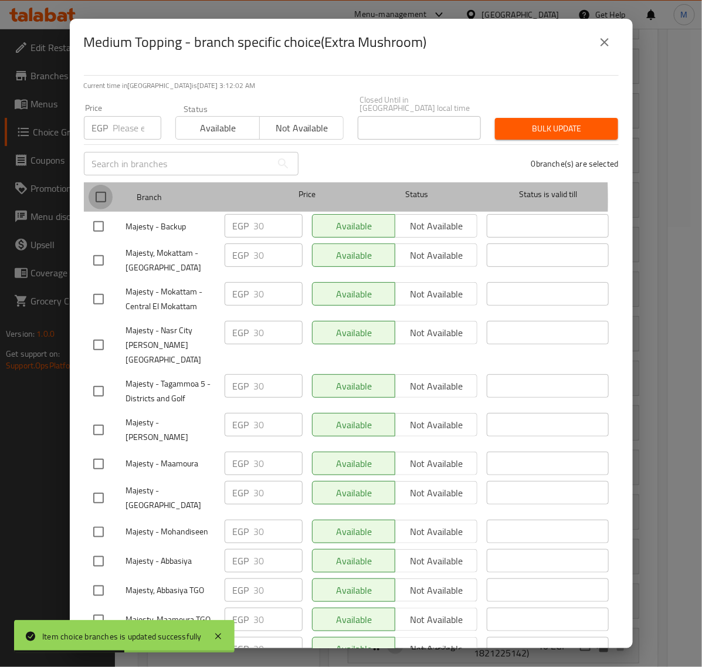
click at [101, 192] on input "checkbox" at bounding box center [101, 197] width 25 height 25
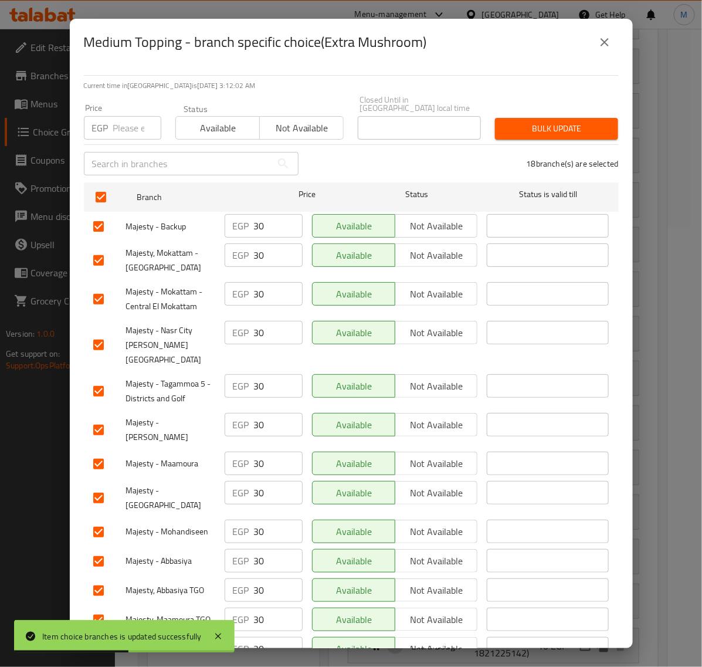
click at [116, 124] on input "number" at bounding box center [137, 127] width 48 height 23
paste input "35.00"
click at [516, 124] on span "Bulk update" at bounding box center [556, 128] width 104 height 15
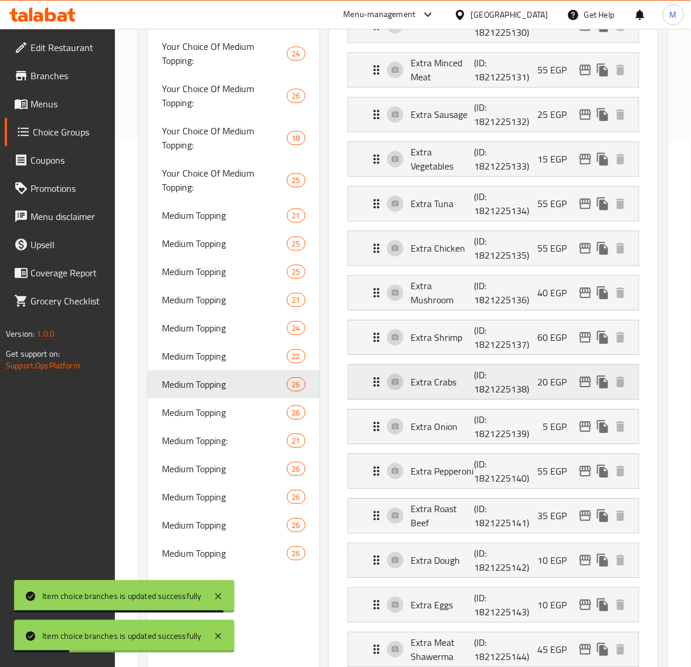
scroll to position [586, 0]
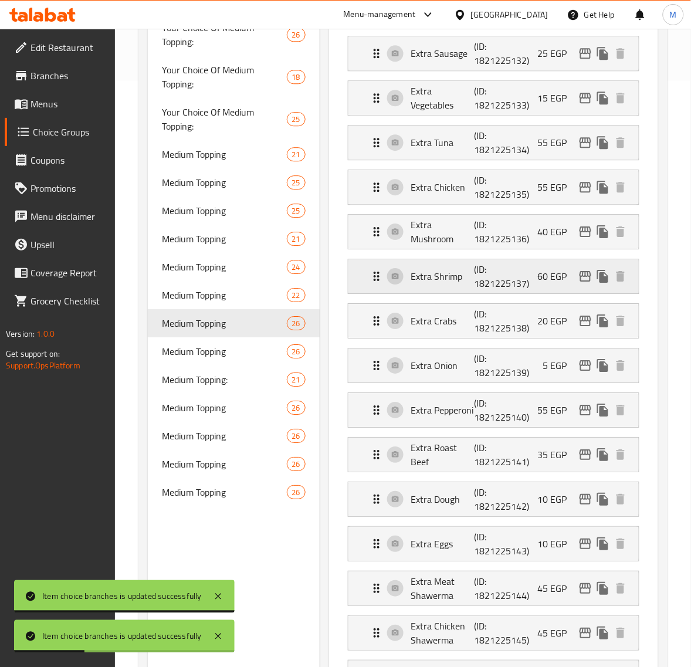
click at [584, 279] on icon "edit" at bounding box center [585, 276] width 12 height 11
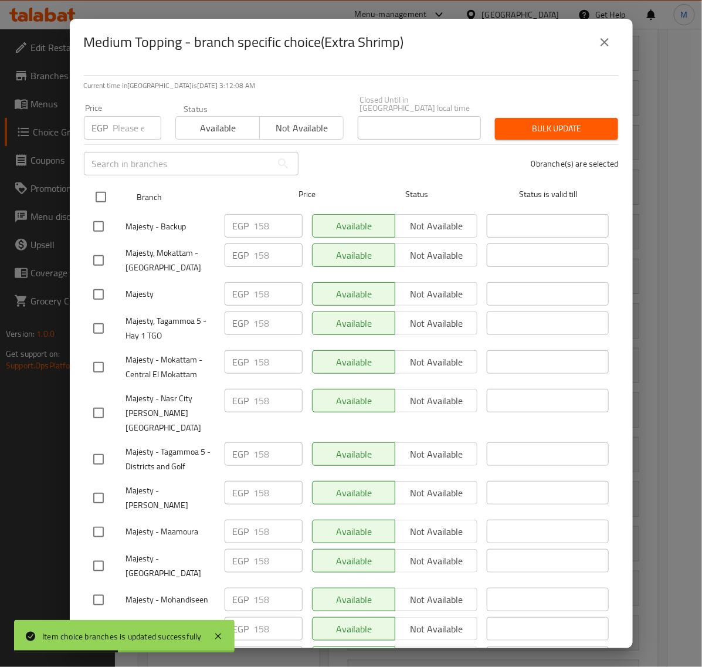
drag, startPoint x: 104, startPoint y: 191, endPoint x: 109, endPoint y: 181, distance: 11.3
click at [103, 191] on input "checkbox" at bounding box center [101, 197] width 25 height 25
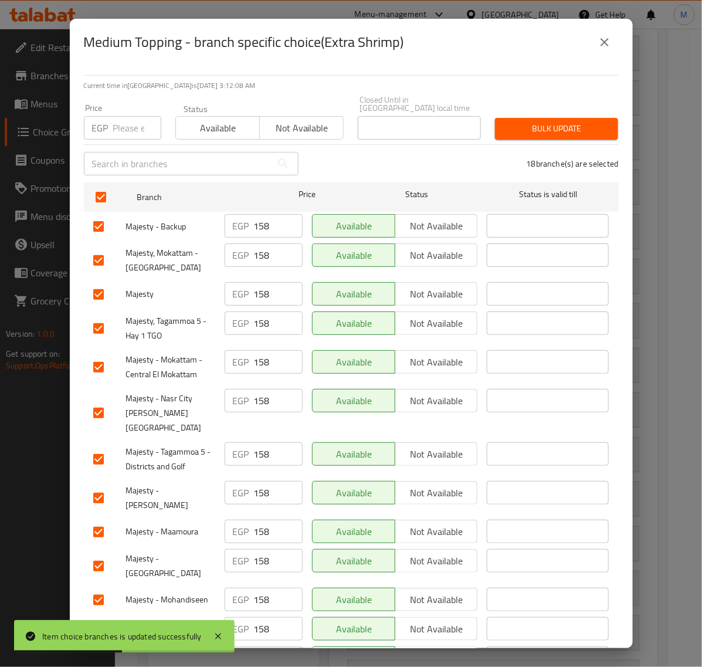
click at [132, 124] on input "number" at bounding box center [137, 127] width 48 height 23
paste input "175.00"
click at [535, 127] on span "Bulk update" at bounding box center [556, 128] width 104 height 15
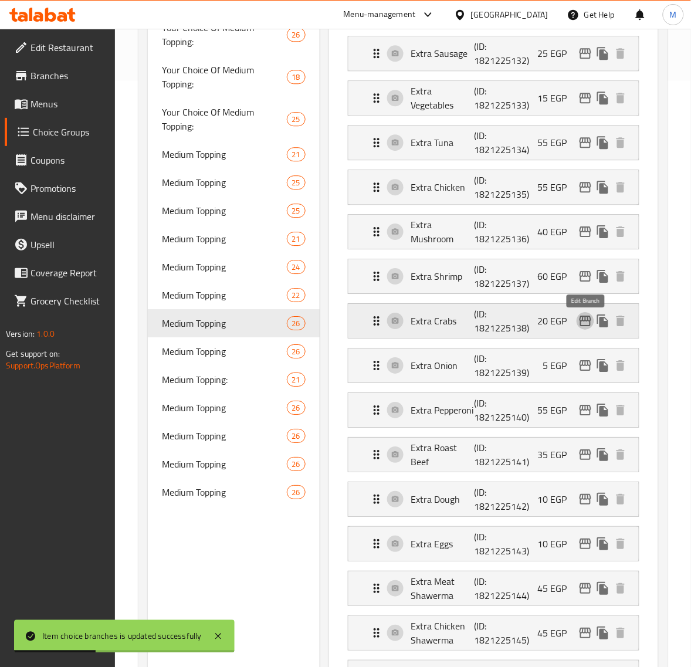
click at [585, 324] on icon "edit" at bounding box center [585, 320] width 12 height 11
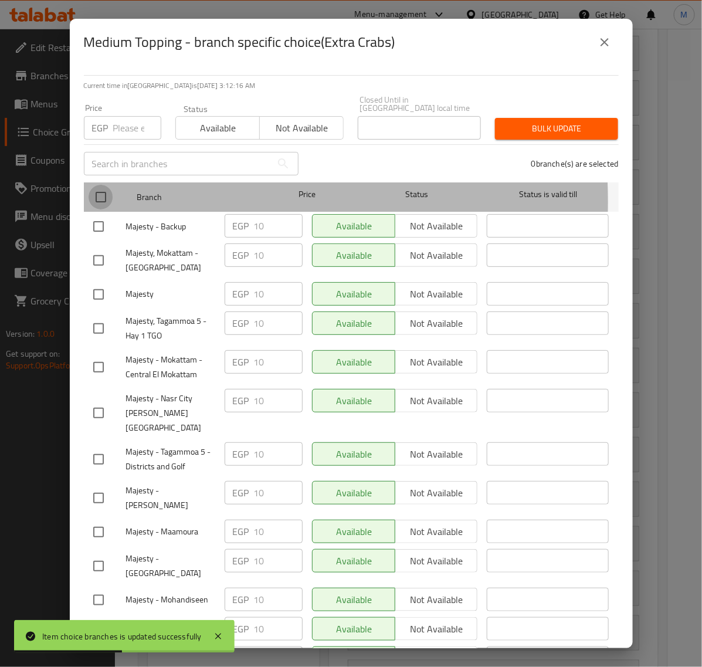
drag, startPoint x: 103, startPoint y: 193, endPoint x: 127, endPoint y: 135, distance: 63.4
click at [101, 193] on input "checkbox" at bounding box center [101, 197] width 25 height 25
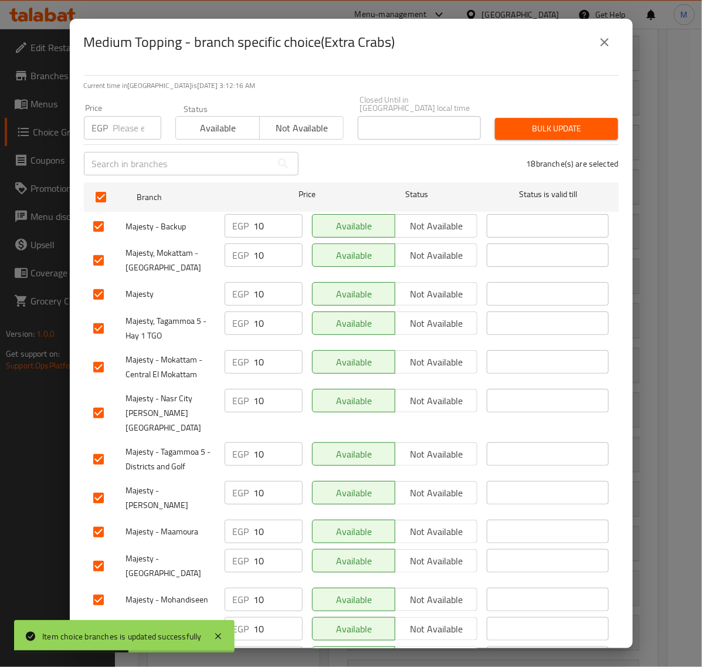
click at [135, 116] on input "number" at bounding box center [137, 127] width 48 height 23
paste input "15.00"
click at [549, 121] on span "Bulk update" at bounding box center [556, 128] width 104 height 15
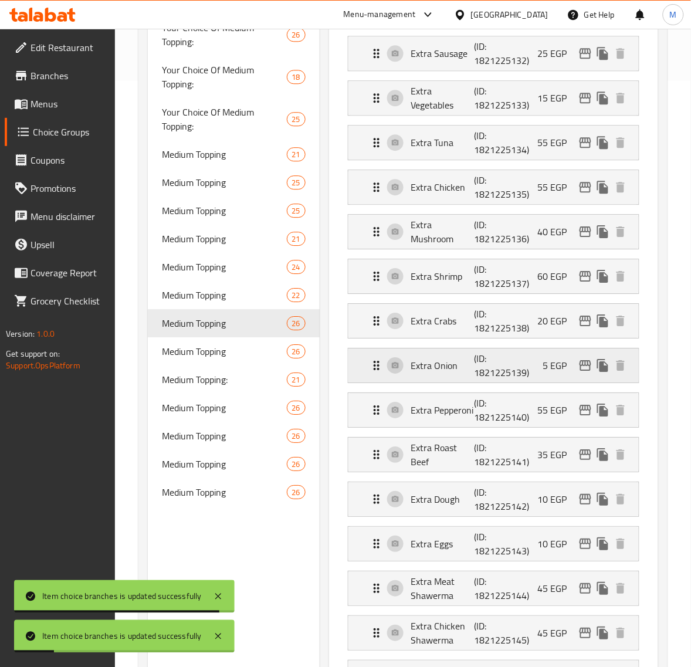
click at [587, 365] on icon "edit" at bounding box center [585, 365] width 12 height 11
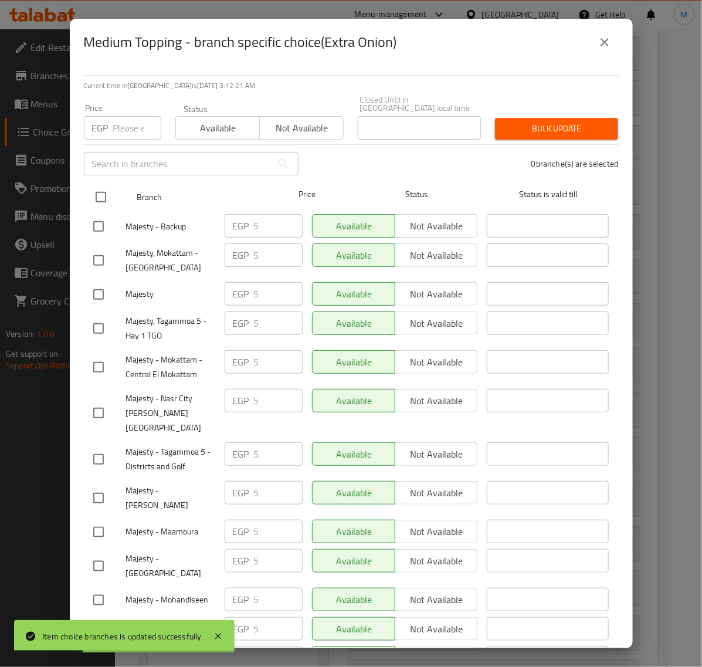
click at [106, 194] on input "checkbox" at bounding box center [101, 197] width 25 height 25
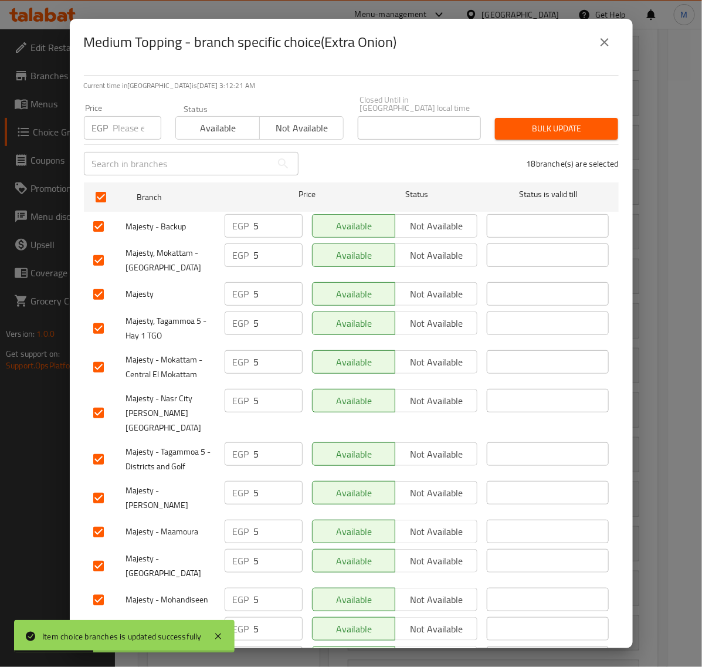
click at [124, 127] on input "number" at bounding box center [137, 127] width 48 height 23
paste input "10.00"
click at [575, 124] on span "Bulk update" at bounding box center [556, 128] width 104 height 15
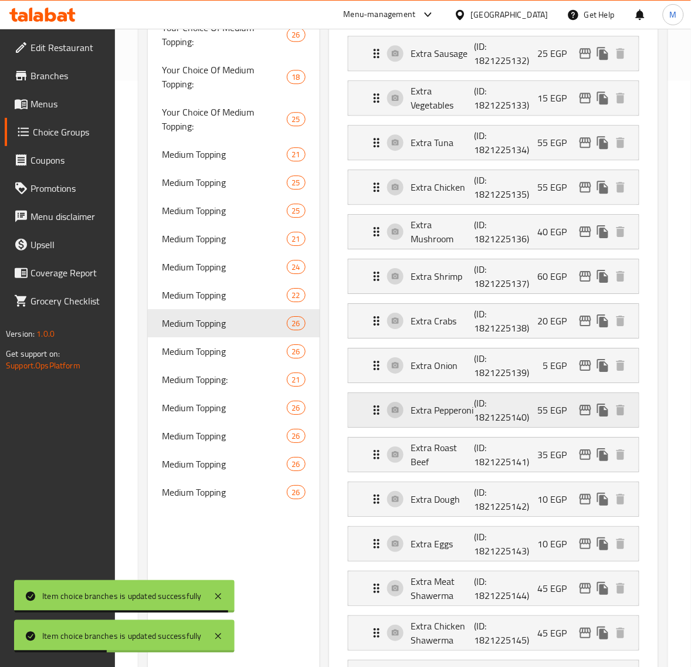
click at [584, 416] on icon "edit" at bounding box center [585, 410] width 14 height 14
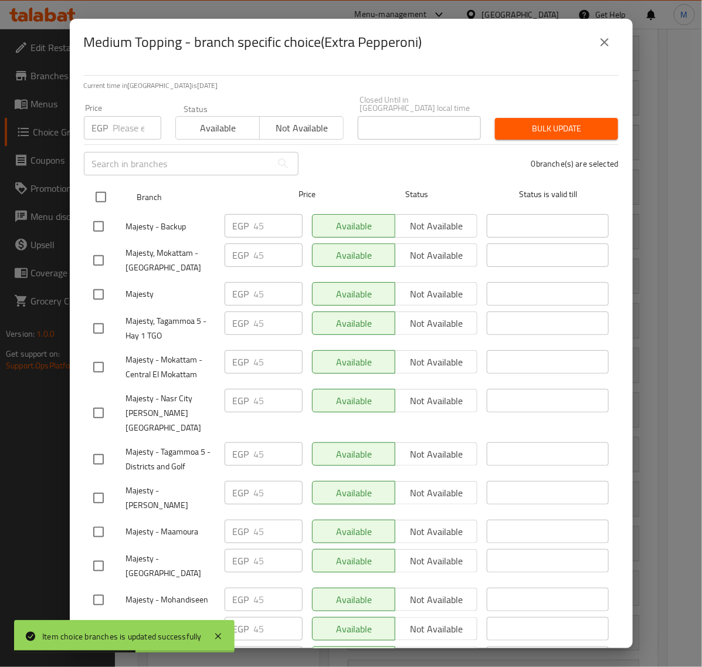
click at [101, 186] on input "checkbox" at bounding box center [101, 197] width 25 height 25
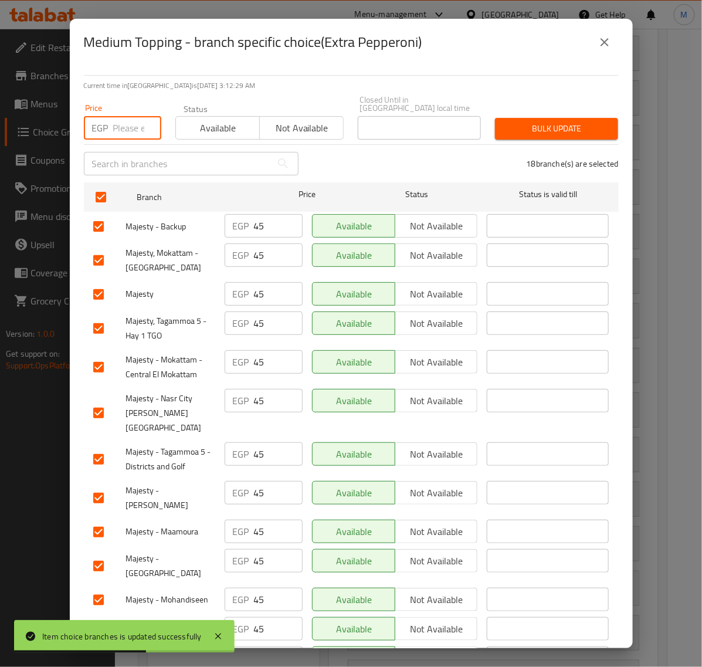
click at [130, 124] on input "number" at bounding box center [137, 127] width 48 height 23
paste input "50.00"
drag, startPoint x: 526, startPoint y: 120, endPoint x: 194, endPoint y: 202, distance: 342.4
click at [525, 121] on span "Bulk update" at bounding box center [556, 128] width 104 height 15
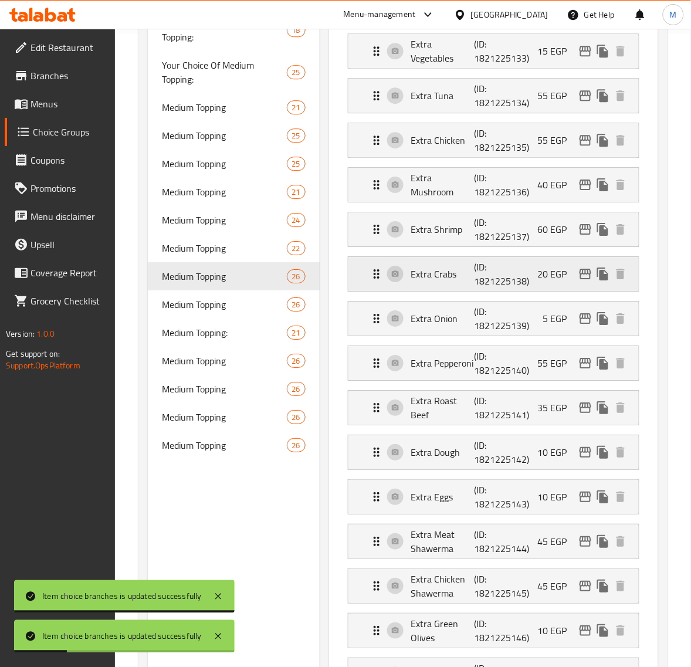
scroll to position [660, 0]
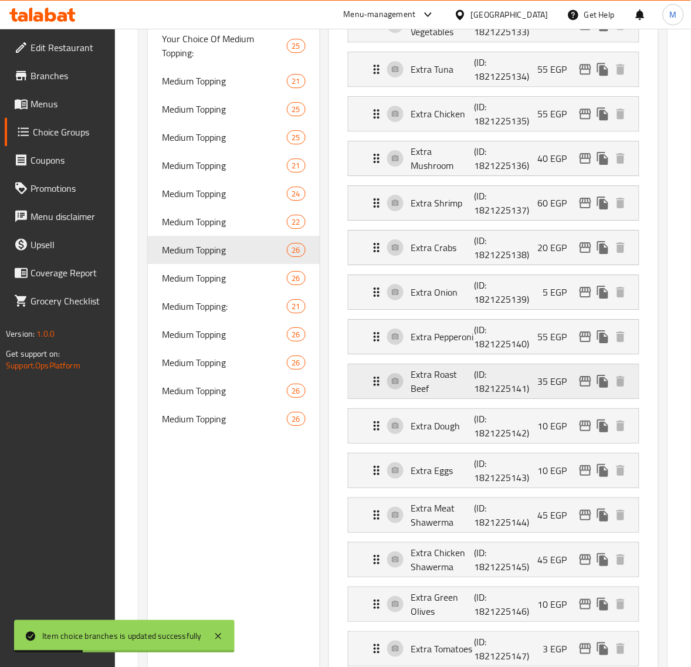
click at [586, 385] on icon "edit" at bounding box center [585, 381] width 12 height 11
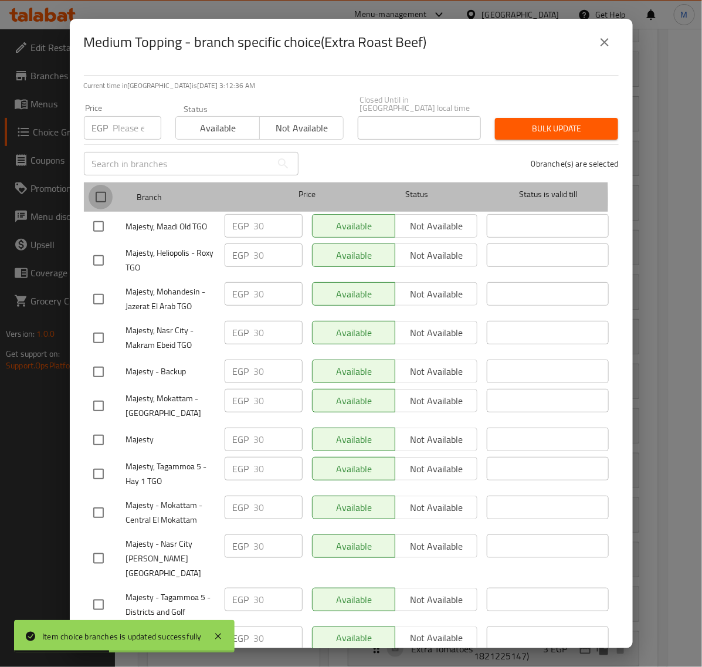
click at [97, 191] on input "checkbox" at bounding box center [101, 197] width 25 height 25
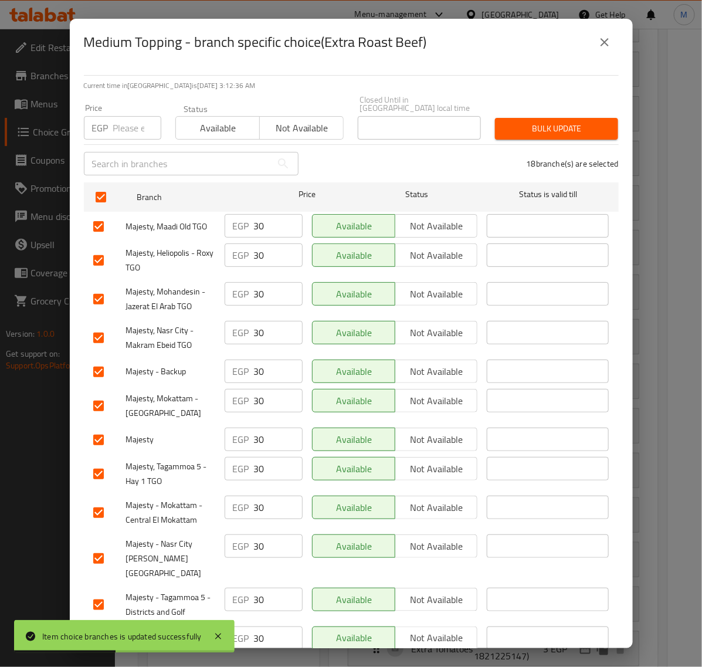
click at [129, 119] on input "number" at bounding box center [137, 127] width 48 height 23
paste input "35.00"
click at [522, 130] on button "Bulk update" at bounding box center [556, 129] width 123 height 22
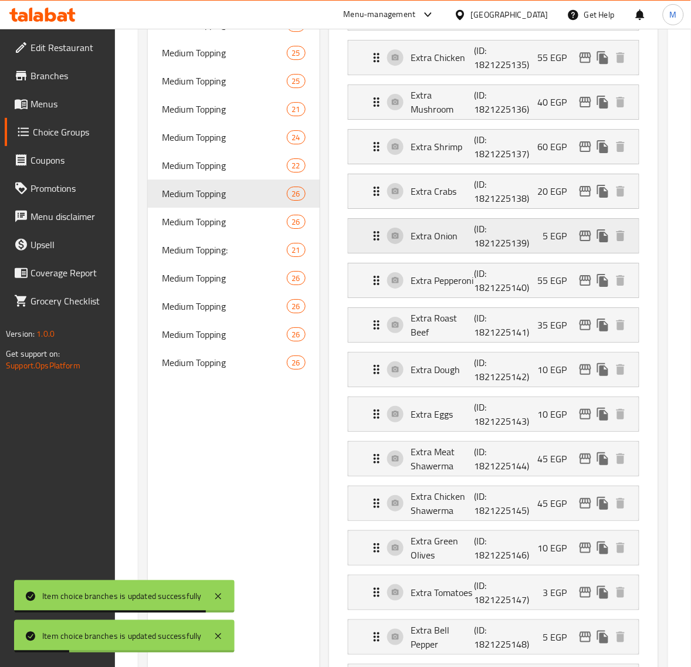
scroll to position [733, 0]
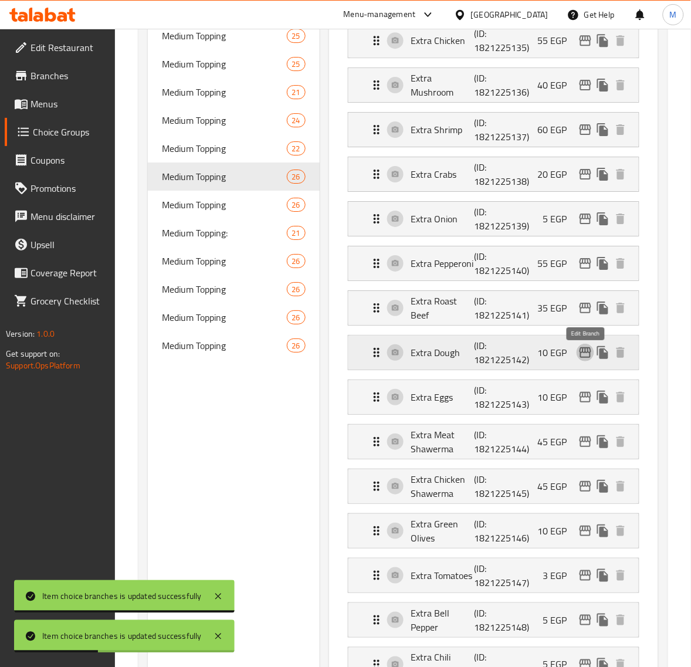
click at [582, 356] on icon "edit" at bounding box center [585, 352] width 12 height 11
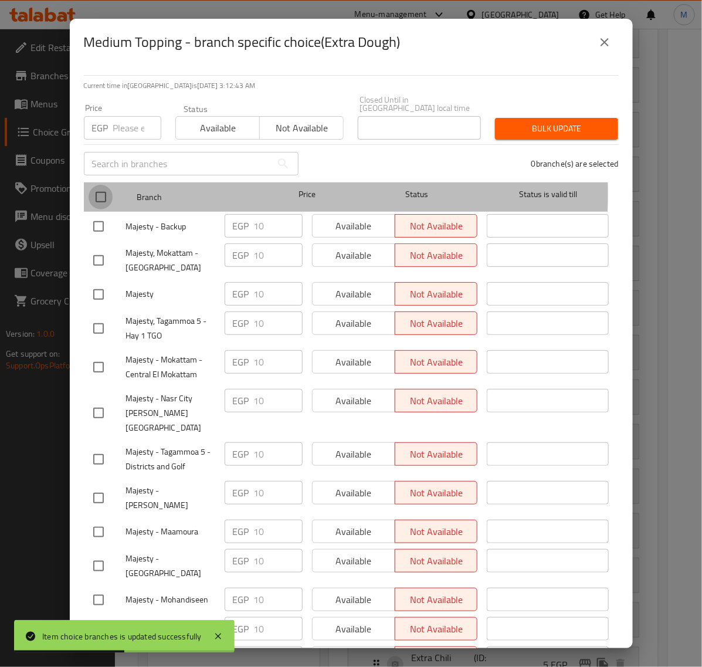
click at [107, 185] on input "checkbox" at bounding box center [101, 197] width 25 height 25
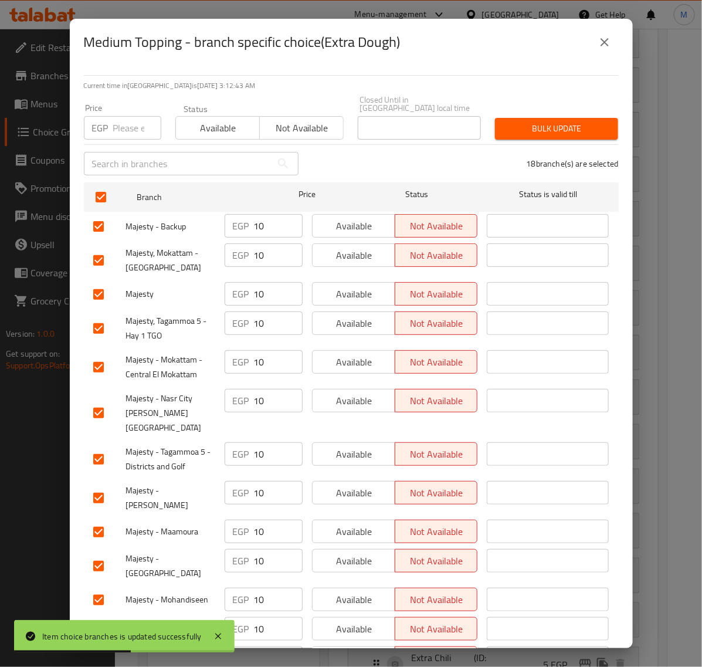
click at [123, 125] on input "number" at bounding box center [137, 127] width 48 height 23
paste input "15.00"
click at [569, 121] on span "Bulk update" at bounding box center [556, 128] width 104 height 15
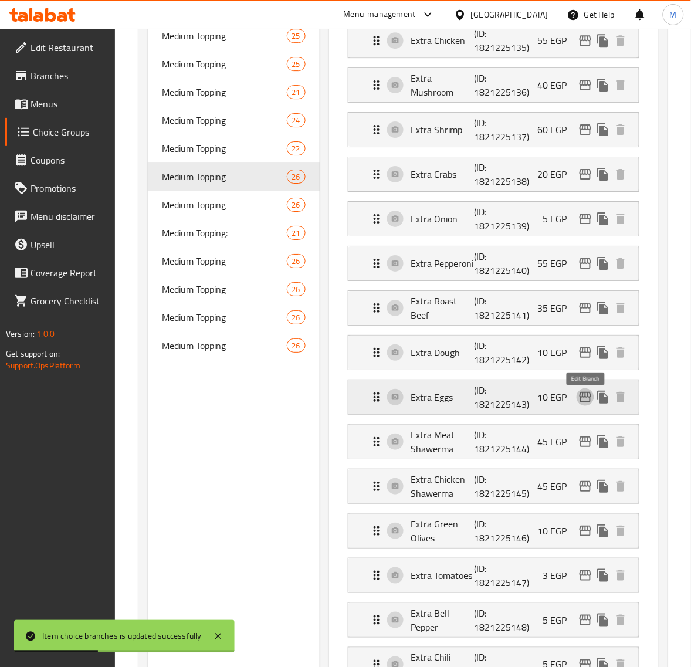
click at [584, 397] on icon "edit" at bounding box center [585, 397] width 14 height 14
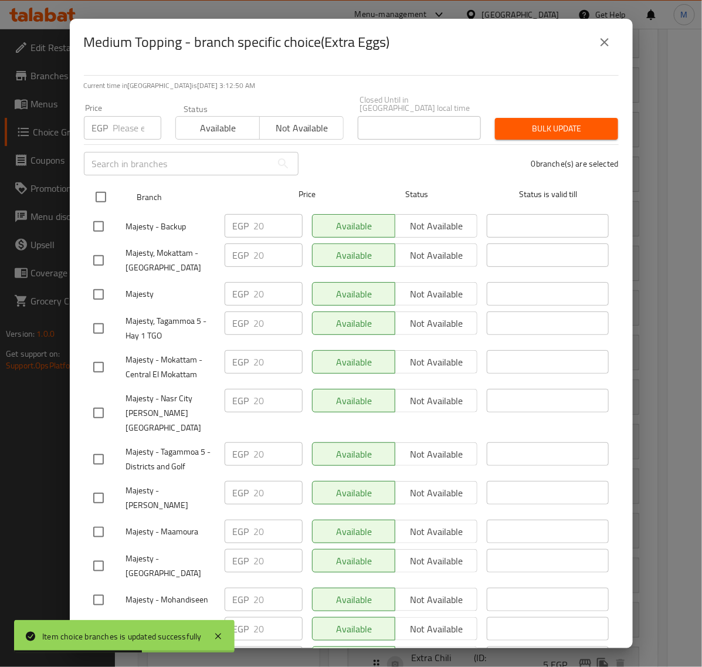
click at [107, 188] on input "checkbox" at bounding box center [101, 197] width 25 height 25
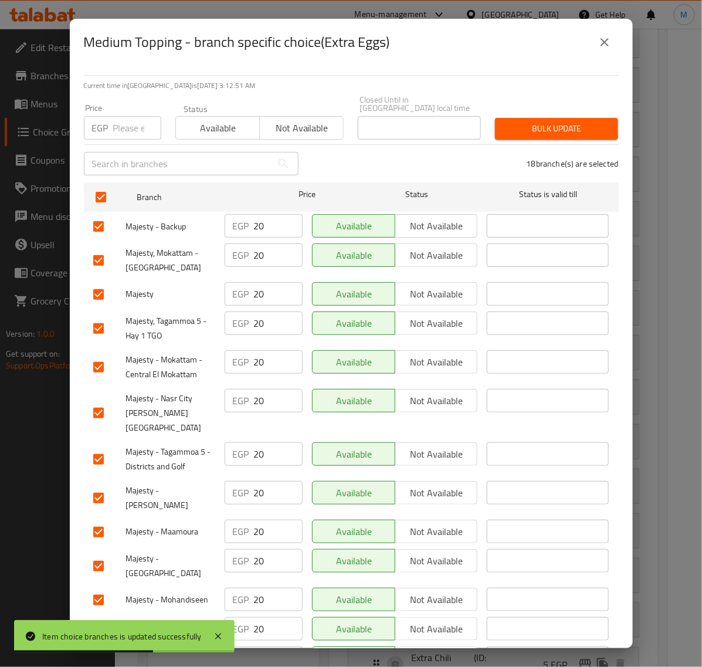
click at [131, 125] on input "number" at bounding box center [137, 127] width 48 height 23
paste input "25.00"
click at [495, 119] on button "Bulk update" at bounding box center [556, 129] width 123 height 22
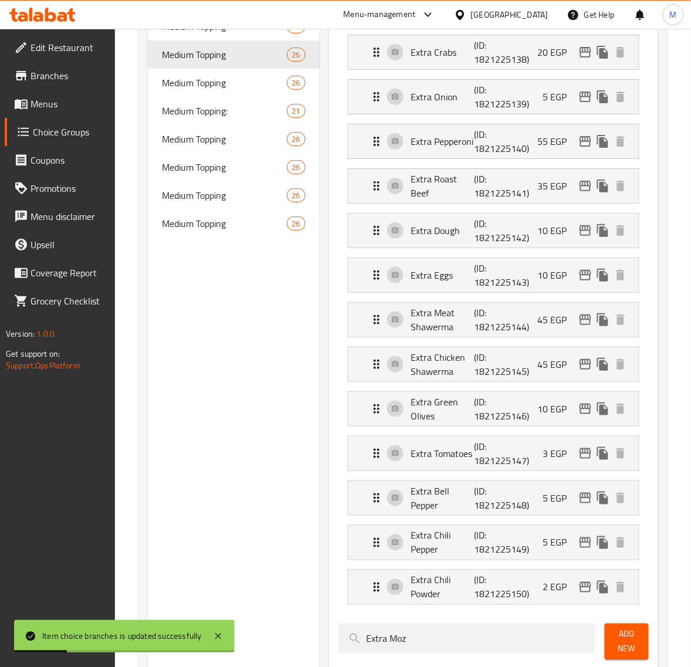
scroll to position [879, 0]
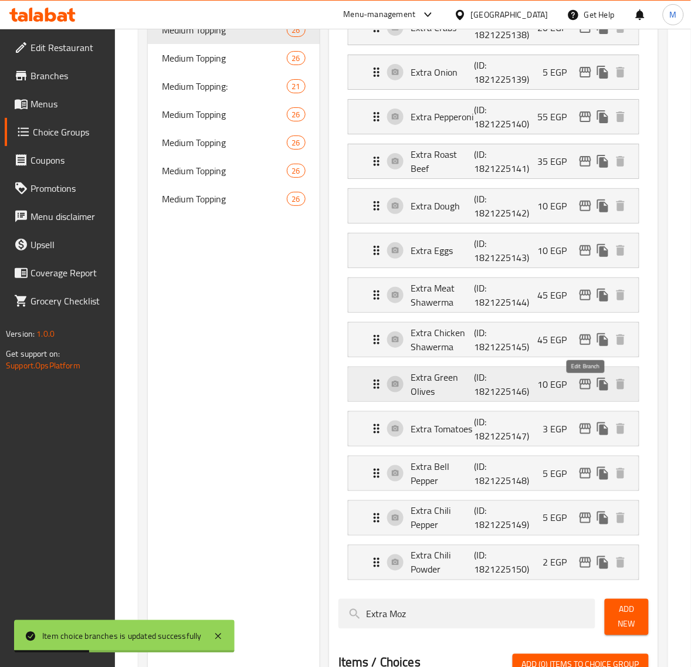
click at [584, 391] on icon "edit" at bounding box center [585, 384] width 14 height 14
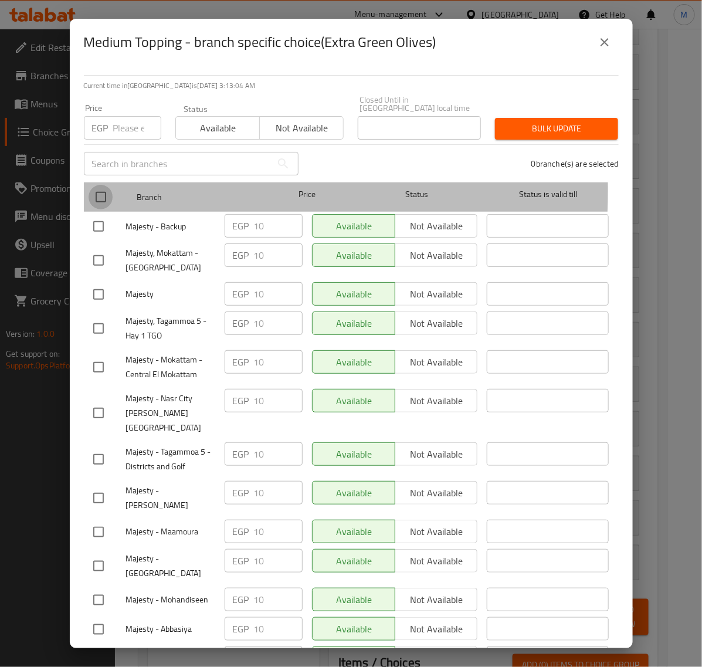
click at [101, 185] on input "checkbox" at bounding box center [101, 197] width 25 height 25
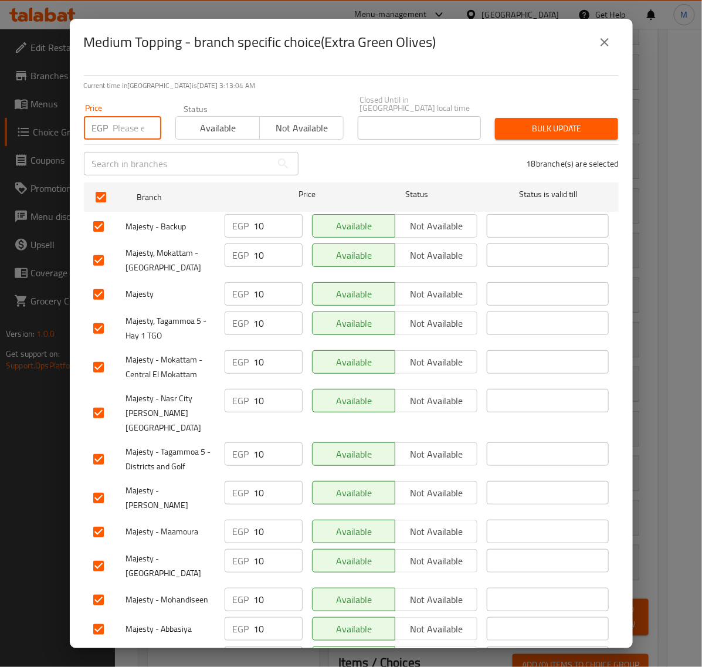
click at [132, 117] on input "number" at bounding box center [137, 127] width 48 height 23
paste input "15.00"
drag, startPoint x: 593, startPoint y: 145, endPoint x: 581, endPoint y: 140, distance: 12.9
click at [588, 144] on div "18 branche(s) are selected" at bounding box center [465, 163] width 320 height 42
click at [573, 128] on button "Bulk update" at bounding box center [556, 129] width 123 height 22
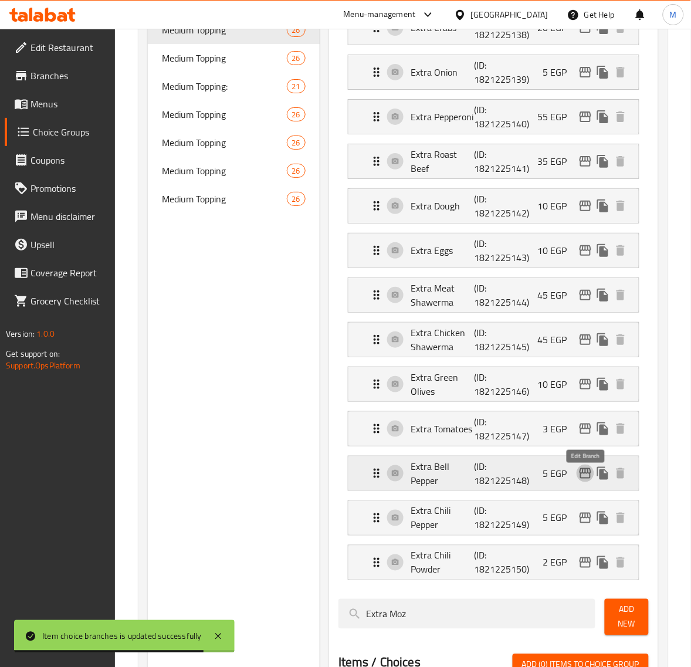
click at [580, 478] on icon "edit" at bounding box center [585, 473] width 12 height 11
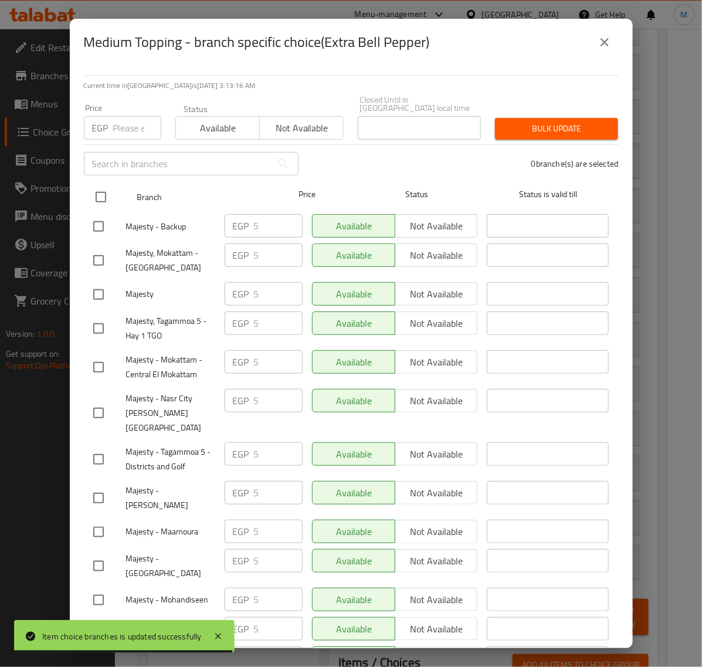
click at [97, 189] on input "checkbox" at bounding box center [101, 197] width 25 height 25
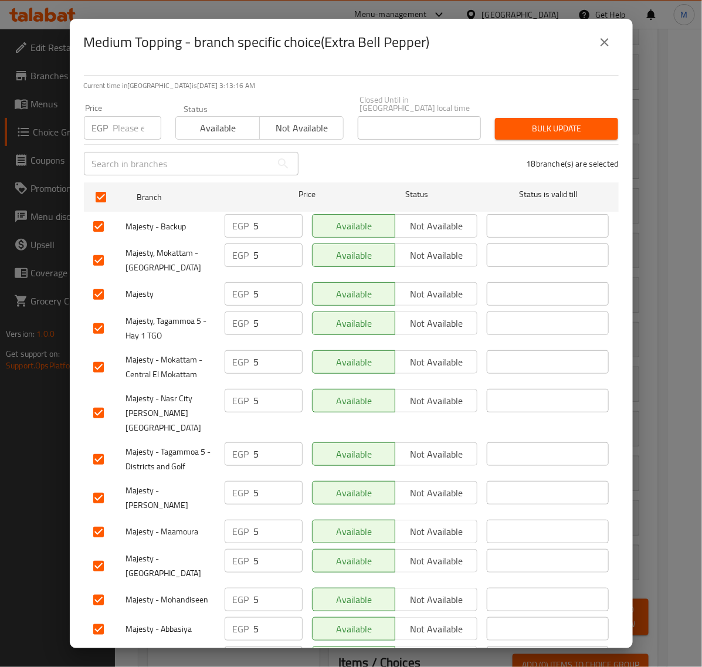
click at [126, 123] on input "number" at bounding box center [137, 127] width 48 height 23
paste input "10.00"
click at [511, 121] on span "Bulk update" at bounding box center [556, 128] width 104 height 15
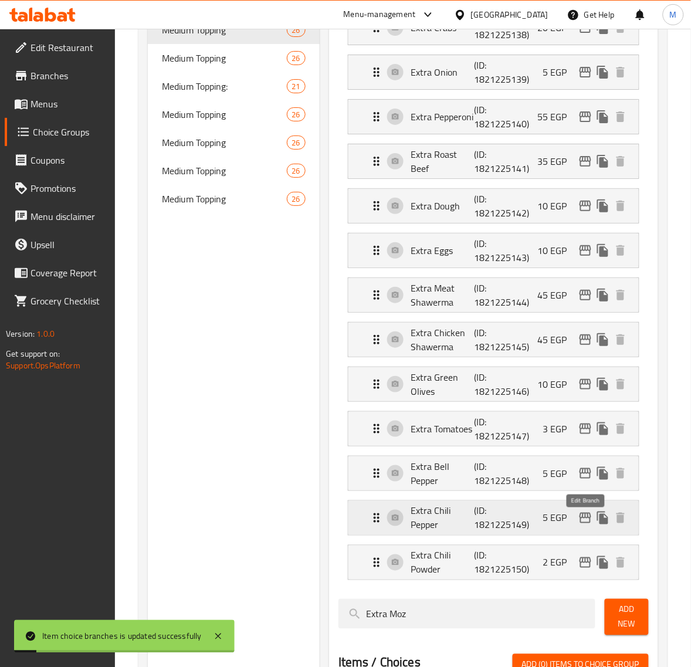
click at [590, 522] on icon "edit" at bounding box center [585, 518] width 14 height 14
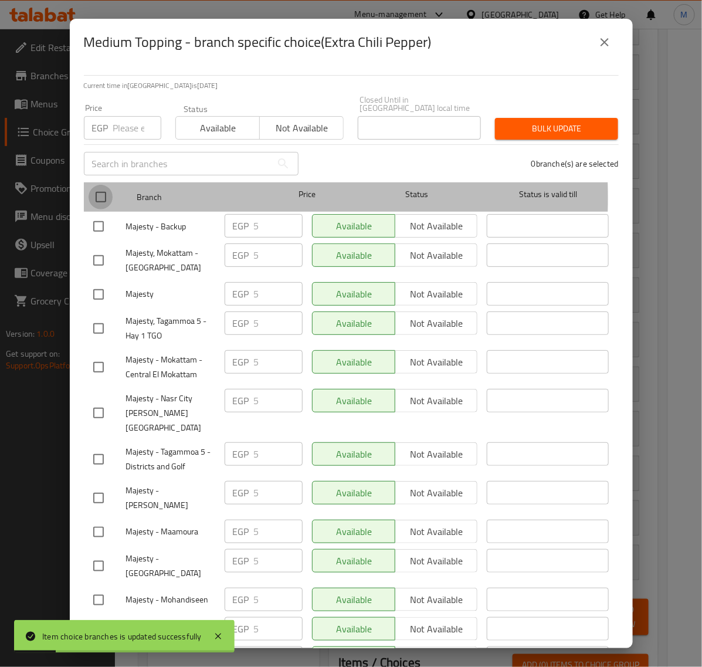
click at [101, 189] on input "checkbox" at bounding box center [101, 197] width 25 height 25
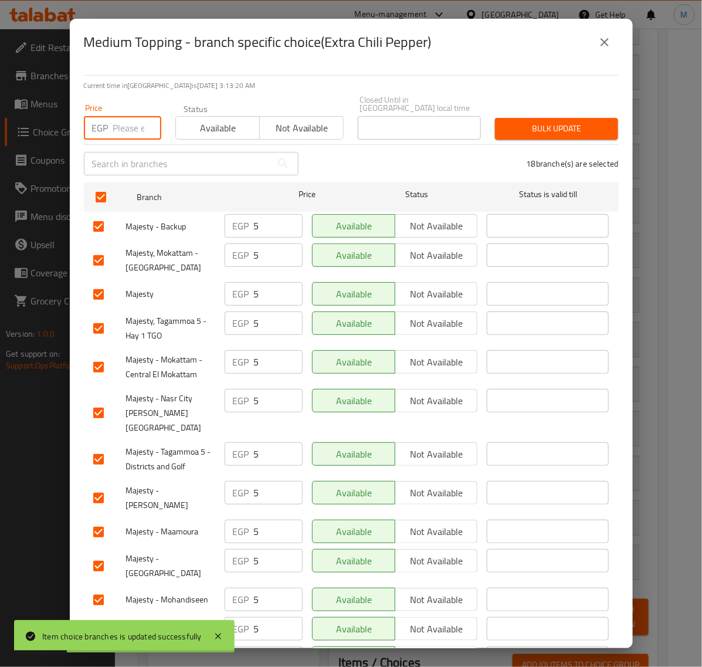
click at [121, 126] on input "number" at bounding box center [137, 127] width 48 height 23
paste input "10.00"
click at [259, 217] on input "5" at bounding box center [278, 225] width 49 height 23
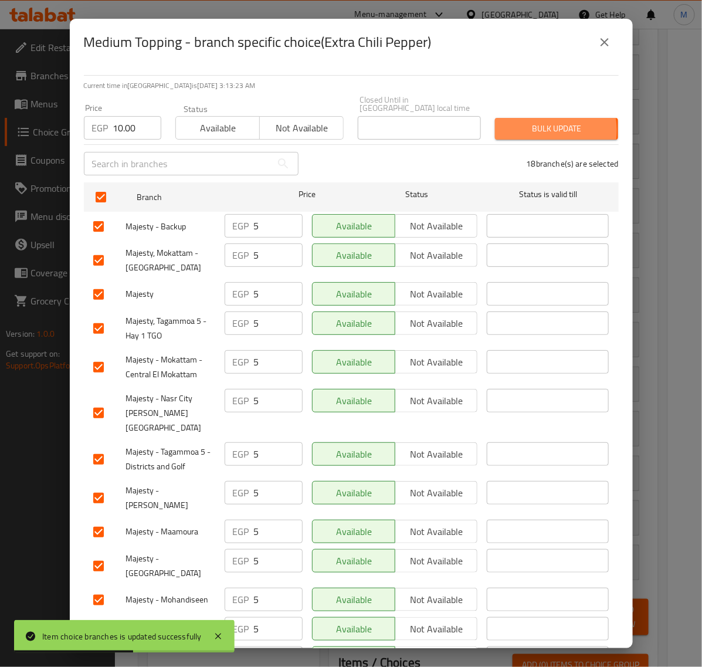
click at [534, 121] on span "Bulk update" at bounding box center [556, 128] width 104 height 15
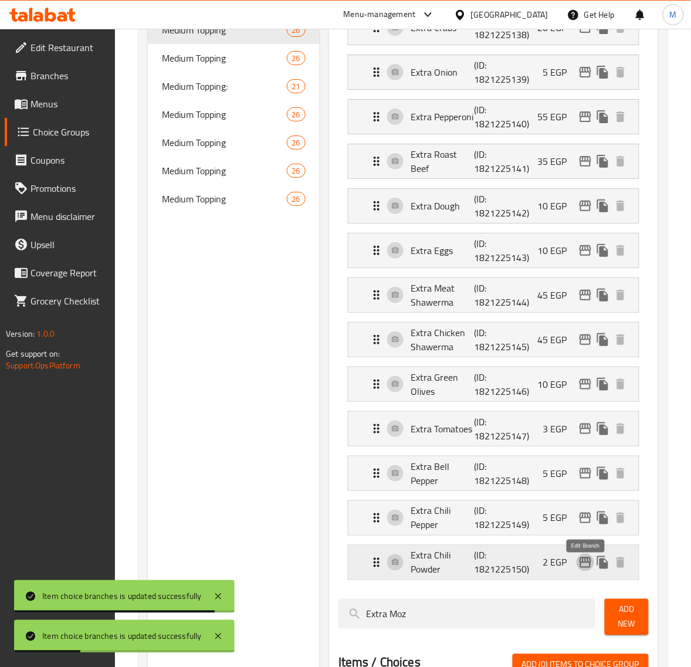
click at [582, 566] on icon "edit" at bounding box center [585, 562] width 12 height 11
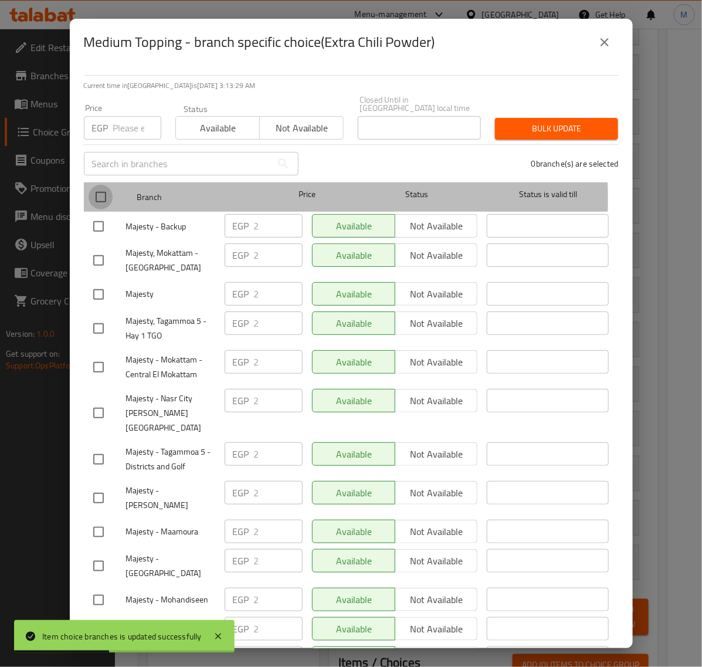
click at [106, 191] on input "checkbox" at bounding box center [101, 197] width 25 height 25
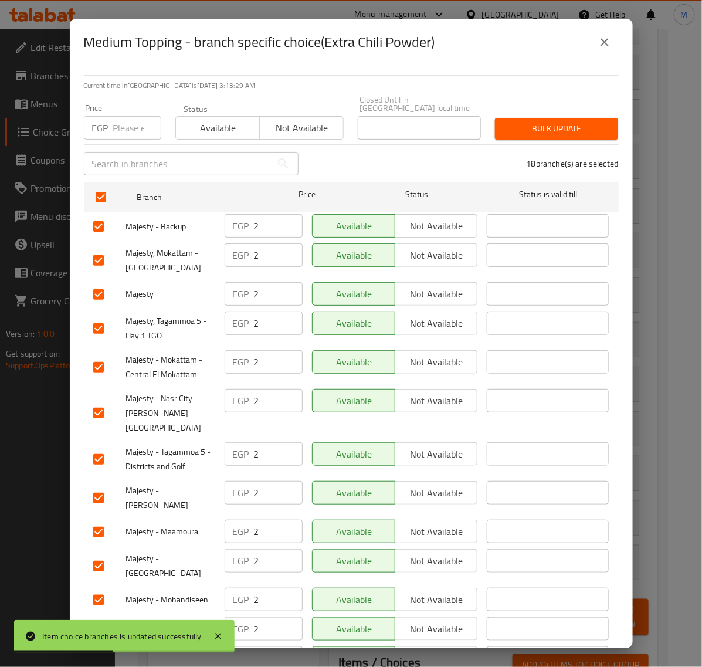
click at [127, 131] on input "number" at bounding box center [137, 127] width 48 height 23
paste input "5"
click at [548, 125] on span "Bulk update" at bounding box center [556, 128] width 104 height 15
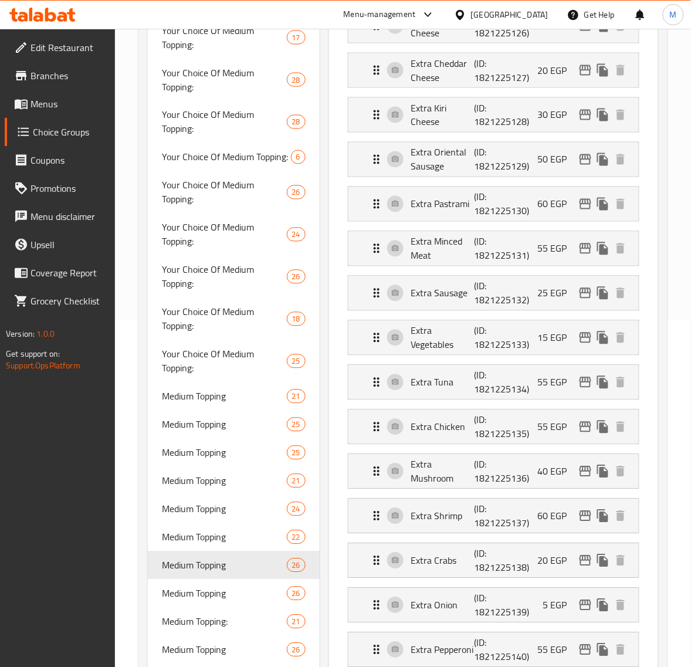
scroll to position [440, 0]
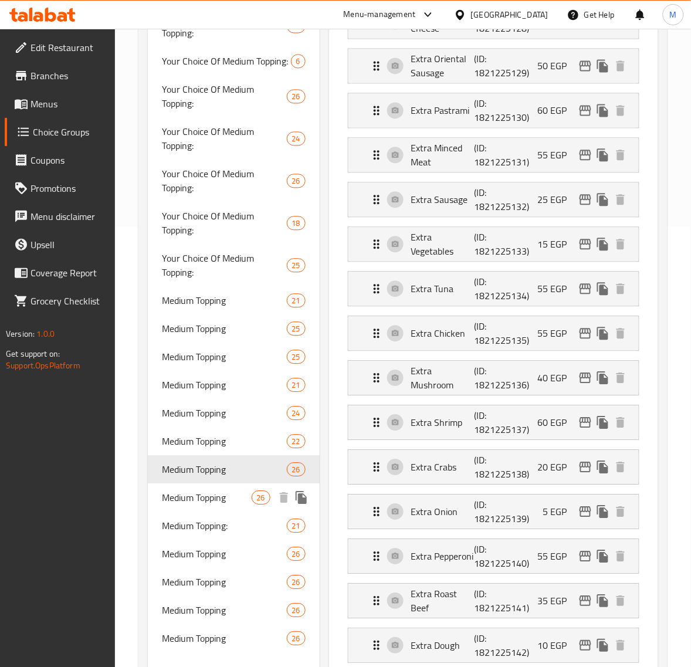
click at [239, 491] on span "Medium Topping" at bounding box center [206, 498] width 89 height 14
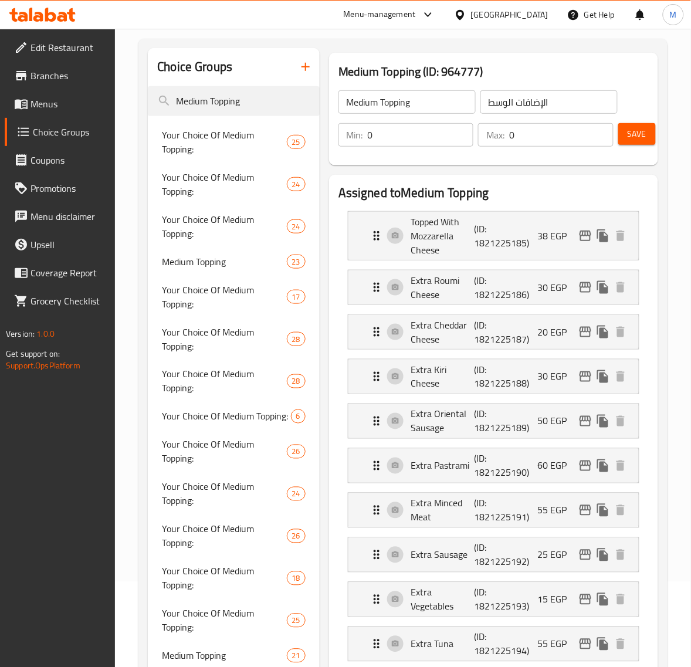
scroll to position [73, 0]
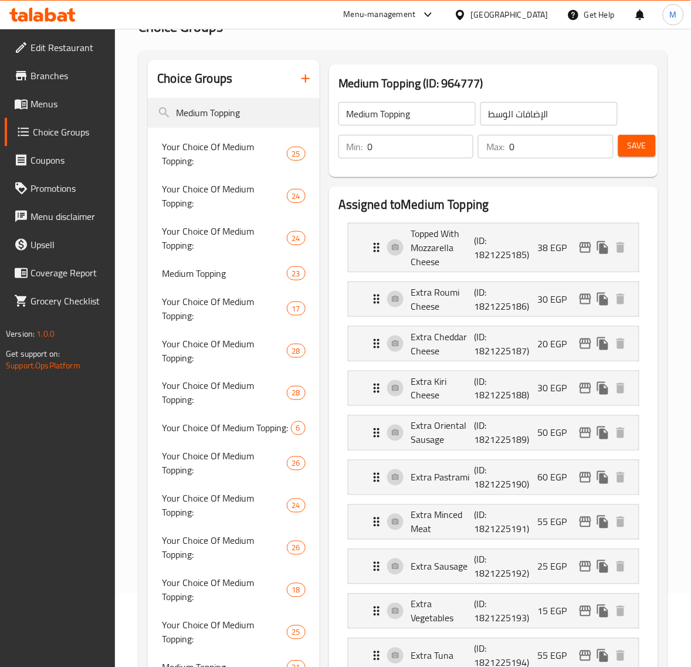
click at [542, 204] on h2 "Assigned to Medium Topping" at bounding box center [493, 205] width 310 height 18
drag, startPoint x: 632, startPoint y: 208, endPoint x: 549, endPoint y: 223, distance: 84.1
click at [631, 208] on h2 "Assigned to Medium Topping" at bounding box center [493, 205] width 310 height 18
click at [582, 245] on icon "edit" at bounding box center [585, 247] width 14 height 14
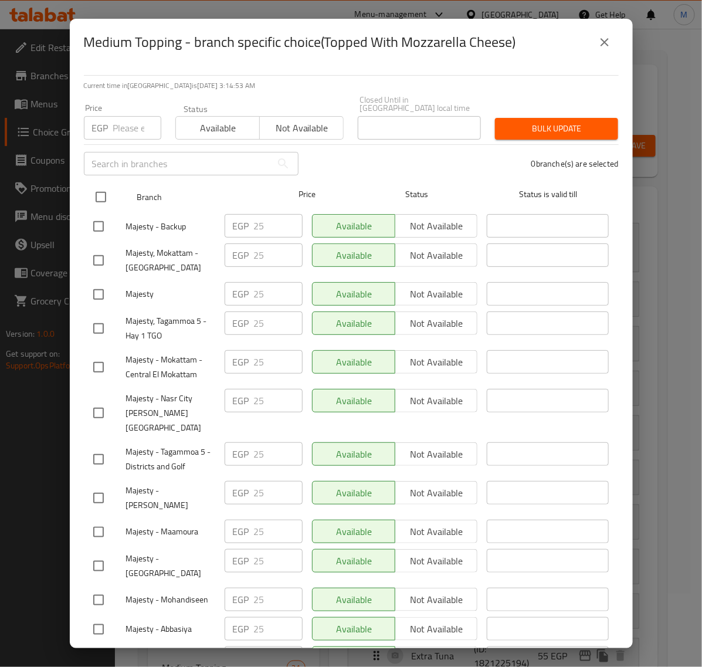
click at [106, 188] on input "checkbox" at bounding box center [101, 197] width 25 height 25
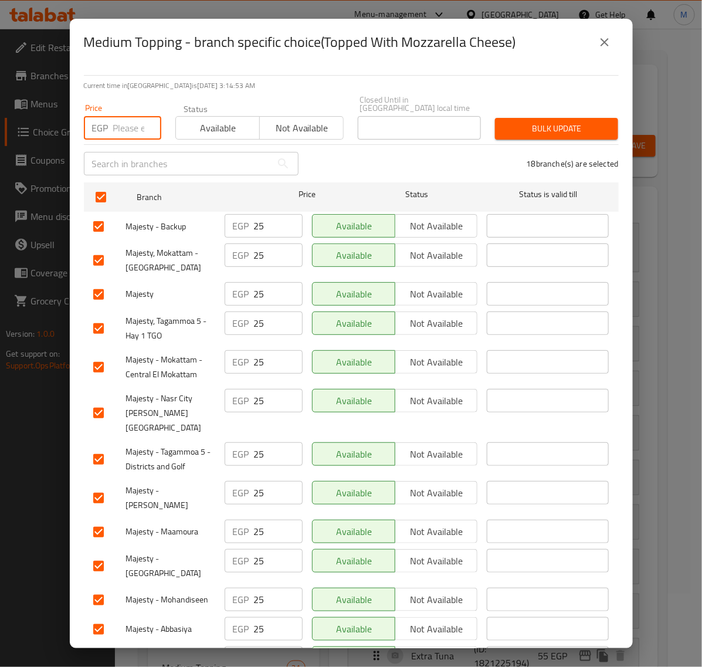
click at [120, 119] on input "number" at bounding box center [137, 127] width 48 height 23
paste input "30.00"
click at [531, 121] on span "Bulk update" at bounding box center [556, 128] width 104 height 15
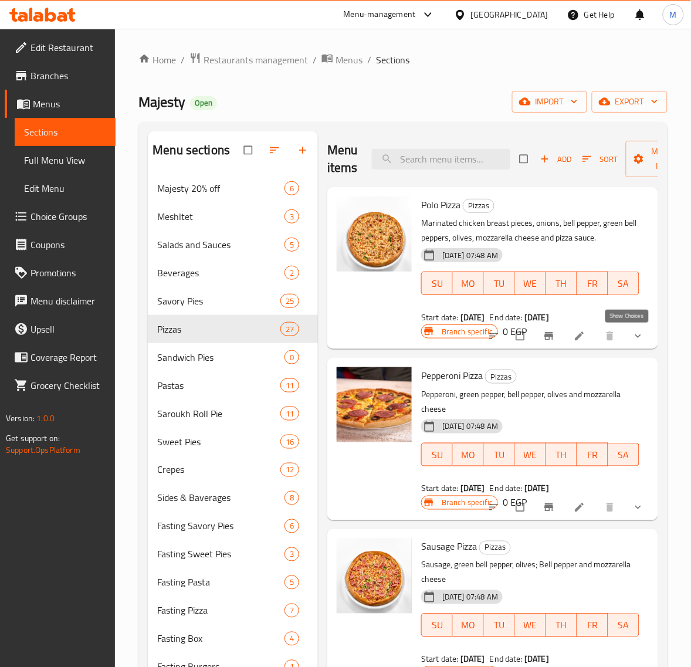
click at [632, 337] on icon "show more" at bounding box center [638, 336] width 12 height 12
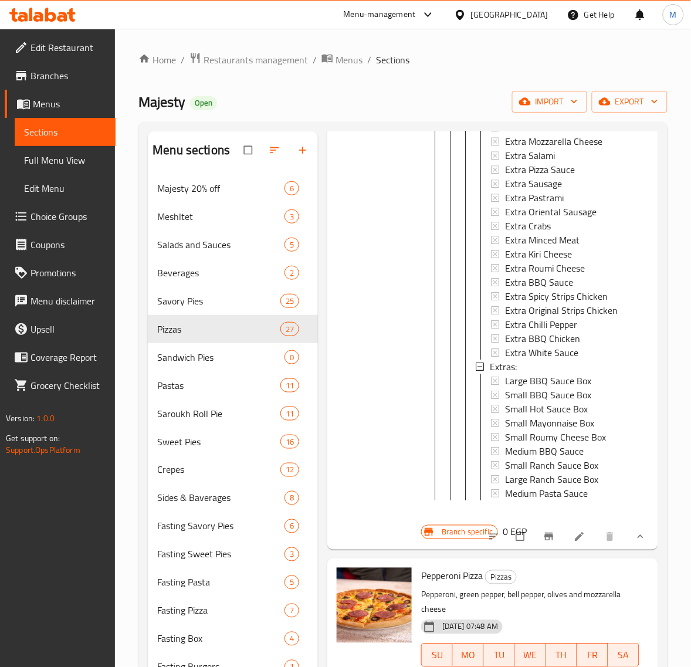
scroll to position [953, 0]
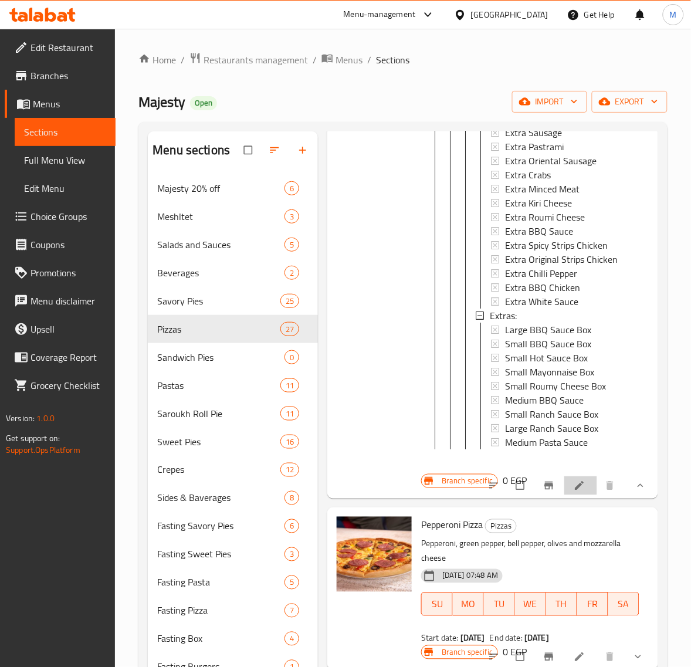
click at [566, 495] on li at bounding box center [580, 485] width 33 height 19
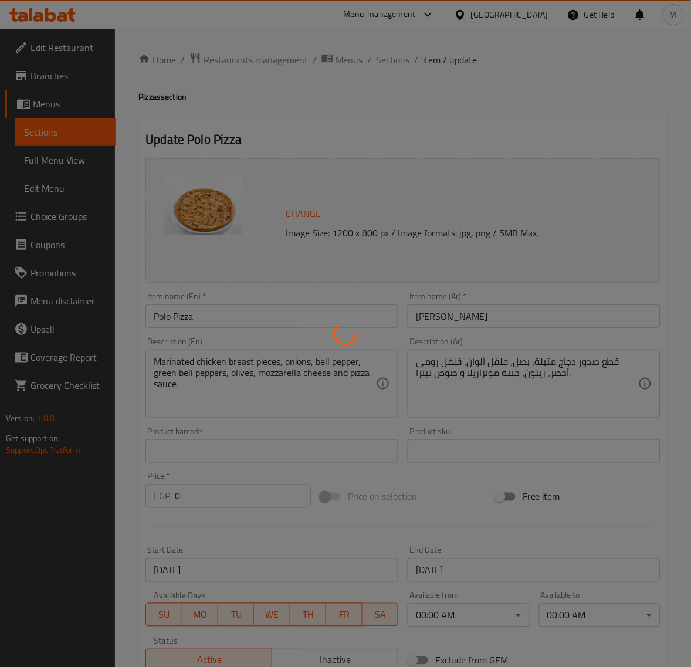
type input "إختيارك من الإضافات:"
type input "0"
type input "25"
type input "الإضافات:"
type input "0"
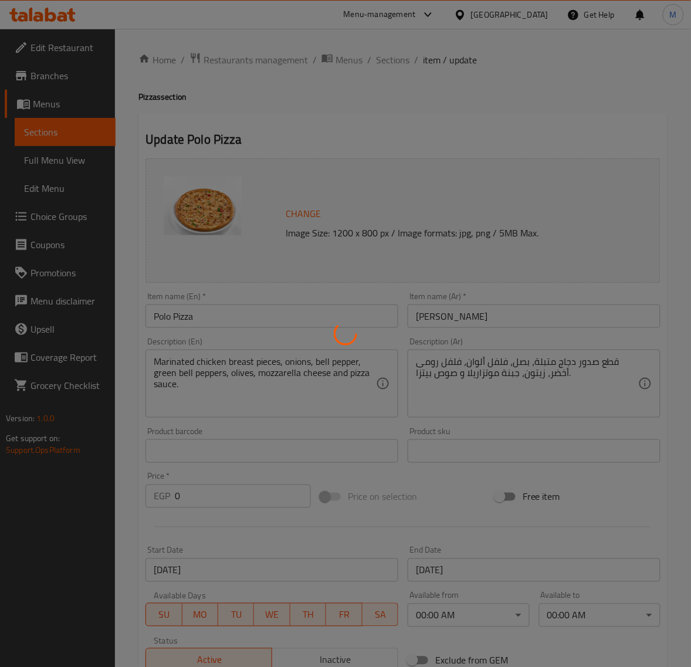
type input "0"
type input "إختيارك من الإضافات الوسط:"
type input "0"
type input "25"
type input "الإضافات:"
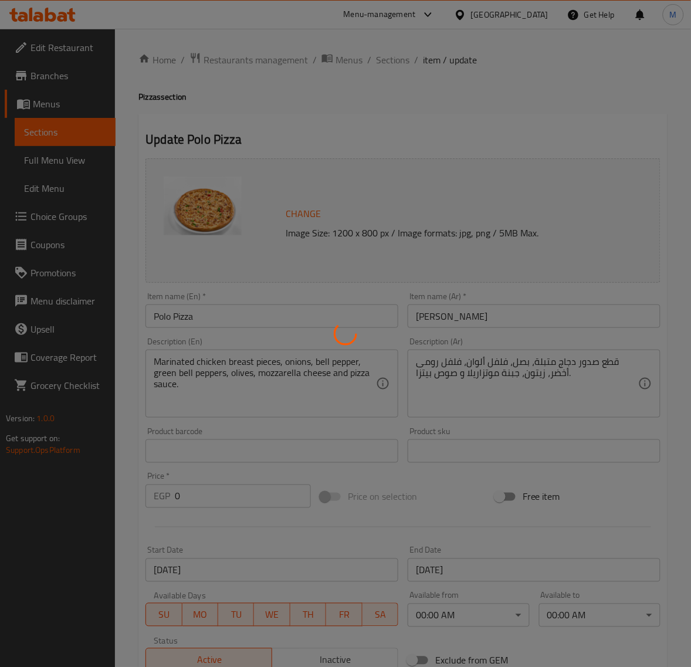
type input "0"
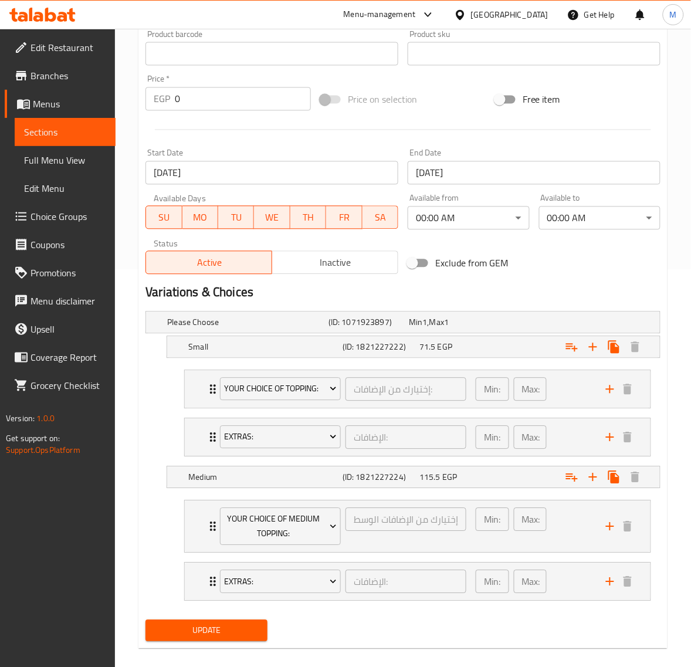
scroll to position [414, 0]
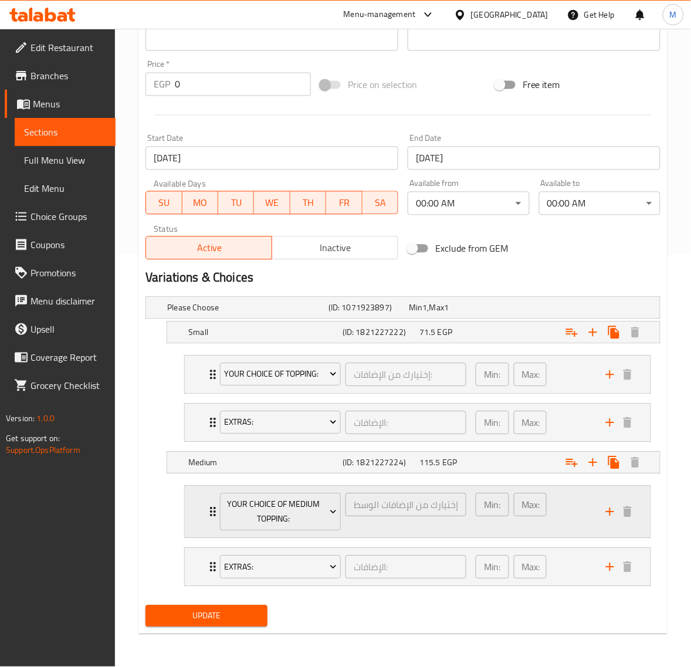
click at [566, 511] on div "Min: 0 ​ Max: 25 ​" at bounding box center [533, 512] width 130 height 52
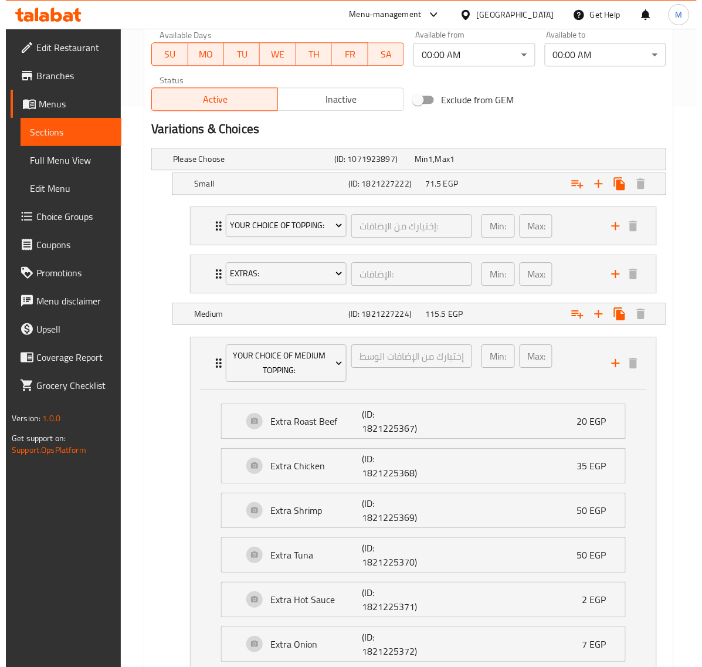
scroll to position [487, 0]
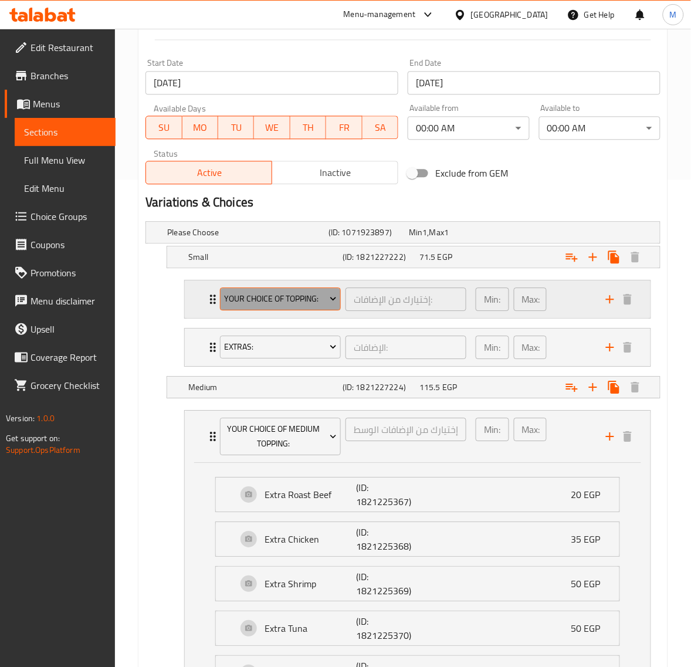
click at [300, 303] on span "Your Choice Of Topping:" at bounding box center [281, 298] width 112 height 15
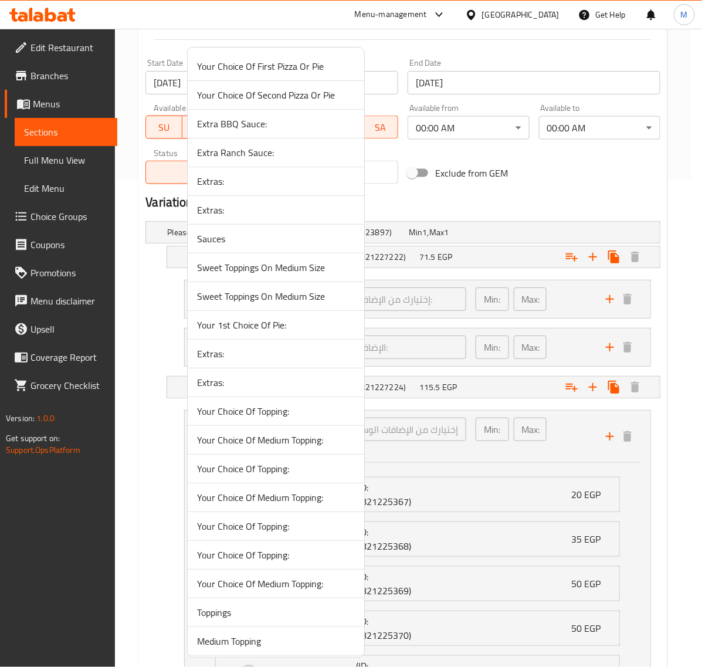
click at [296, 414] on span "Your Choice Of Topping:" at bounding box center [276, 411] width 158 height 14
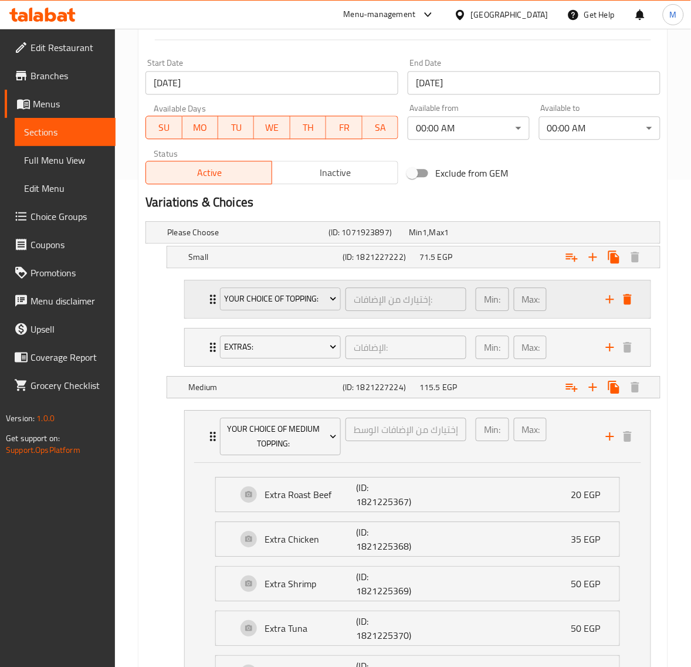
click at [572, 304] on div "Min: 0 ​ Max: 25 ​" at bounding box center [533, 299] width 130 height 38
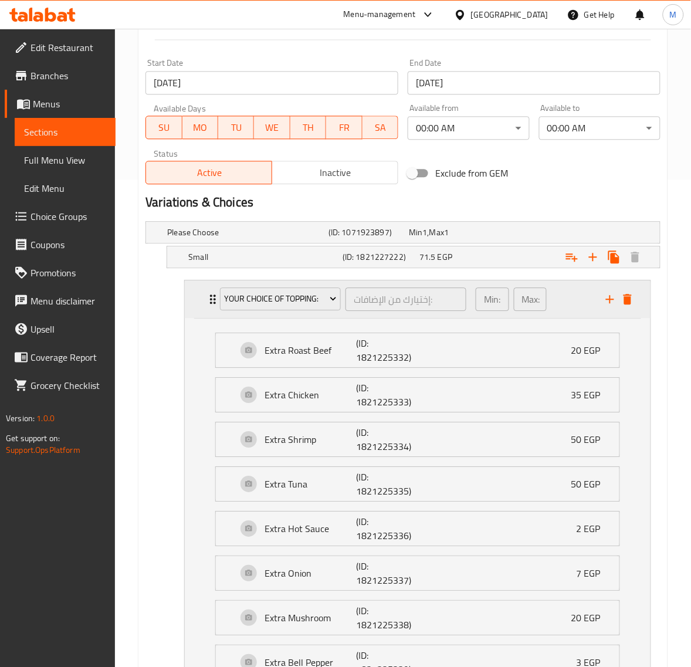
click at [570, 303] on div "Min: 0 ​ Max: 25 ​" at bounding box center [533, 299] width 130 height 38
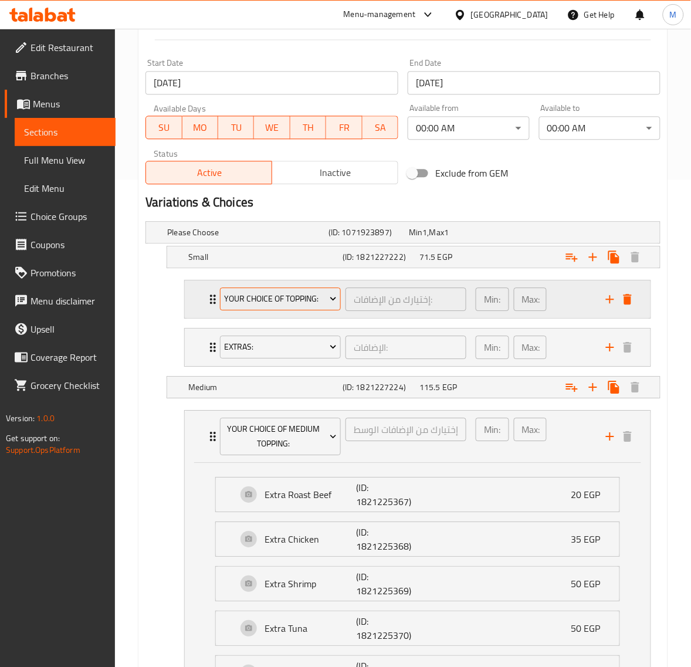
click at [294, 309] on button "Your Choice Of Topping:" at bounding box center [280, 298] width 121 height 23
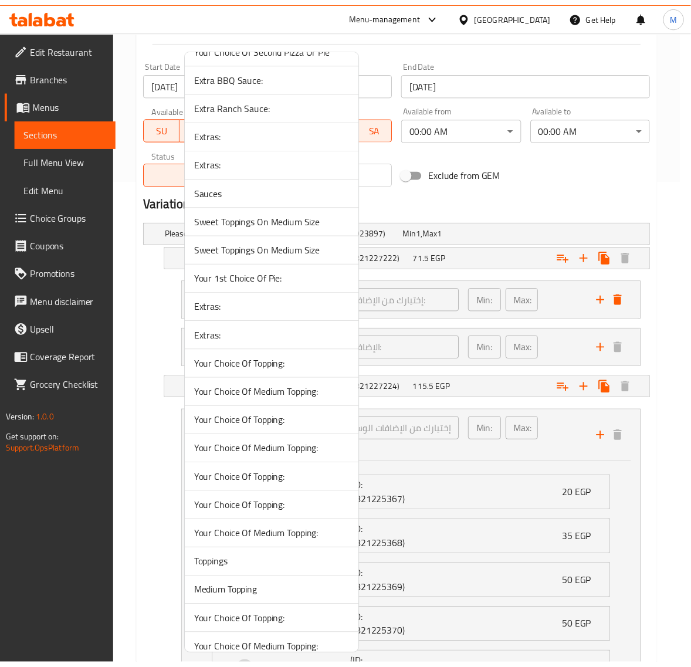
scroll to position [73, 0]
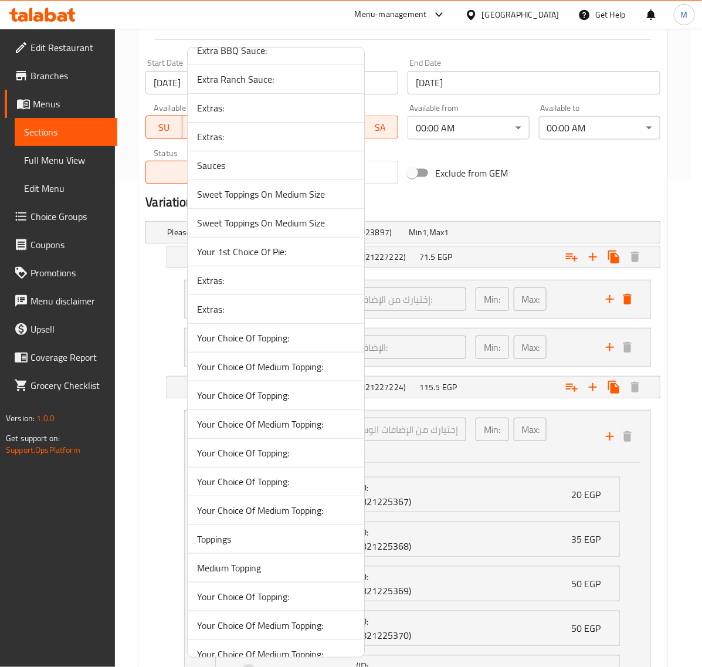
click at [274, 456] on span "Your Choice Of Topping:" at bounding box center [276, 453] width 158 height 14
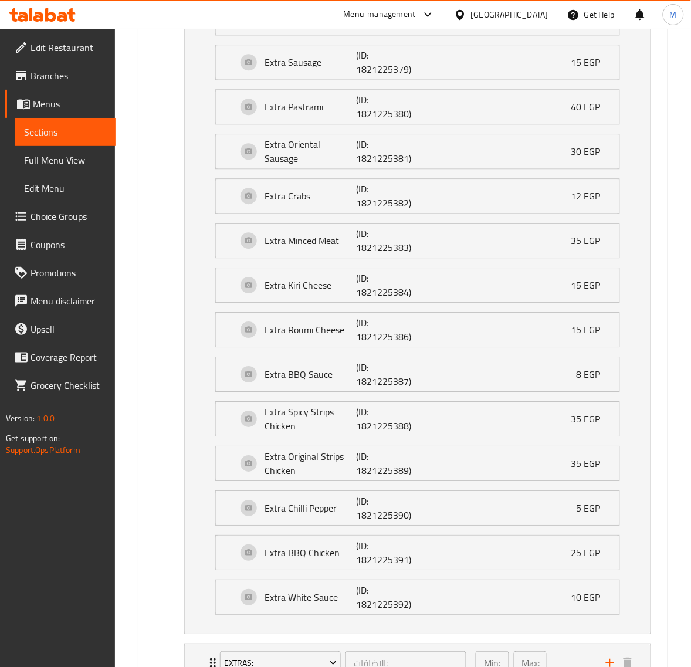
scroll to position [1558, 0]
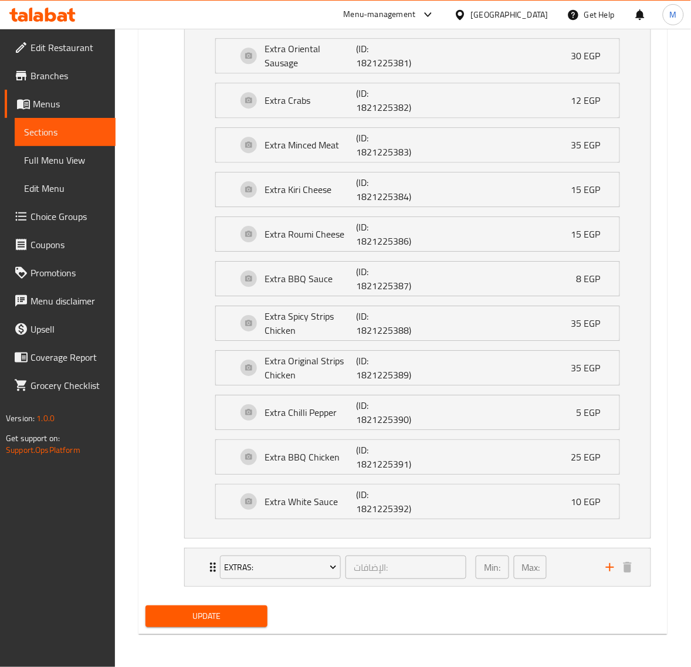
drag, startPoint x: 217, startPoint y: 618, endPoint x: 229, endPoint y: 287, distance: 331.4
click at [217, 618] on span "Update" at bounding box center [206, 616] width 103 height 15
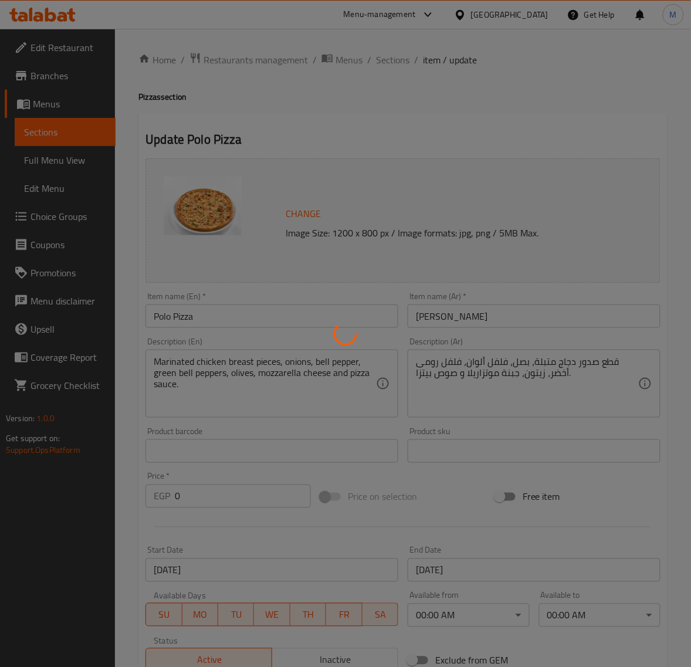
type input "إختيارك من الإضافات :"
type input "0"
type input "الإضافات:"
type input "0"
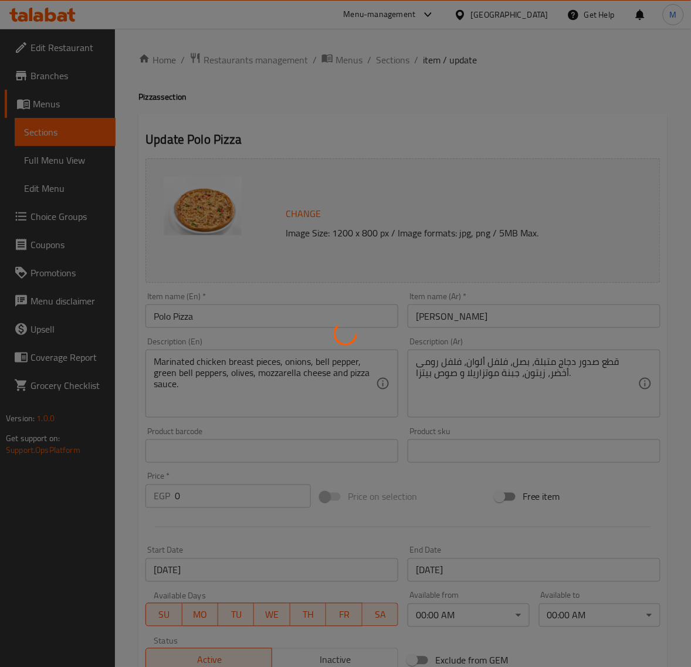
type input "0"
type input "إختيارك من الإضافات الوسط:"
type input "0"
type input "25"
type input "الإضافات:"
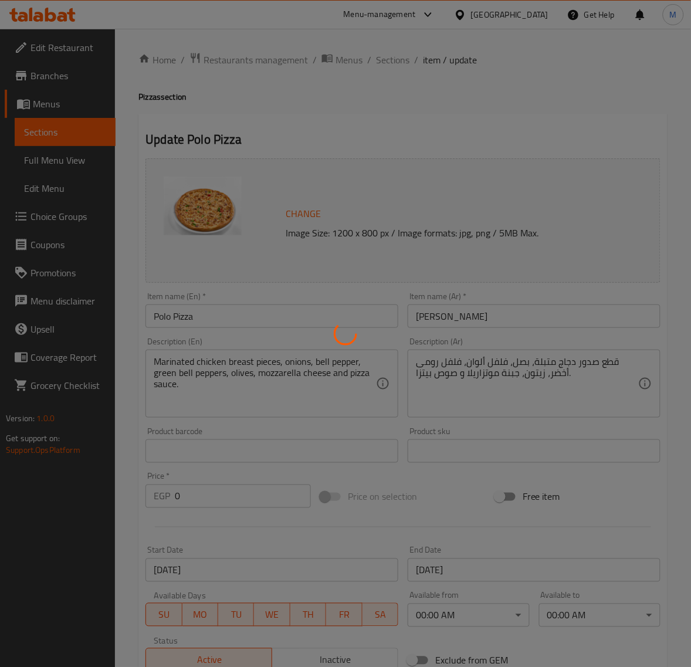
type input "0"
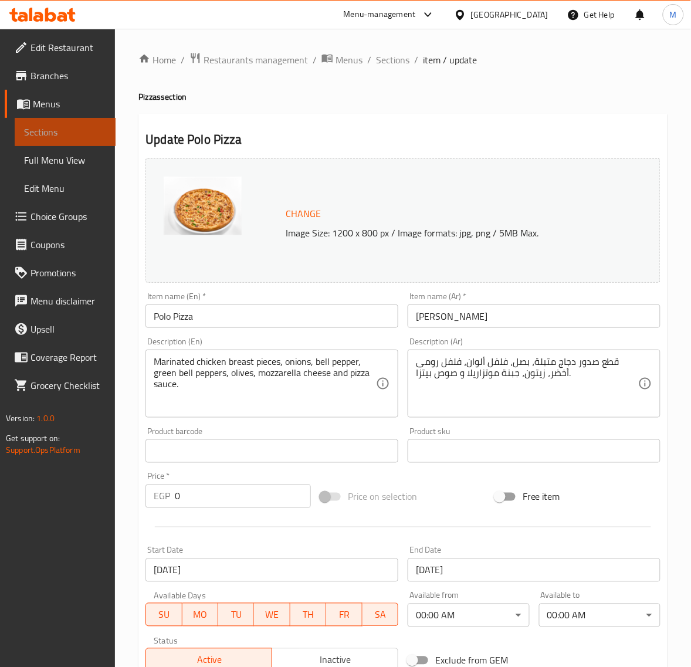
click at [54, 132] on span "Sections" at bounding box center [65, 132] width 82 height 14
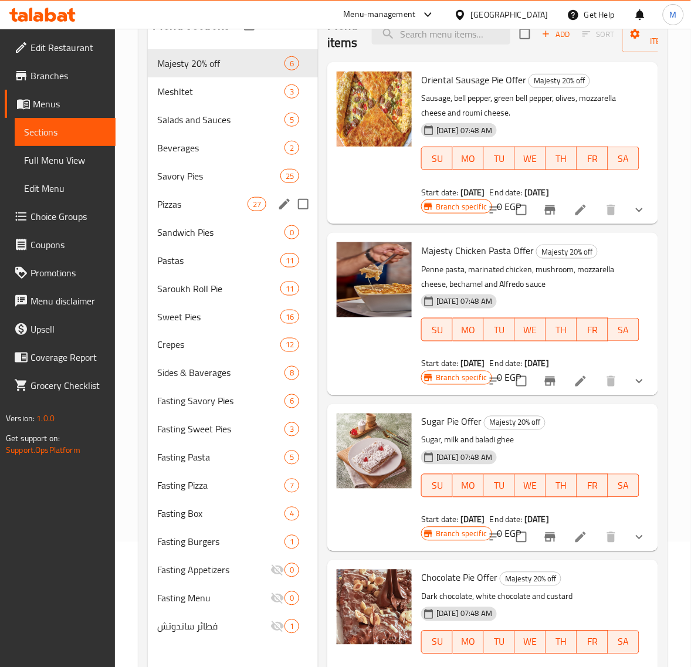
scroll to position [147, 0]
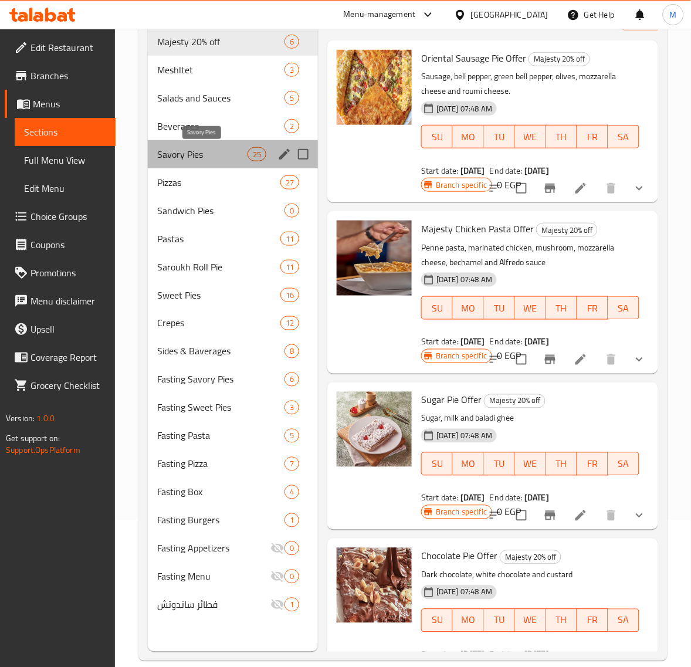
drag, startPoint x: 210, startPoint y: 160, endPoint x: 220, endPoint y: 162, distance: 10.1
click at [209, 160] on span "Savory Pies" at bounding box center [202, 154] width 90 height 14
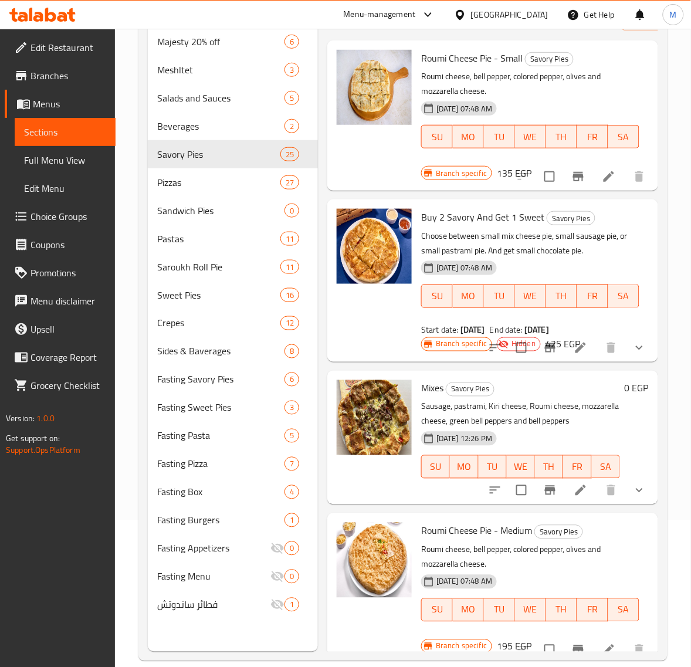
scroll to position [1209, 0]
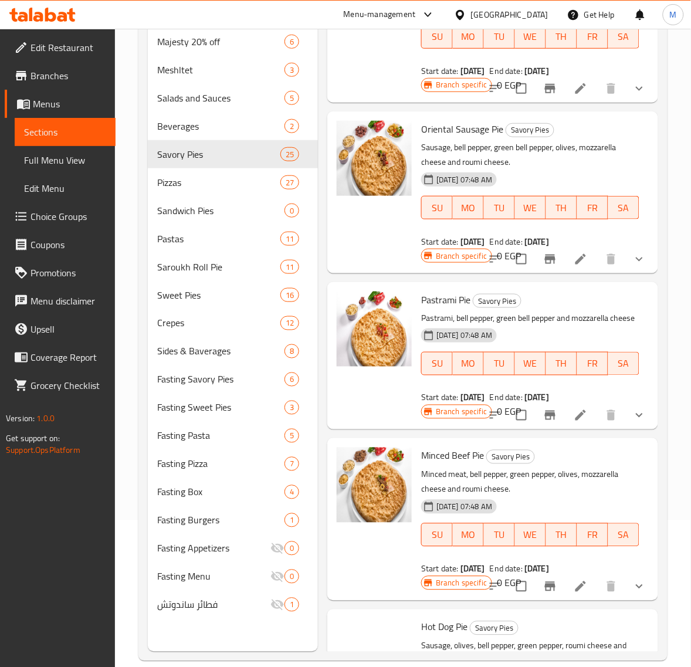
click at [587, 326] on p "Pastrami, bell pepper, green bell pepper and mozzarella cheese" at bounding box center [530, 318] width 218 height 15
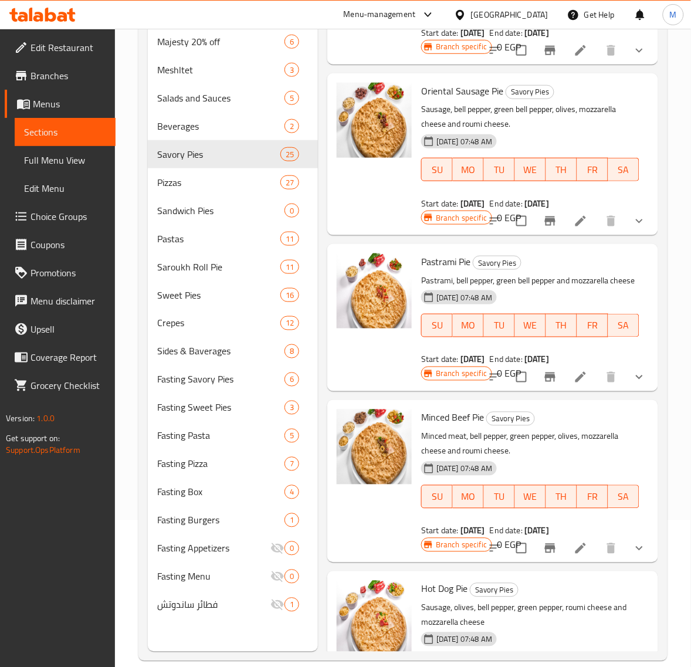
scroll to position [1283, 0]
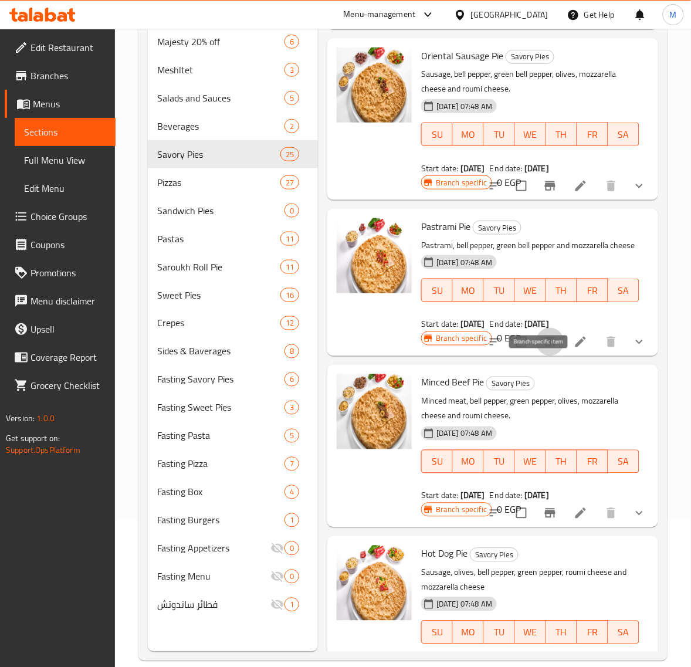
click at [545, 346] on icon "Branch-specific-item" at bounding box center [550, 341] width 11 height 9
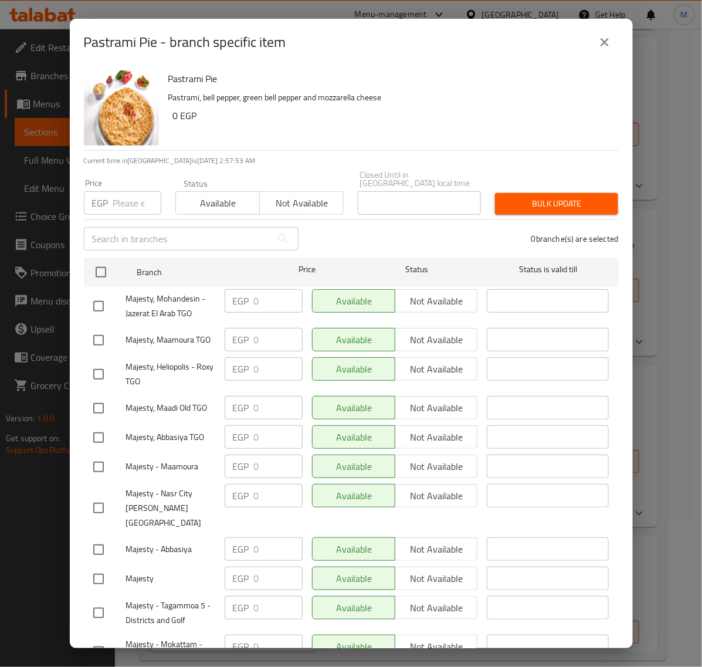
click at [607, 36] on icon "close" at bounding box center [604, 42] width 14 height 14
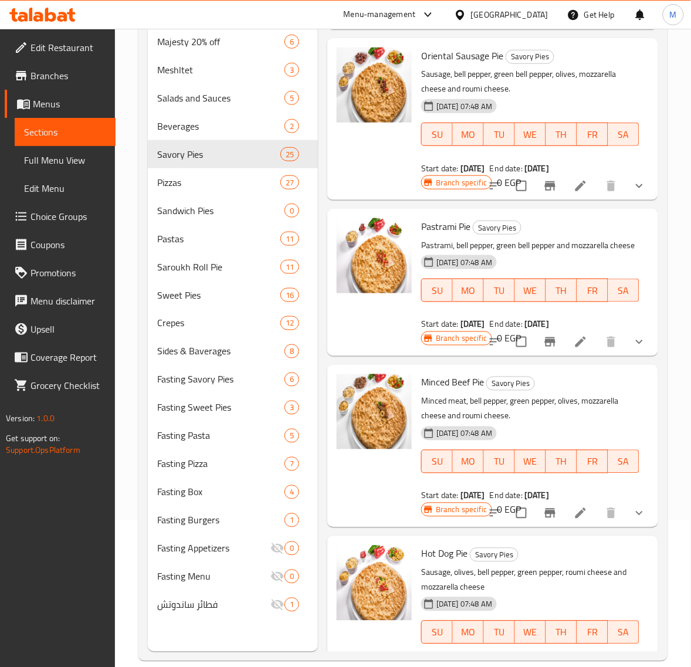
click at [632, 349] on icon "show more" at bounding box center [639, 342] width 14 height 14
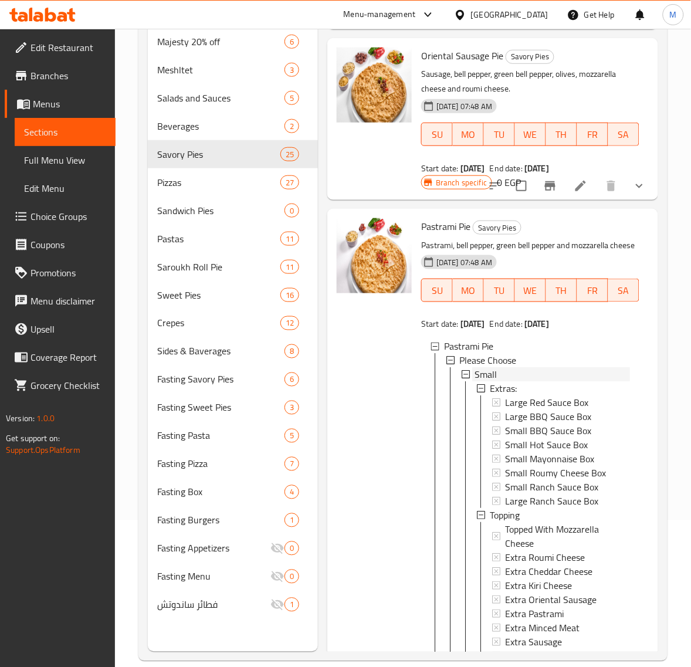
click at [504, 382] on div "Small" at bounding box center [551, 375] width 155 height 14
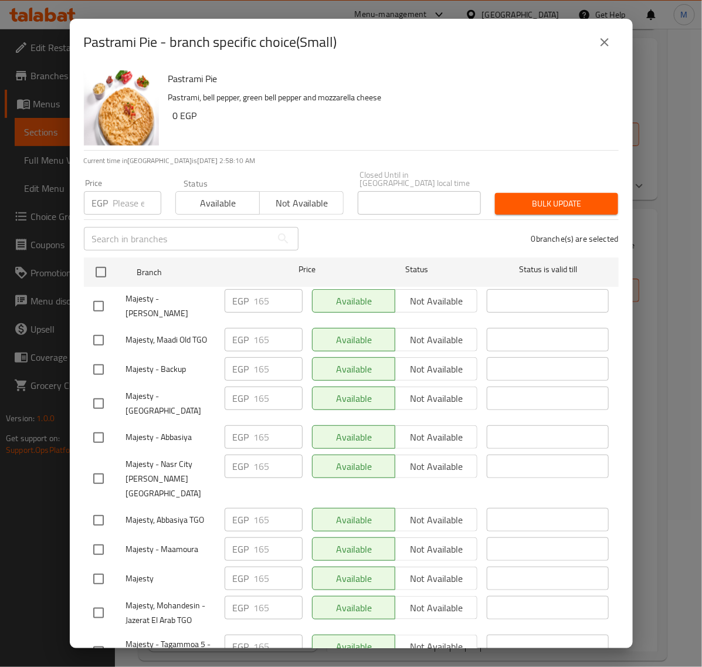
click at [601, 50] on button "close" at bounding box center [604, 42] width 28 height 28
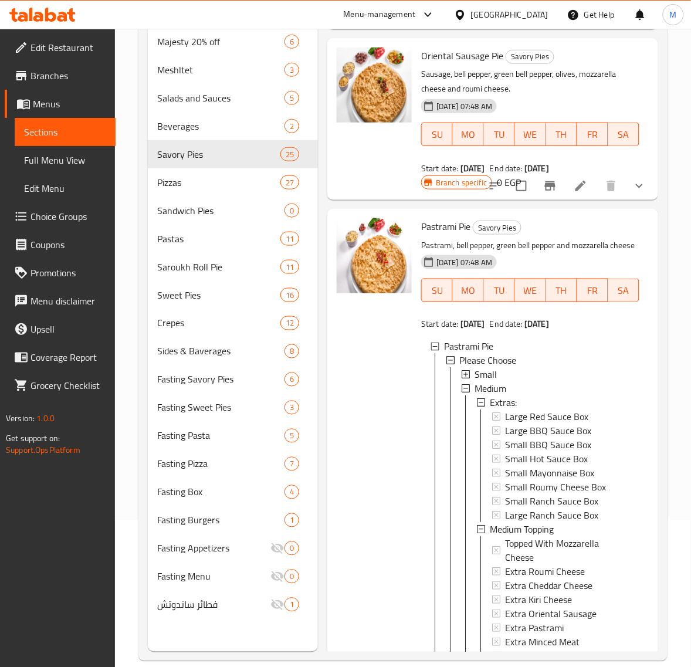
click at [499, 382] on div "Small" at bounding box center [551, 375] width 155 height 14
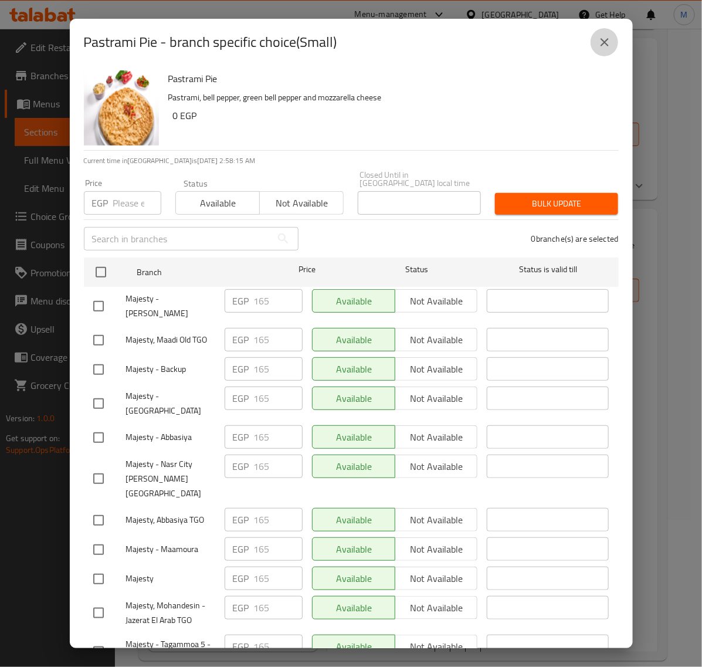
drag, startPoint x: 604, startPoint y: 42, endPoint x: 601, endPoint y: 68, distance: 26.0
click at [604, 42] on icon "close" at bounding box center [604, 42] width 8 height 8
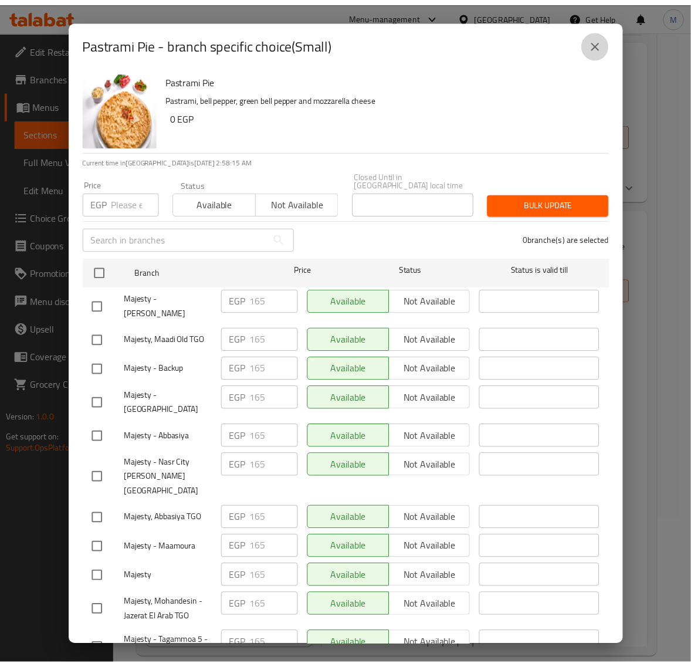
scroll to position [1531, 0]
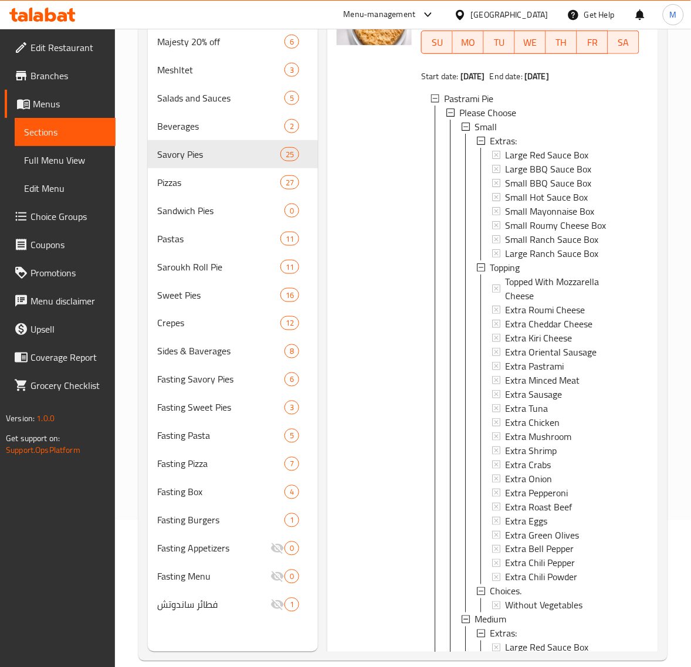
click at [508, 134] on div "Small" at bounding box center [551, 127] width 155 height 14
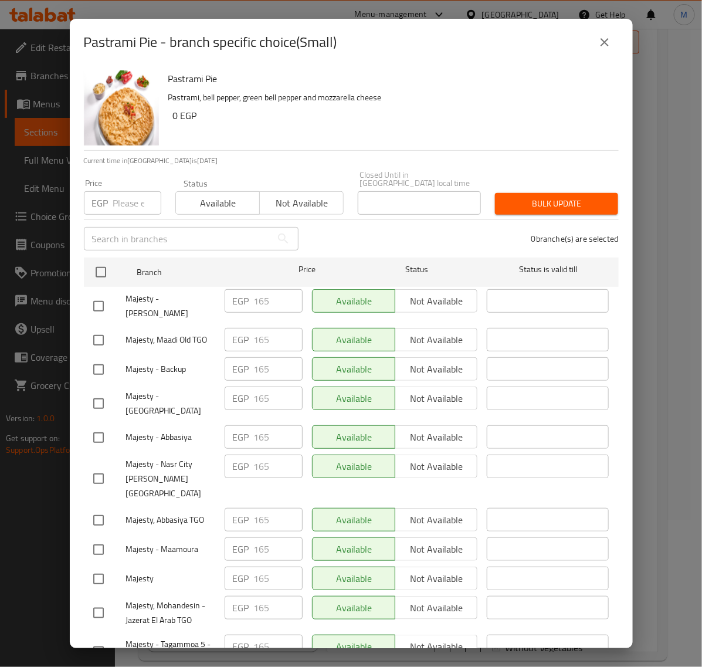
click at [603, 42] on icon "close" at bounding box center [604, 42] width 8 height 8
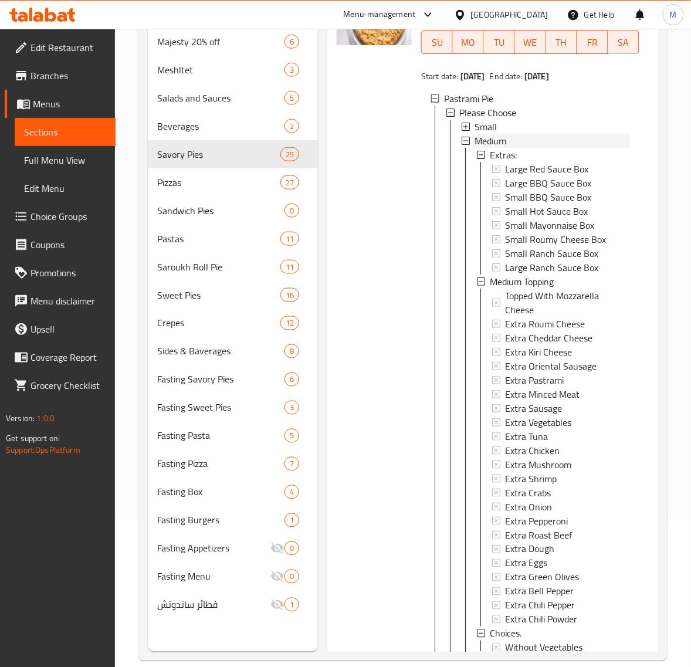
click at [519, 148] on div "Medium" at bounding box center [551, 141] width 155 height 14
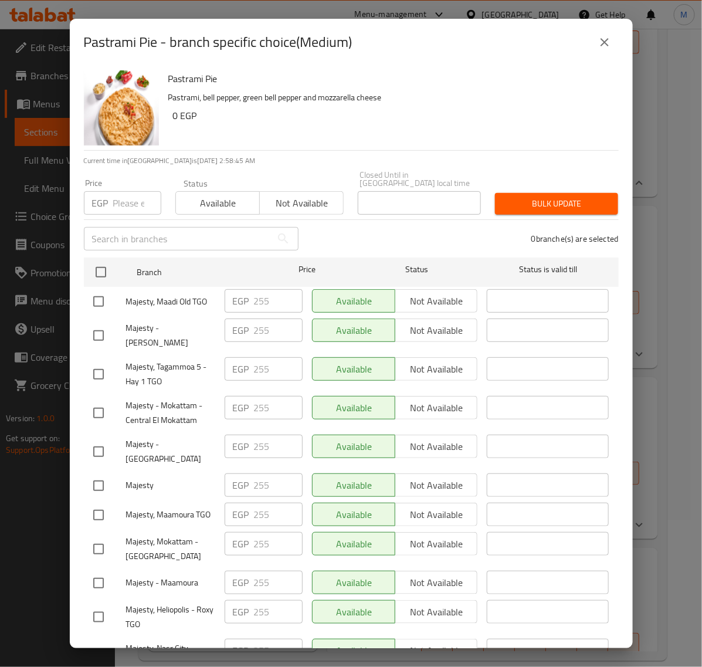
click at [599, 46] on icon "close" at bounding box center [604, 42] width 14 height 14
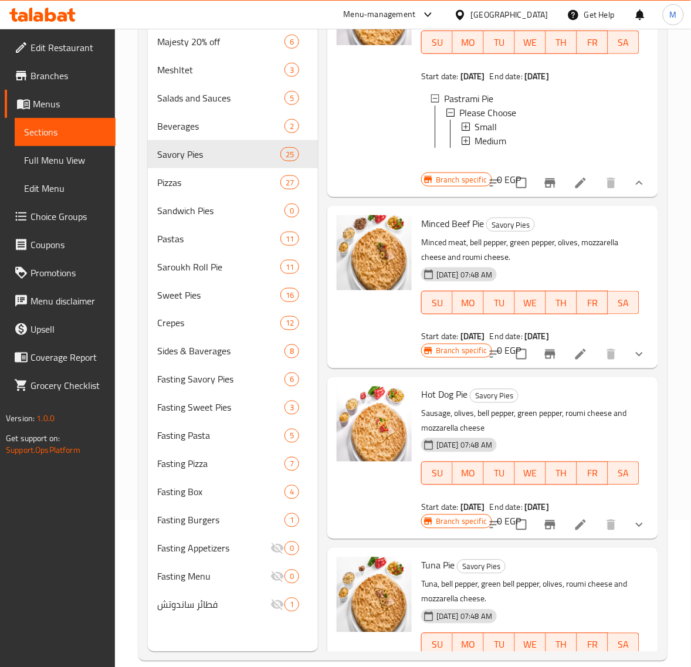
click at [524, 148] on div "Medium" at bounding box center [551, 141] width 155 height 14
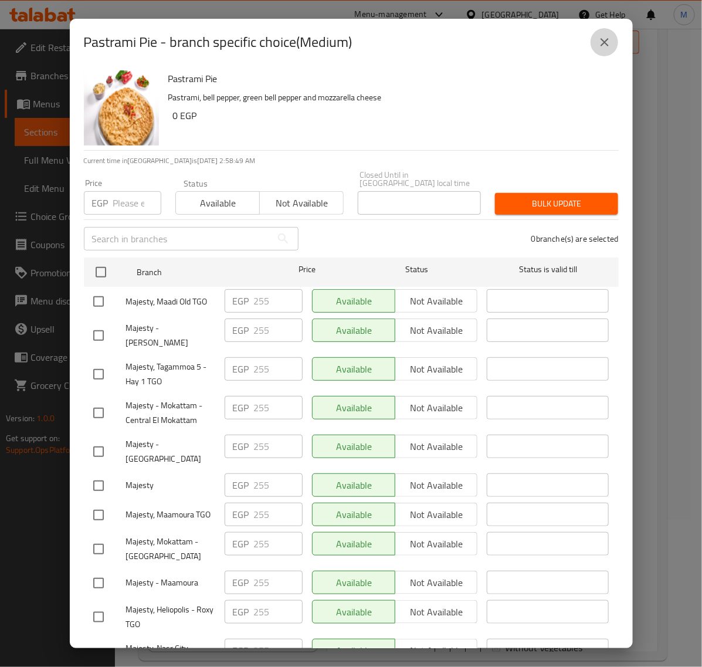
click at [608, 51] on button "close" at bounding box center [604, 42] width 28 height 28
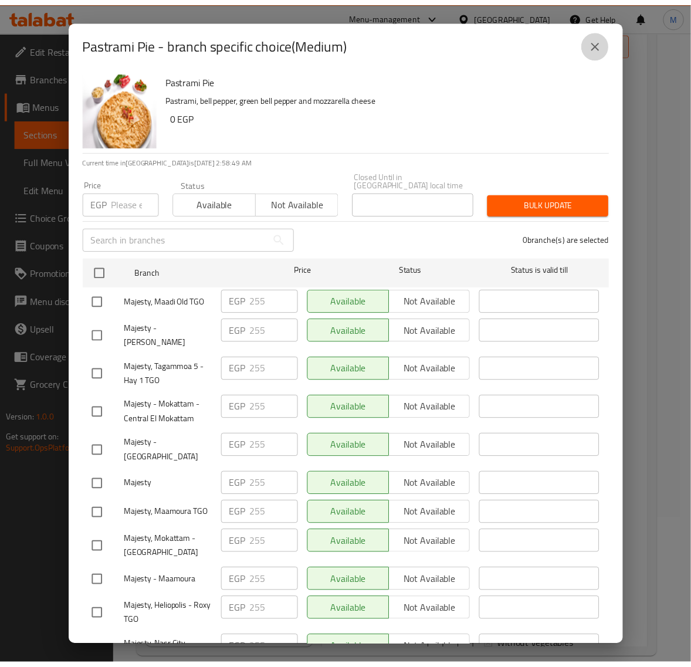
scroll to position [1572, 0]
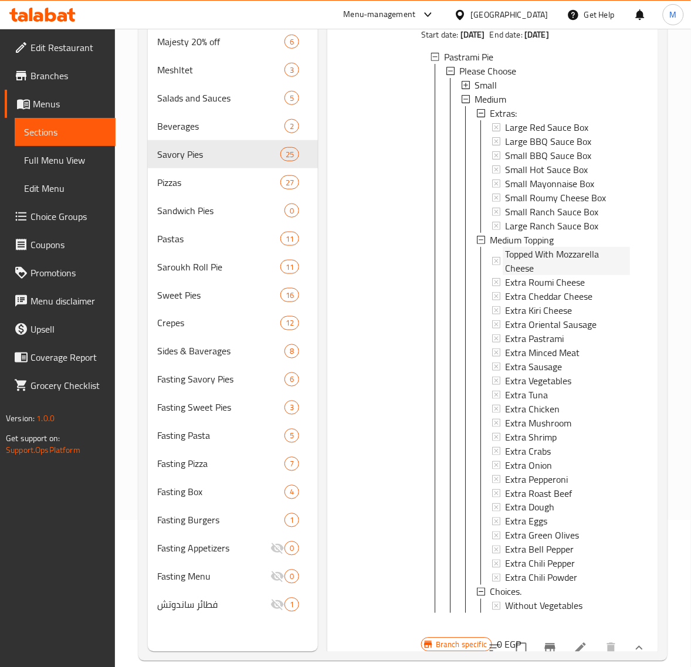
click at [529, 275] on span "Topped With Mozzarella Cheese" at bounding box center [567, 261] width 125 height 28
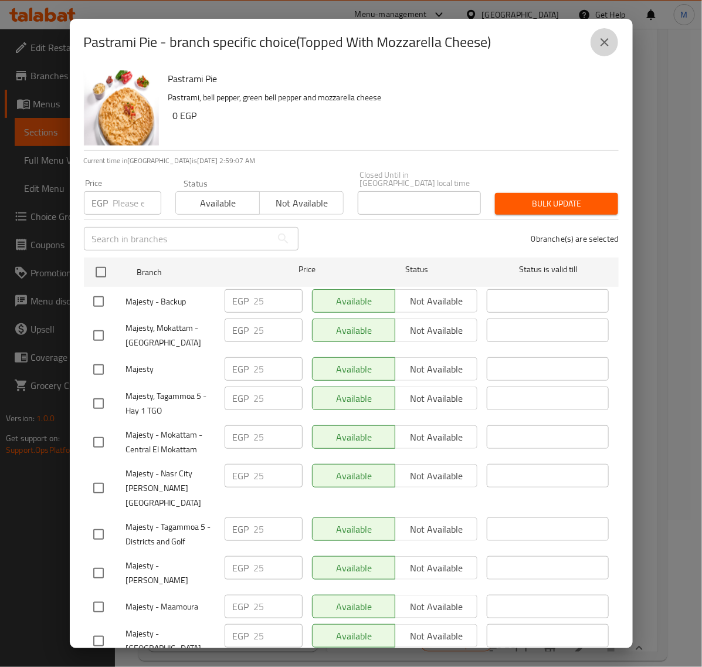
click at [604, 42] on icon "close" at bounding box center [604, 42] width 8 height 8
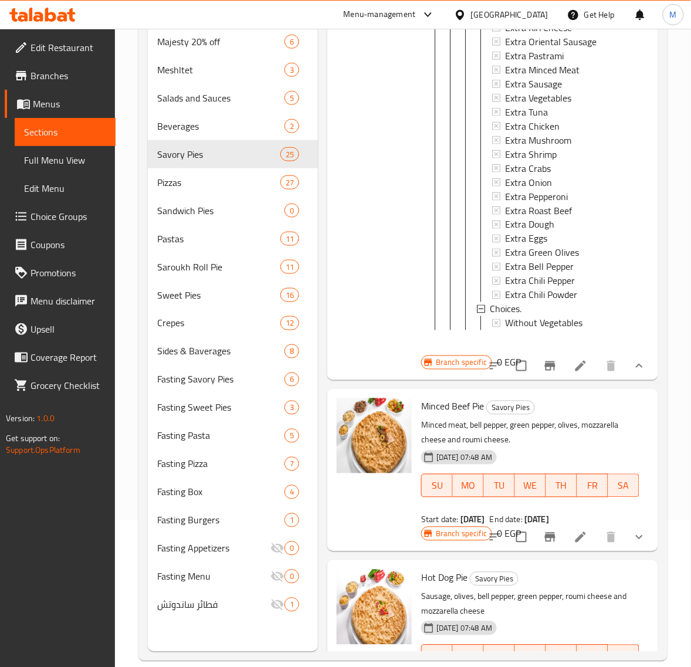
scroll to position [1865, 0]
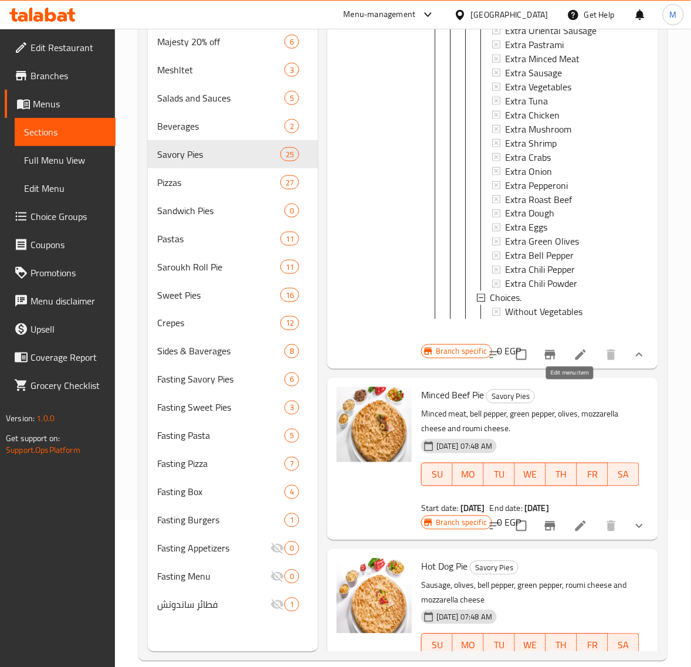
click at [573, 362] on icon at bounding box center [580, 355] width 14 height 14
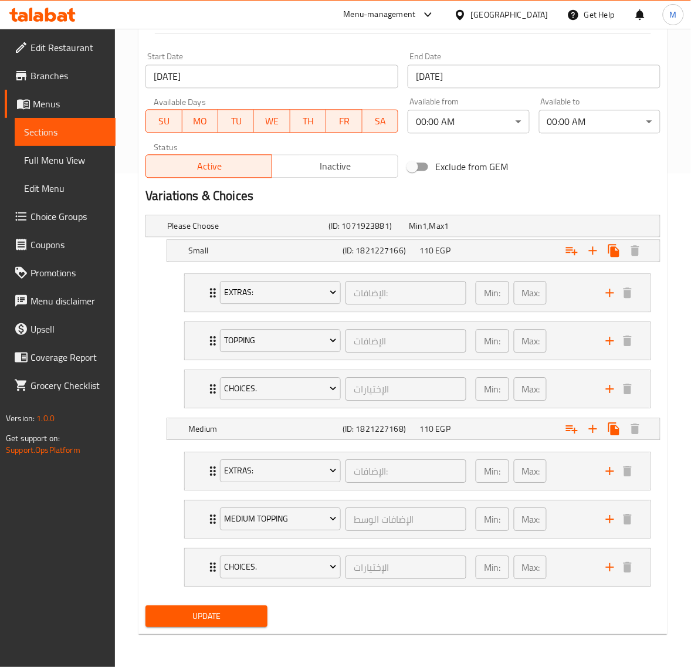
scroll to position [497, 0]
click at [563, 463] on div "Min: 0 ​ Max: 0 ​" at bounding box center [533, 471] width 130 height 38
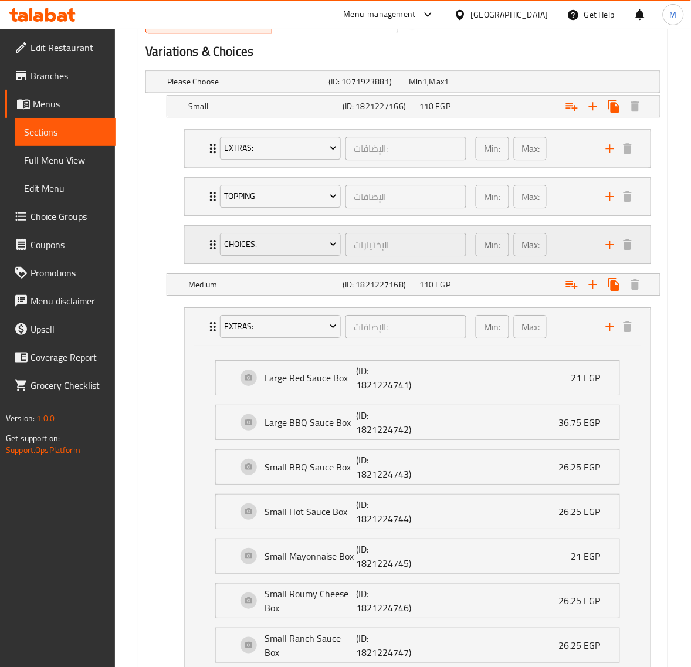
scroll to position [643, 0]
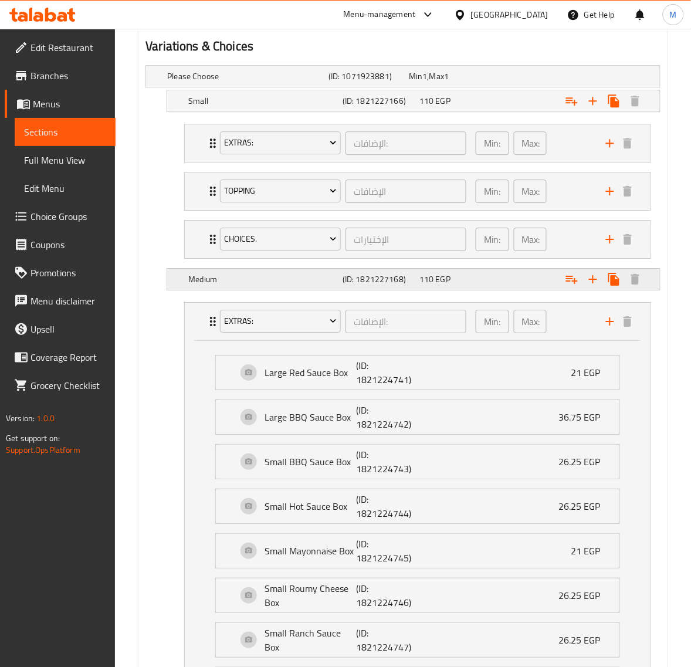
click at [491, 280] on div "110 EGP" at bounding box center [455, 279] width 72 height 12
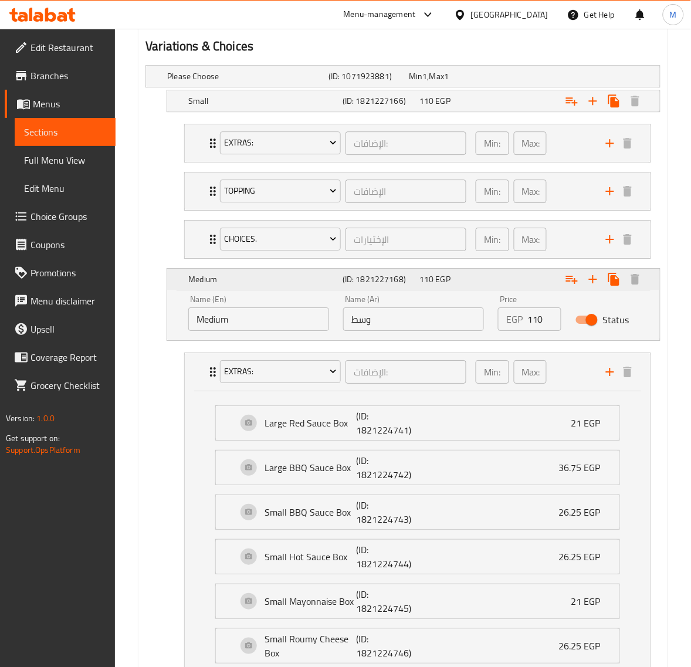
click at [491, 280] on div "110 EGP" at bounding box center [455, 279] width 72 height 12
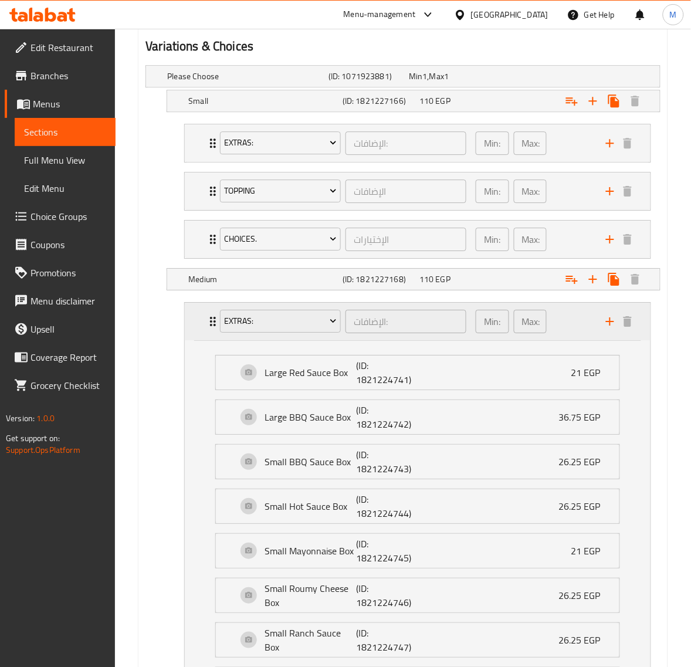
click at [569, 318] on div "Min: 0 ​ Max: 0 ​" at bounding box center [533, 322] width 130 height 38
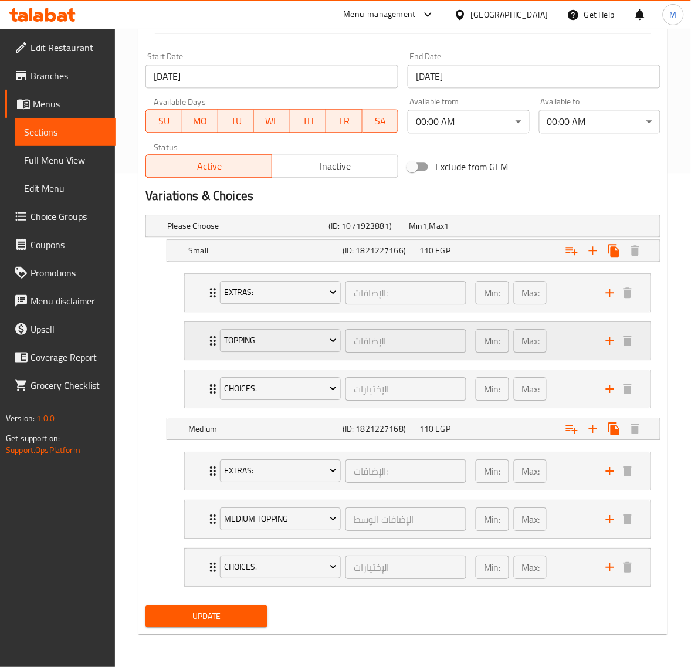
scroll to position [497, 0]
click at [566, 510] on div "Min: 0 ​ Max: 0 ​" at bounding box center [533, 519] width 130 height 38
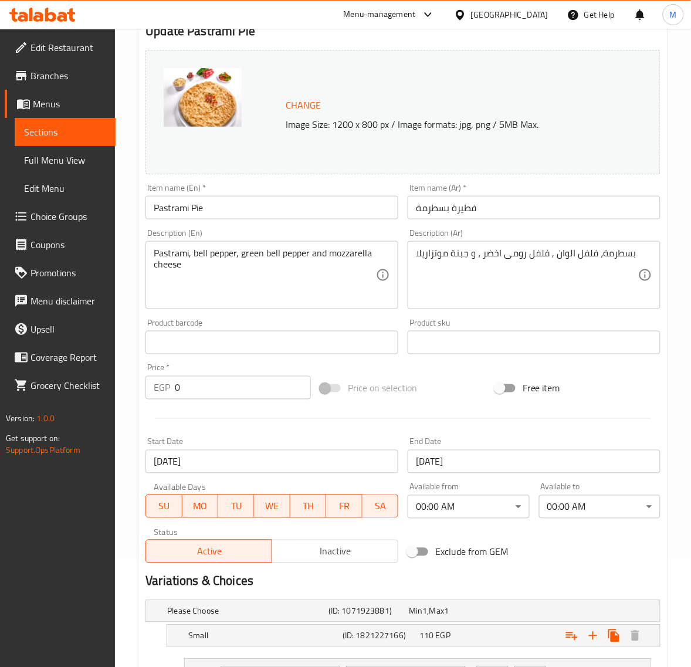
scroll to position [0, 0]
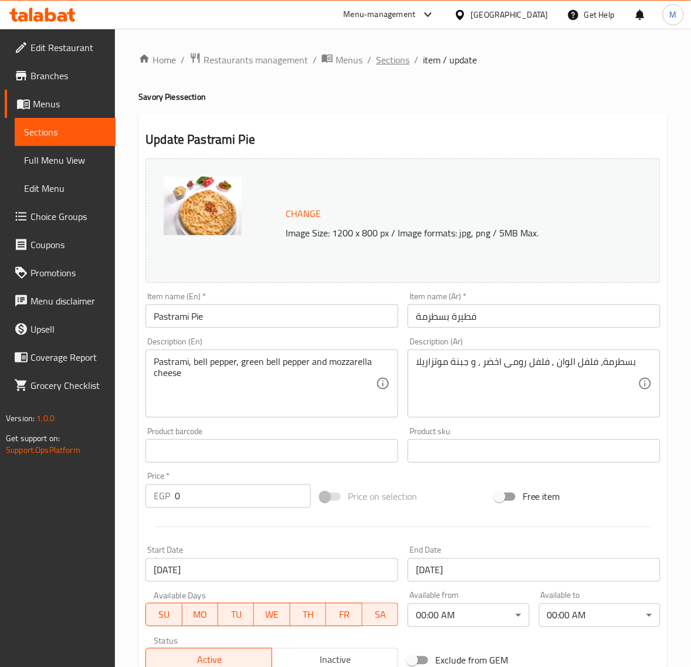
click at [388, 60] on span "Sections" at bounding box center [392, 60] width 33 height 14
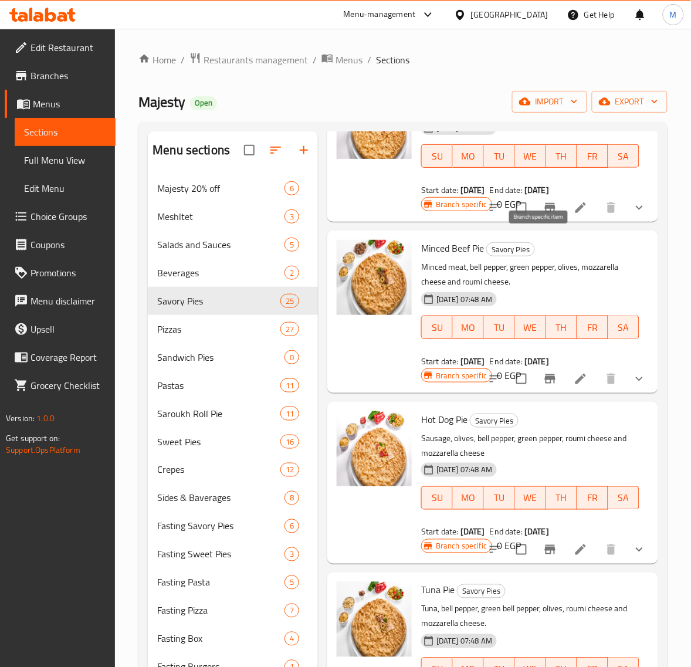
scroll to position [1576, 0]
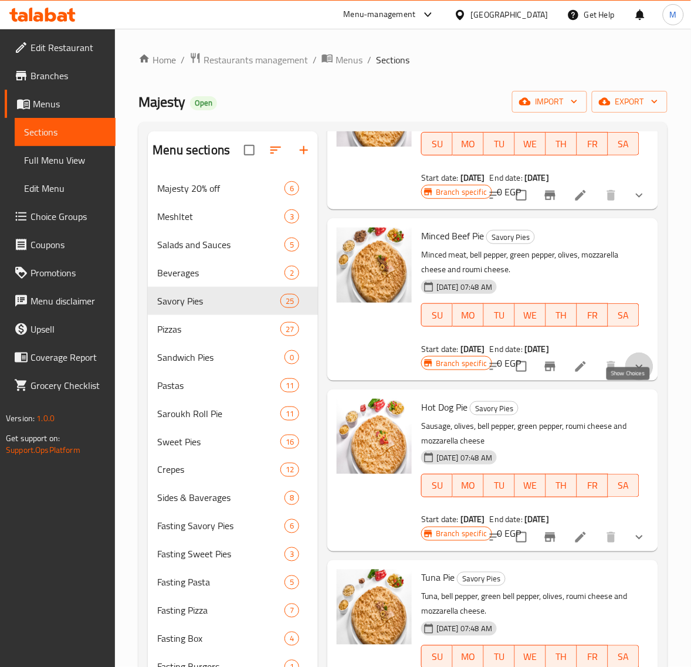
click at [632, 373] on icon "show more" at bounding box center [639, 366] width 14 height 14
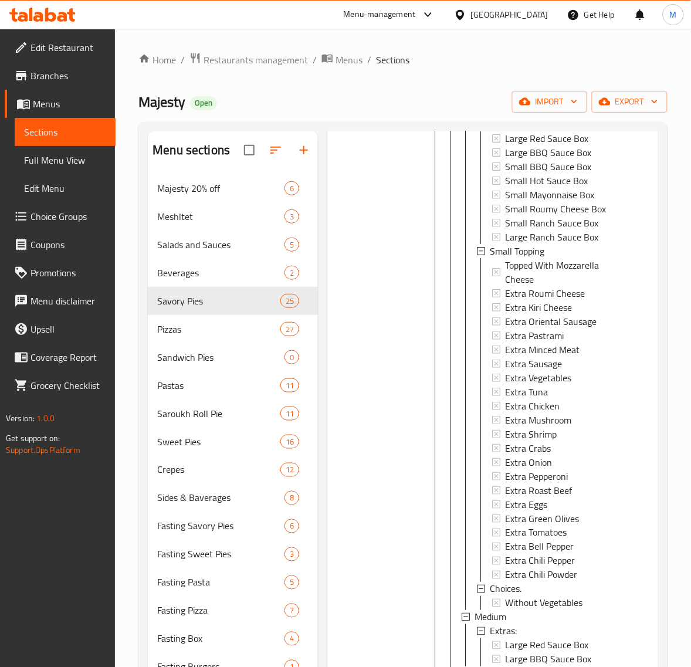
scroll to position [1869, 0]
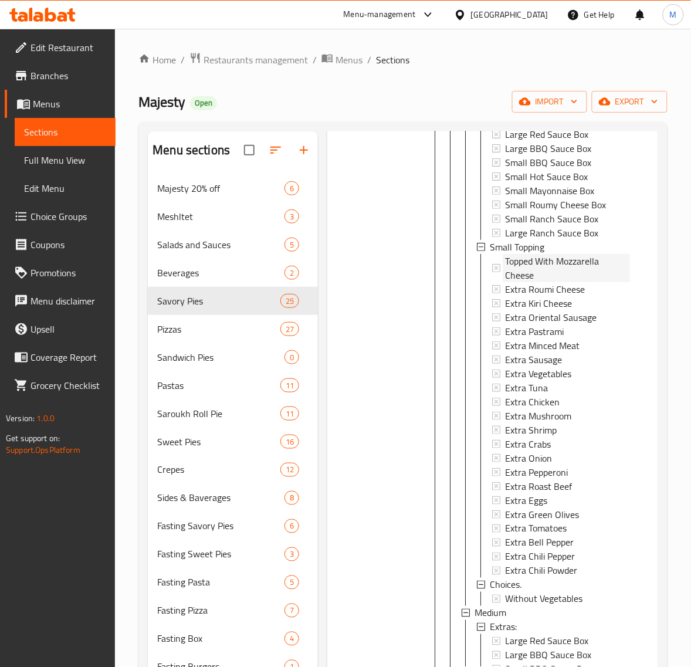
click at [553, 282] on span "Topped With Mozzarella Cheese" at bounding box center [567, 268] width 125 height 28
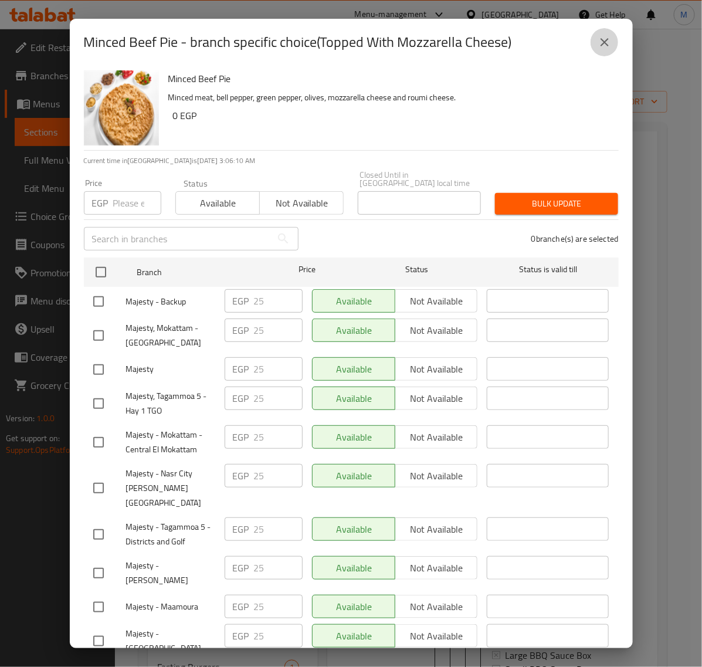
drag, startPoint x: 599, startPoint y: 42, endPoint x: 610, endPoint y: 113, distance: 71.8
click at [598, 42] on icon "close" at bounding box center [604, 42] width 14 height 14
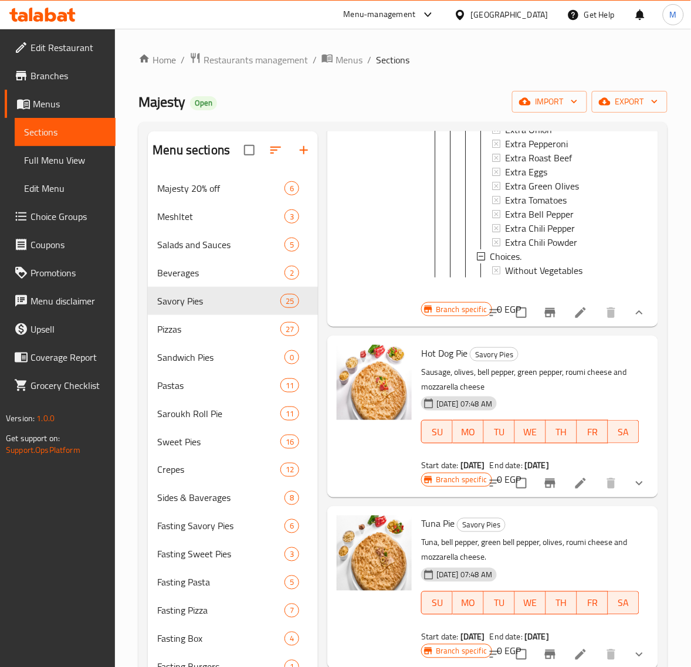
scroll to position [2748, 0]
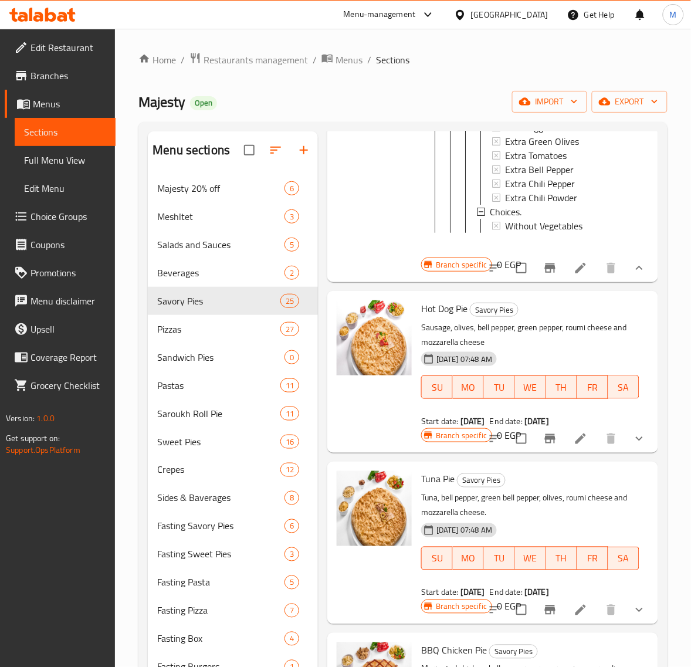
click at [575, 273] on icon at bounding box center [580, 268] width 11 height 11
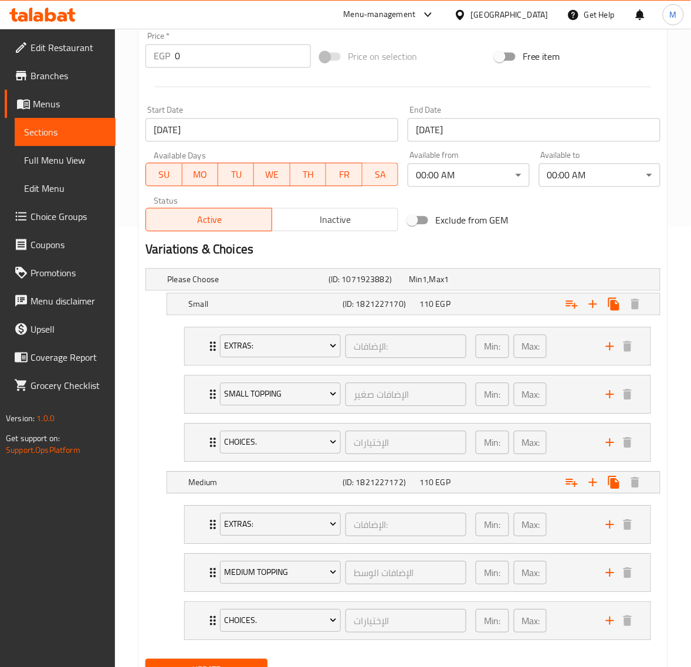
scroll to position [497, 0]
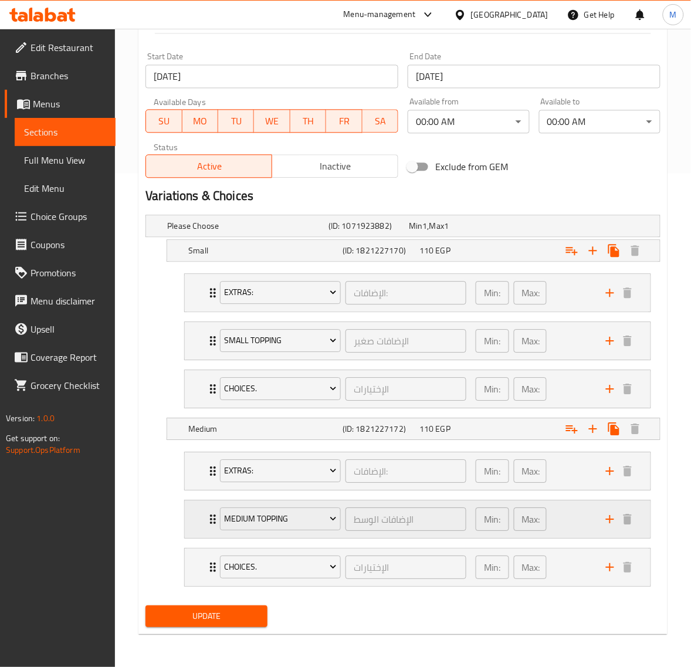
click at [561, 515] on div "Min: 0 ​ Max: 0 ​" at bounding box center [533, 519] width 130 height 38
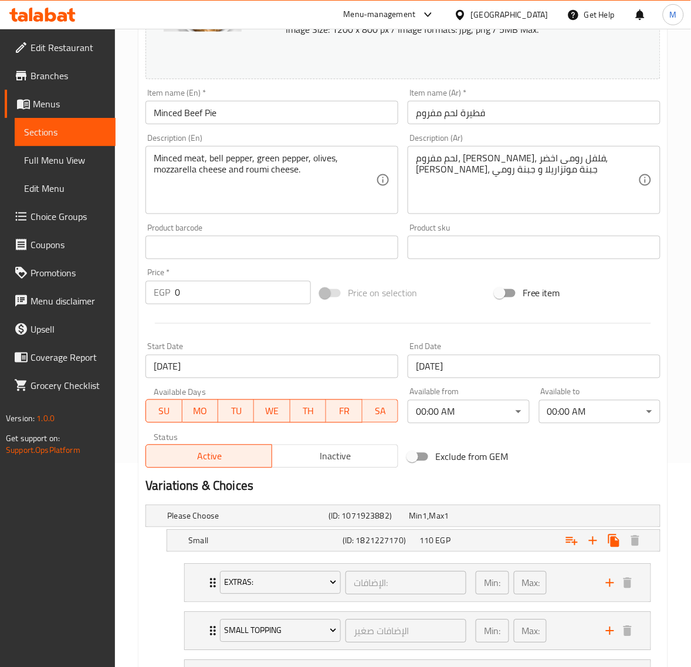
scroll to position [0, 0]
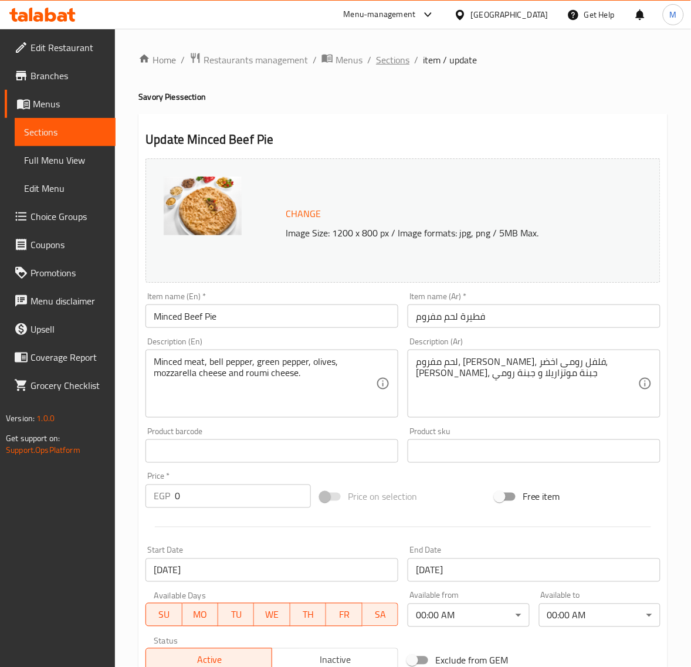
click at [388, 60] on span "Sections" at bounding box center [392, 60] width 33 height 14
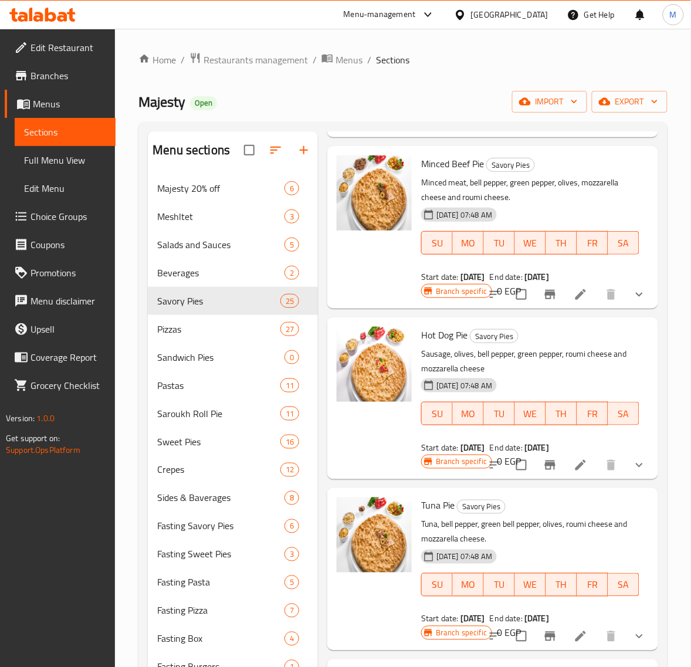
scroll to position [1649, 0]
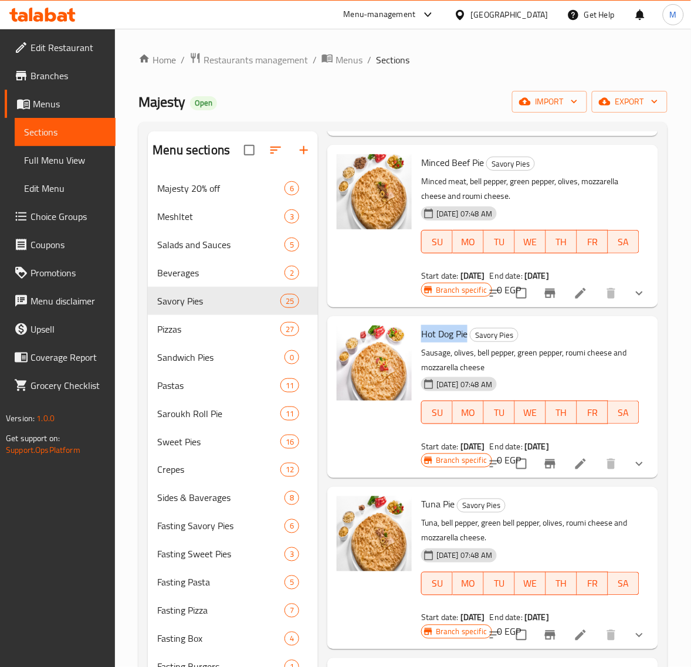
drag, startPoint x: 468, startPoint y: 359, endPoint x: 427, endPoint y: 373, distance: 43.4
click at [421, 342] on h6 "Hot Dog Pie Savory Pies" at bounding box center [530, 333] width 218 height 16
copy span "Hot Dog Pie"
click at [573, 471] on icon at bounding box center [580, 464] width 14 height 14
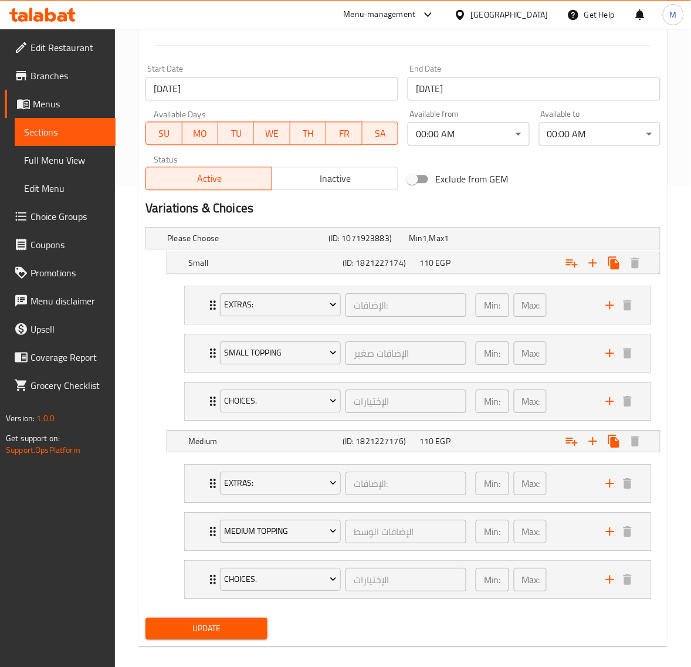
scroll to position [497, 0]
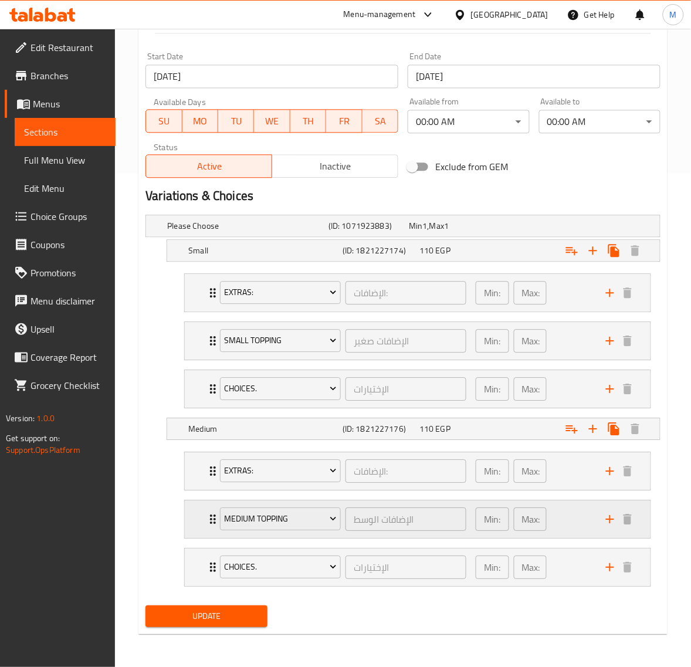
click at [586, 513] on div "Min: 0 ​ Max: 0 ​" at bounding box center [533, 519] width 130 height 38
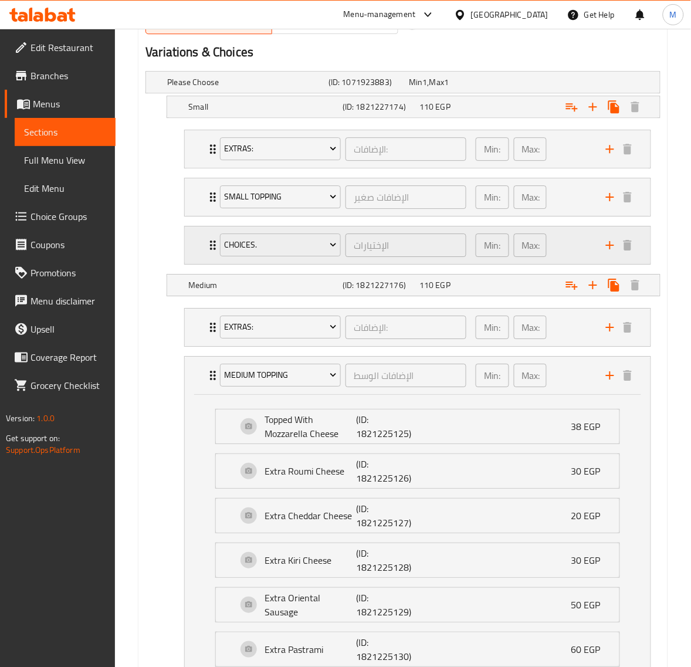
scroll to position [643, 0]
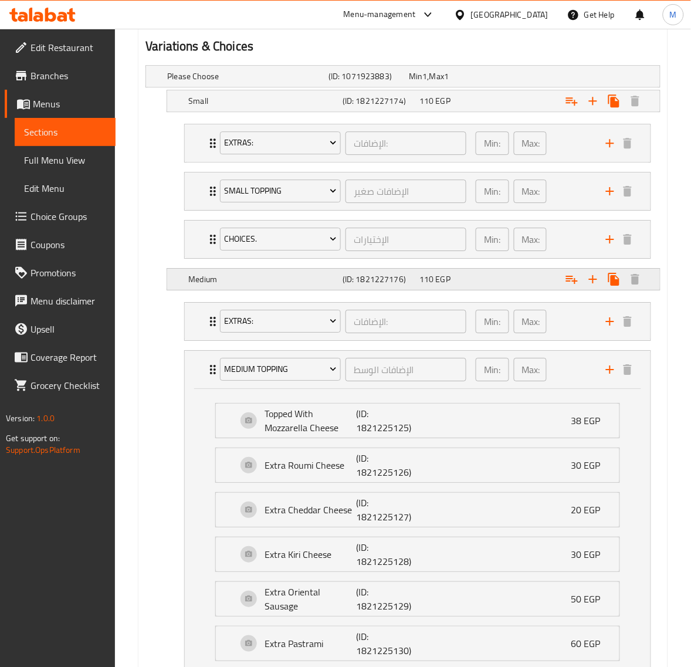
click at [504, 279] on div "Expand" at bounding box center [571, 279] width 154 height 26
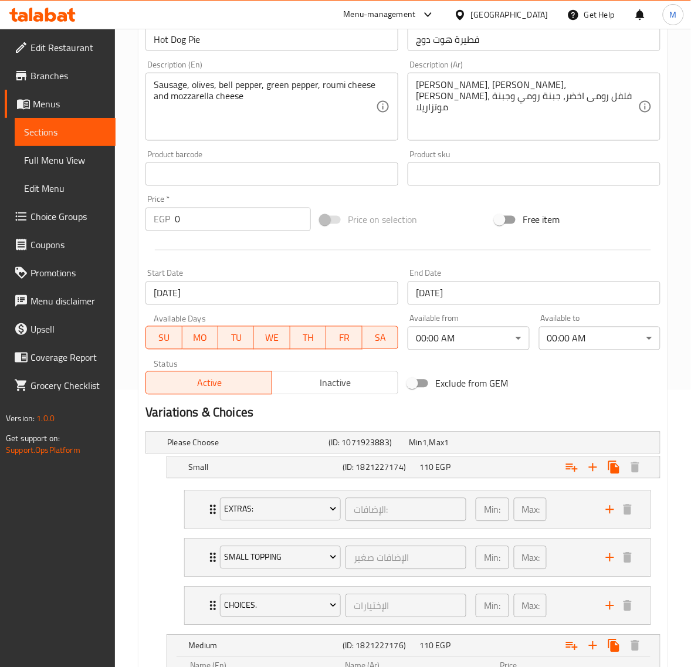
scroll to position [0, 0]
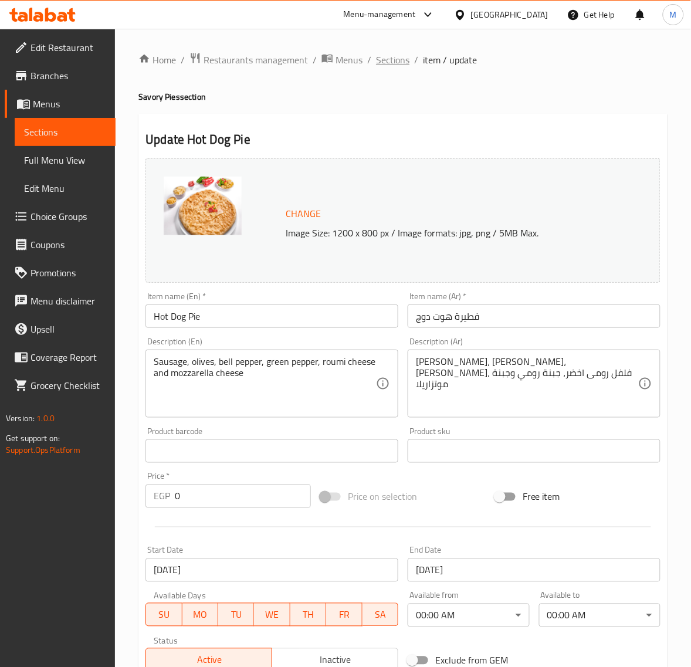
click at [387, 57] on span "Sections" at bounding box center [392, 60] width 33 height 14
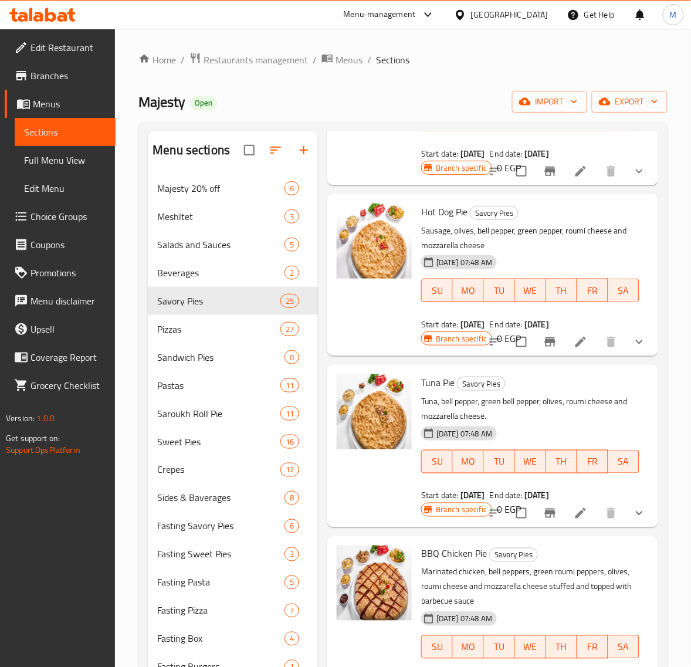
scroll to position [1772, 0]
drag, startPoint x: 455, startPoint y: 406, endPoint x: 420, endPoint y: 407, distance: 34.6
click at [421, 390] on h6 "Tuna Pie Savory Pies" at bounding box center [530, 381] width 218 height 16
copy span "Tuna Pie"
click at [575, 518] on icon at bounding box center [580, 512] width 11 height 11
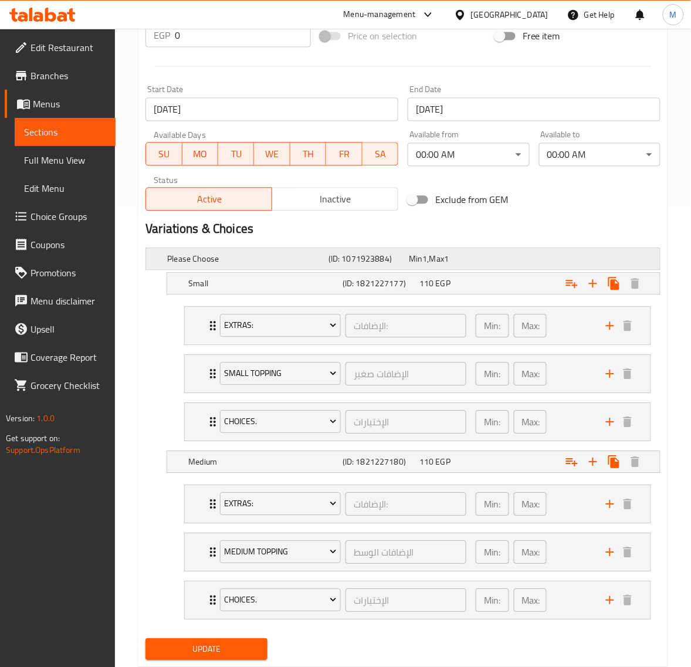
scroll to position [497, 0]
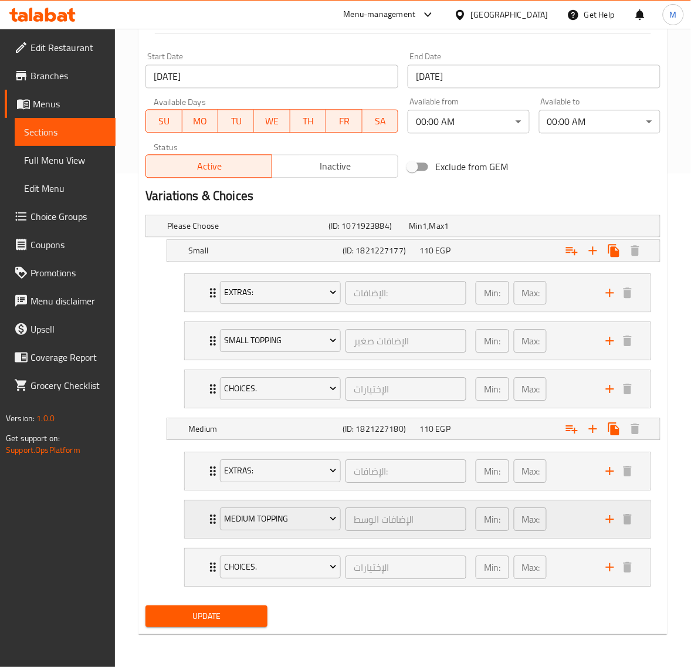
click at [561, 516] on div "Min: 0 ​ Max: 0 ​" at bounding box center [533, 519] width 130 height 38
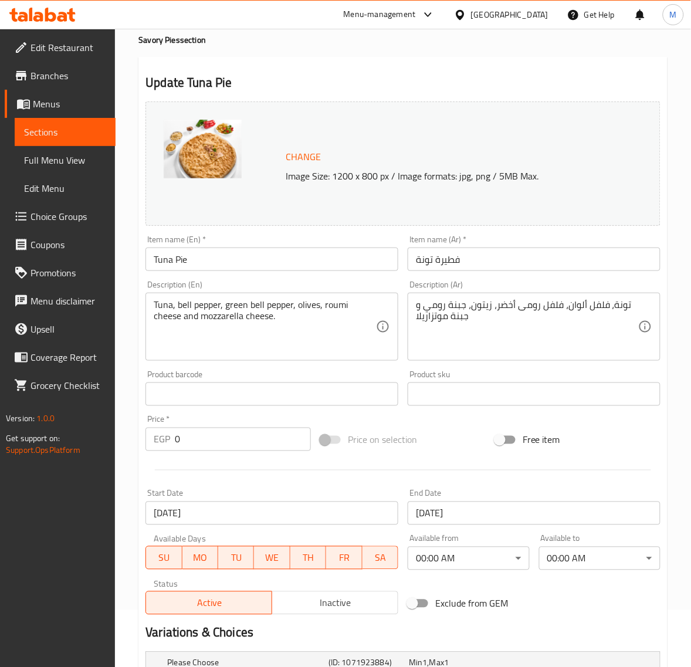
scroll to position [0, 0]
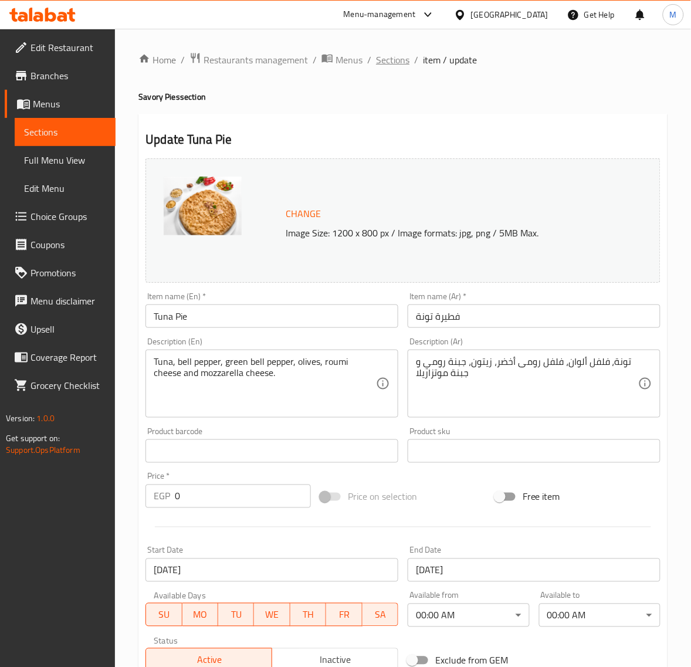
click at [392, 60] on span "Sections" at bounding box center [392, 60] width 33 height 14
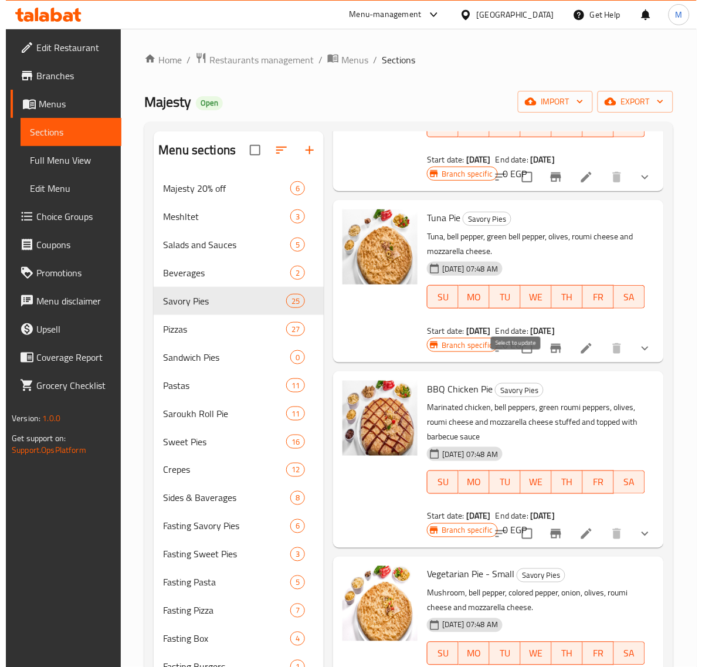
scroll to position [1942, 0]
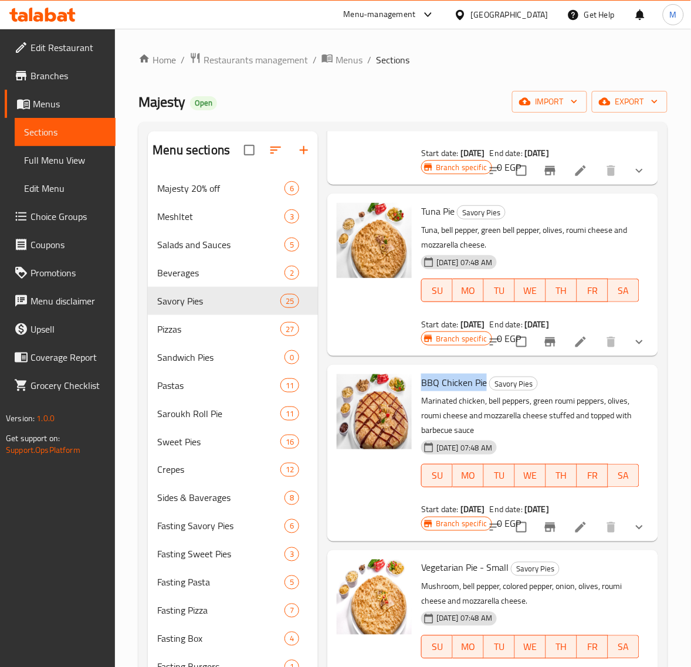
drag, startPoint x: 485, startPoint y: 409, endPoint x: 421, endPoint y: 409, distance: 64.5
click at [421, 390] on h6 "BBQ Chicken Pie Savory Pies" at bounding box center [530, 382] width 218 height 16
copy span "BBQ Chicken Pie"
click at [573, 534] on icon at bounding box center [580, 527] width 14 height 14
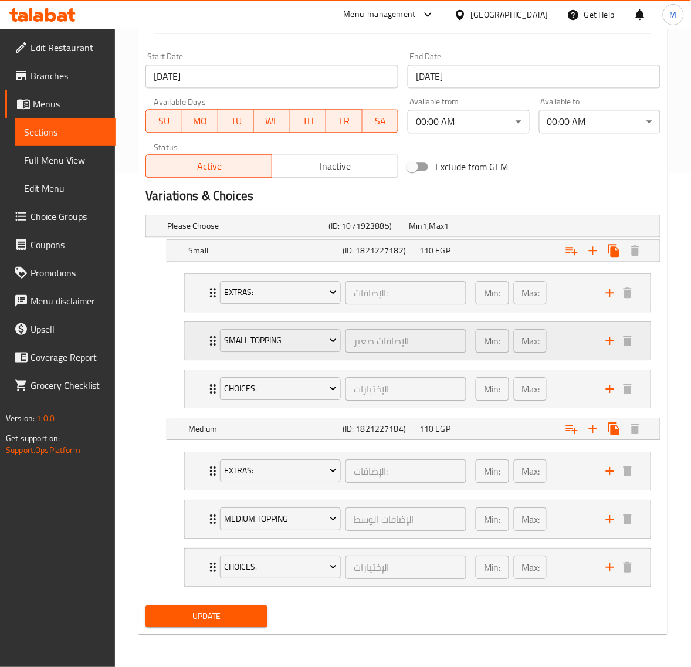
scroll to position [497, 0]
click at [563, 520] on div "Min: 0 ​ Max: 0 ​" at bounding box center [533, 519] width 130 height 38
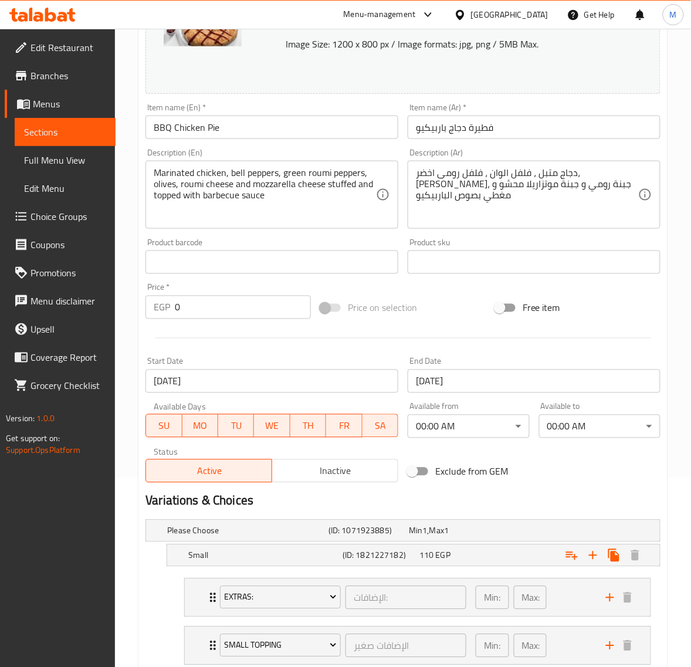
scroll to position [0, 0]
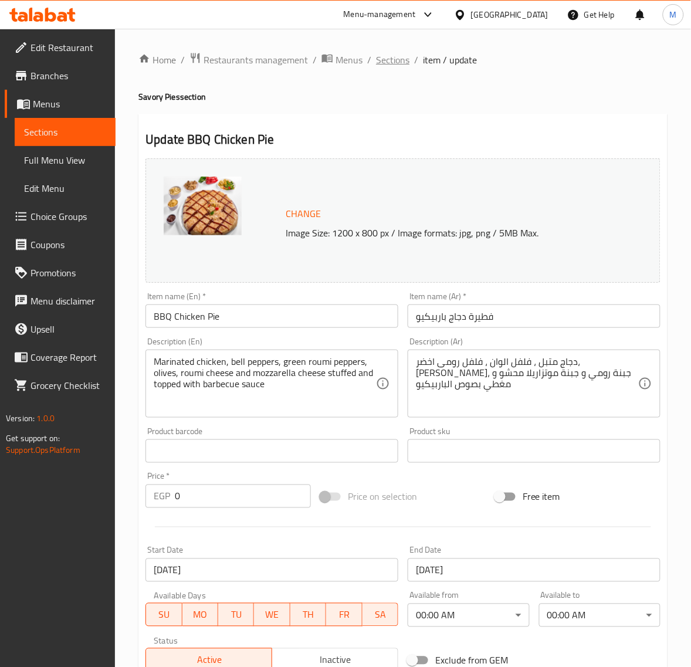
click at [384, 59] on span "Sections" at bounding box center [392, 60] width 33 height 14
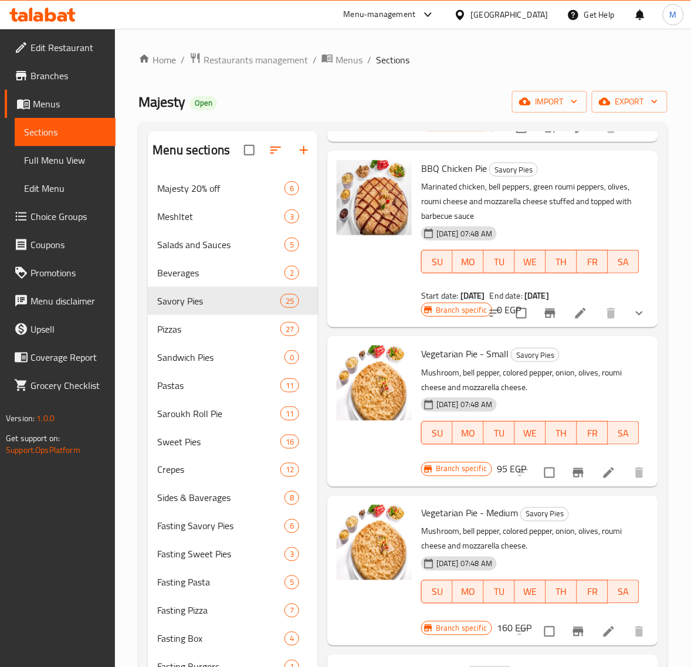
scroll to position [2187, 0]
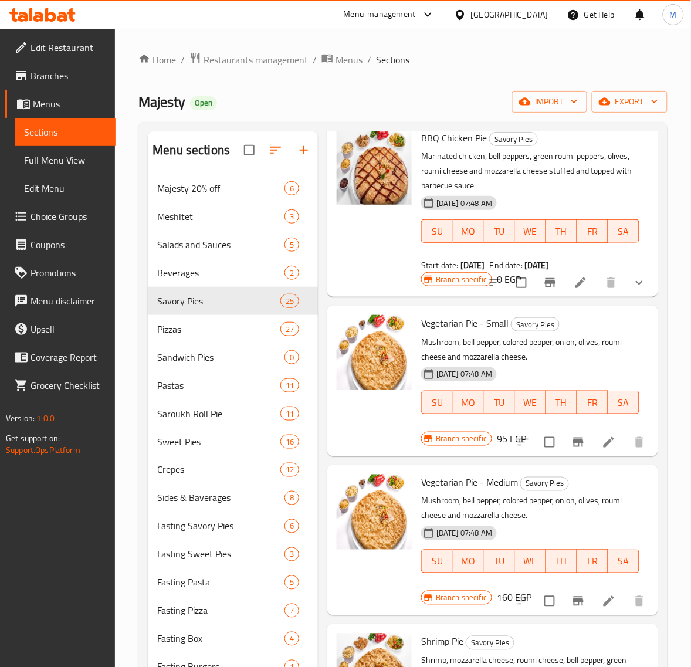
drag, startPoint x: 509, startPoint y: 353, endPoint x: 423, endPoint y: 345, distance: 86.6
click at [423, 332] on span "Vegetarian Pie - Small" at bounding box center [464, 323] width 87 height 18
copy span "Vegetarian Pie - Small"
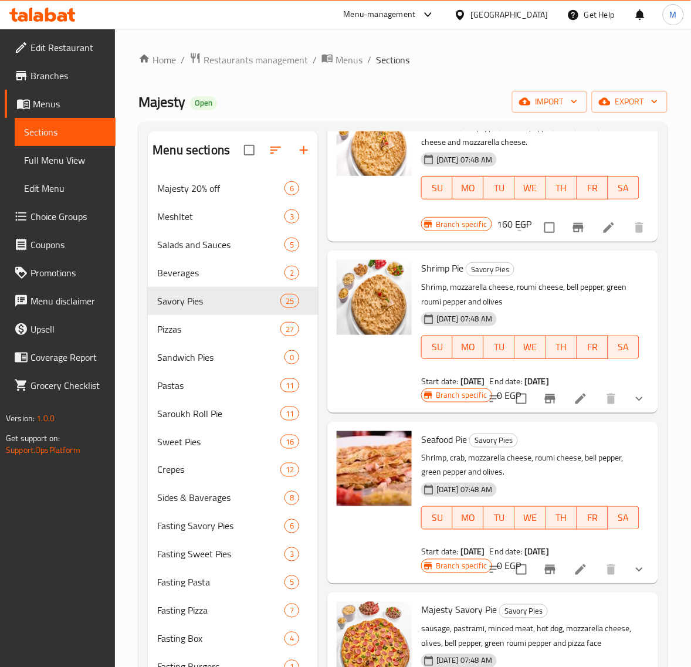
scroll to position [2626, 0]
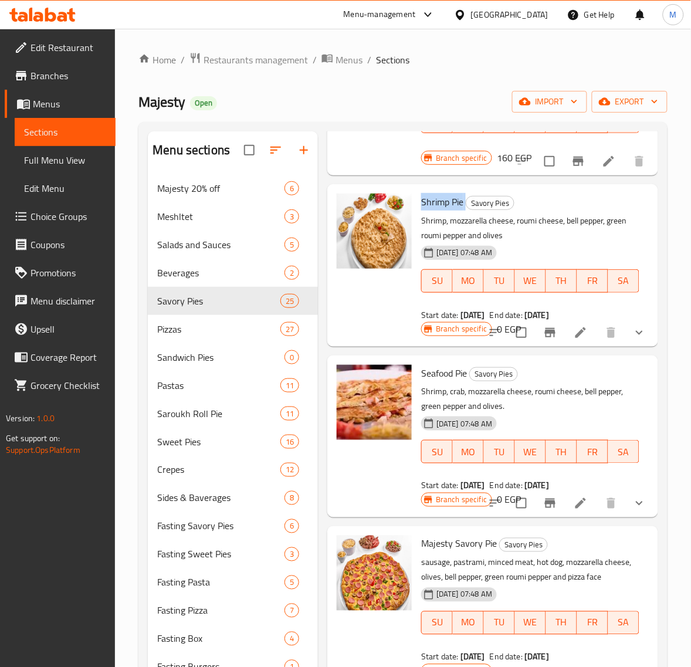
drag, startPoint x: 466, startPoint y: 230, endPoint x: 422, endPoint y: 230, distance: 44.0
click at [422, 210] on h6 "Shrimp Pie Savory Pies" at bounding box center [530, 201] width 218 height 16
copy h6 "Shrimp Pie"
click at [564, 343] on li at bounding box center [580, 332] width 33 height 21
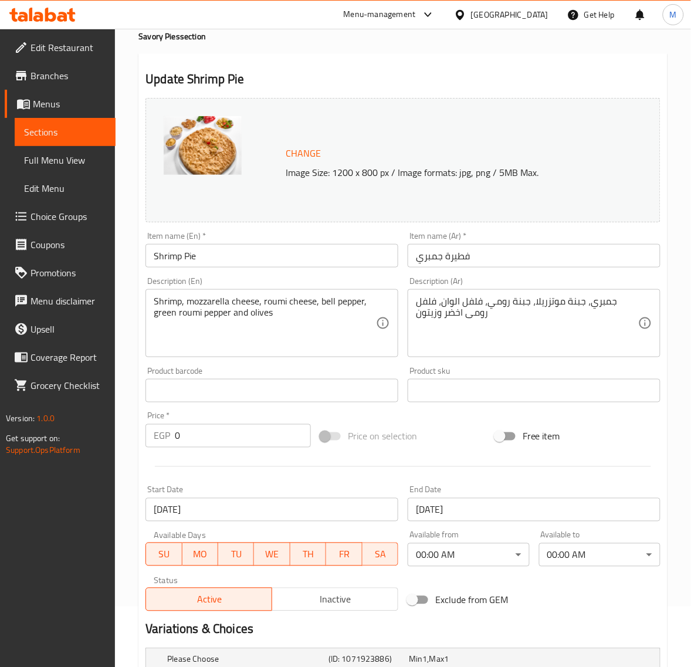
scroll to position [317, 0]
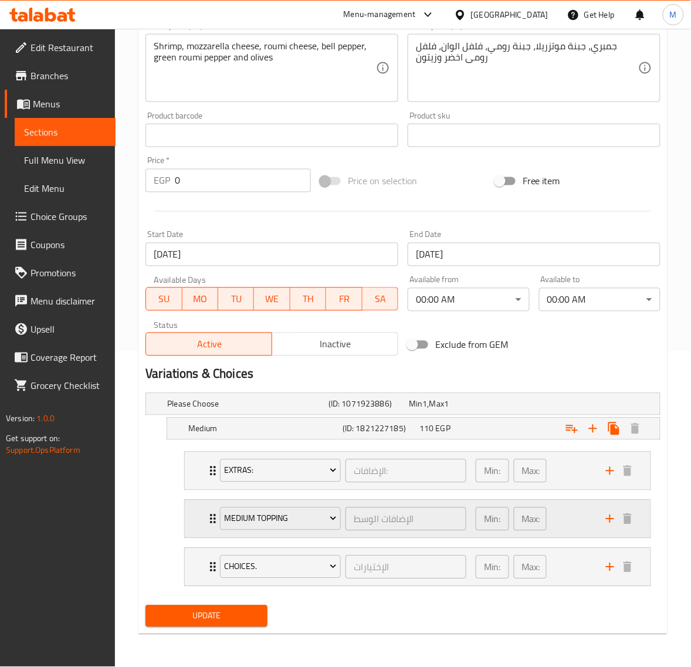
click at [566, 525] on div "Min: 0 ​ Max: 0 ​" at bounding box center [533, 519] width 130 height 38
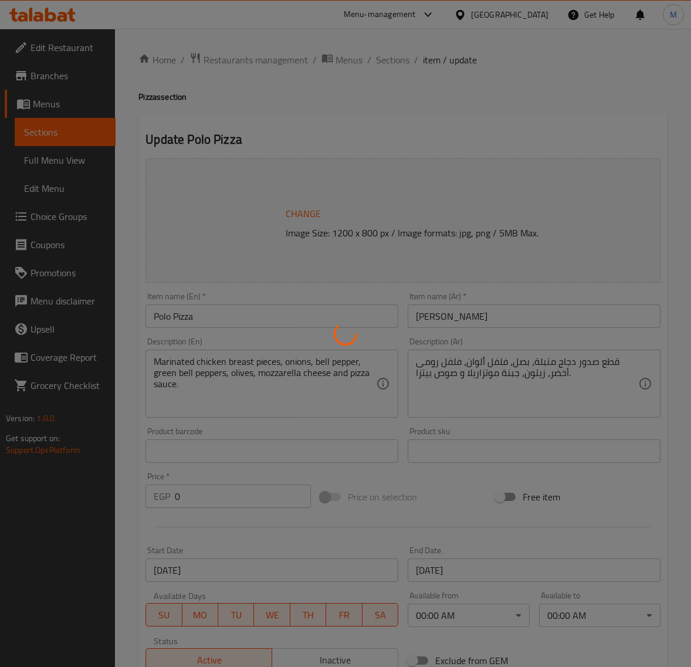
type input "إختيارك من الإضافات :"
type input "0"
type input "الإضافات:"
type input "0"
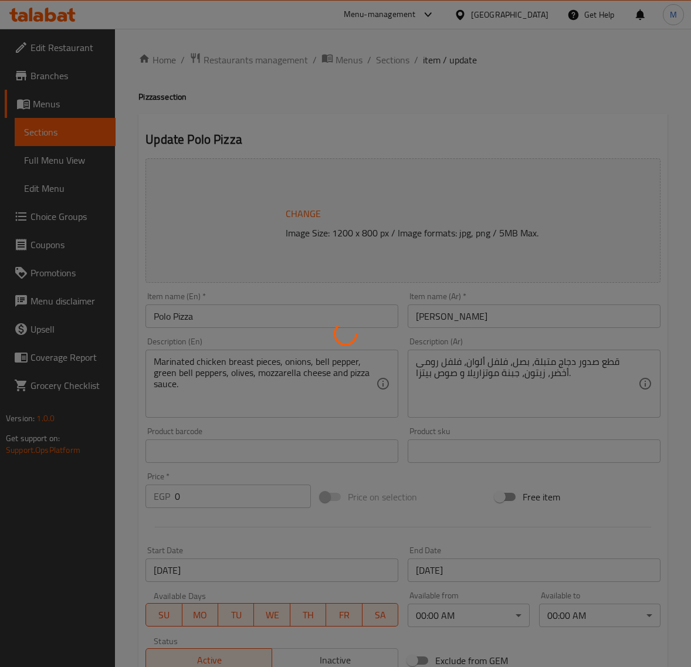
type input "0"
type input "إختيارك من الإضافات الوسط:"
type input "0"
type input "25"
type input "الإضافات:"
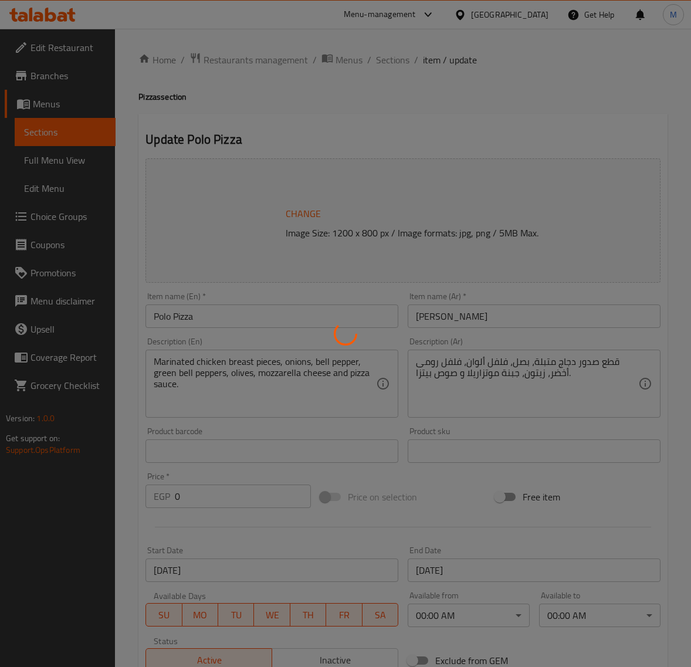
type input "0"
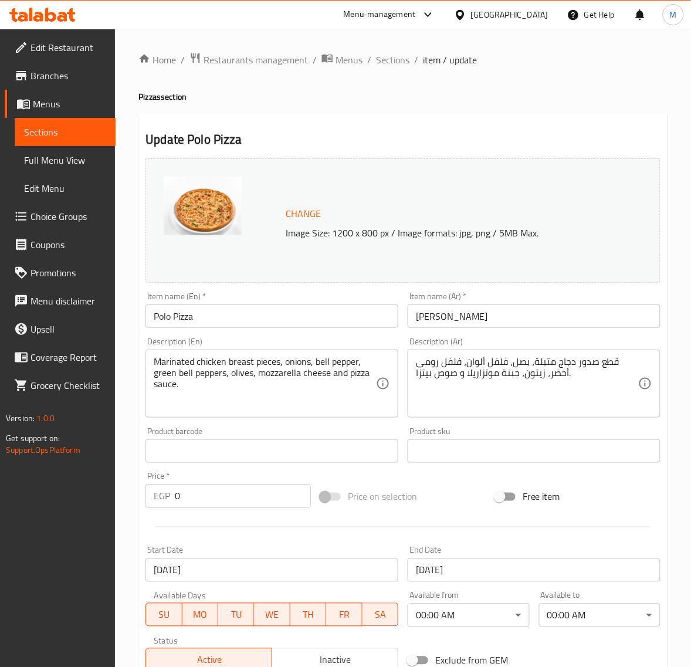
click at [72, 155] on span "Full Menu View" at bounding box center [65, 160] width 82 height 14
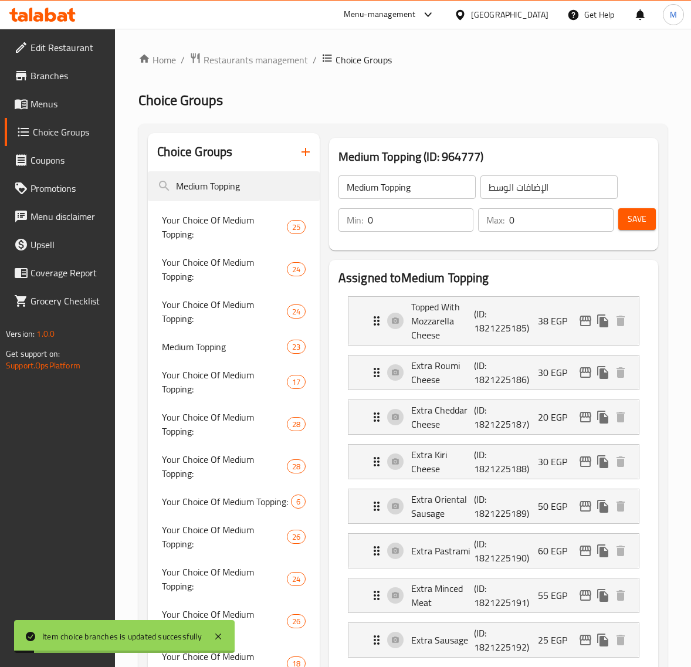
scroll to position [73, 0]
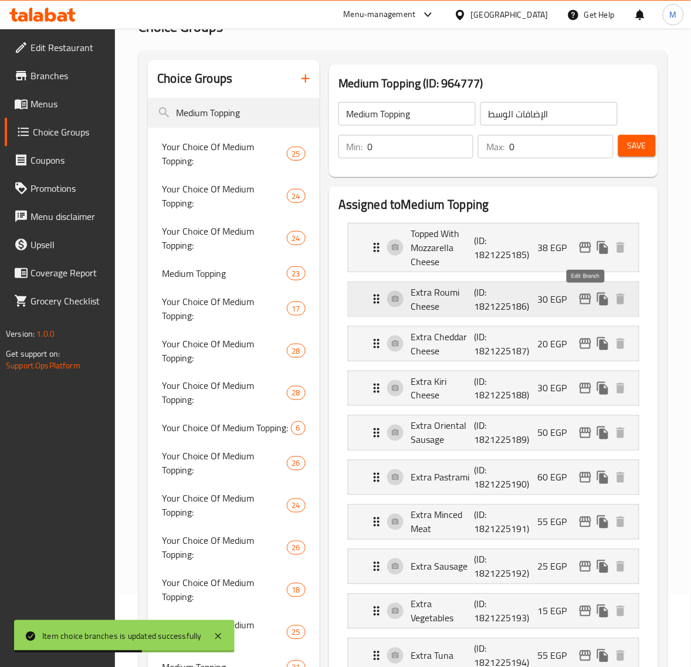
click at [580, 297] on icon "edit" at bounding box center [585, 299] width 12 height 11
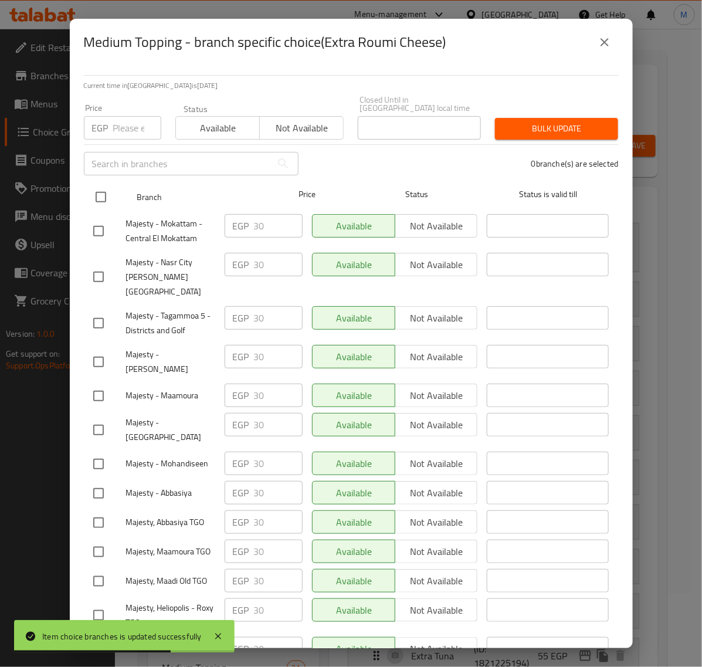
click at [104, 189] on input "checkbox" at bounding box center [101, 197] width 25 height 25
checkbox input "true"
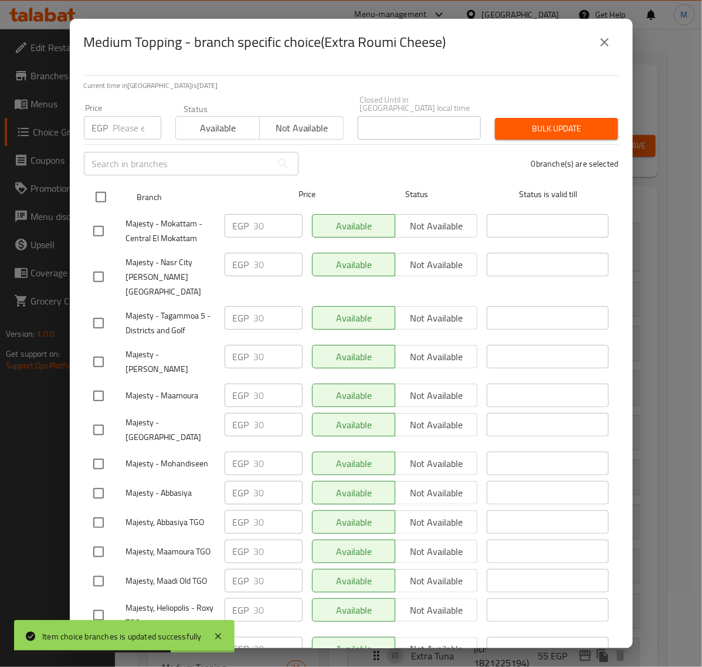
checkbox input "true"
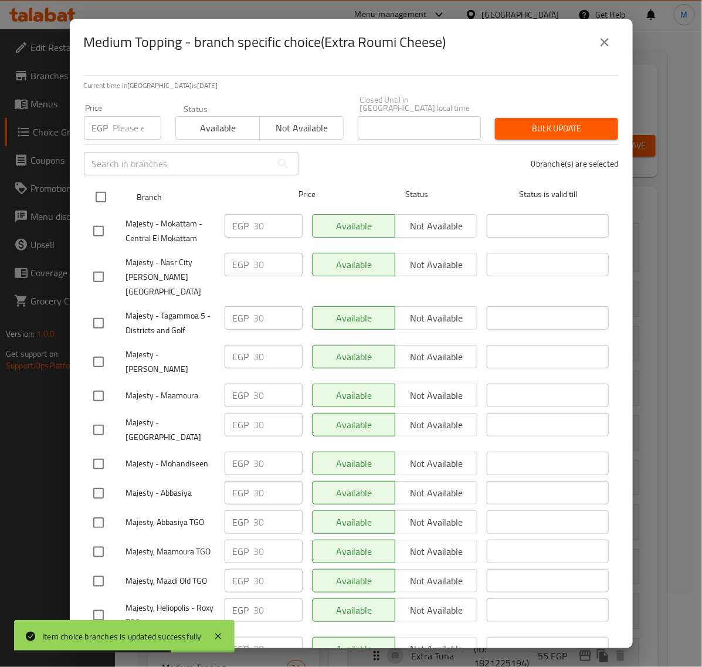
checkbox input "true"
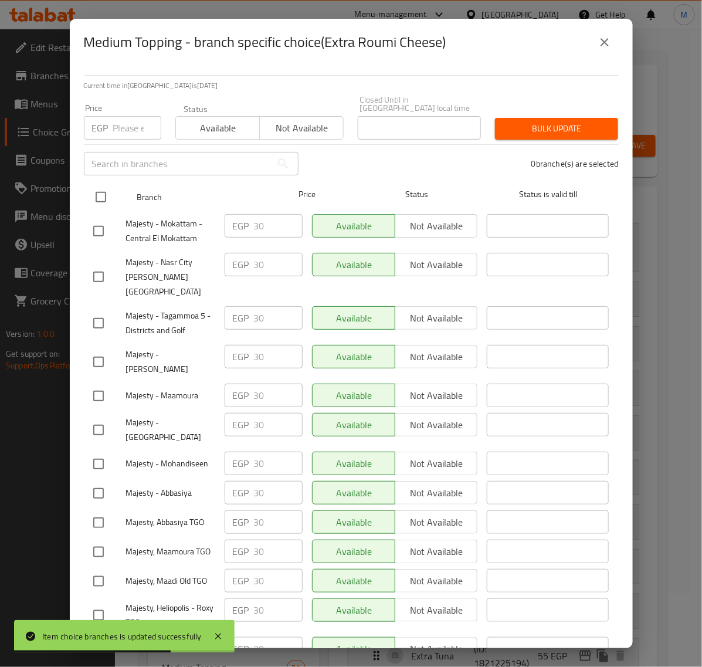
checkbox input "true"
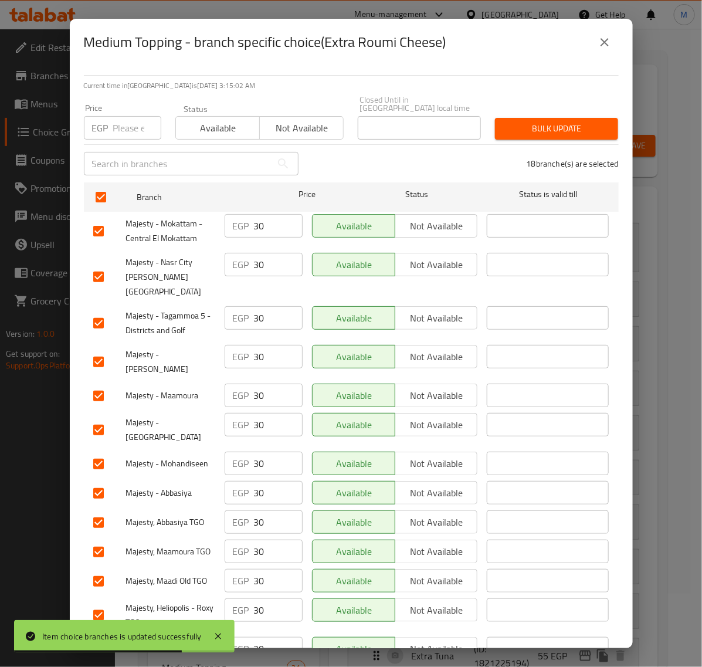
drag, startPoint x: 114, startPoint y: 127, endPoint x: 130, endPoint y: 132, distance: 16.3
click at [115, 127] on input "number" at bounding box center [137, 127] width 48 height 23
paste input "35.00"
type input "35.00"
click at [514, 121] on span "Bulk update" at bounding box center [556, 128] width 104 height 15
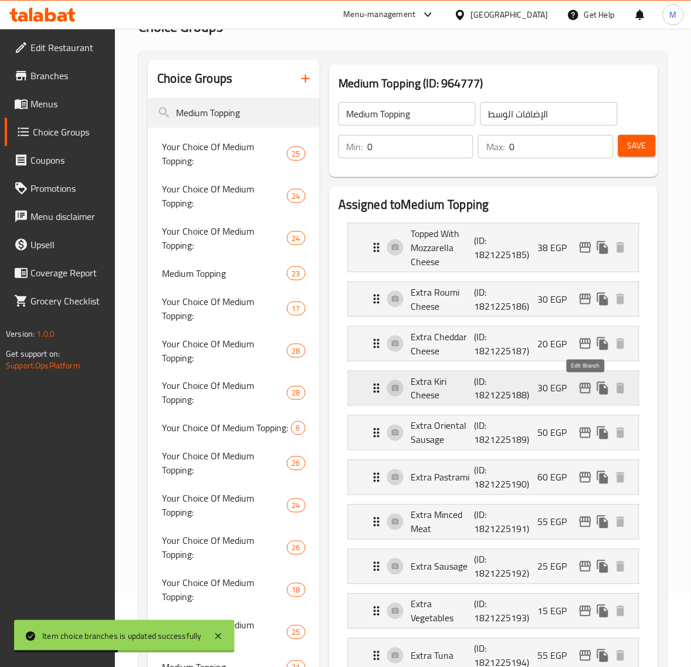
click at [589, 388] on icon "edit" at bounding box center [585, 388] width 14 height 14
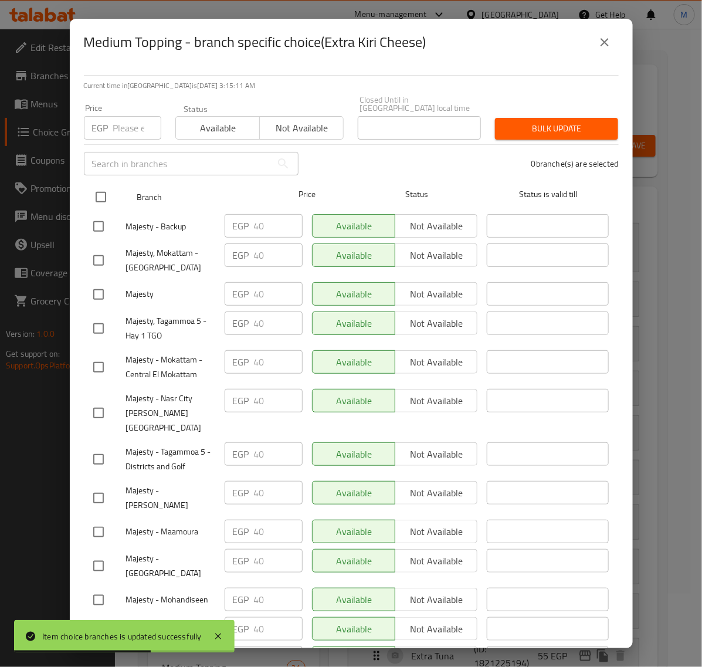
click at [100, 185] on input "checkbox" at bounding box center [101, 197] width 25 height 25
checkbox input "true"
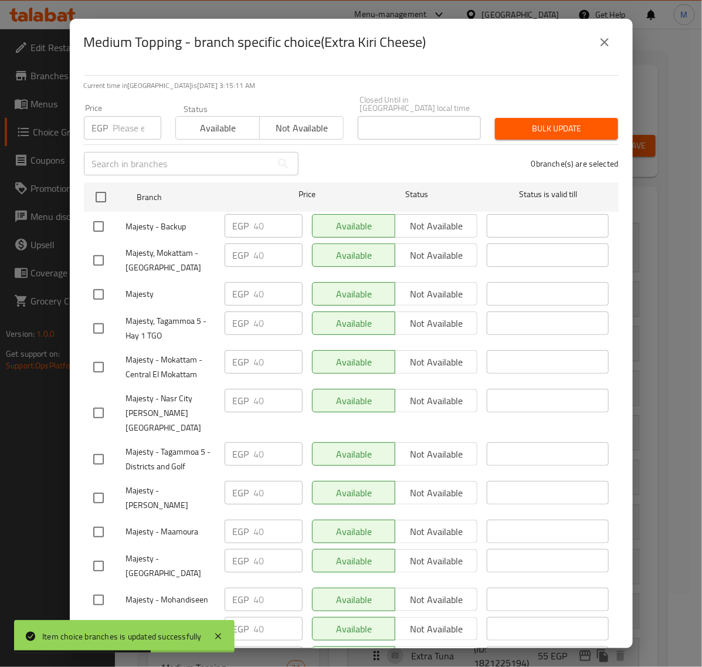
checkbox input "true"
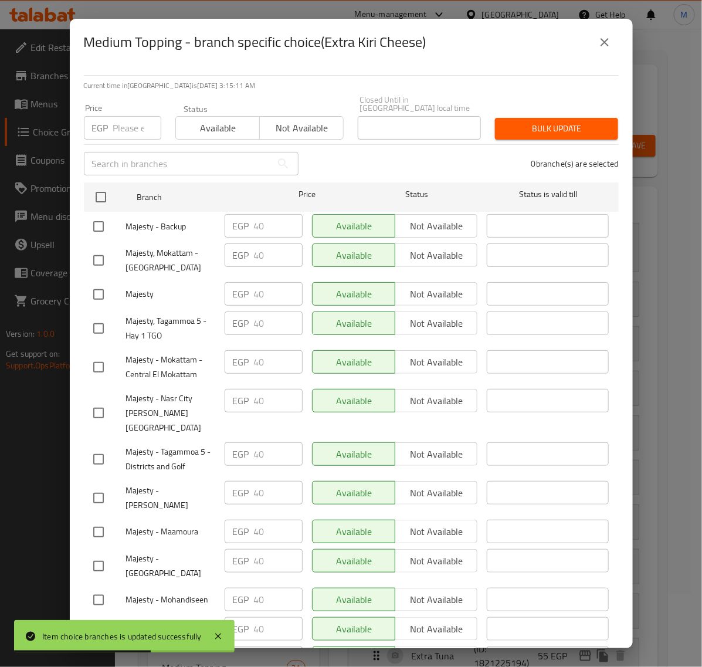
checkbox input "true"
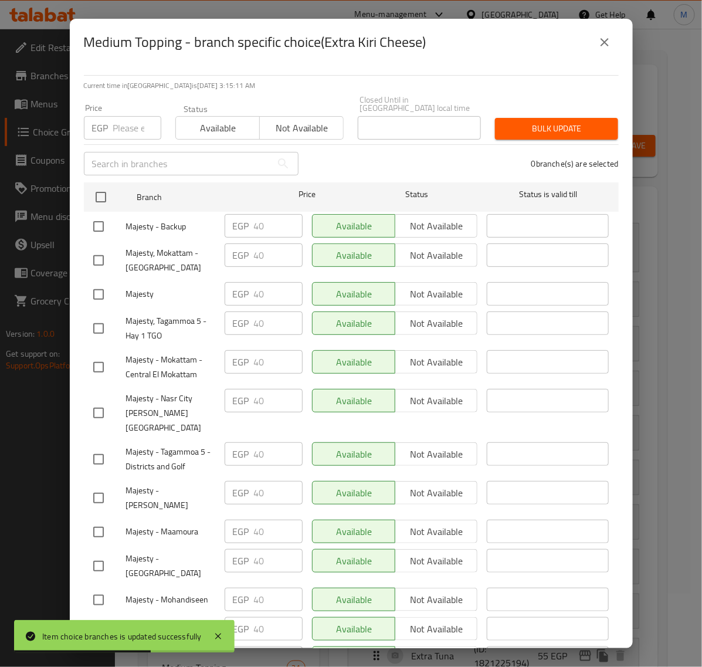
checkbox input "true"
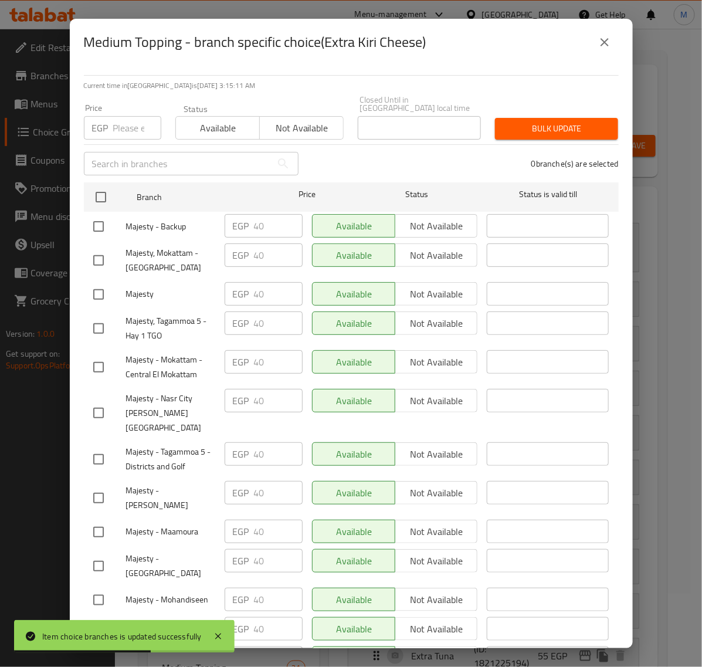
checkbox input "true"
click at [121, 129] on input "number" at bounding box center [137, 127] width 48 height 23
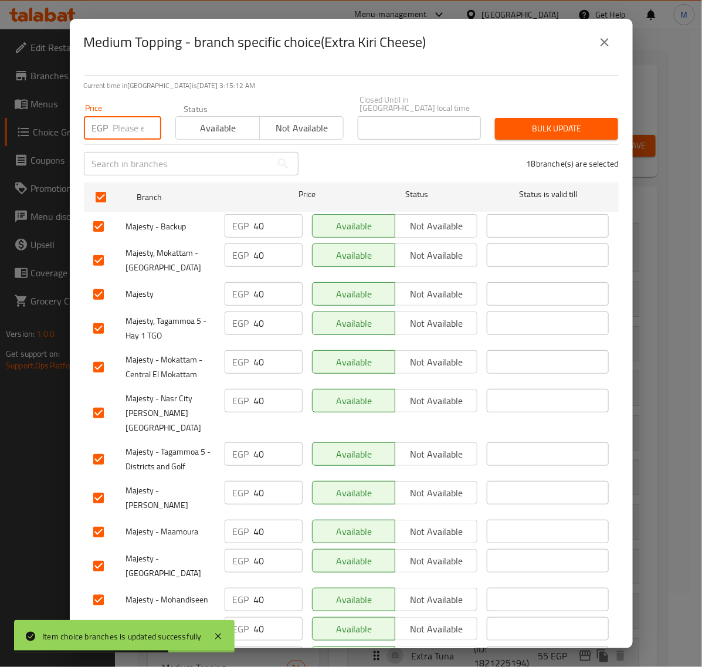
paste input "45.00"
type input "45.00"
drag, startPoint x: 505, startPoint y: 121, endPoint x: 307, endPoint y: 118, distance: 198.8
click at [504, 122] on span "Bulk update" at bounding box center [556, 128] width 104 height 15
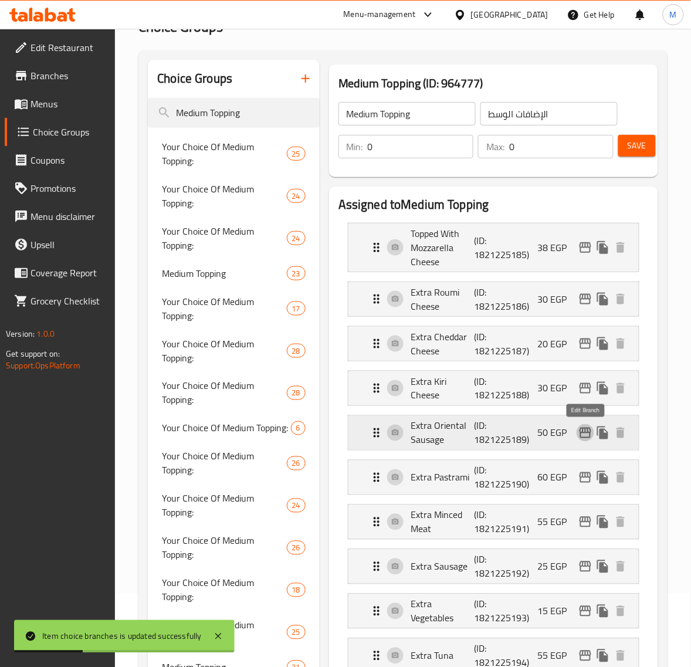
click at [582, 440] on icon "edit" at bounding box center [585, 433] width 14 height 14
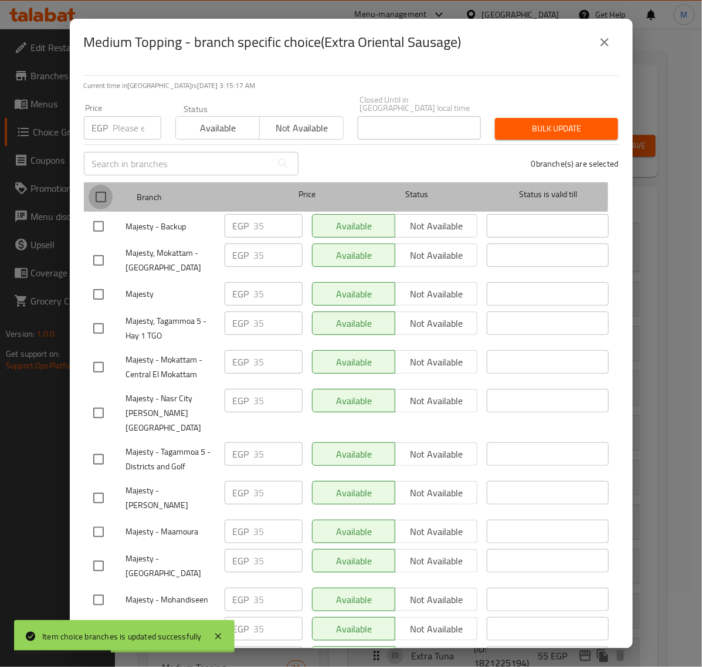
click at [104, 188] on input "checkbox" at bounding box center [101, 197] width 25 height 25
checkbox input "true"
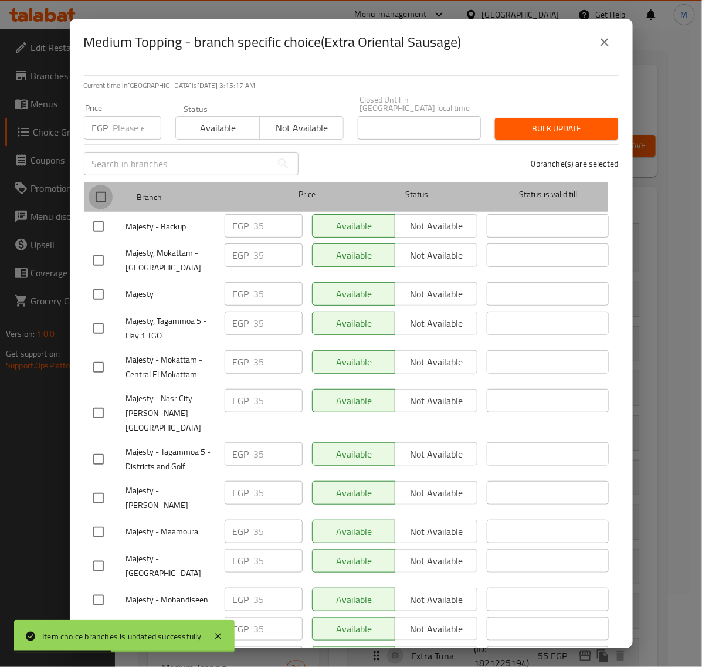
checkbox input "true"
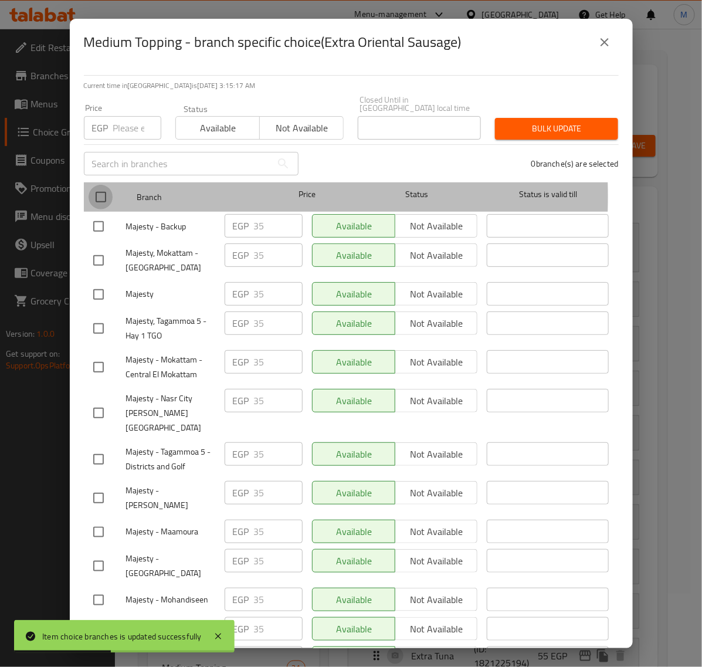
checkbox input "true"
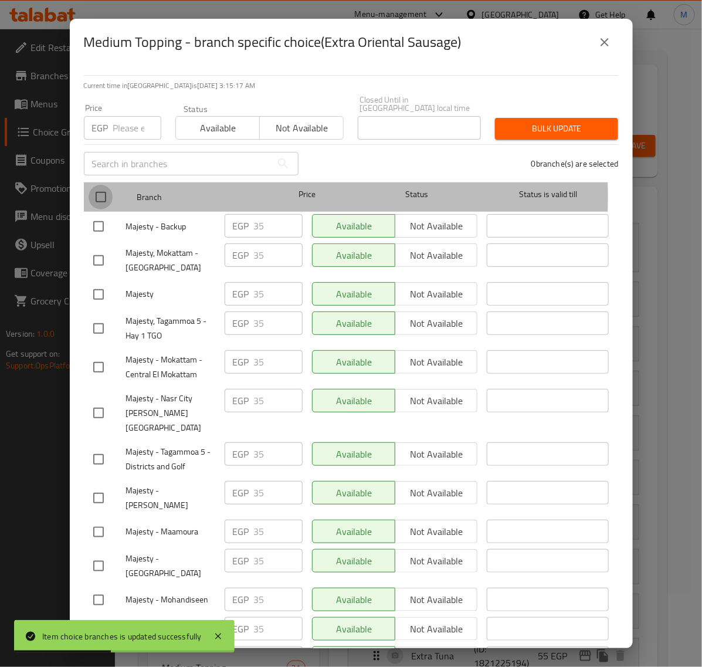
checkbox input "true"
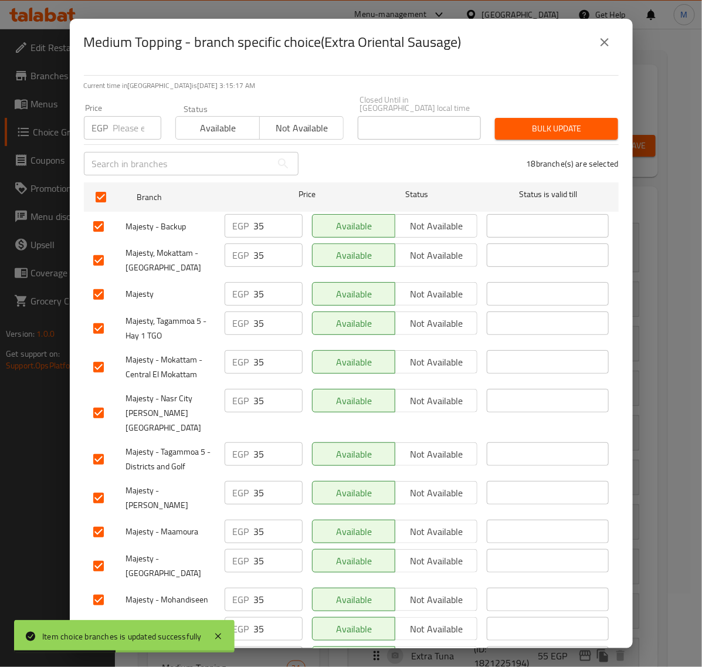
click at [127, 120] on input "number" at bounding box center [137, 127] width 48 height 23
paste input "40.00"
type input "40.00"
click at [504, 121] on span "Bulk update" at bounding box center [556, 128] width 104 height 15
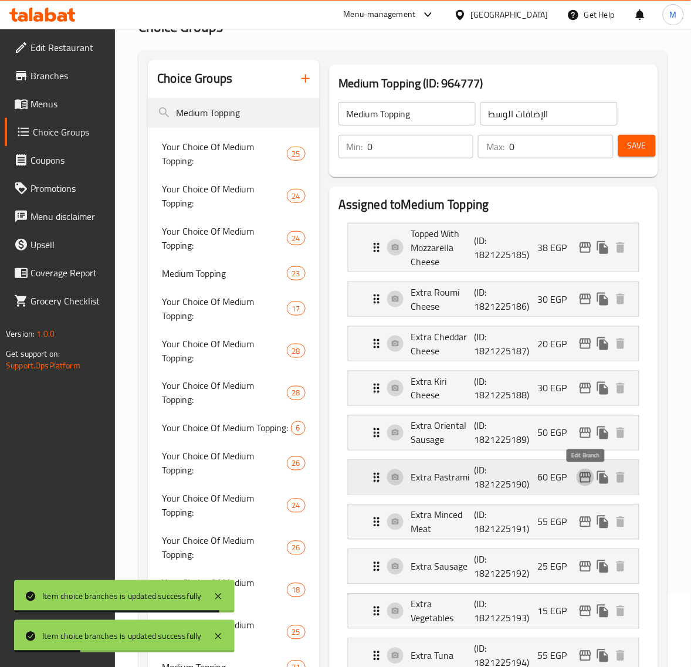
click at [587, 480] on icon "edit" at bounding box center [585, 477] width 14 height 14
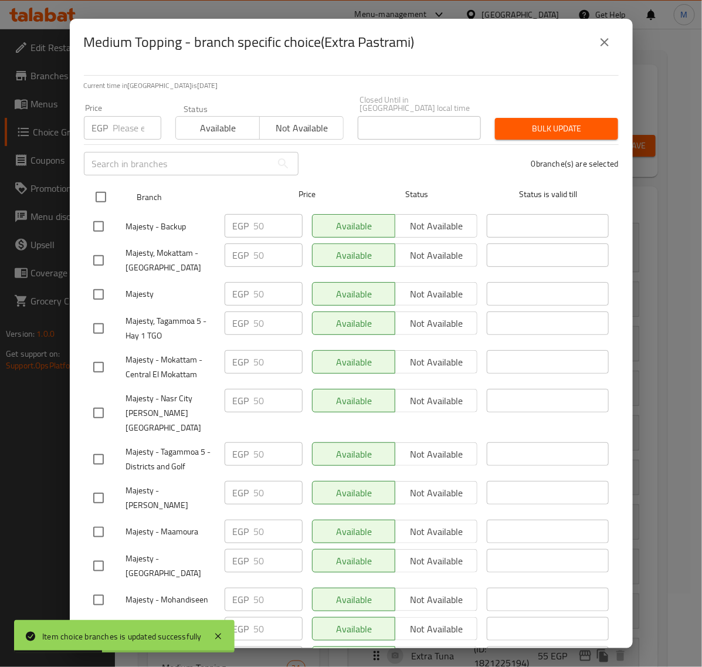
click at [98, 192] on input "checkbox" at bounding box center [101, 197] width 25 height 25
checkbox input "true"
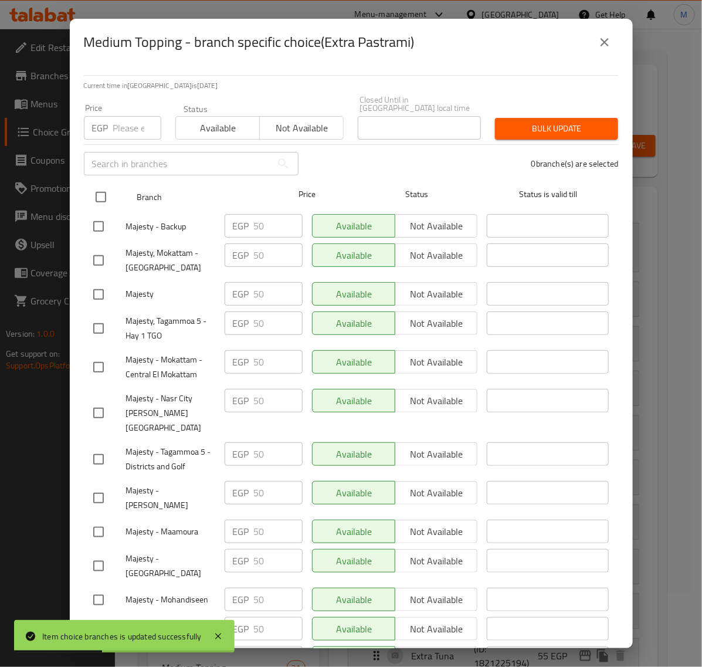
checkbox input "true"
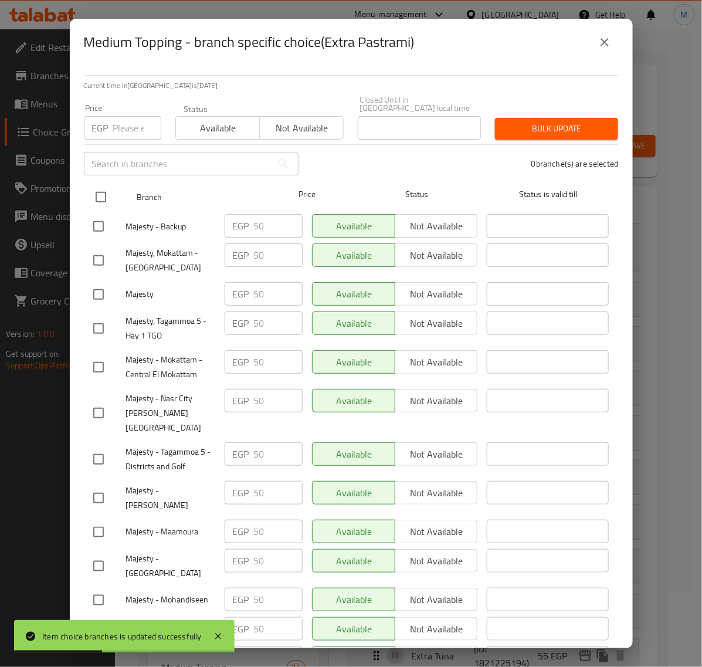
checkbox input "true"
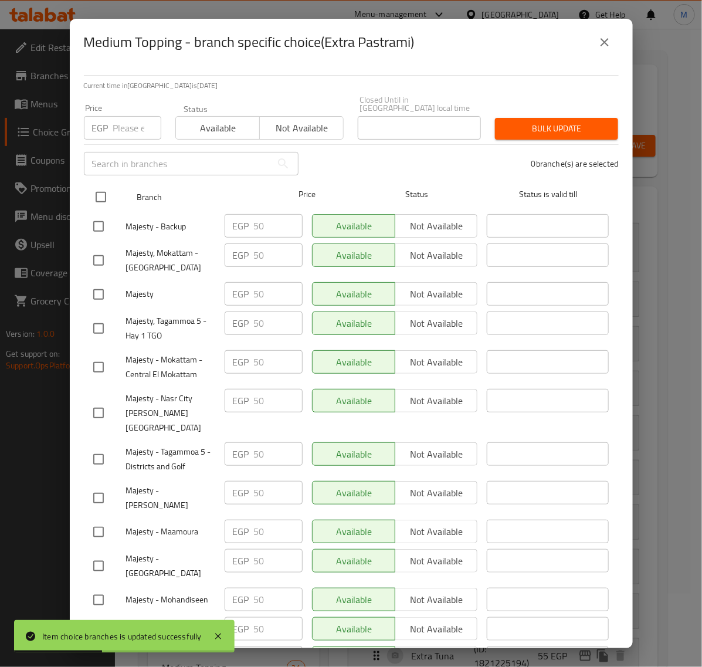
checkbox input "true"
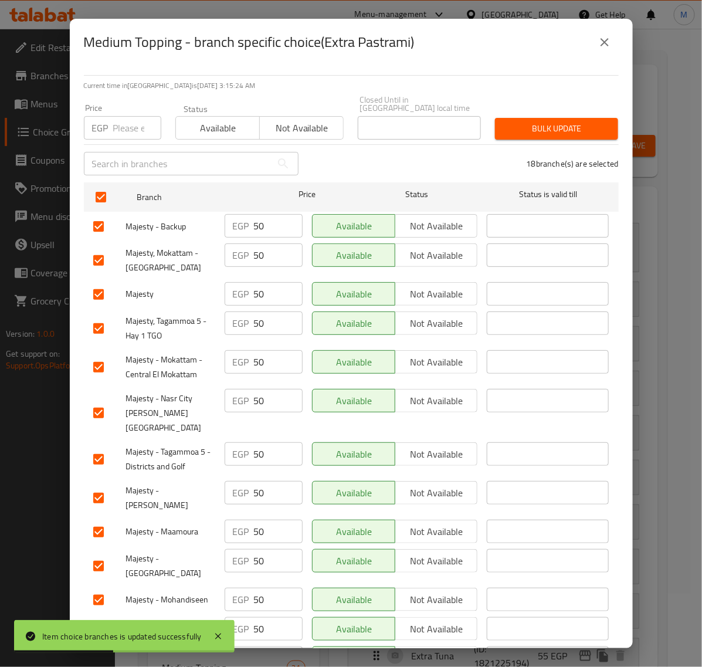
drag, startPoint x: 124, startPoint y: 116, endPoint x: 155, endPoint y: 135, distance: 37.1
click at [124, 116] on input "number" at bounding box center [137, 127] width 48 height 23
paste input "55.00"
type input "55.00"
click at [504, 121] on span "Bulk update" at bounding box center [556, 128] width 104 height 15
